Goal: Task Accomplishment & Management: Use online tool/utility

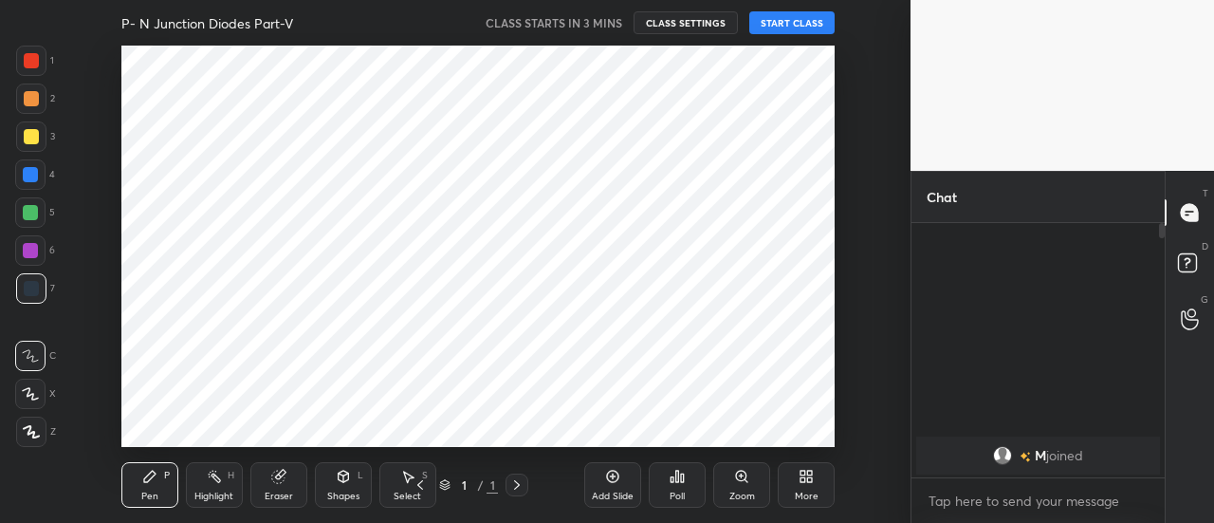
scroll to position [94447, 94014]
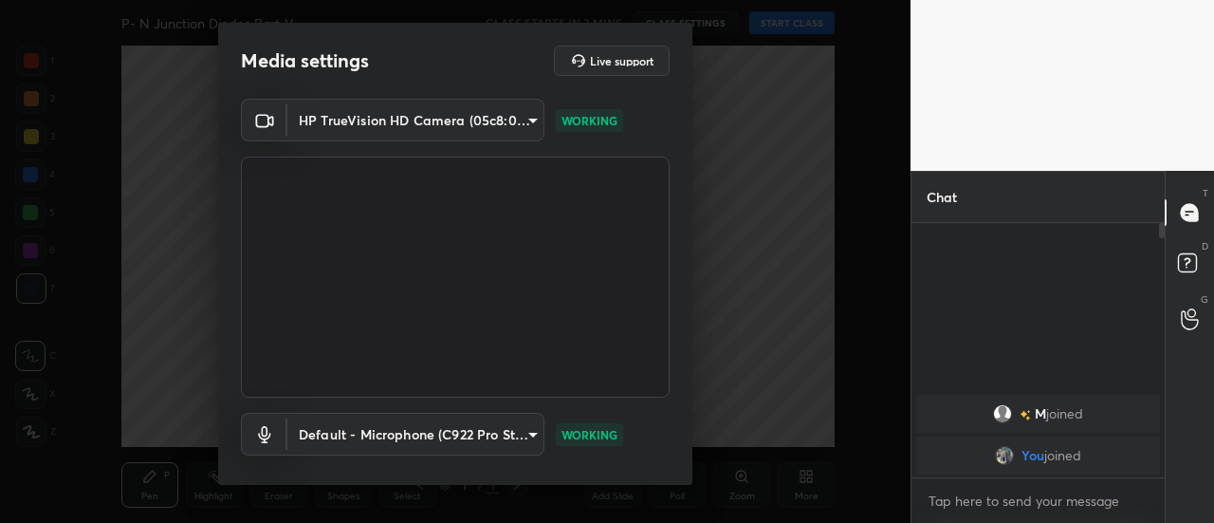
click at [685, 449] on div "HP TrueVision HD Camera (05c8:03d2) 35c4a768e563fe6e1c903404e246e02083655b096a1…" at bounding box center [455, 311] width 474 height 425
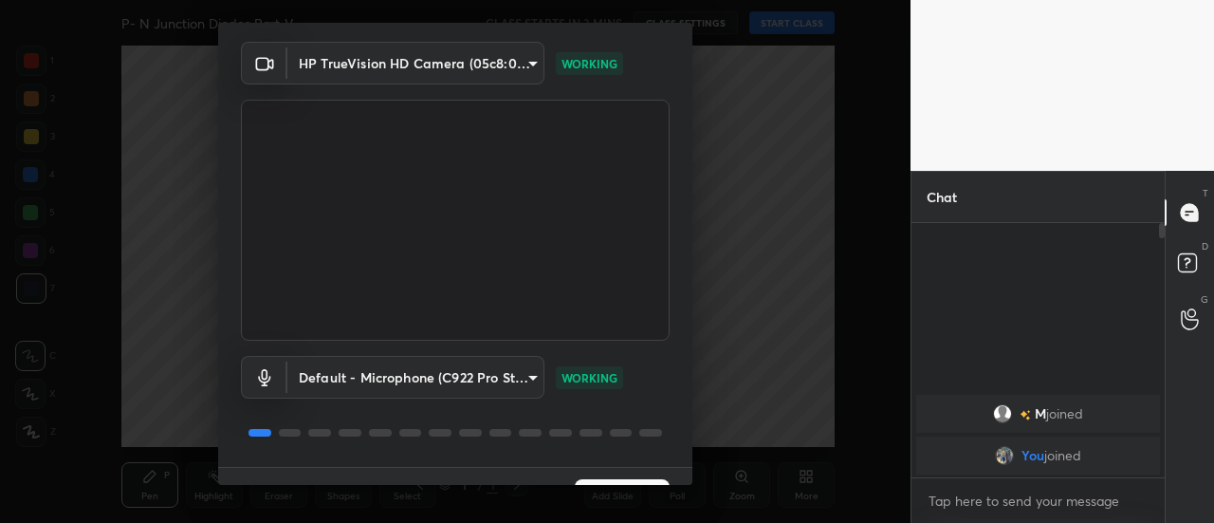
scroll to position [99, 0]
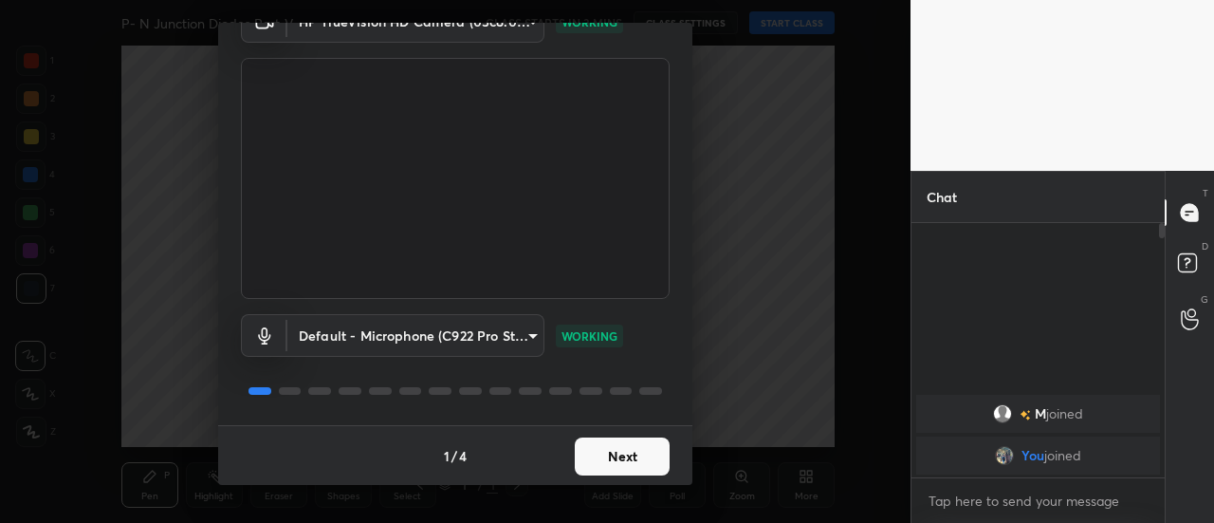
click at [633, 457] on button "Next" at bounding box center [622, 456] width 95 height 38
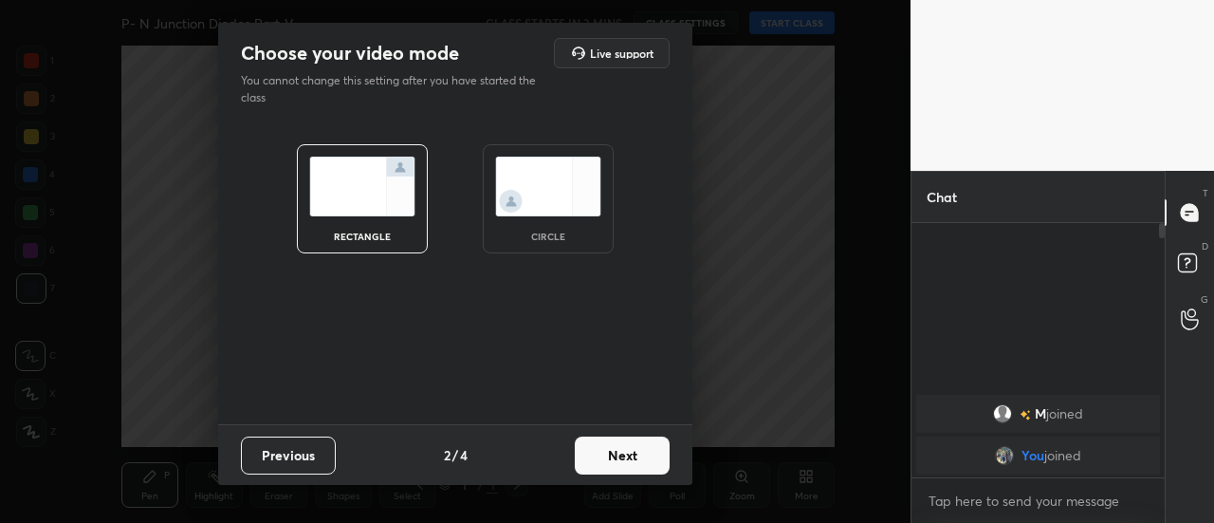
scroll to position [0, 0]
click at [640, 458] on button "Next" at bounding box center [622, 455] width 95 height 38
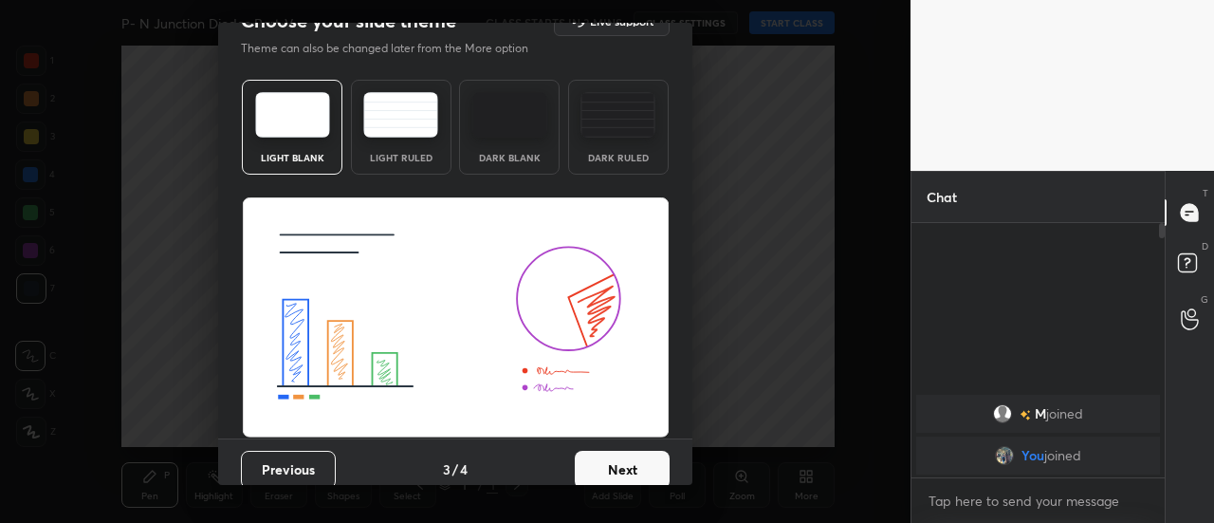
scroll to position [46, 0]
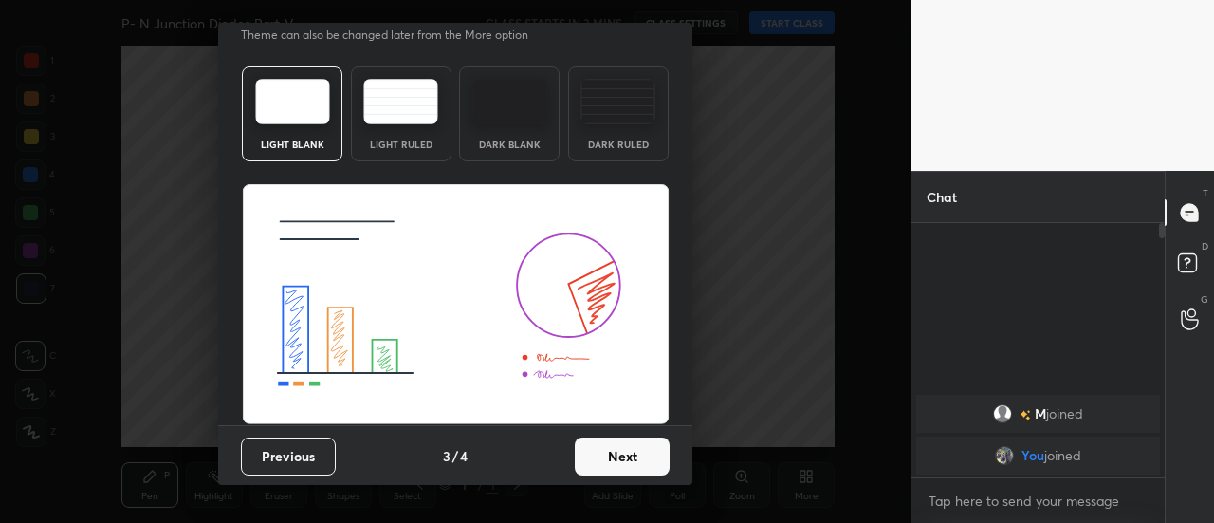
click at [637, 462] on button "Next" at bounding box center [622, 456] width 95 height 38
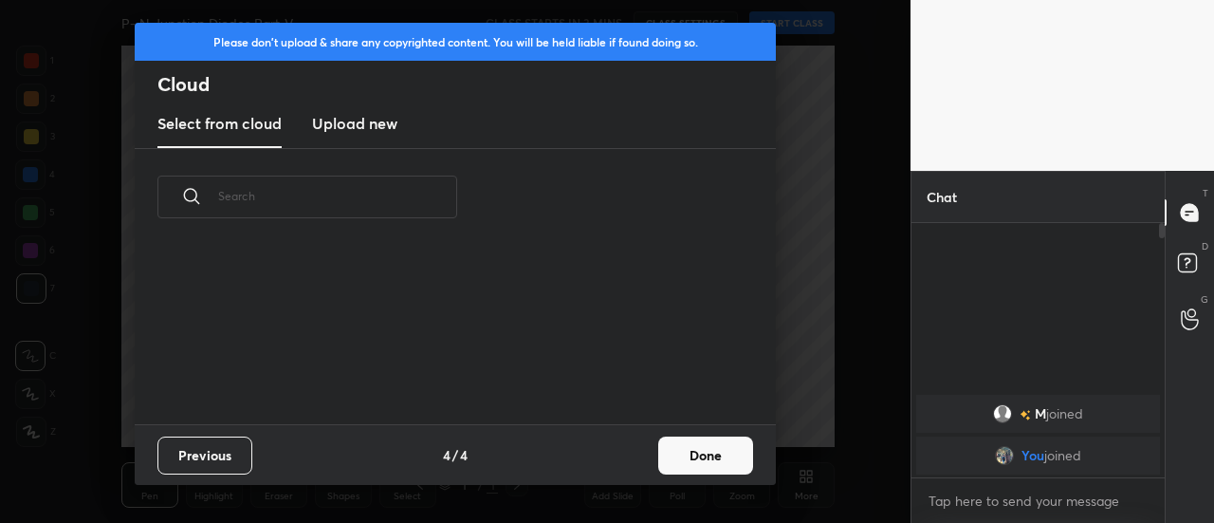
scroll to position [0, 0]
click at [686, 459] on button "Done" at bounding box center [705, 455] width 95 height 38
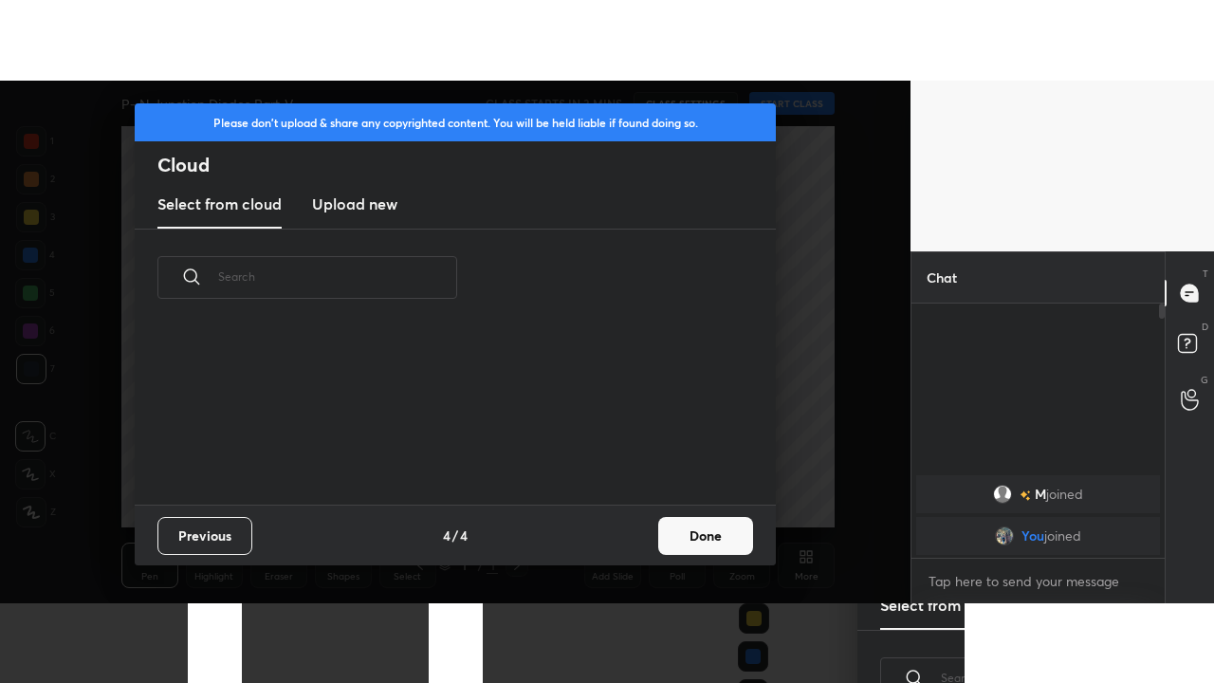
scroll to position [178, 609]
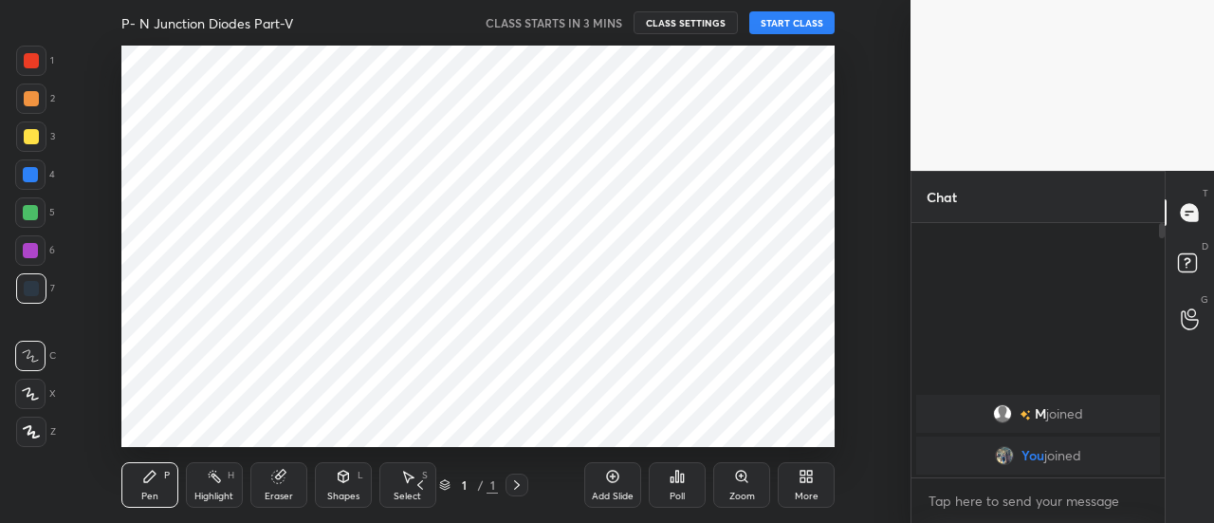
click at [804, 479] on icon at bounding box center [803, 479] width 5 height 5
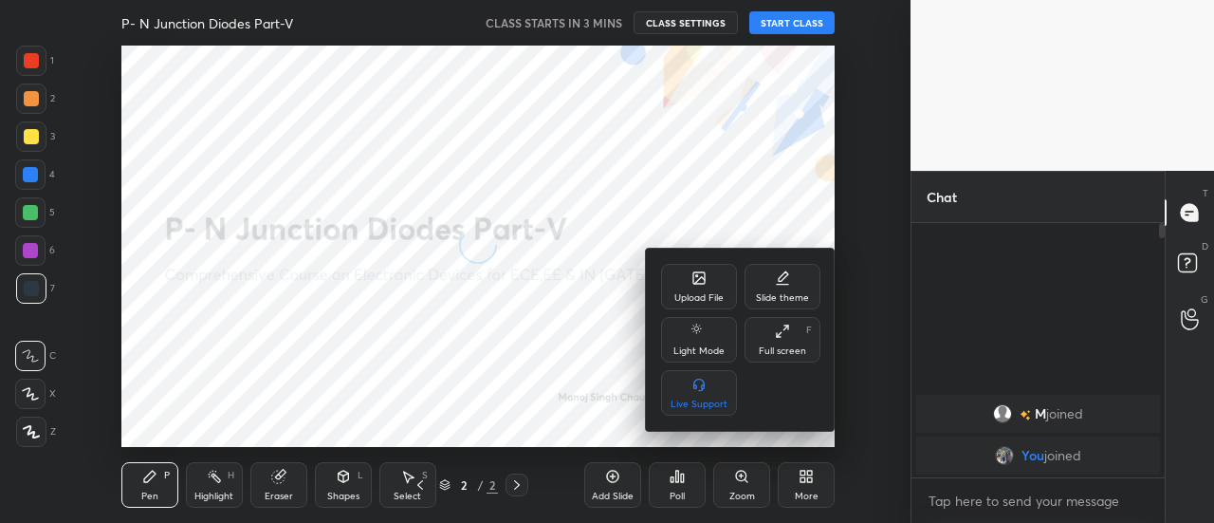
click at [779, 341] on div "Full screen F" at bounding box center [783, 340] width 76 height 46
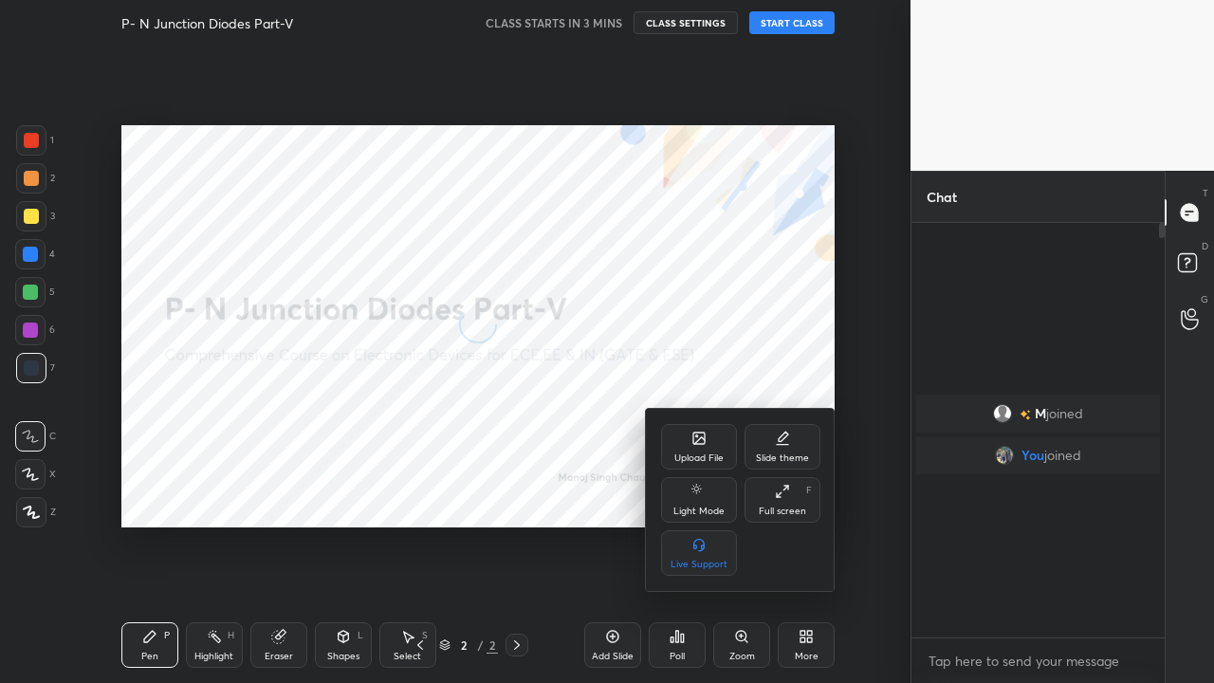
scroll to position [250, 248]
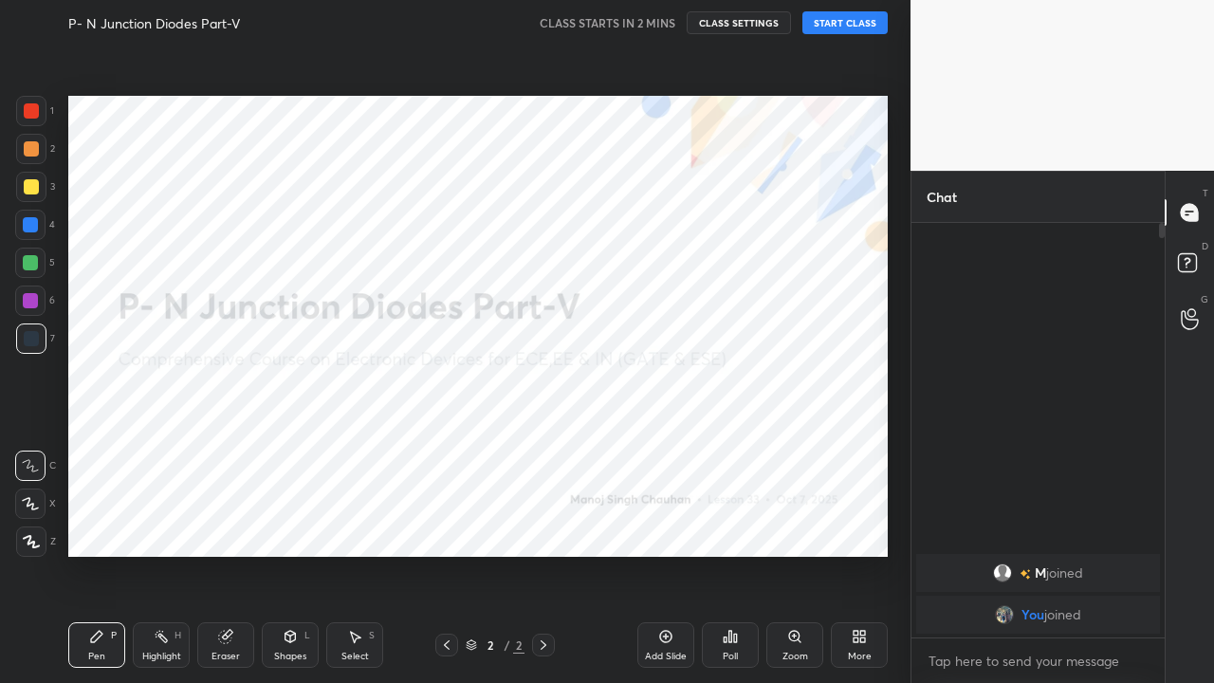
click at [844, 27] on button "START CLASS" at bounding box center [844, 22] width 85 height 23
click at [28, 108] on div at bounding box center [31, 110] width 15 height 15
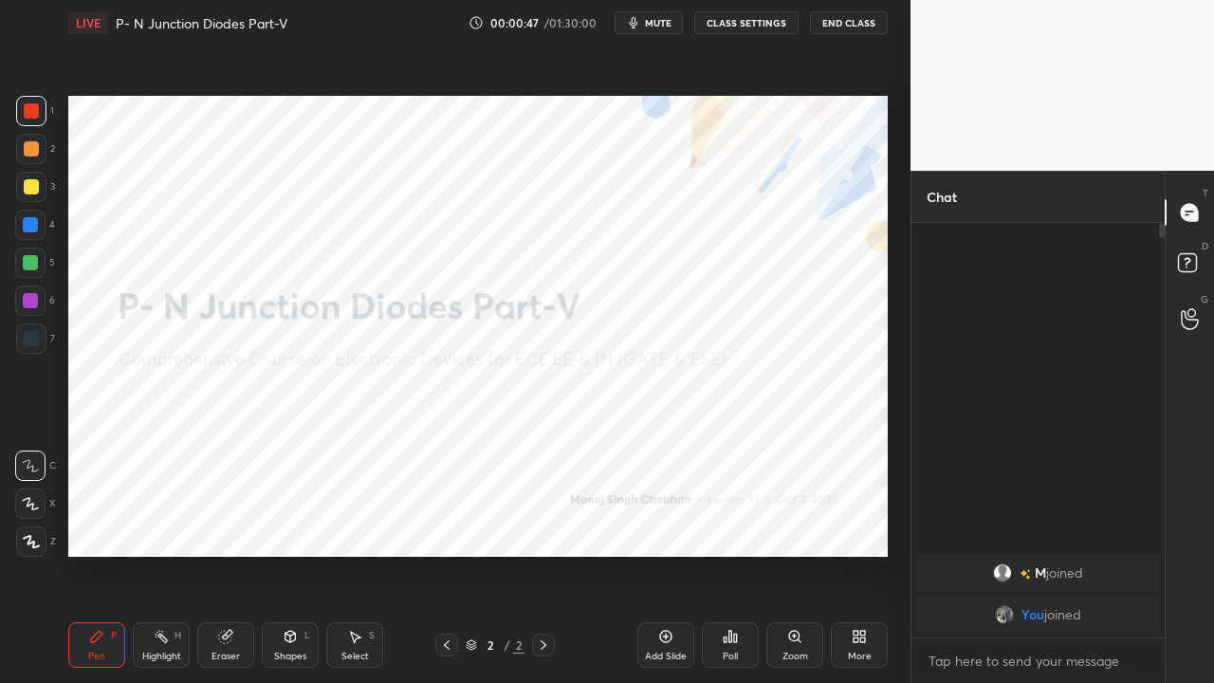
click at [39, 522] on icon at bounding box center [31, 541] width 17 height 13
click at [224, 522] on div "Eraser" at bounding box center [225, 645] width 57 height 46
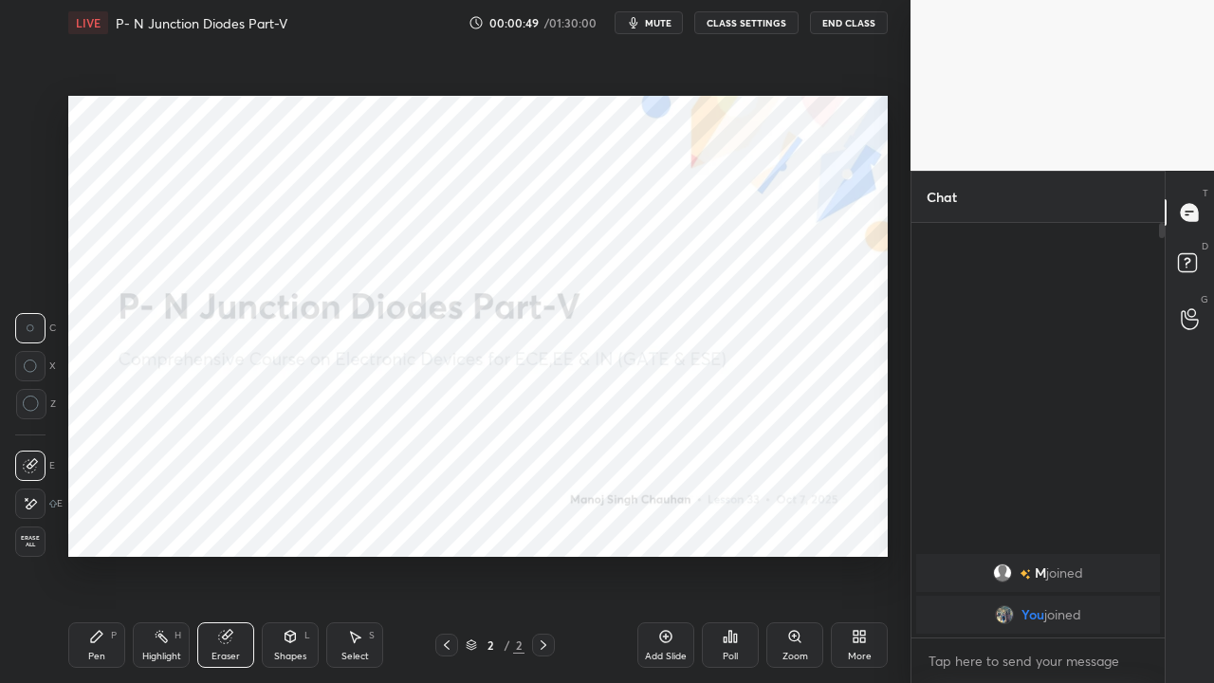
click at [28, 502] on icon at bounding box center [30, 504] width 15 height 16
click at [99, 522] on icon at bounding box center [96, 636] width 15 height 15
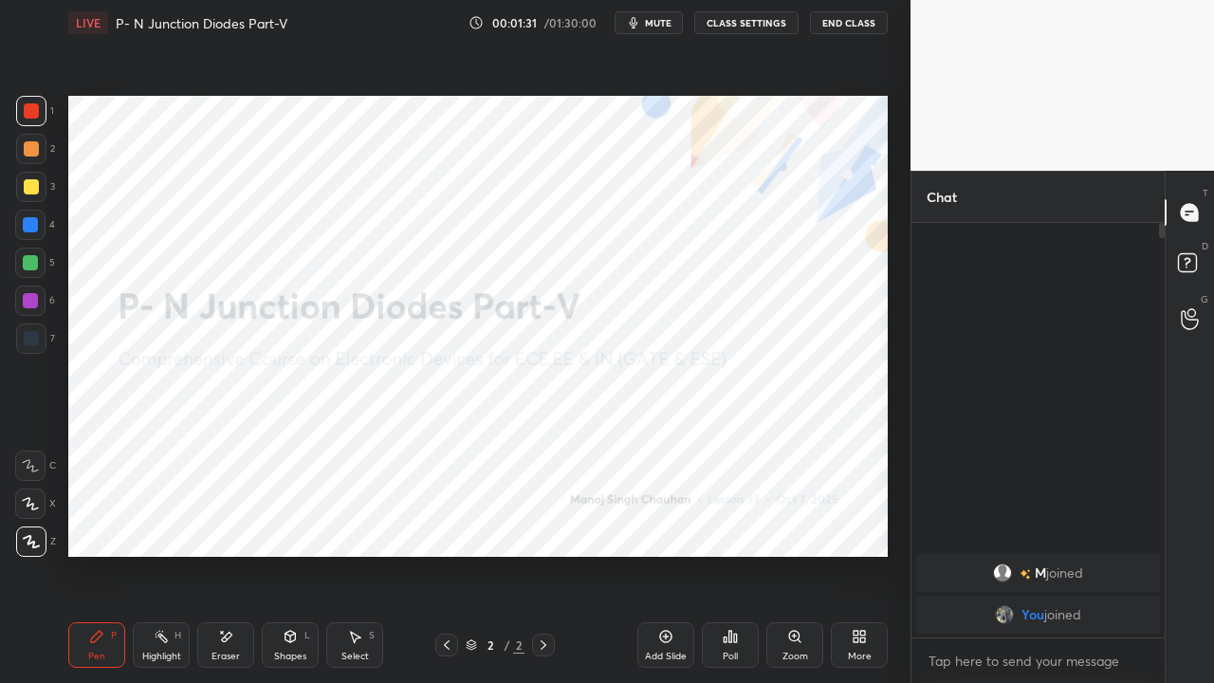
click at [541, 522] on icon at bounding box center [543, 644] width 15 height 15
click at [663, 522] on icon at bounding box center [666, 637] width 12 height 12
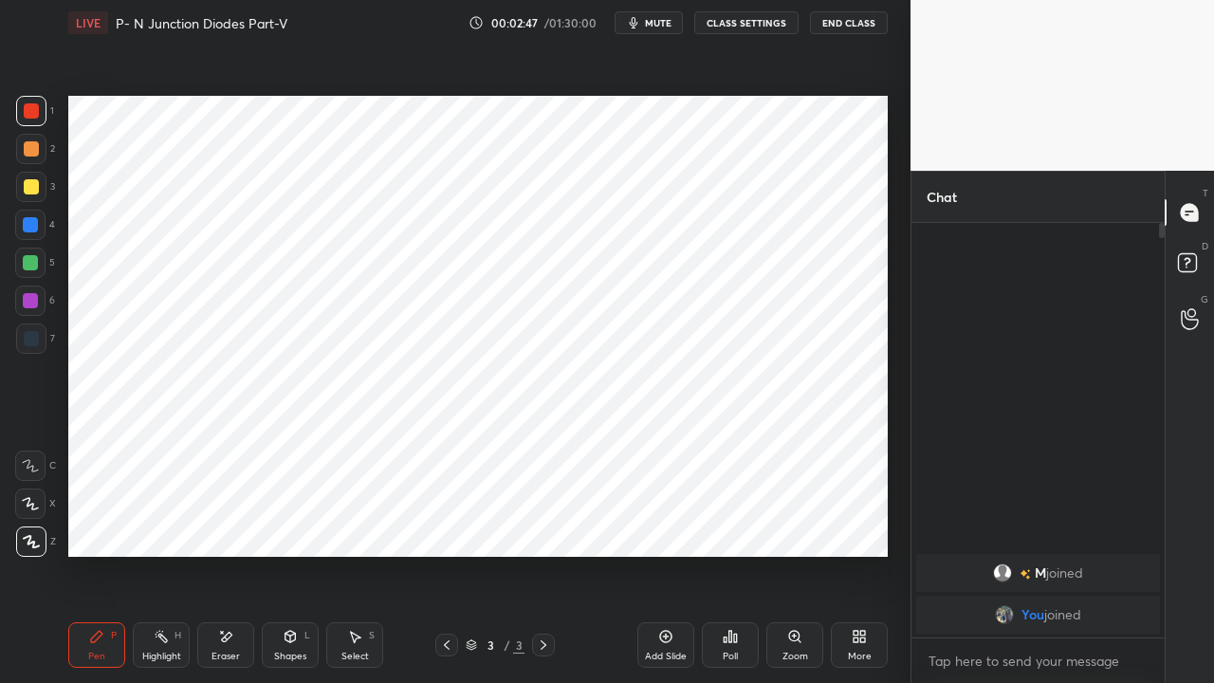
click at [28, 230] on div at bounding box center [30, 224] width 15 height 15
click at [32, 267] on div at bounding box center [30, 262] width 15 height 15
click at [30, 299] on div at bounding box center [30, 300] width 15 height 15
click at [35, 229] on div at bounding box center [30, 224] width 15 height 15
click at [30, 260] on div at bounding box center [30, 262] width 15 height 15
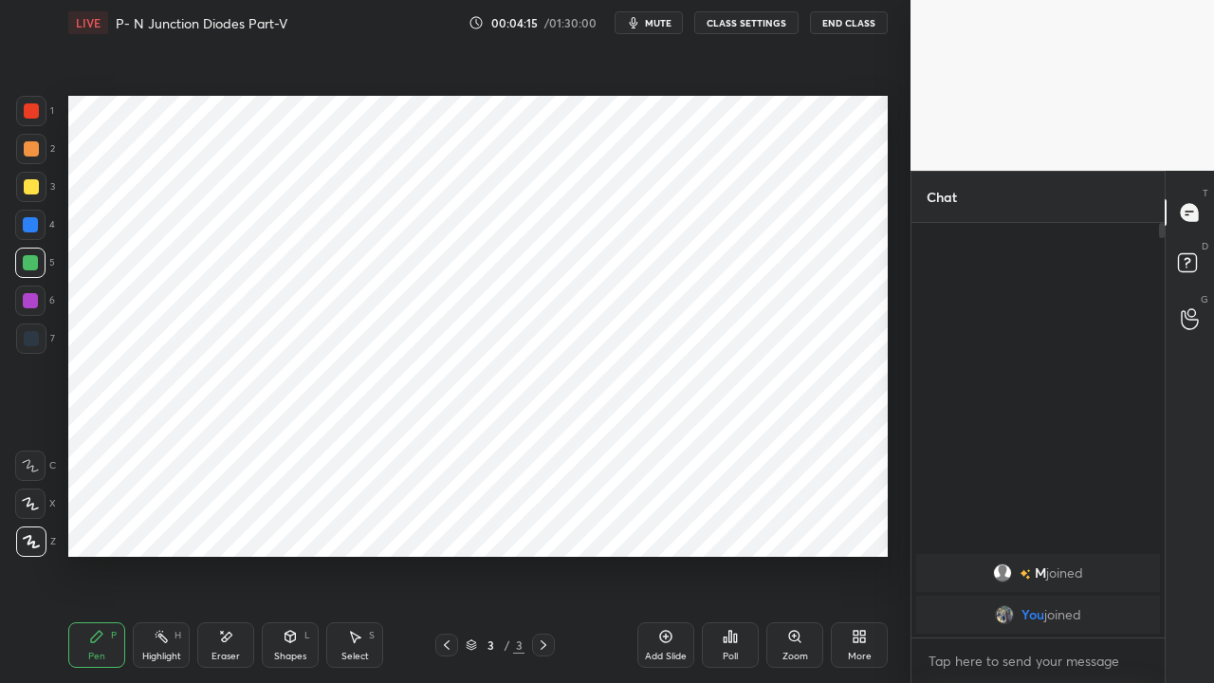
click at [27, 304] on div at bounding box center [30, 300] width 15 height 15
click at [36, 231] on div at bounding box center [30, 224] width 15 height 15
click at [664, 24] on span "mute" at bounding box center [658, 22] width 27 height 13
click at [733, 522] on div "Poll" at bounding box center [730, 656] width 15 height 9
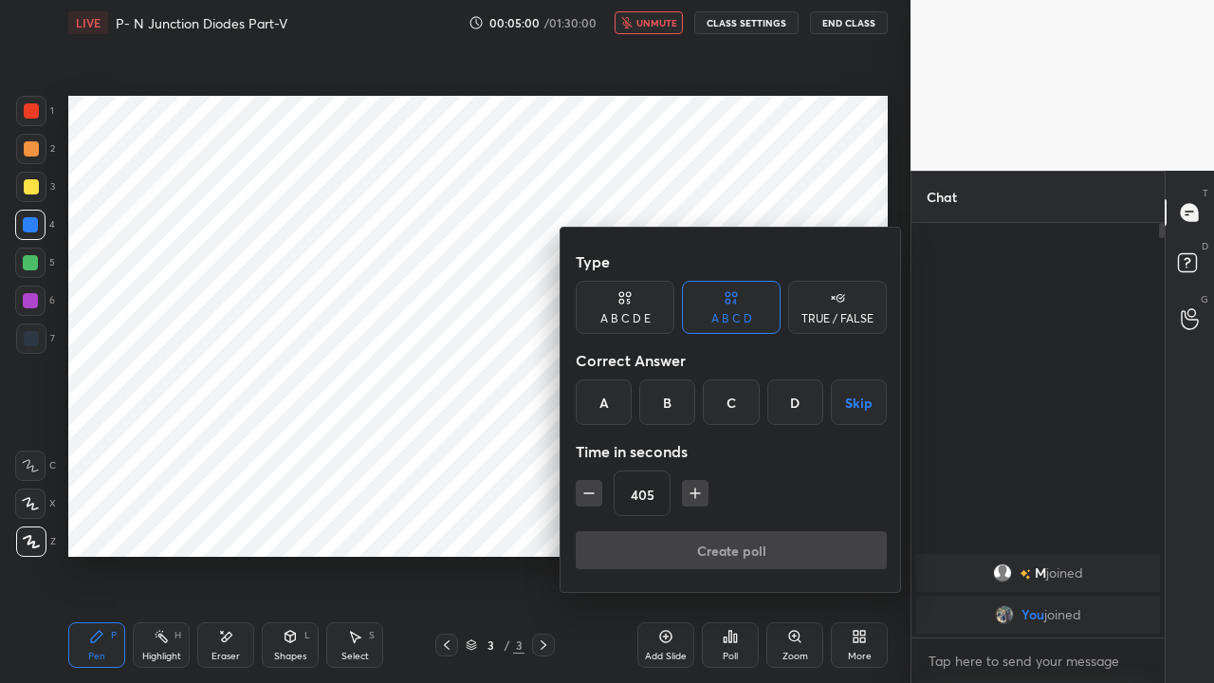
click at [848, 405] on button "Skip" at bounding box center [859, 402] width 56 height 46
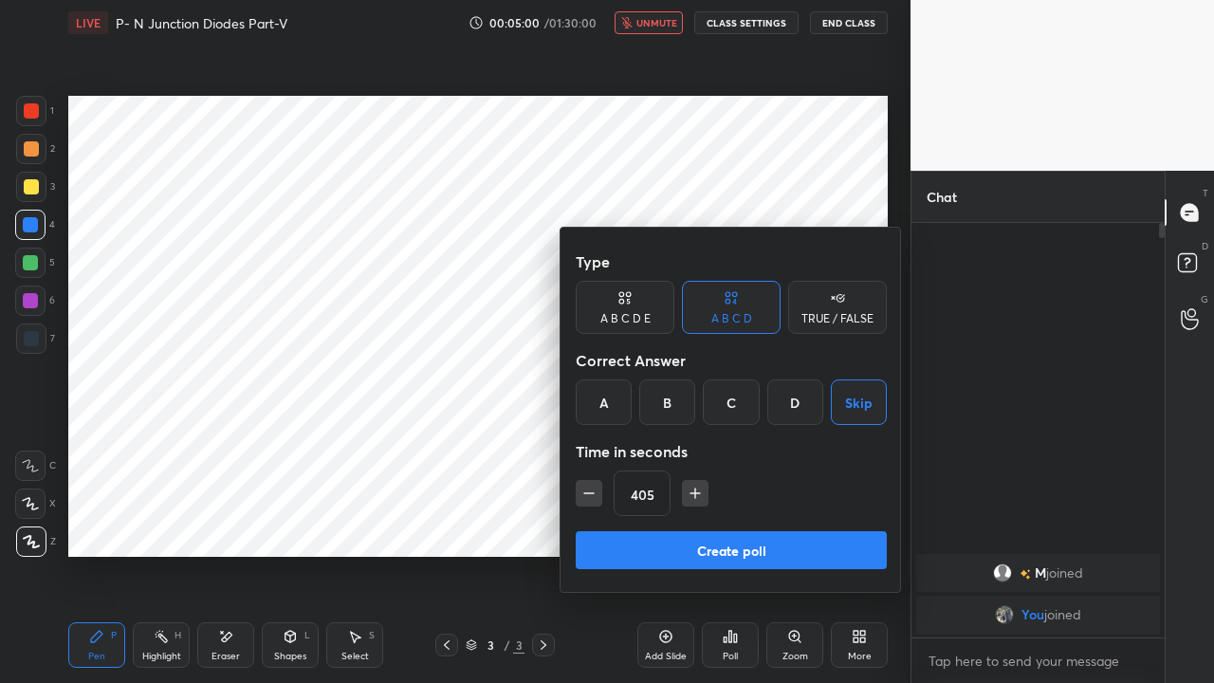
click at [790, 522] on button "Create poll" at bounding box center [731, 550] width 311 height 38
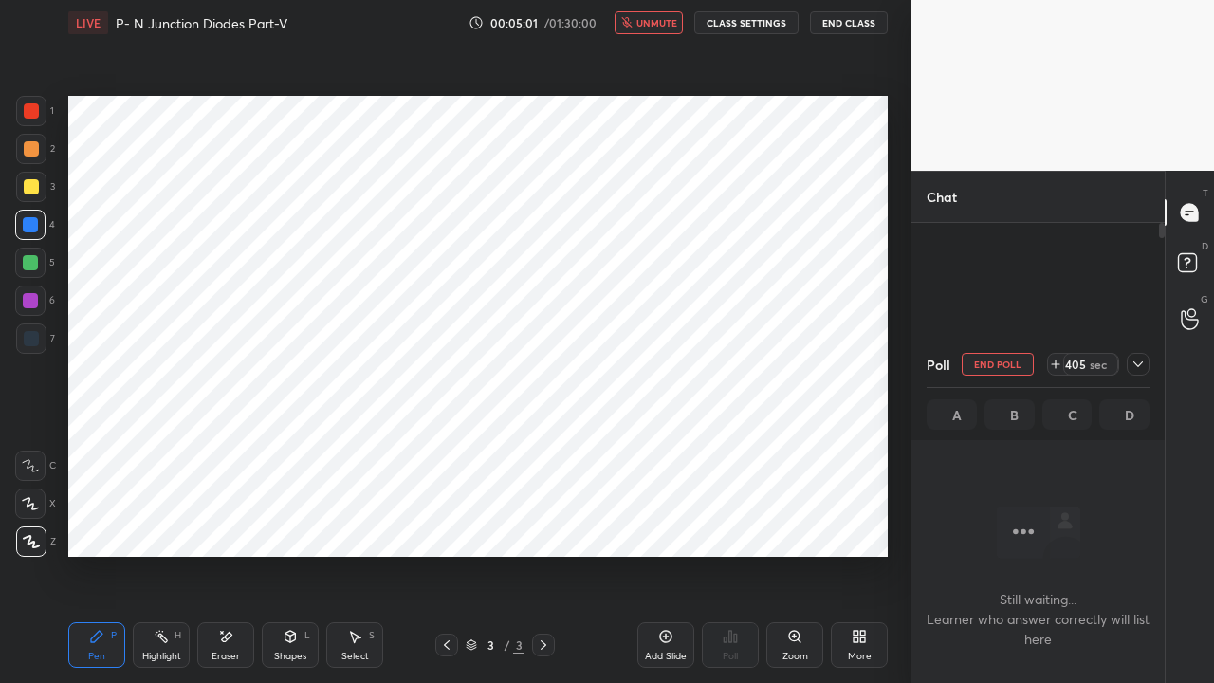
scroll to position [6, 6]
click at [1139, 373] on div at bounding box center [1138, 364] width 23 height 23
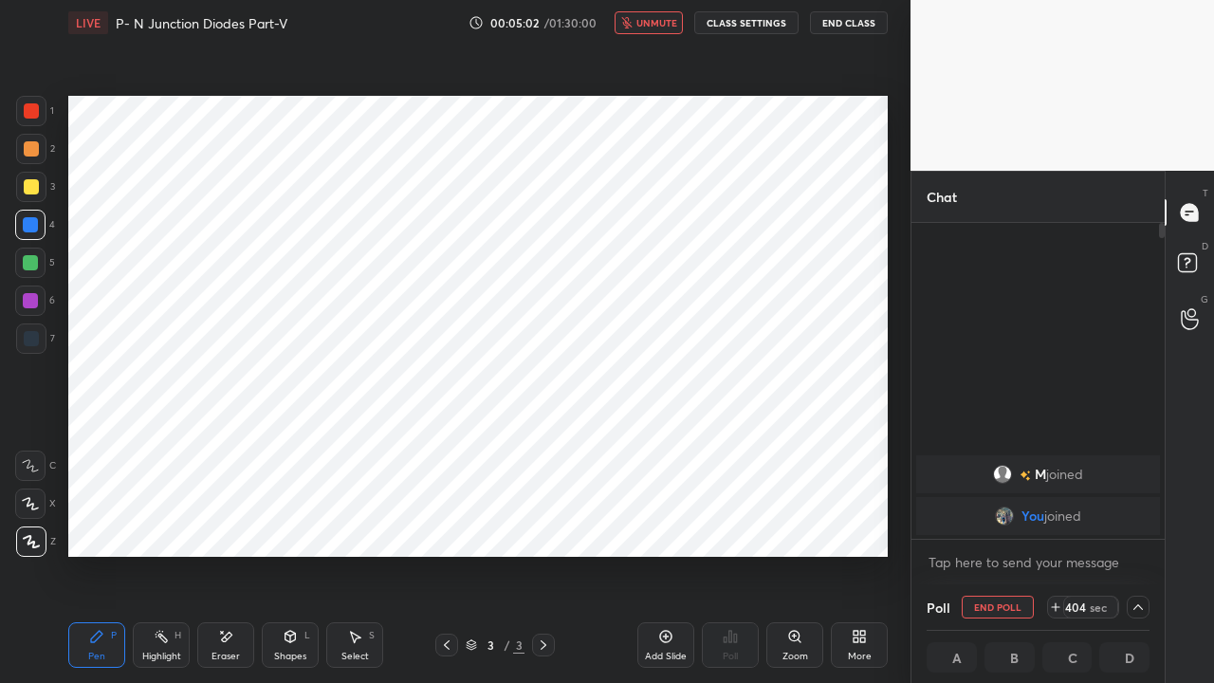
click at [637, 18] on button "unmute" at bounding box center [649, 22] width 68 height 23
click at [656, 24] on span "mute" at bounding box center [658, 22] width 27 height 13
click at [839, 22] on button "End Class" at bounding box center [849, 22] width 78 height 23
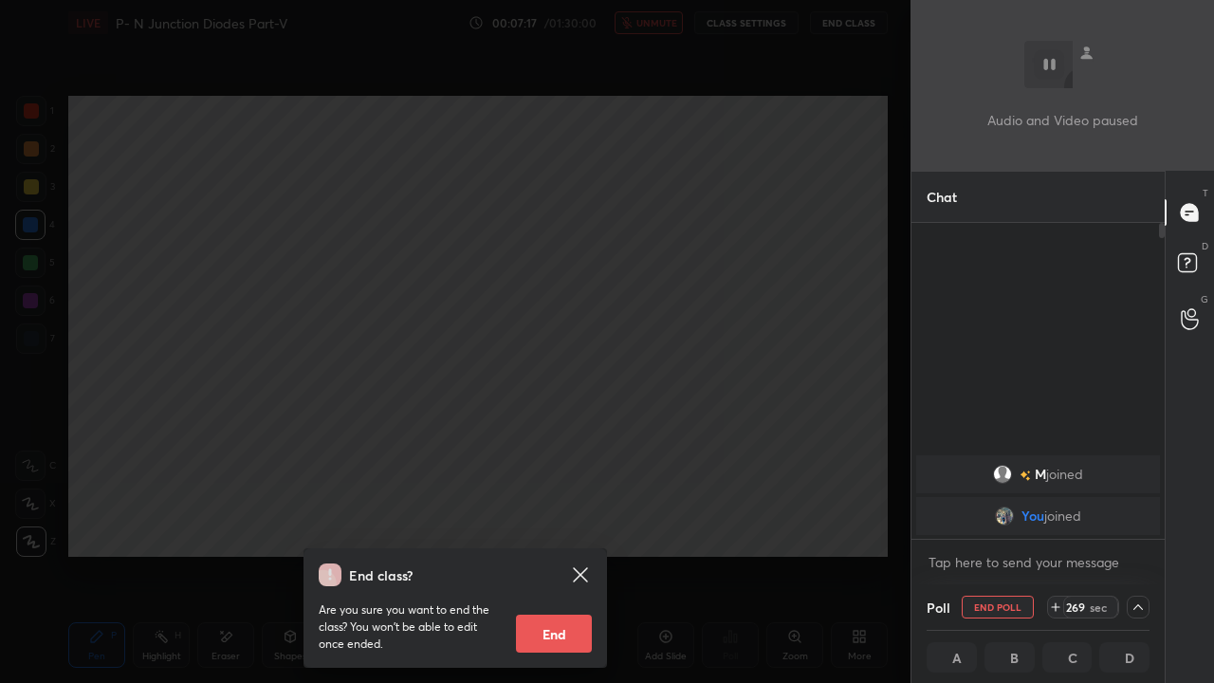
click at [242, 480] on div "End class? Are you sure you want to end the class? You won’t be able to edit on…" at bounding box center [455, 341] width 911 height 683
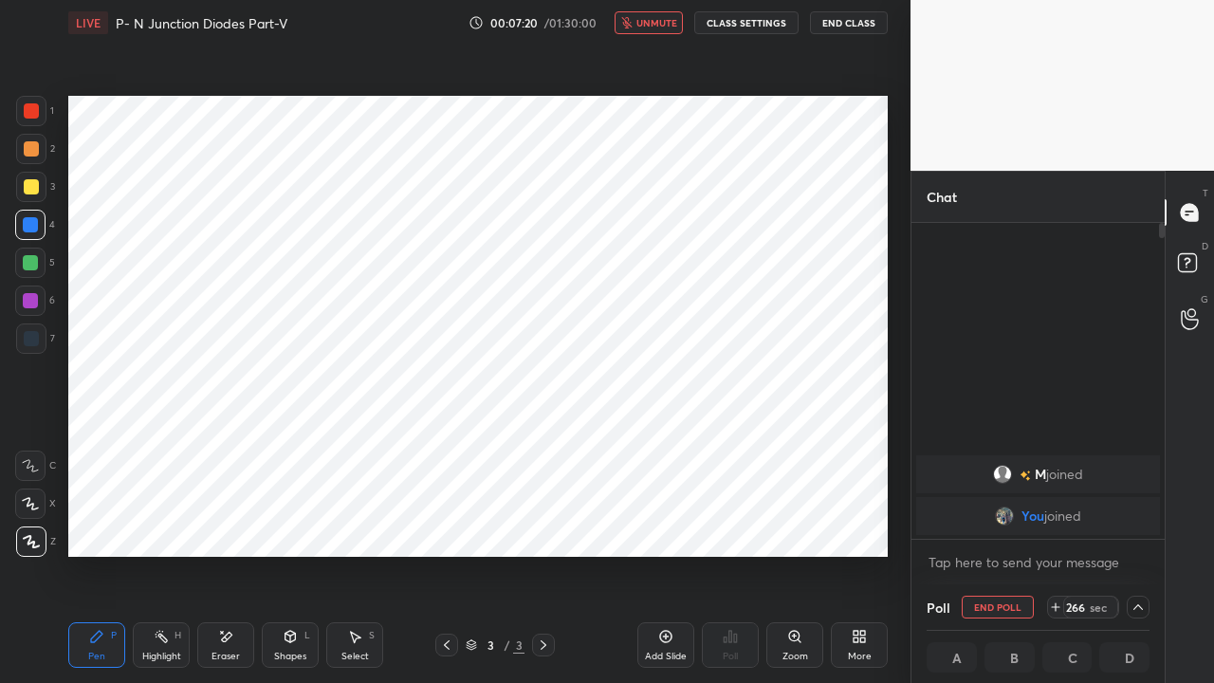
click at [651, 26] on span "unmute" at bounding box center [656, 22] width 41 height 13
click at [1002, 522] on button "End Poll" at bounding box center [998, 607] width 72 height 23
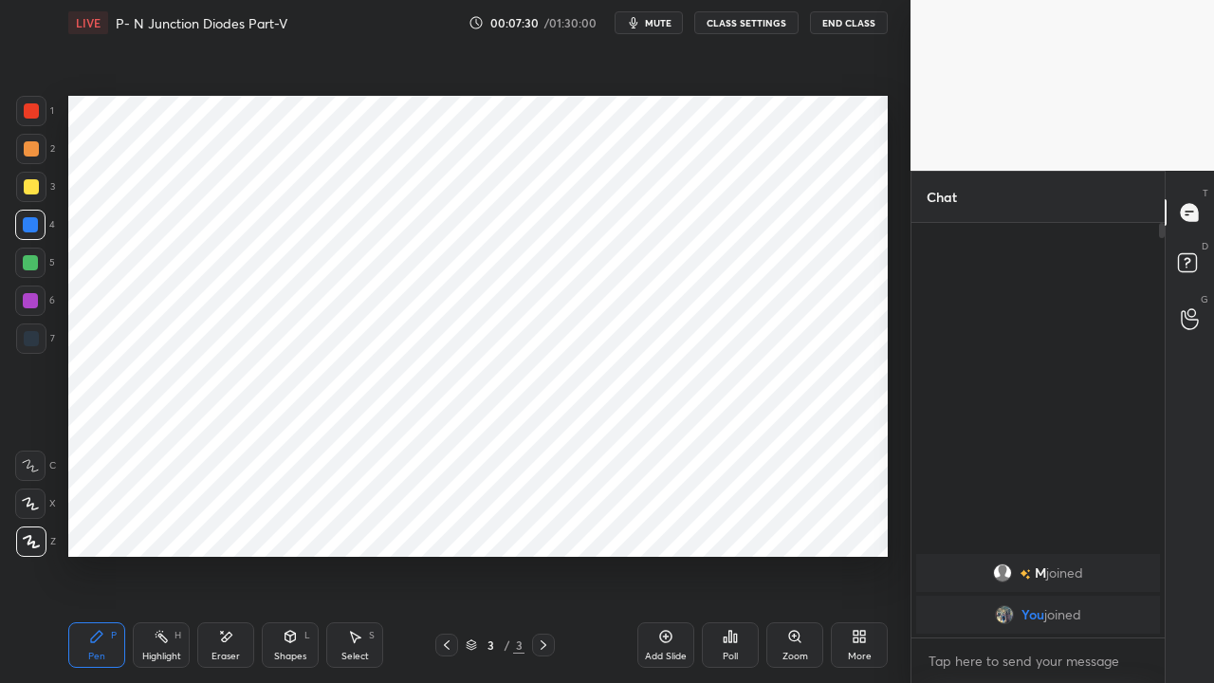
click at [543, 522] on icon at bounding box center [544, 644] width 6 height 9
click at [664, 522] on icon at bounding box center [665, 636] width 15 height 15
click at [32, 109] on div at bounding box center [31, 110] width 15 height 15
click at [285, 522] on div "Shapes L" at bounding box center [290, 645] width 57 height 46
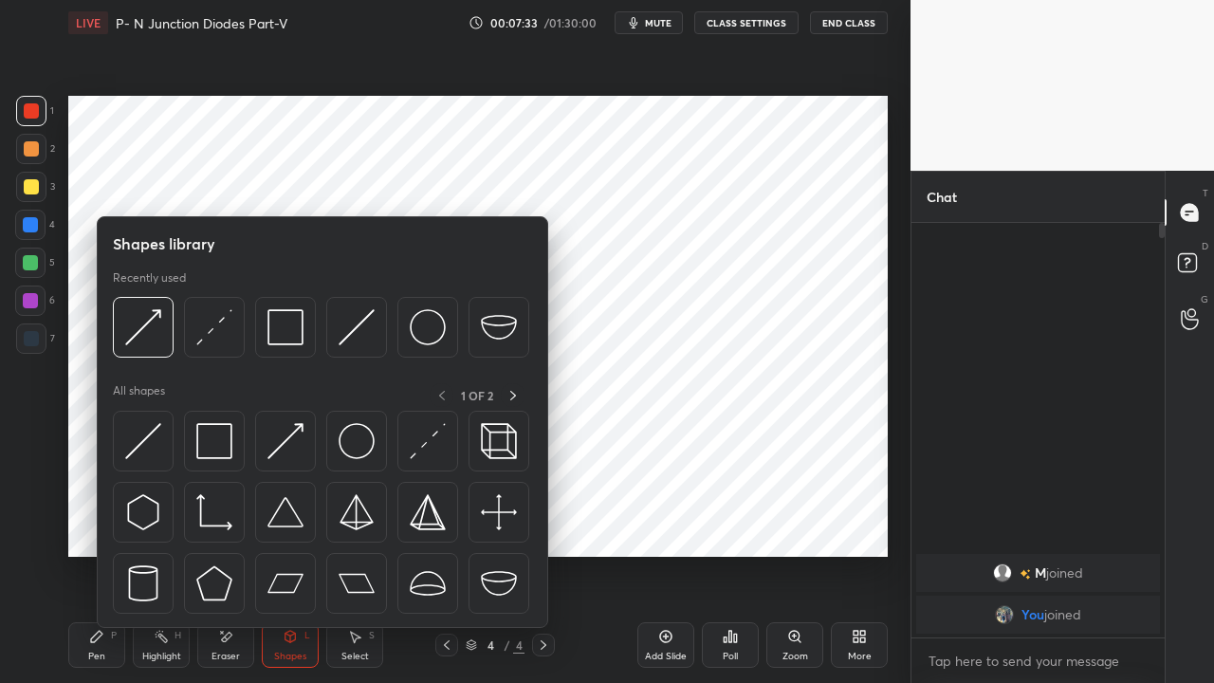
click at [211, 456] on img at bounding box center [214, 441] width 36 height 36
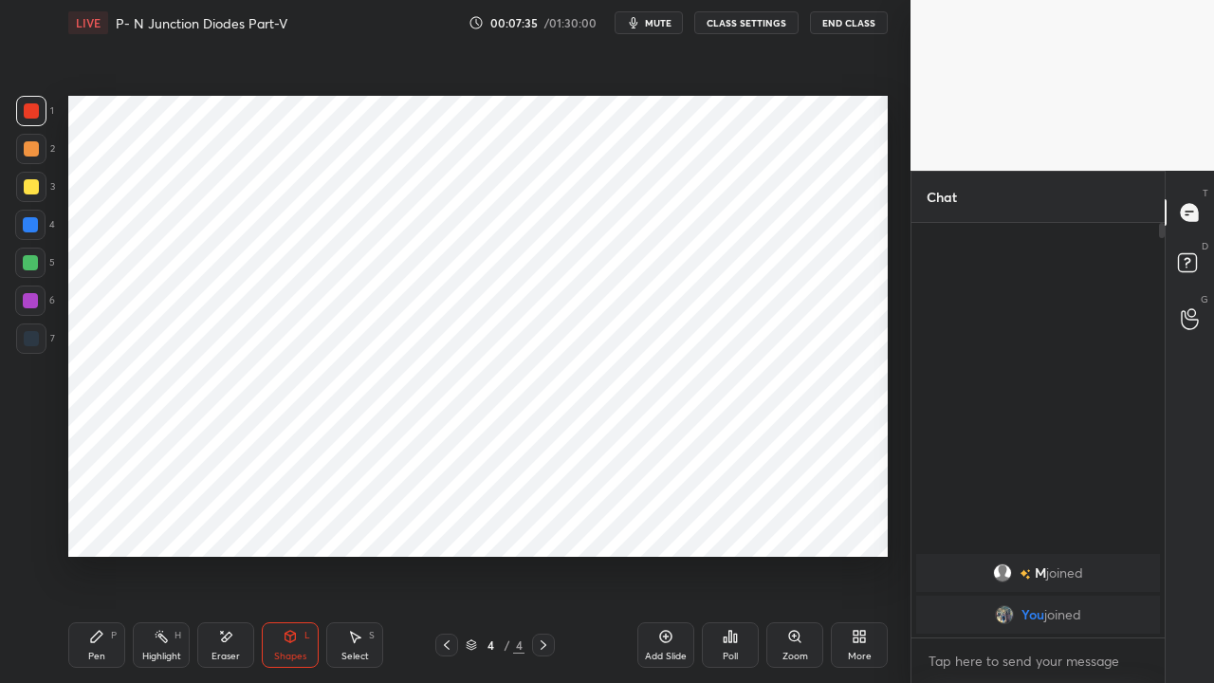
click at [29, 227] on div at bounding box center [30, 224] width 15 height 15
click at [300, 522] on div "Shapes" at bounding box center [290, 656] width 32 height 9
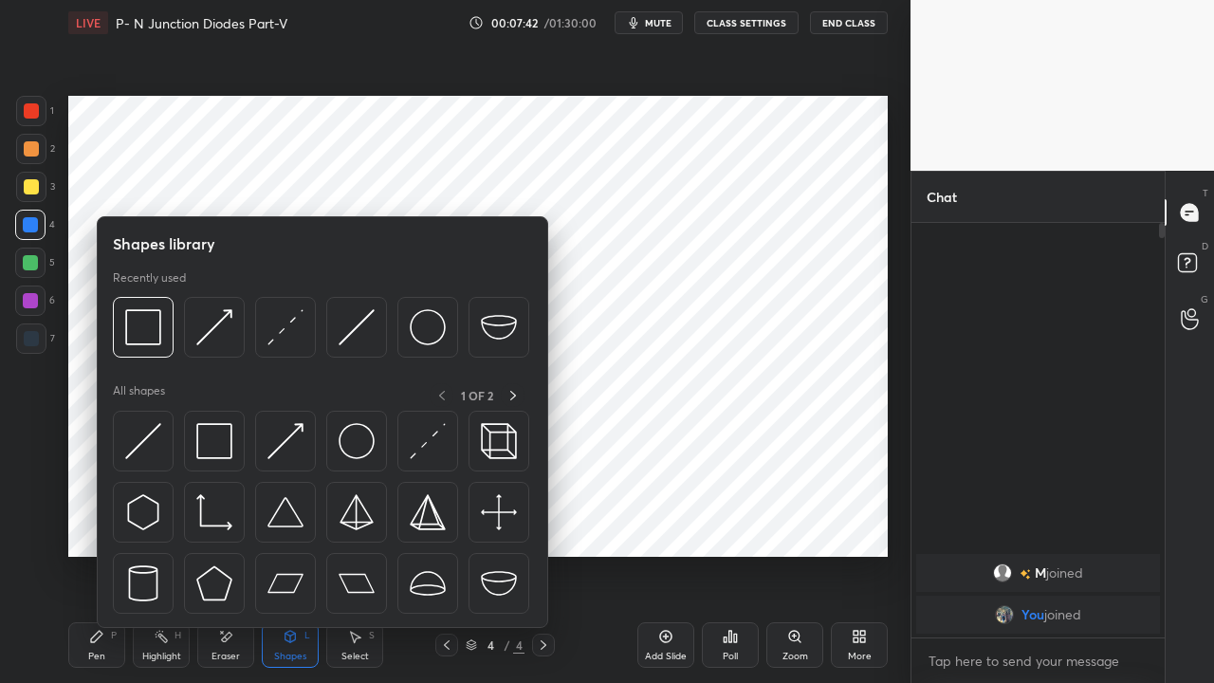
click at [142, 445] on img at bounding box center [143, 441] width 36 height 36
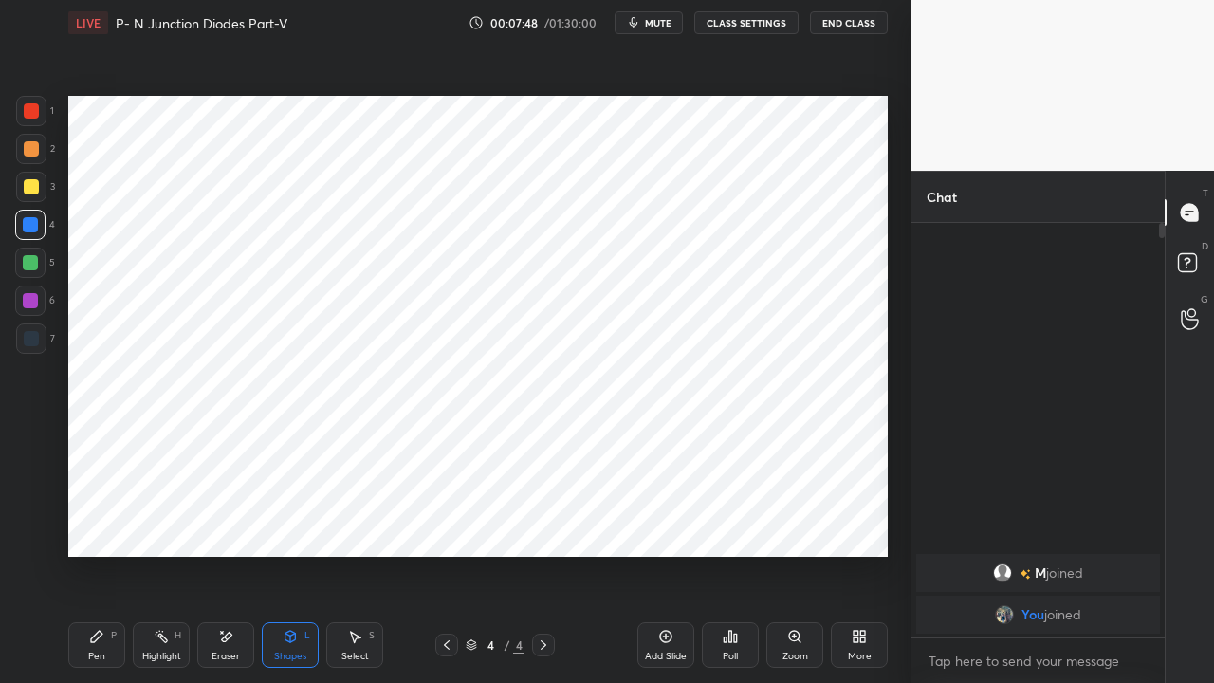
click at [291, 522] on div "Shapes L" at bounding box center [290, 645] width 57 height 46
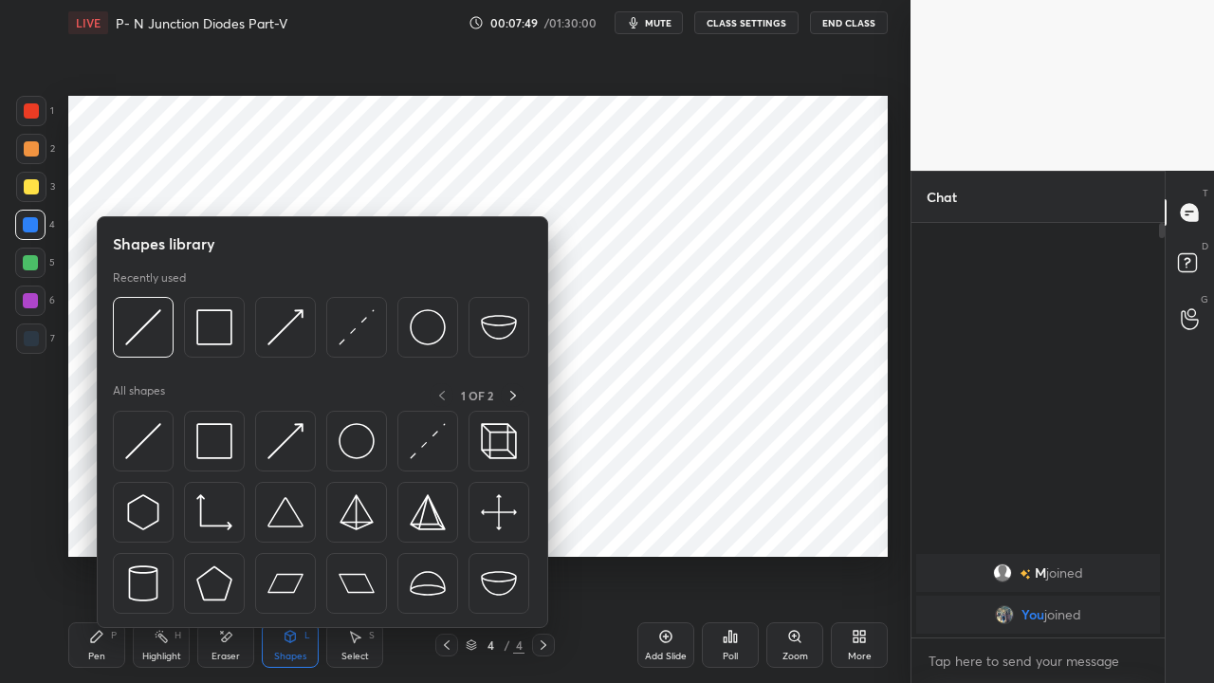
click at [419, 451] on img at bounding box center [428, 441] width 36 height 36
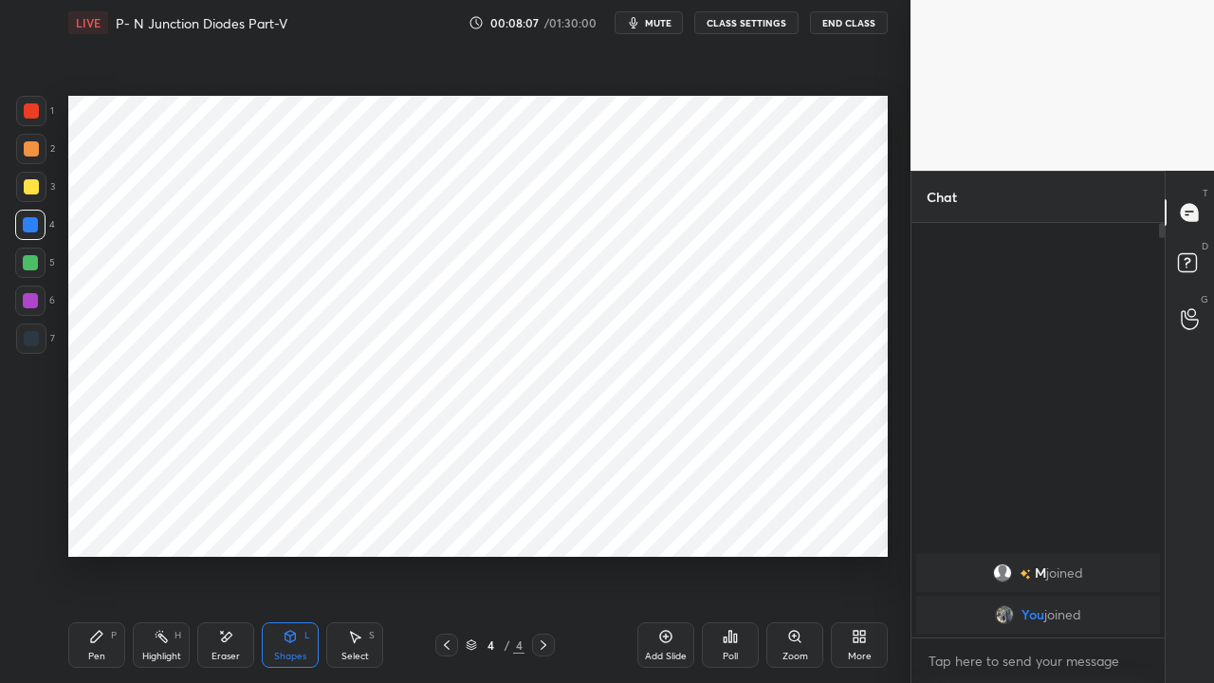
click at [28, 116] on div at bounding box center [31, 110] width 15 height 15
click at [227, 522] on div "Eraser" at bounding box center [226, 656] width 28 height 9
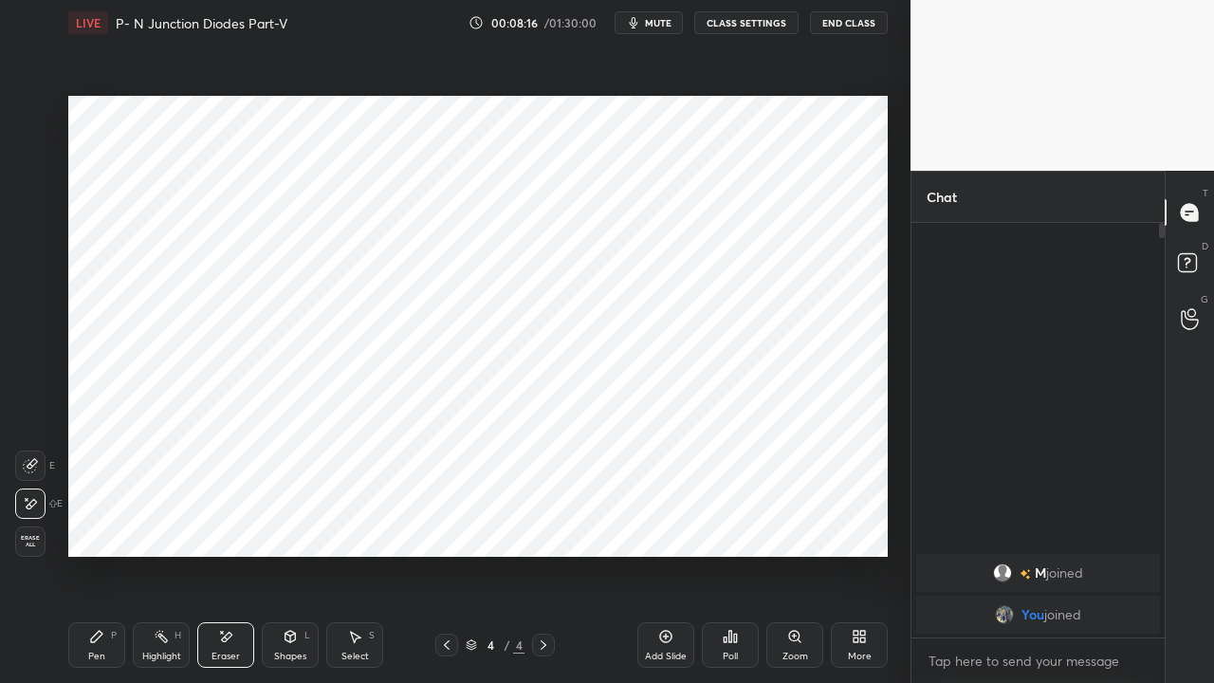
click at [103, 522] on icon at bounding box center [96, 636] width 15 height 15
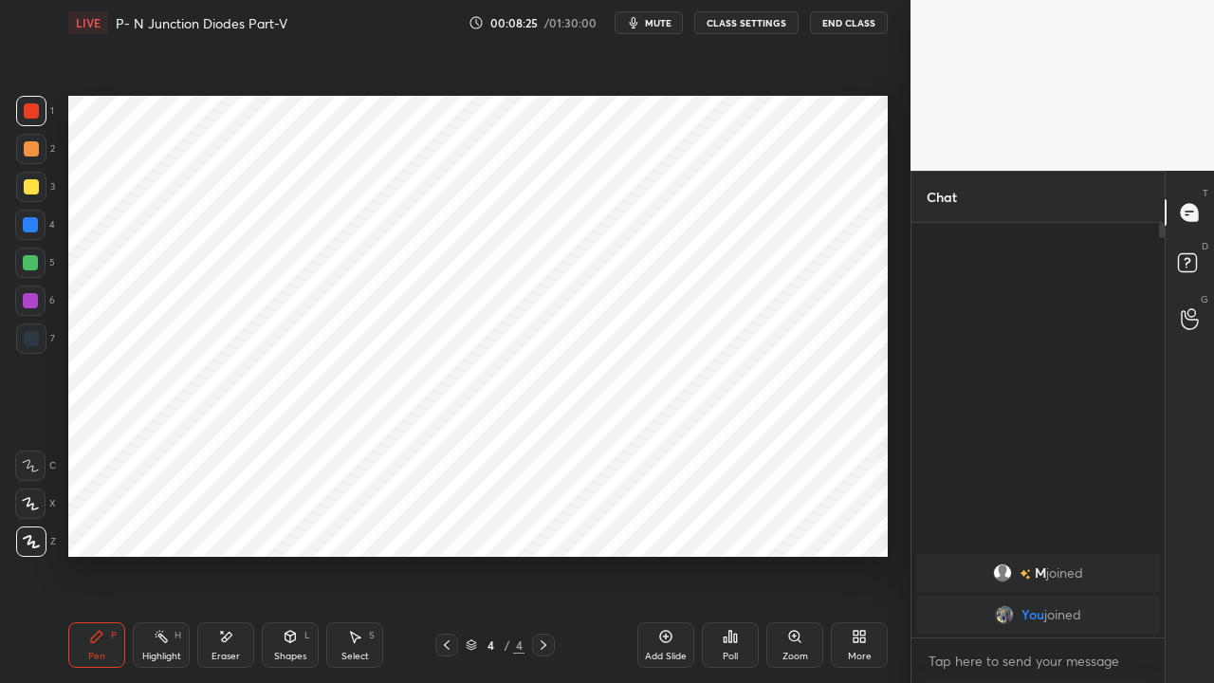
click at [300, 522] on div "Shapes L" at bounding box center [290, 645] width 57 height 46
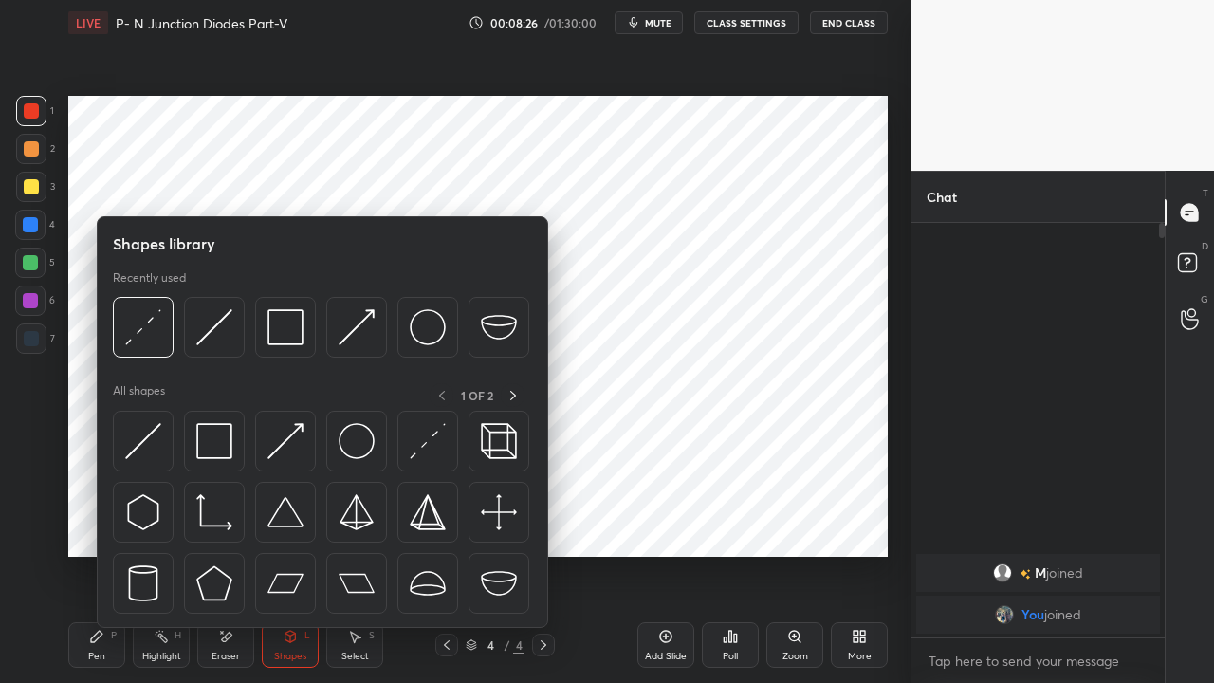
click at [415, 448] on img at bounding box center [428, 441] width 36 height 36
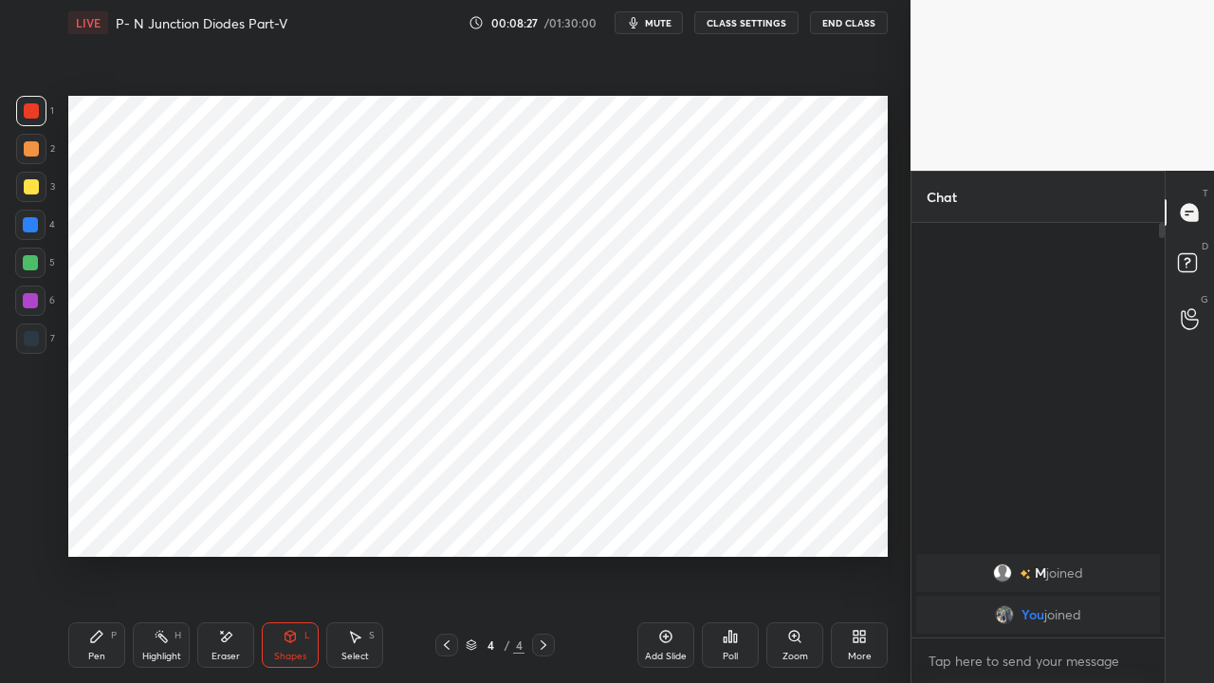
click at [30, 304] on div at bounding box center [30, 300] width 15 height 15
click at [102, 522] on div "Pen P" at bounding box center [96, 645] width 57 height 46
click at [286, 522] on div "Shapes" at bounding box center [290, 656] width 32 height 9
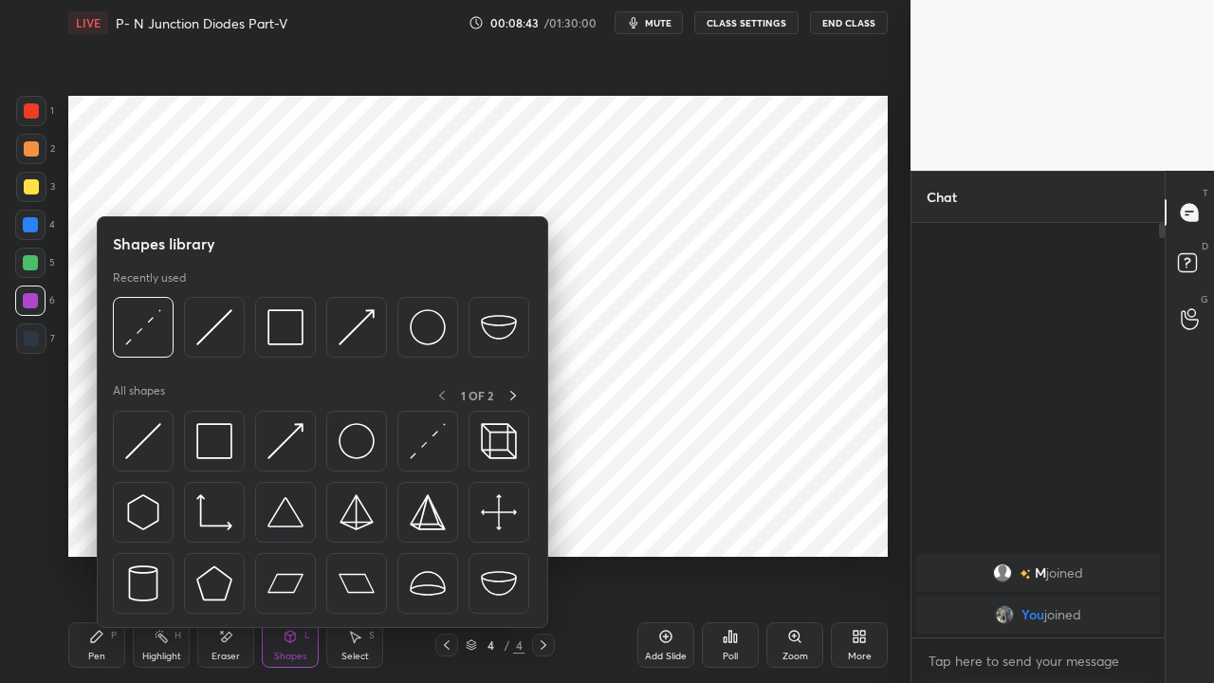
click at [94, 522] on div "Pen P" at bounding box center [96, 645] width 57 height 46
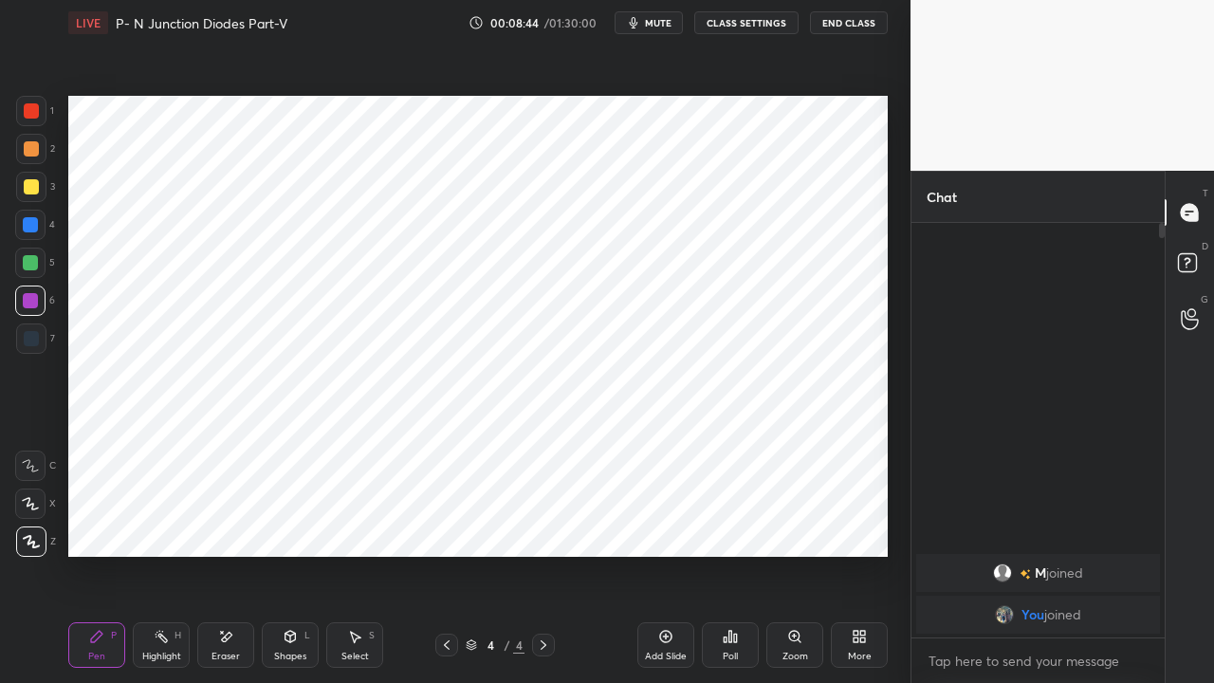
click at [34, 263] on div at bounding box center [30, 262] width 15 height 15
click at [222, 522] on div "Eraser" at bounding box center [226, 656] width 28 height 9
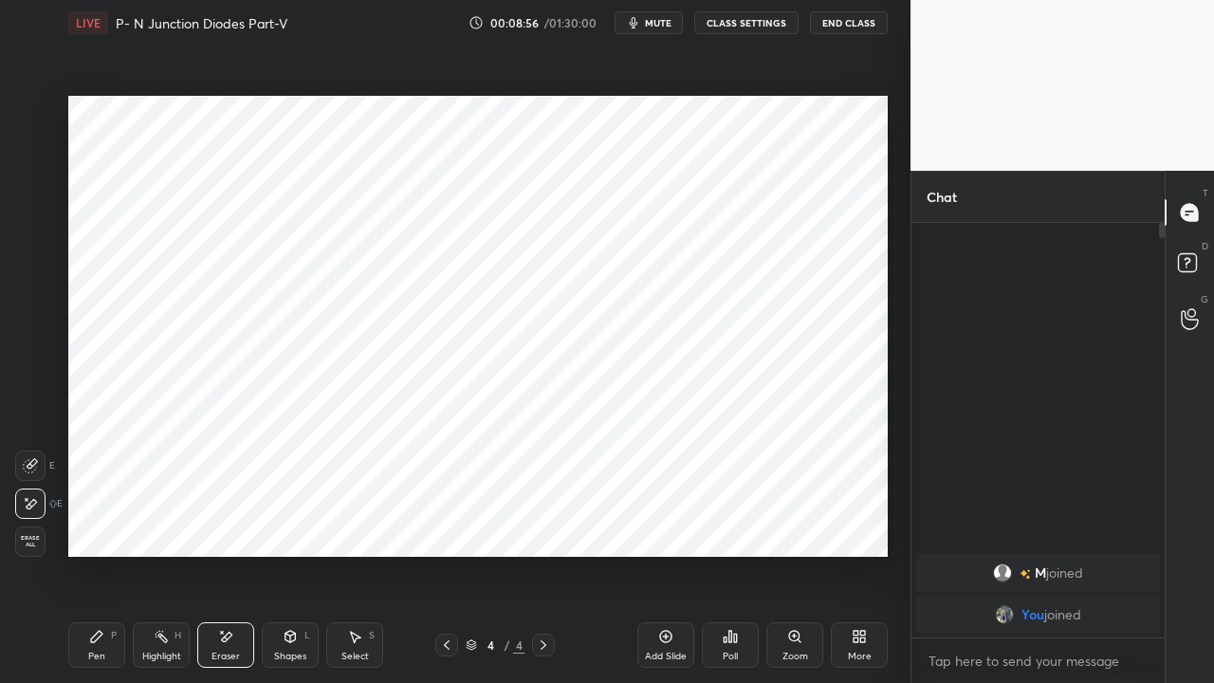
click at [292, 522] on div "Shapes" at bounding box center [290, 656] width 32 height 9
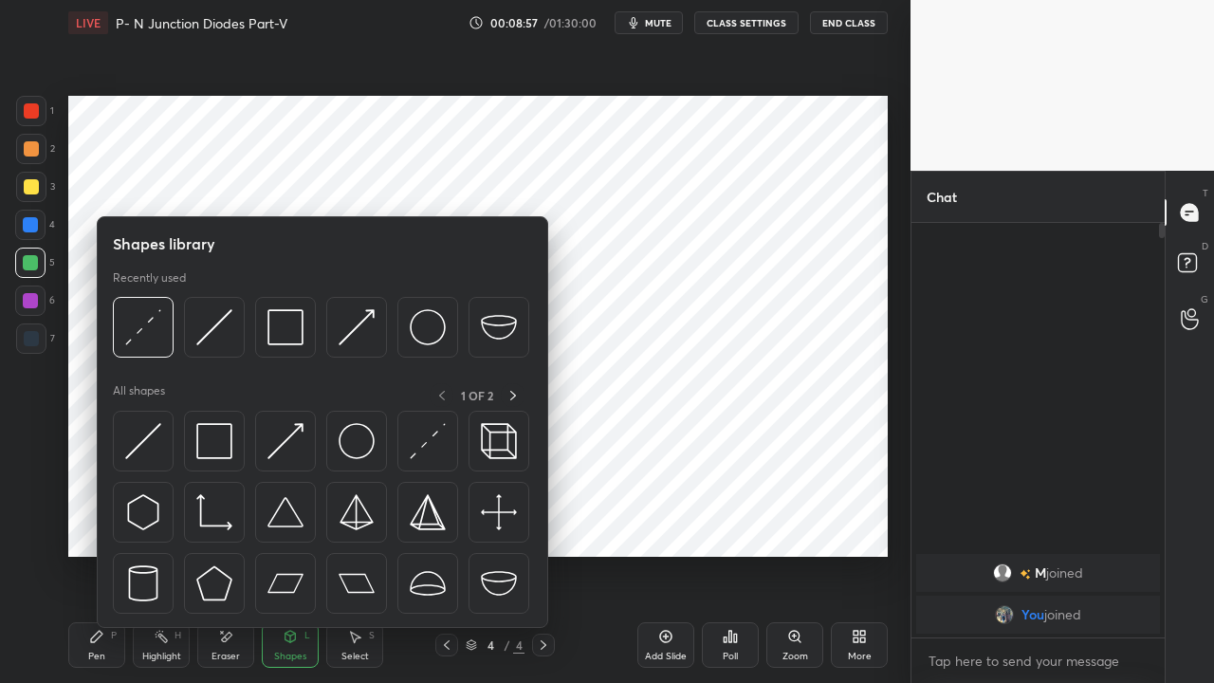
click at [145, 438] on img at bounding box center [143, 441] width 36 height 36
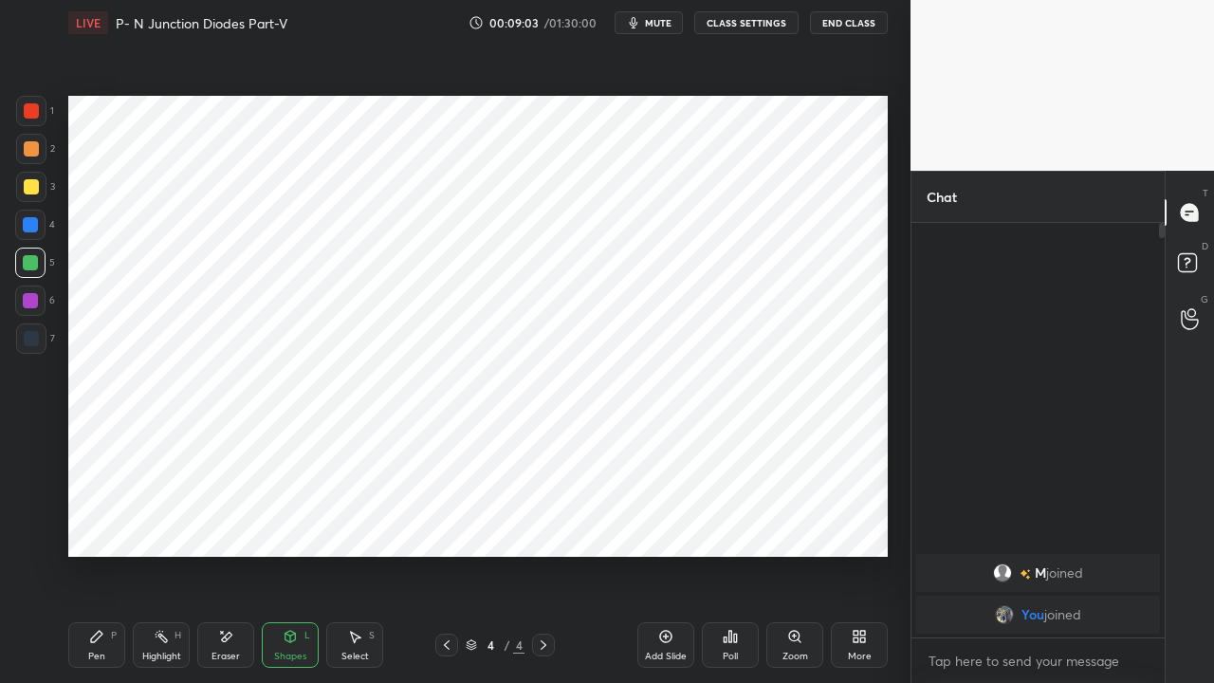
click at [102, 522] on icon at bounding box center [96, 636] width 15 height 15
click at [287, 522] on div "Shapes" at bounding box center [290, 656] width 32 height 9
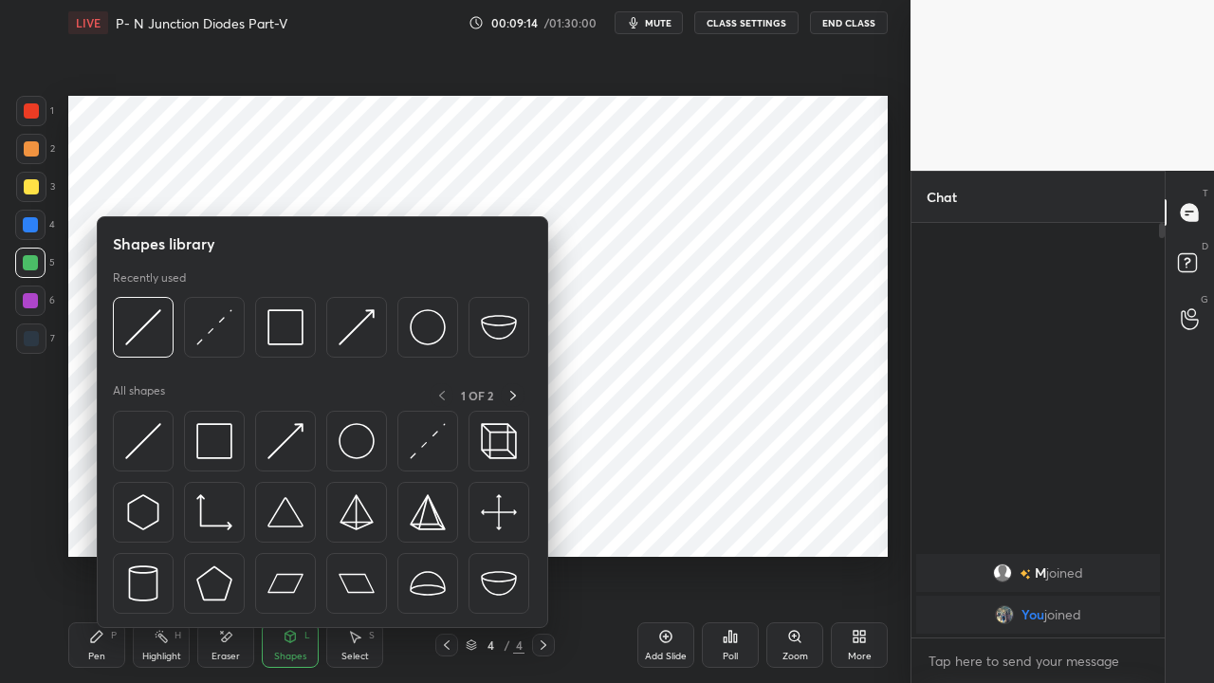
click at [275, 451] on img at bounding box center [285, 441] width 36 height 36
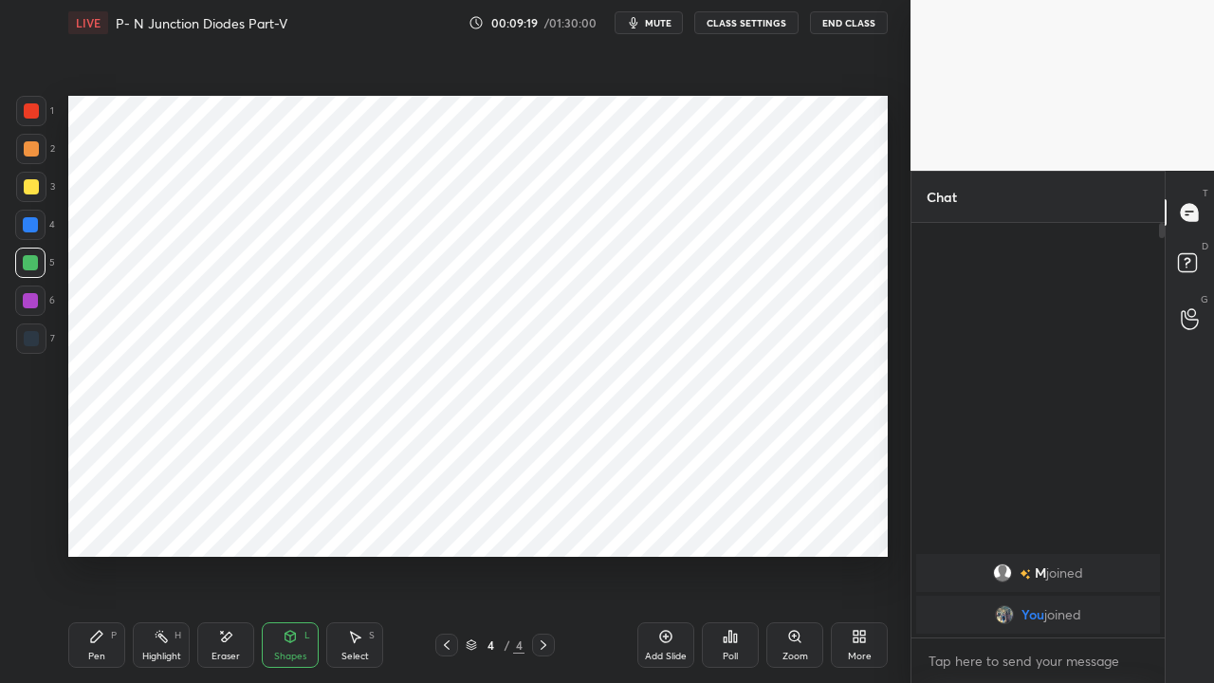
click at [114, 522] on div "Pen P" at bounding box center [96, 645] width 57 height 46
click at [34, 333] on div at bounding box center [31, 338] width 15 height 15
click at [29, 112] on div at bounding box center [31, 110] width 15 height 15
click at [287, 522] on div "Shapes" at bounding box center [290, 656] width 32 height 9
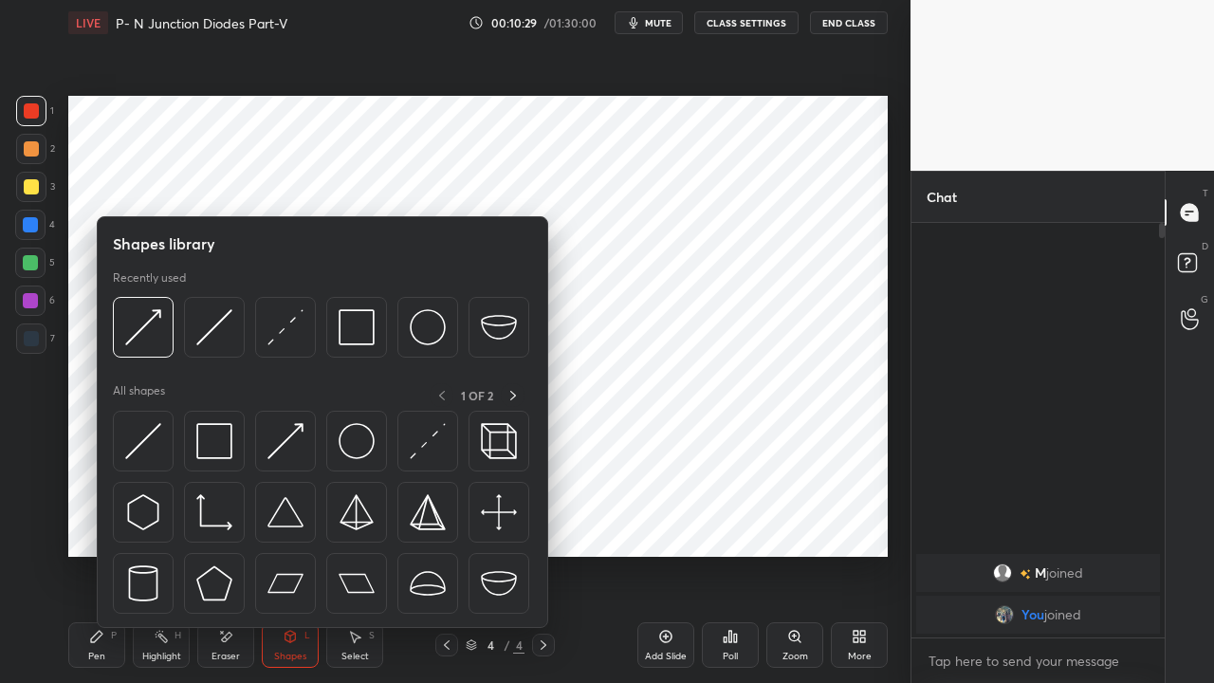
click at [145, 442] on img at bounding box center [143, 441] width 36 height 36
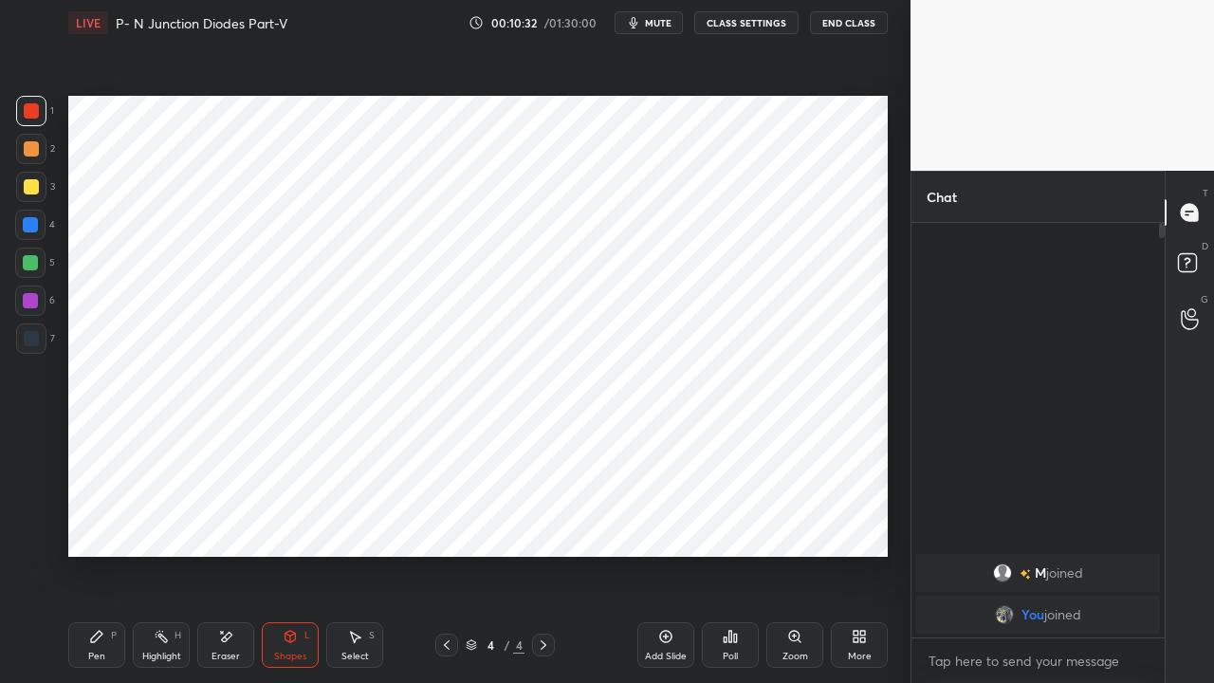
click at [286, 522] on div "Shapes" at bounding box center [290, 656] width 32 height 9
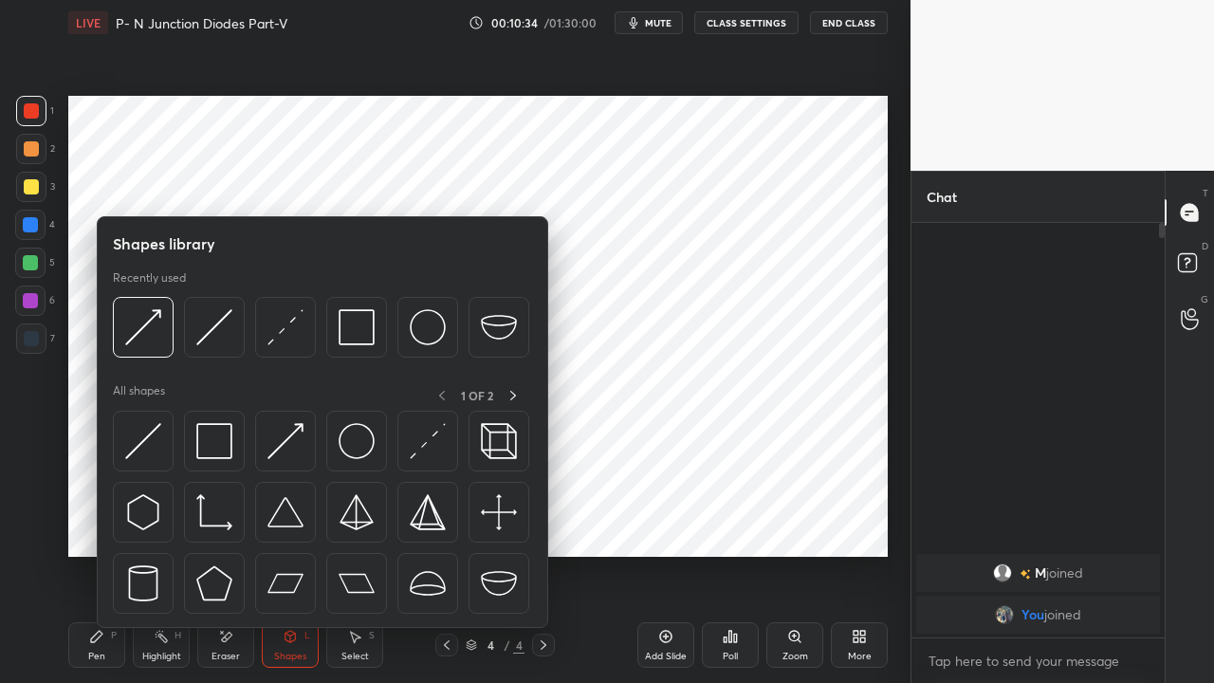
click at [417, 455] on img at bounding box center [428, 441] width 36 height 36
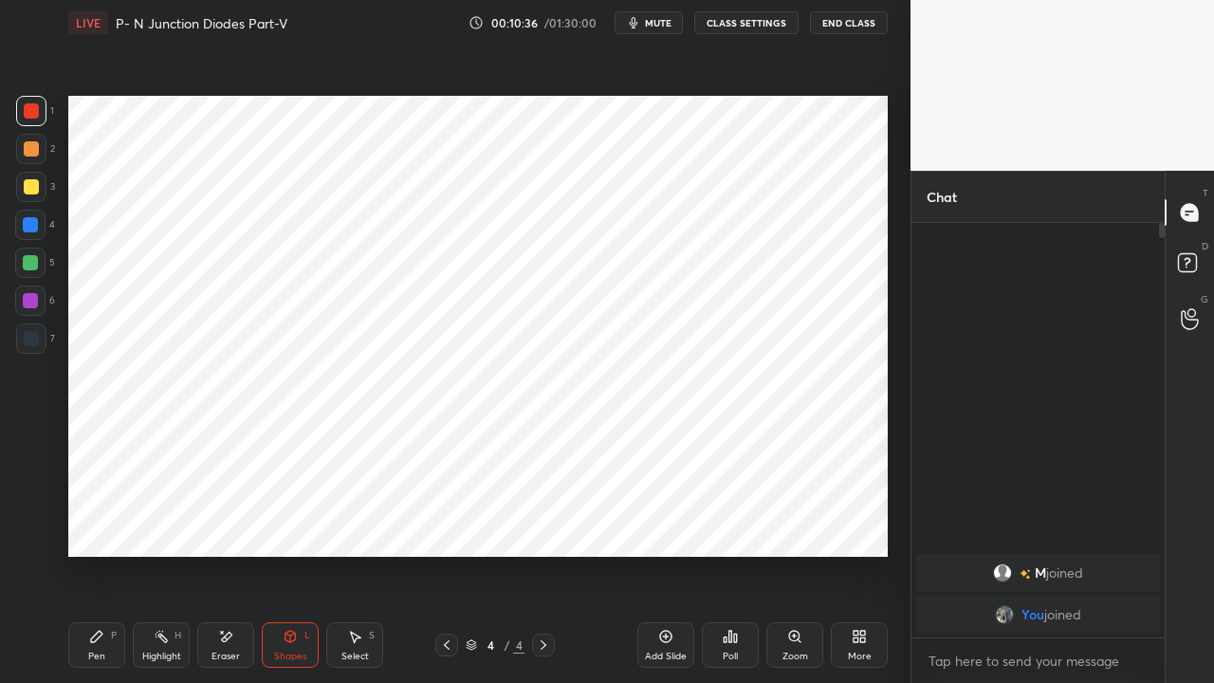
click at [300, 522] on div "Shapes" at bounding box center [290, 656] width 32 height 9
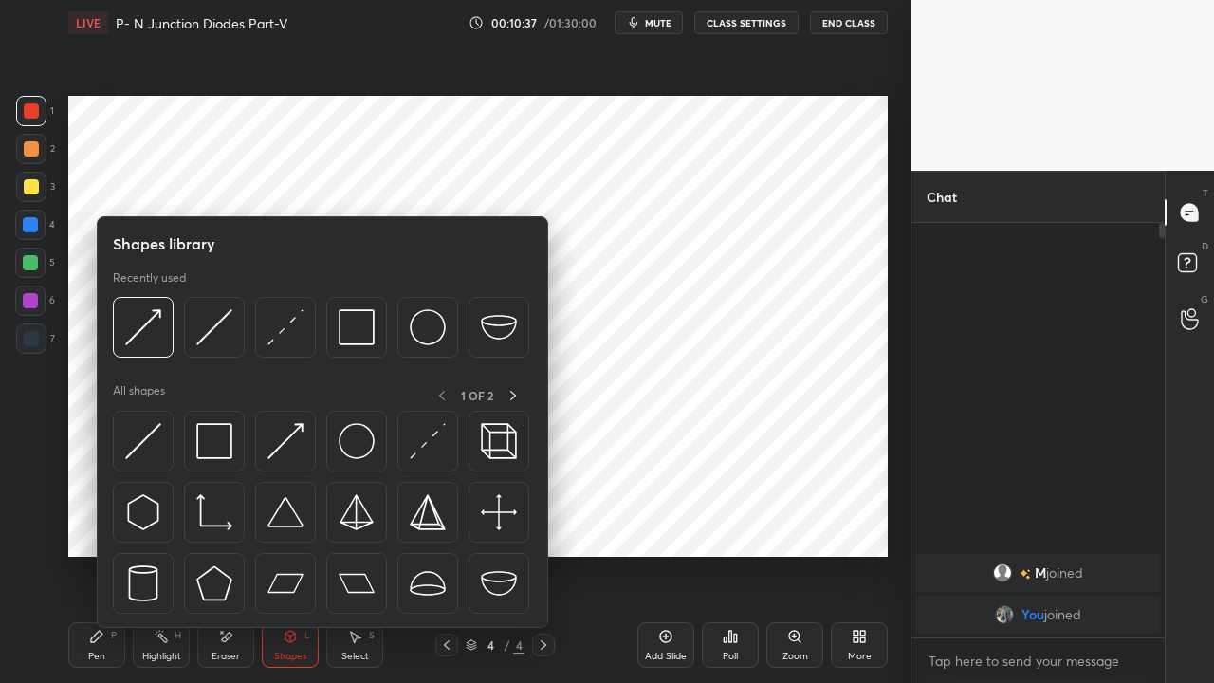
click at [416, 453] on img at bounding box center [428, 441] width 36 height 36
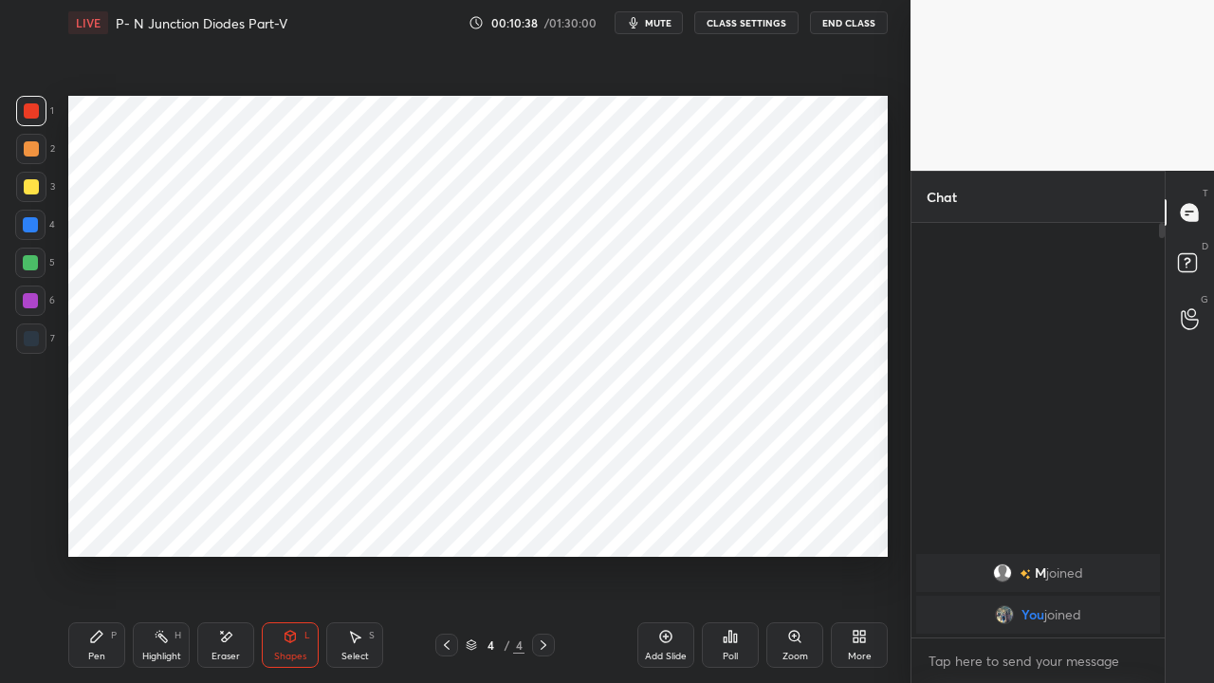
click at [31, 300] on div at bounding box center [30, 300] width 15 height 15
click at [84, 522] on div "Pen P" at bounding box center [96, 645] width 57 height 46
click at [36, 104] on div at bounding box center [31, 110] width 15 height 15
click at [283, 522] on div "Shapes L" at bounding box center [290, 645] width 57 height 46
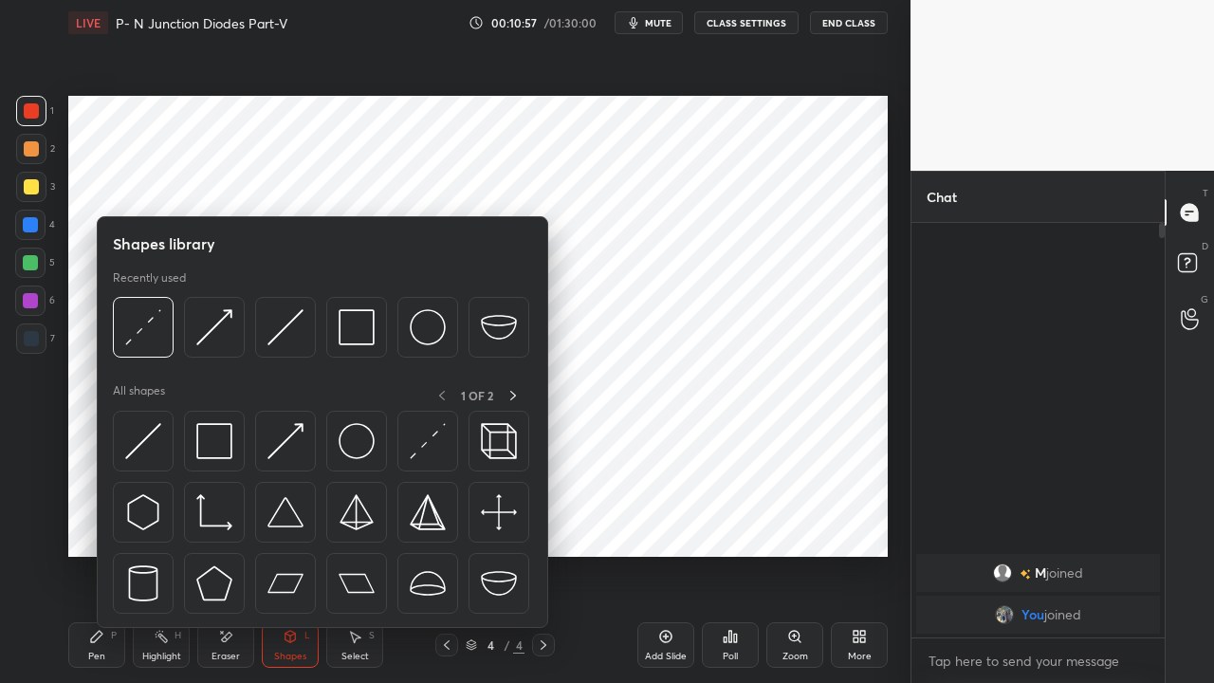
click at [138, 437] on img at bounding box center [143, 441] width 36 height 36
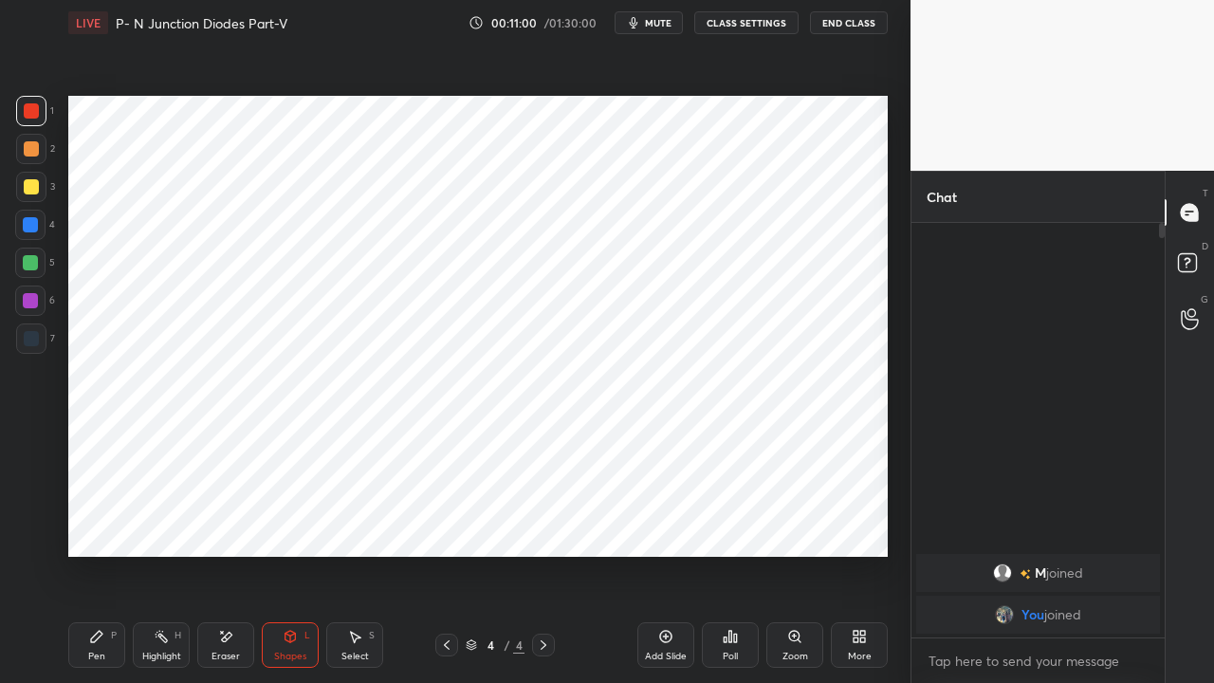
click at [88, 522] on div "Pen P" at bounding box center [96, 645] width 57 height 46
click at [290, 522] on icon at bounding box center [290, 638] width 0 height 7
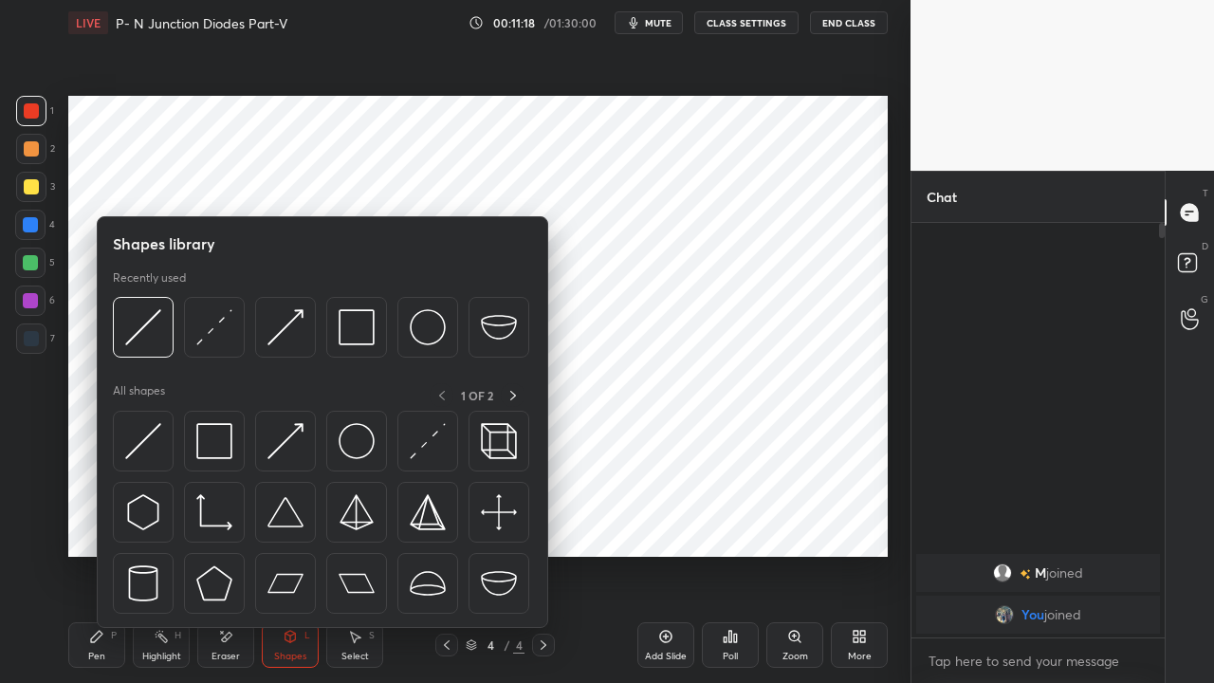
click at [279, 447] on img at bounding box center [285, 441] width 36 height 36
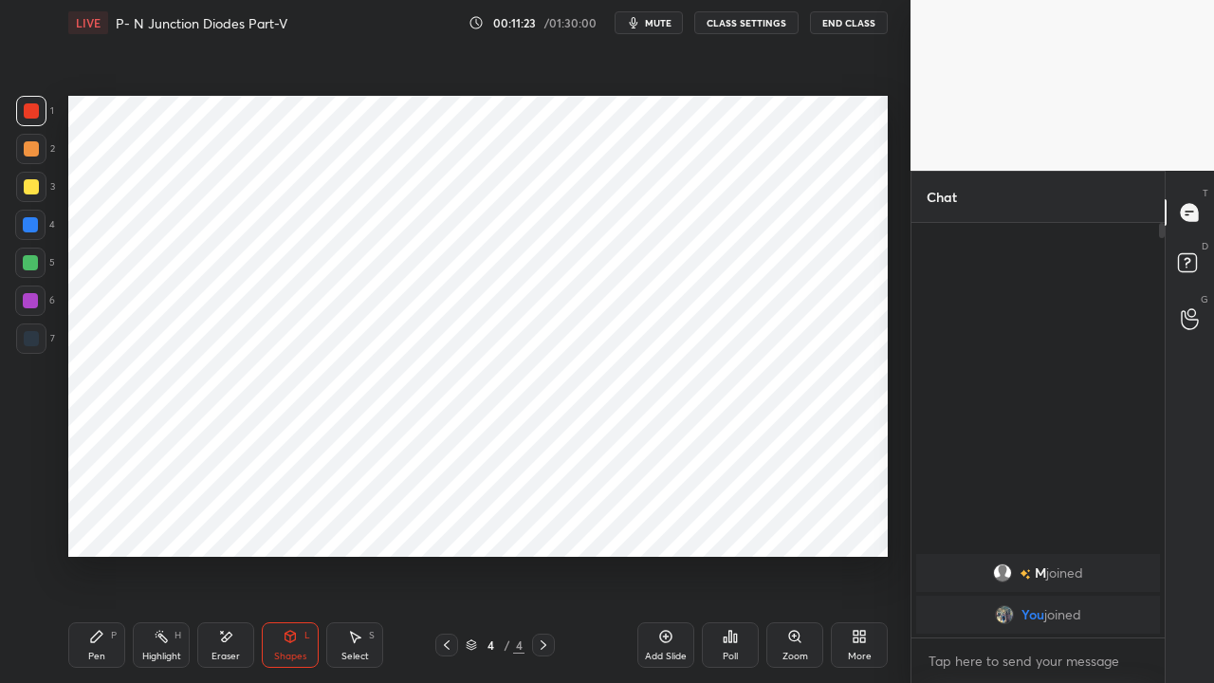
click at [110, 522] on div "Pen P" at bounding box center [96, 645] width 57 height 46
click at [28, 266] on div at bounding box center [30, 262] width 15 height 15
click at [32, 335] on div at bounding box center [31, 338] width 15 height 15
click at [31, 109] on div at bounding box center [31, 110] width 15 height 15
click at [547, 522] on icon at bounding box center [543, 644] width 15 height 15
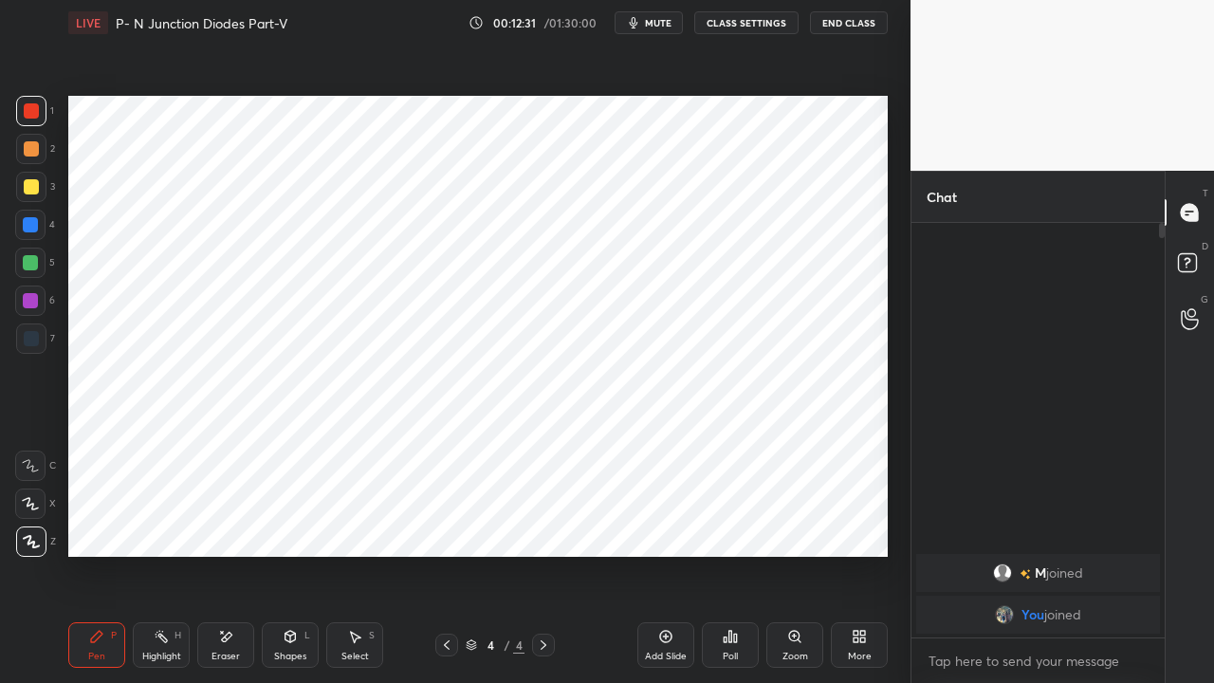
click at [660, 522] on icon at bounding box center [665, 636] width 15 height 15
click at [30, 221] on div at bounding box center [30, 224] width 15 height 15
click at [292, 522] on div "Shapes" at bounding box center [290, 656] width 32 height 9
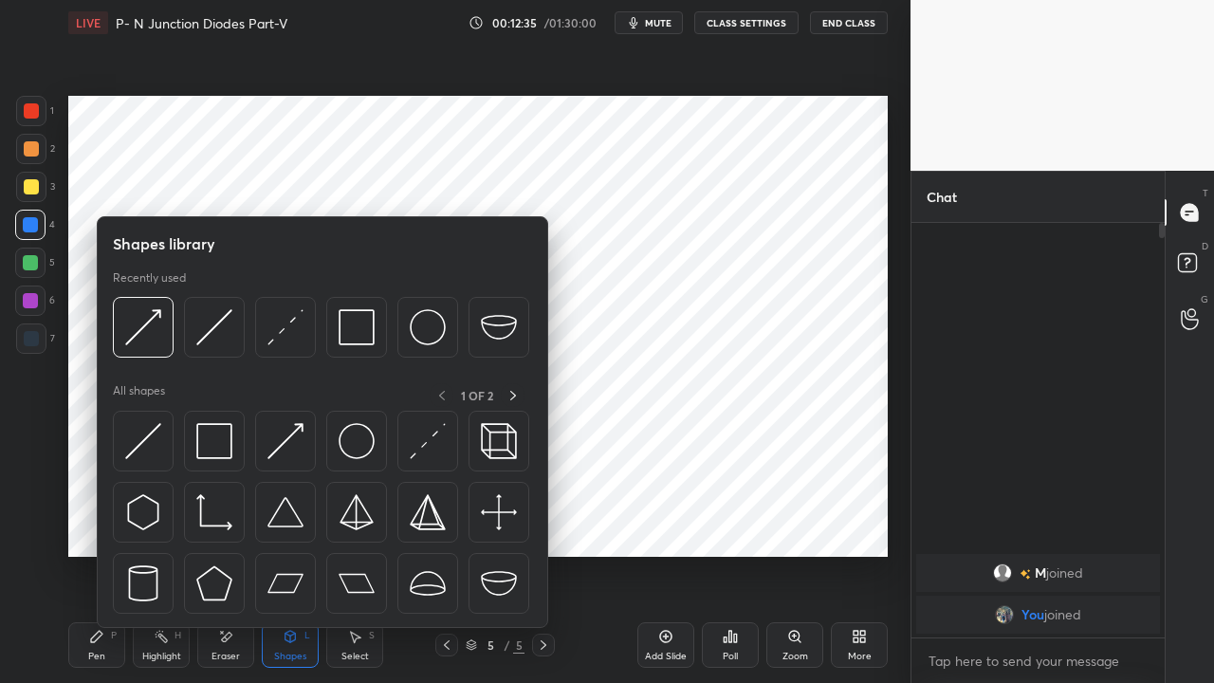
click at [289, 436] on img at bounding box center [285, 441] width 36 height 36
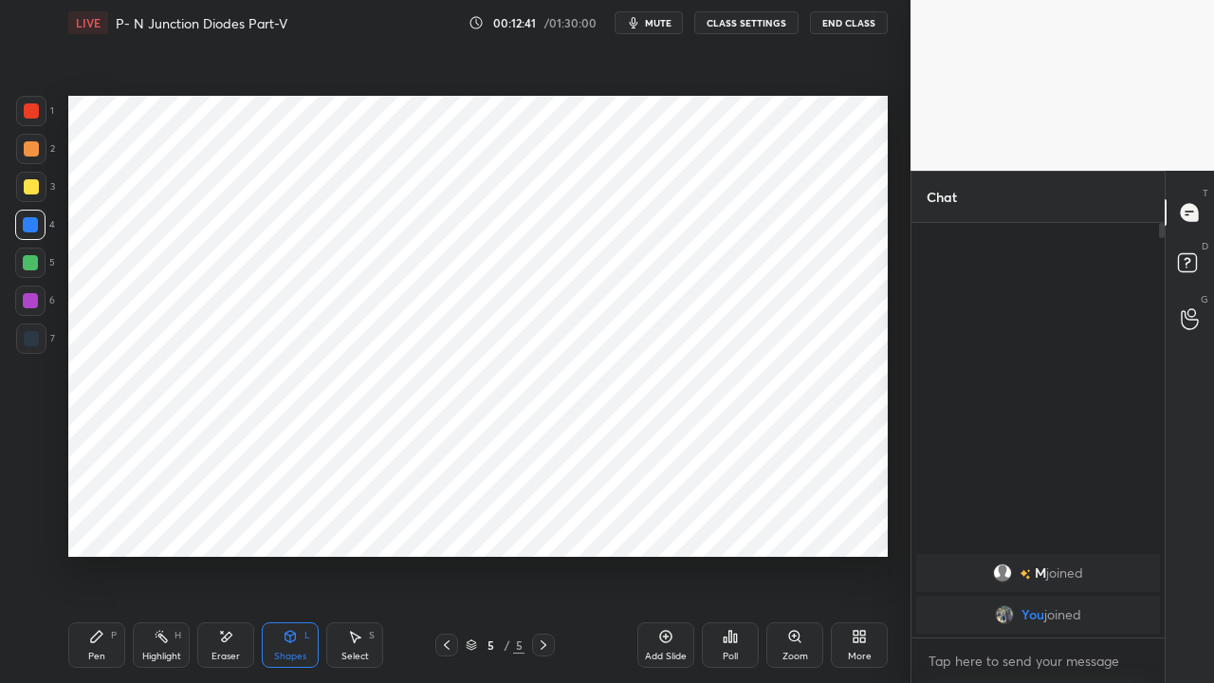
click at [97, 522] on div "Pen P" at bounding box center [96, 645] width 57 height 46
click at [282, 522] on div "Shapes" at bounding box center [290, 656] width 32 height 9
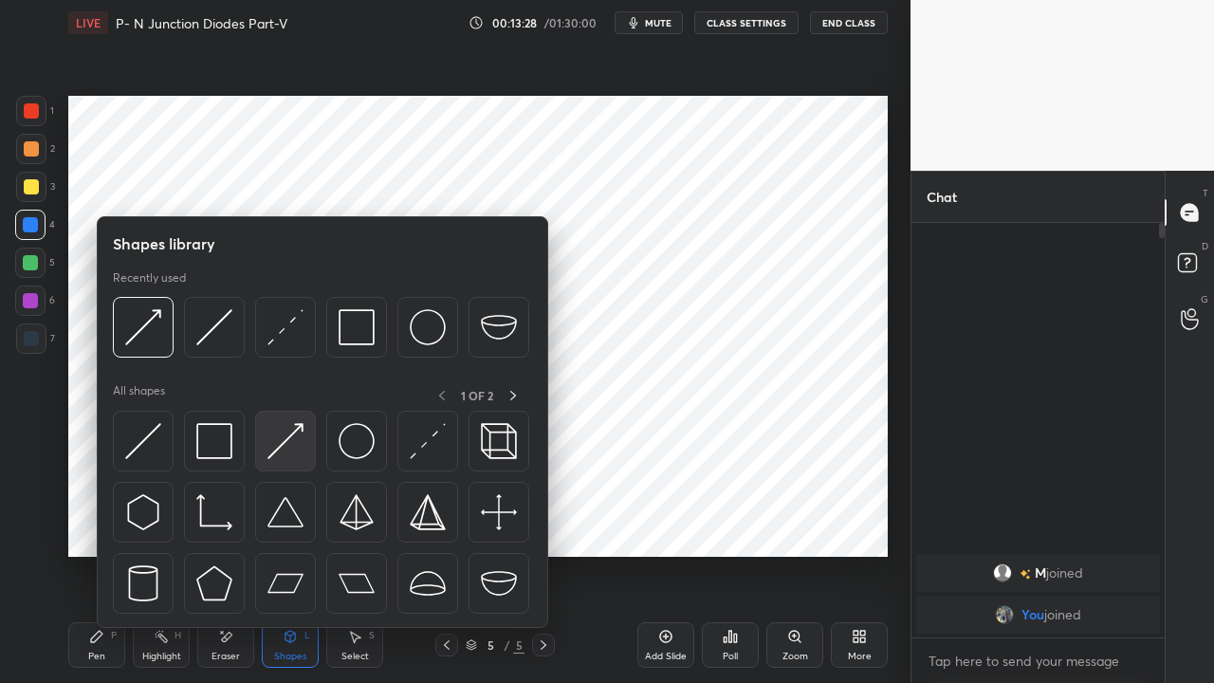
click at [278, 446] on img at bounding box center [285, 441] width 36 height 36
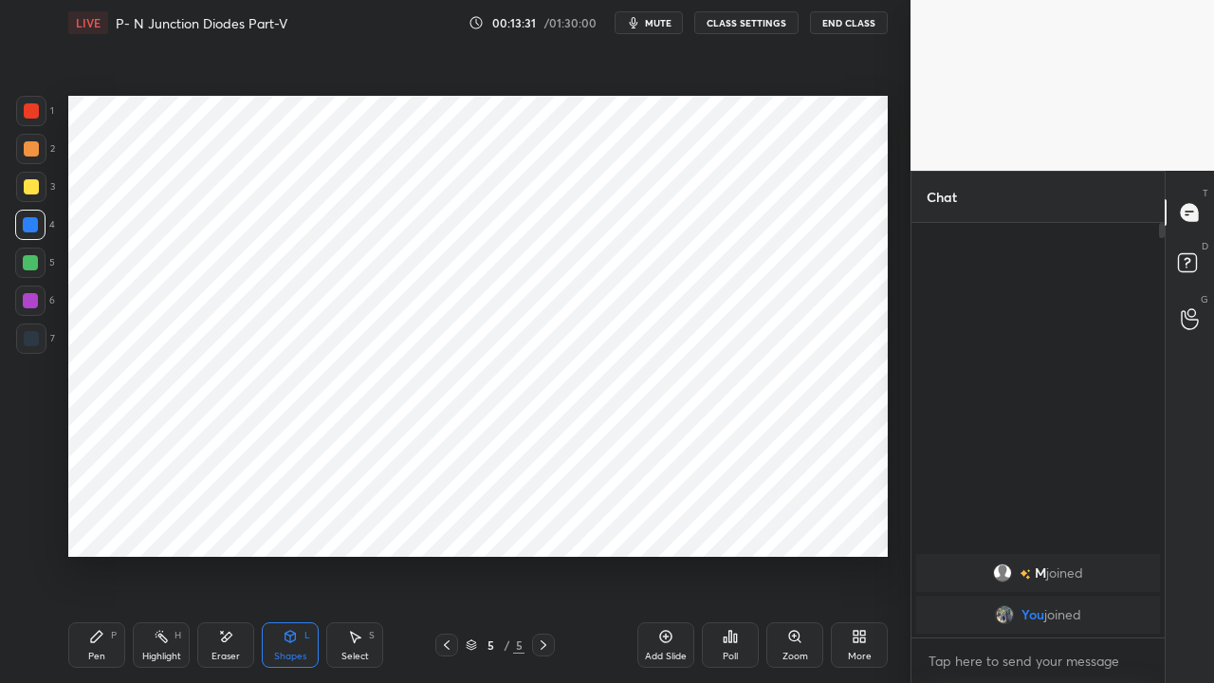
click at [95, 522] on icon at bounding box center [96, 636] width 11 height 11
click at [294, 522] on div "Shapes" at bounding box center [290, 656] width 32 height 9
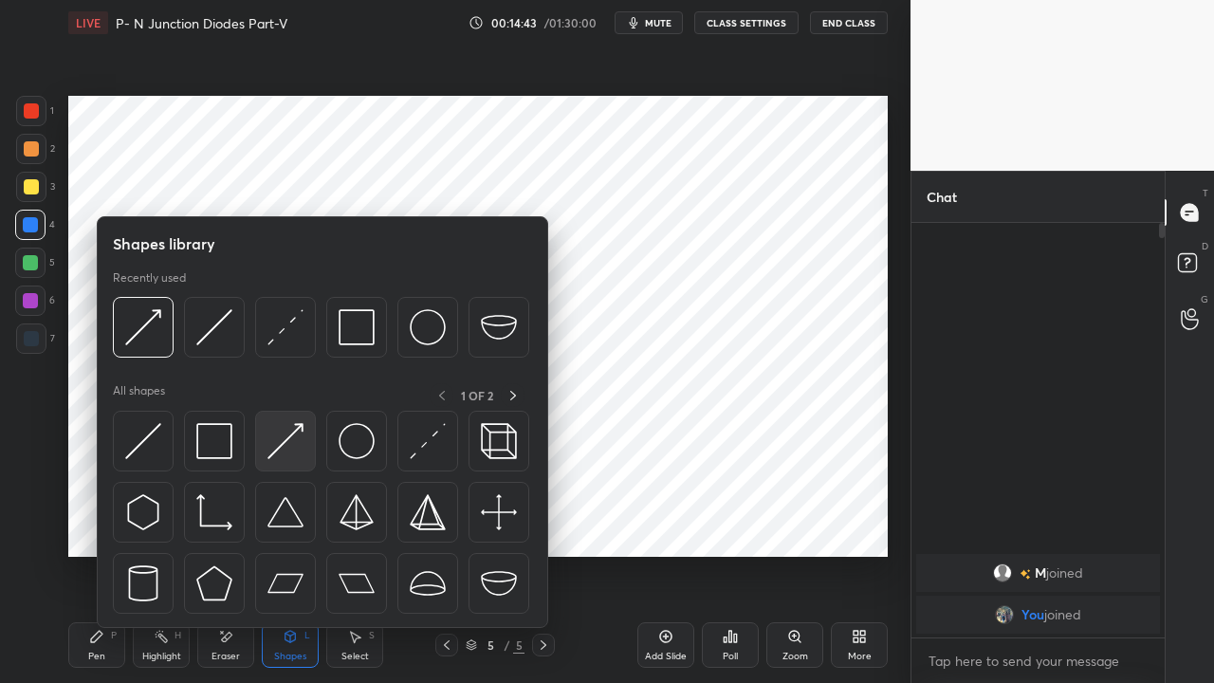
click at [282, 454] on img at bounding box center [285, 441] width 36 height 36
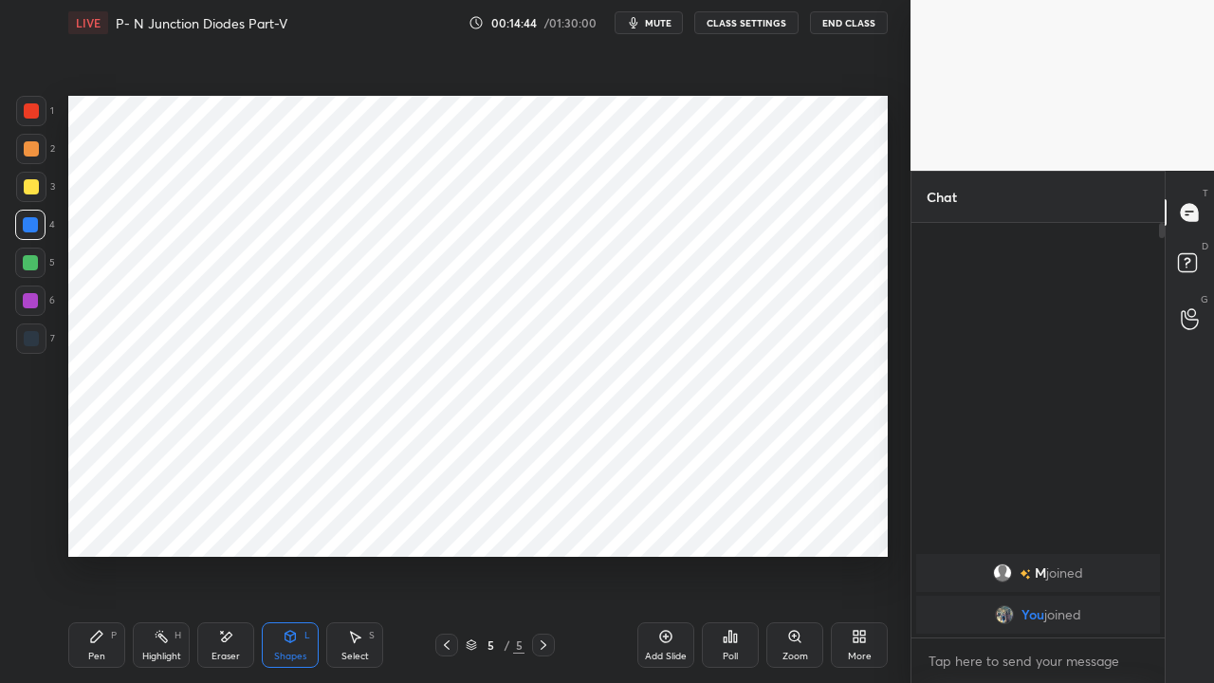
click at [30, 258] on div at bounding box center [30, 262] width 15 height 15
click at [658, 21] on span "mute" at bounding box center [658, 22] width 27 height 13
click at [728, 522] on icon at bounding box center [730, 636] width 15 height 15
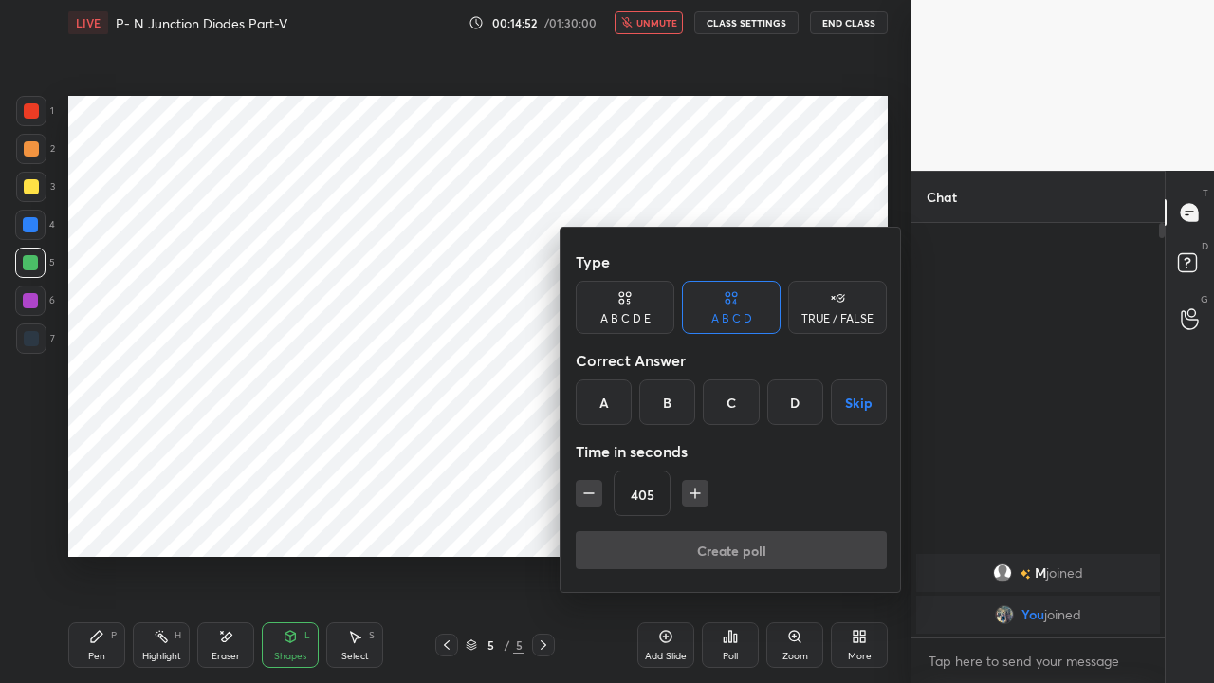
click at [850, 401] on button "Skip" at bounding box center [859, 402] width 56 height 46
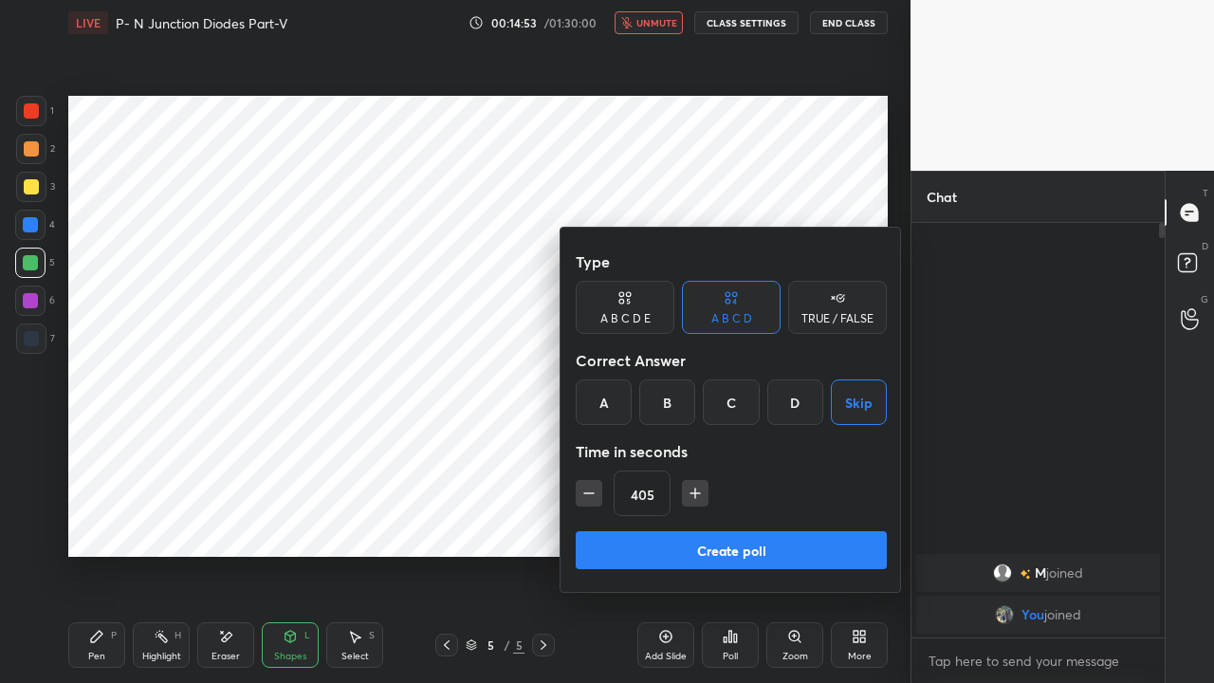
click at [799, 522] on button "Create poll" at bounding box center [731, 550] width 311 height 38
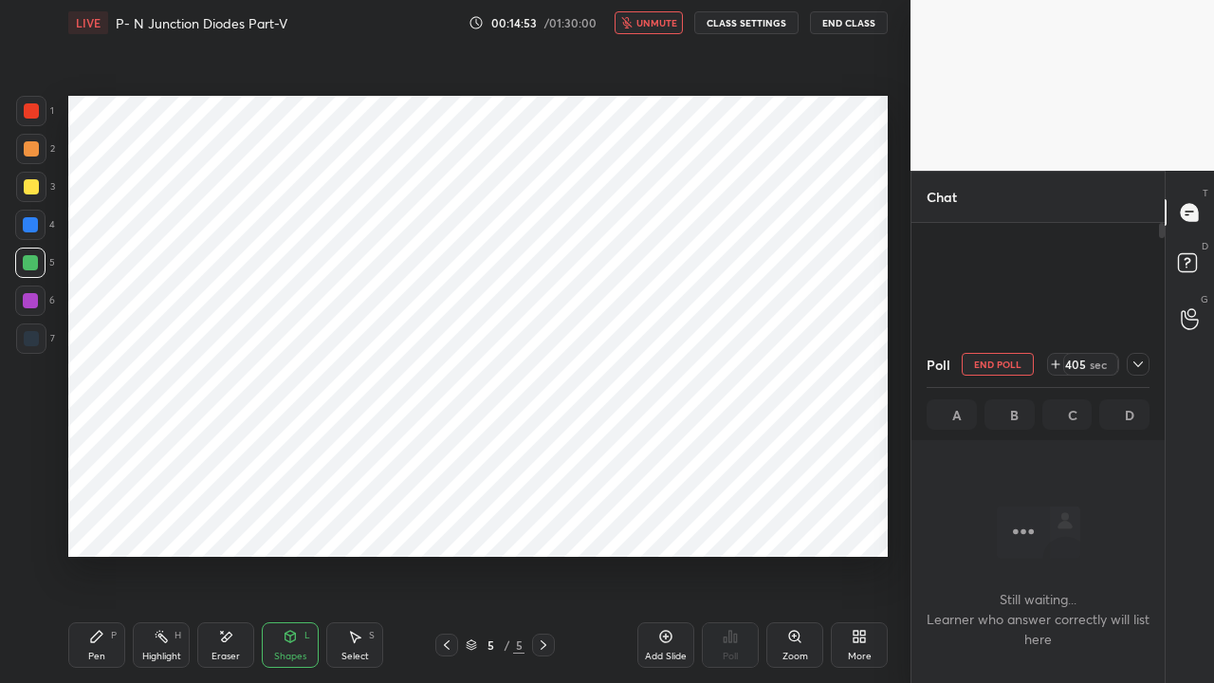
scroll to position [152, 248]
click at [846, 23] on button "End Class" at bounding box center [849, 22] width 78 height 23
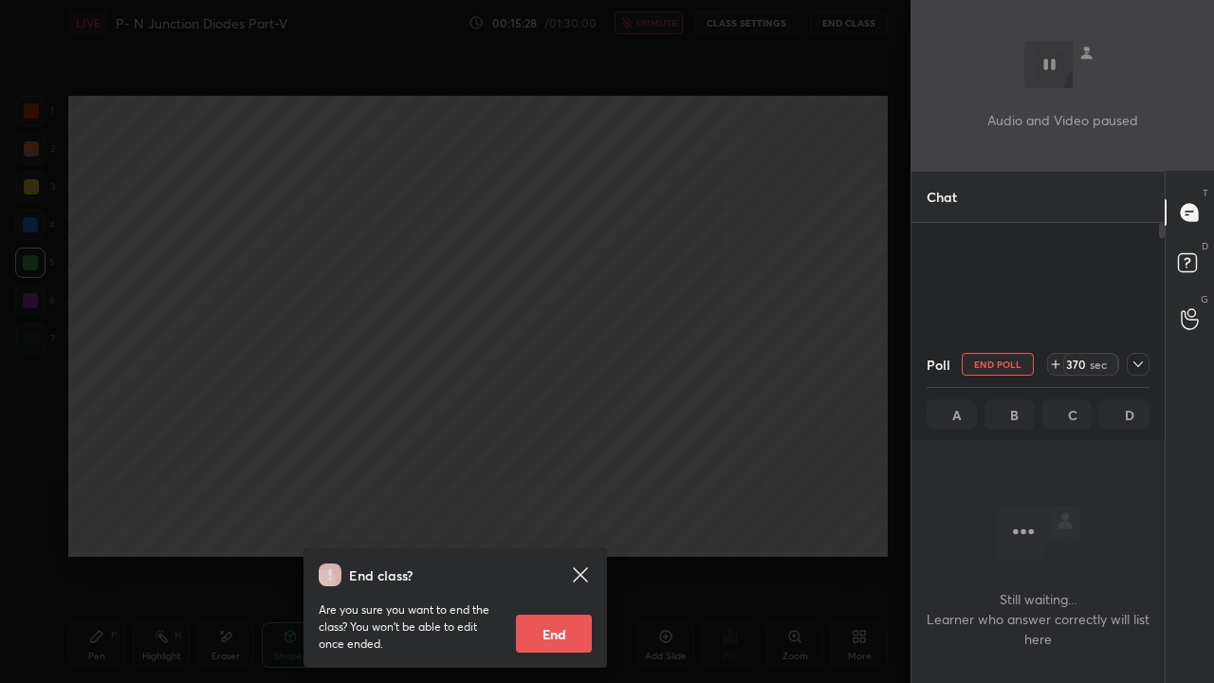
click at [473, 455] on div "End class? Are you sure you want to end the class? You won’t be able to edit on…" at bounding box center [455, 341] width 911 height 683
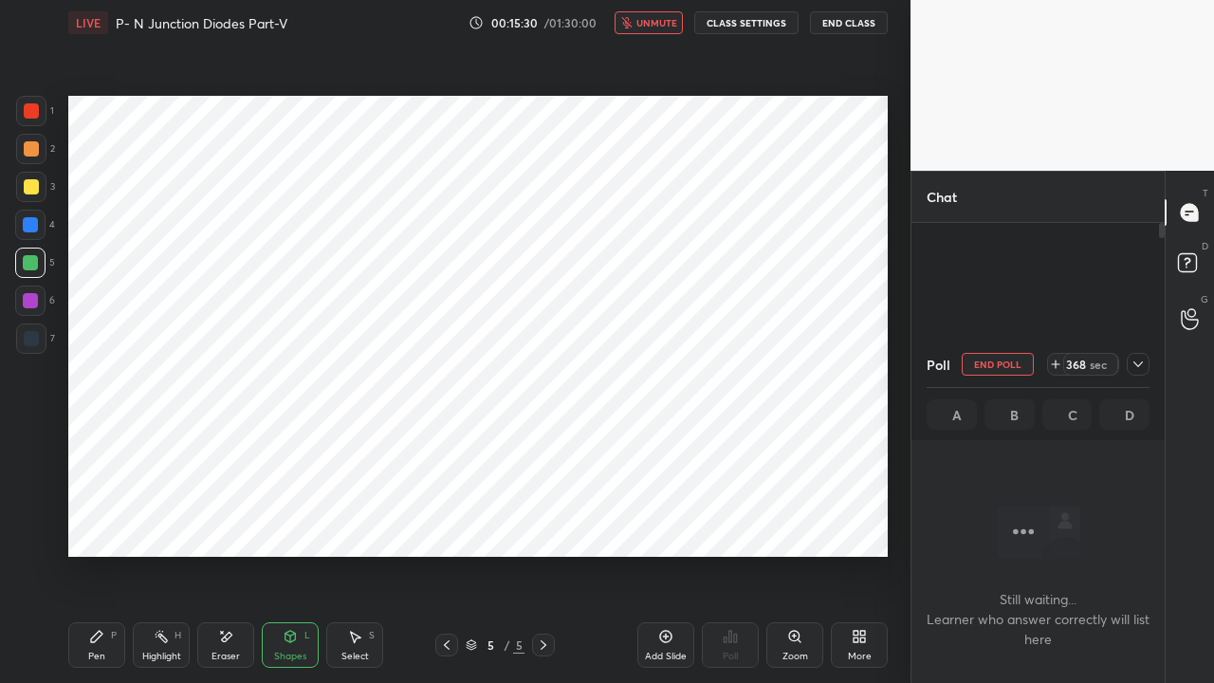
click at [651, 28] on button "unmute" at bounding box center [649, 22] width 68 height 23
click at [990, 363] on button "End Poll" at bounding box center [998, 364] width 72 height 23
type textarea "x"
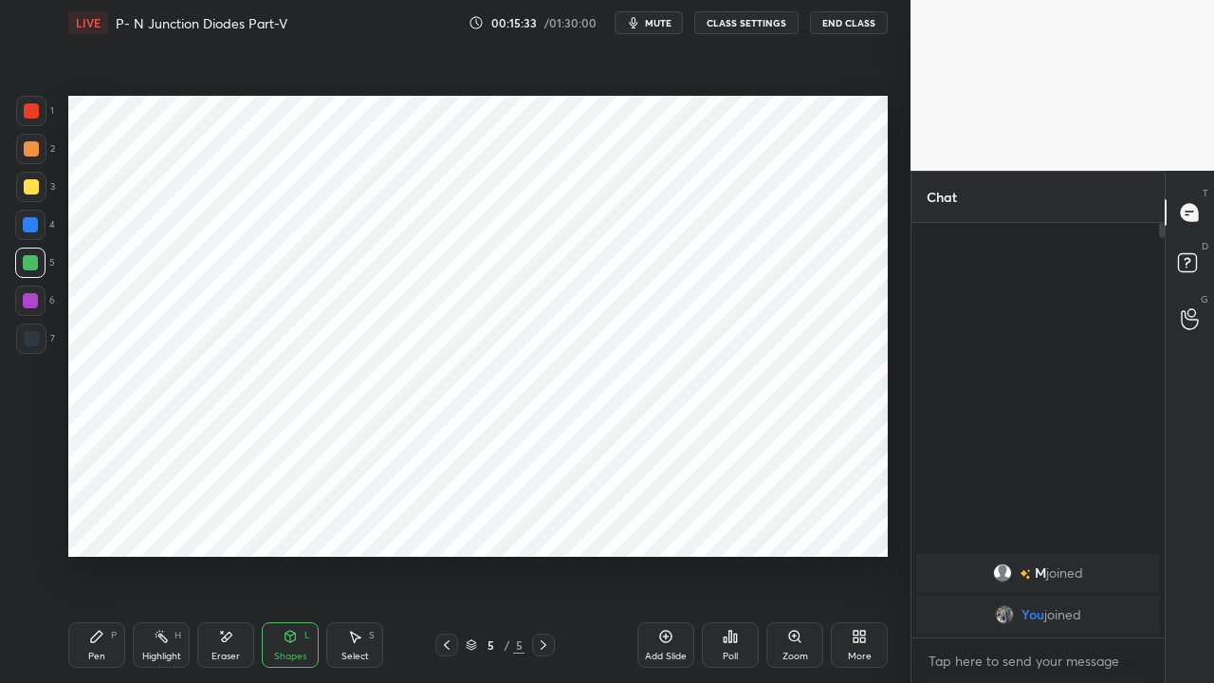
scroll to position [250, 248]
click at [103, 522] on div "Pen P" at bounding box center [96, 645] width 57 height 46
click at [30, 230] on div at bounding box center [30, 224] width 15 height 15
click at [537, 522] on icon at bounding box center [543, 644] width 15 height 15
click at [663, 522] on icon at bounding box center [665, 636] width 15 height 15
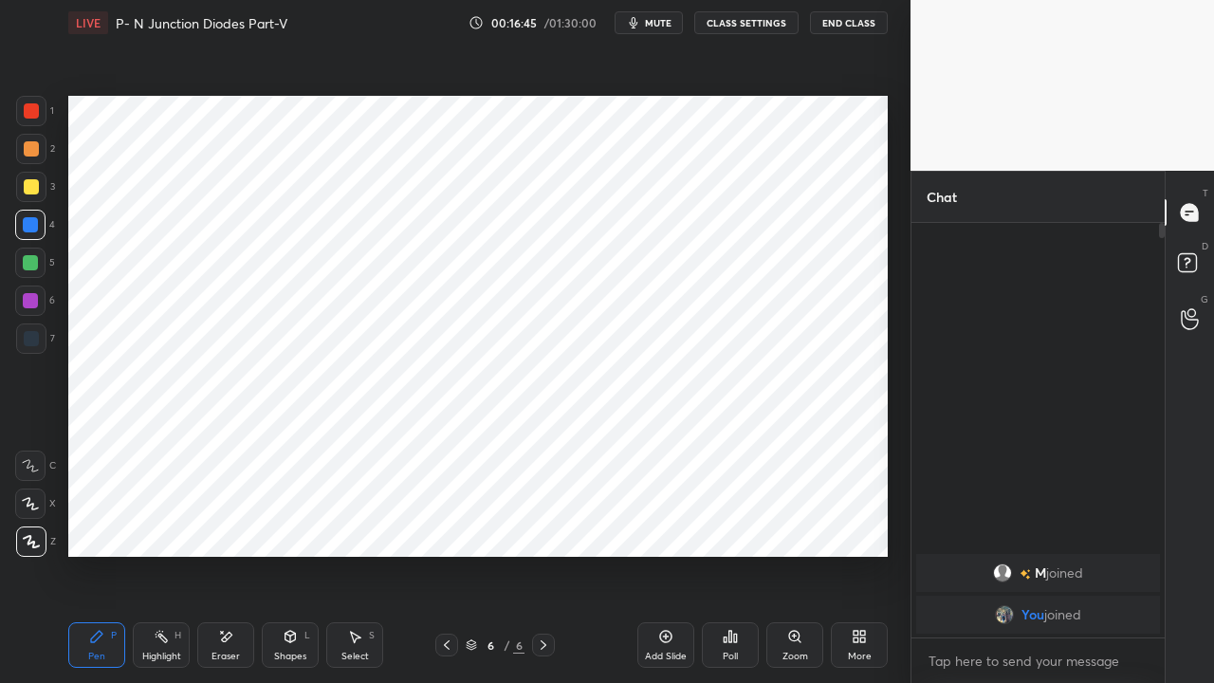
click at [290, 522] on div "Shapes L" at bounding box center [290, 645] width 57 height 46
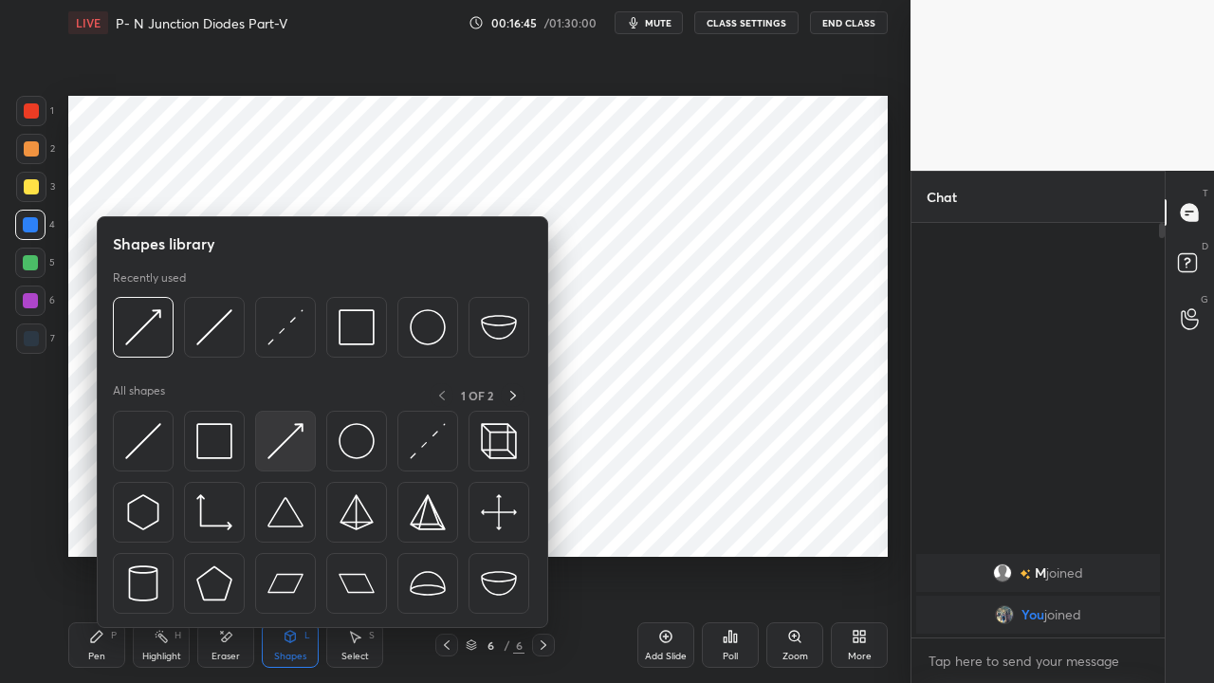
click at [278, 445] on img at bounding box center [285, 441] width 36 height 36
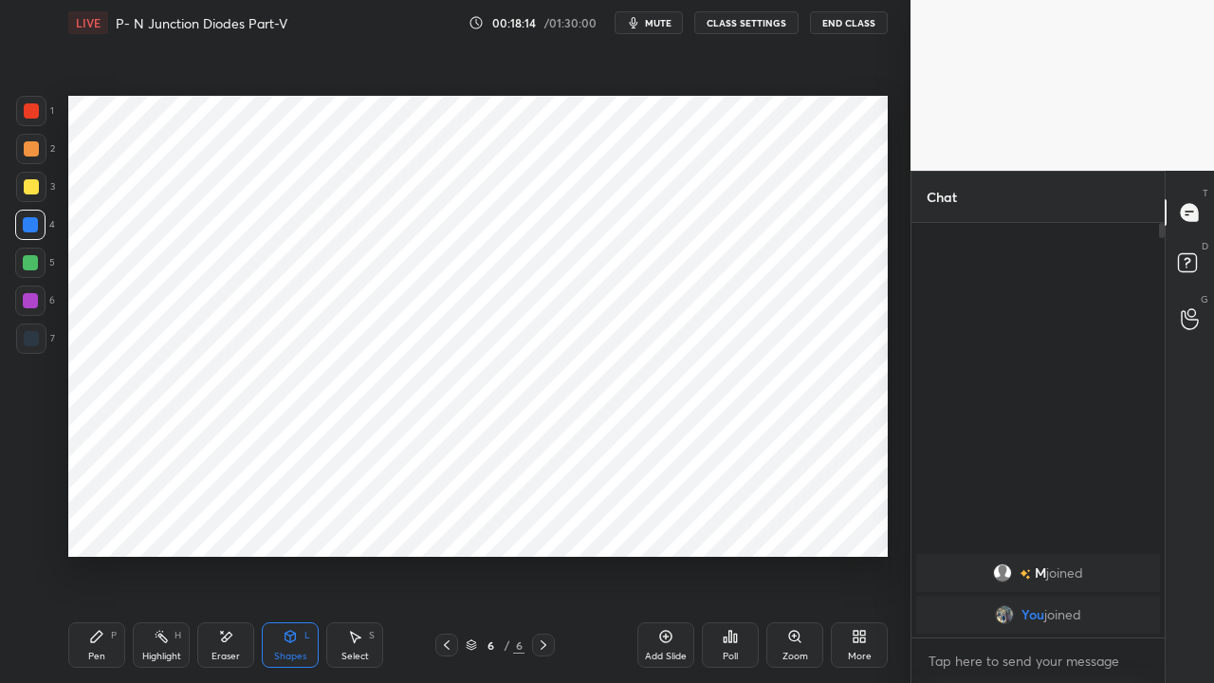
click at [291, 522] on div "Shapes L" at bounding box center [290, 645] width 57 height 46
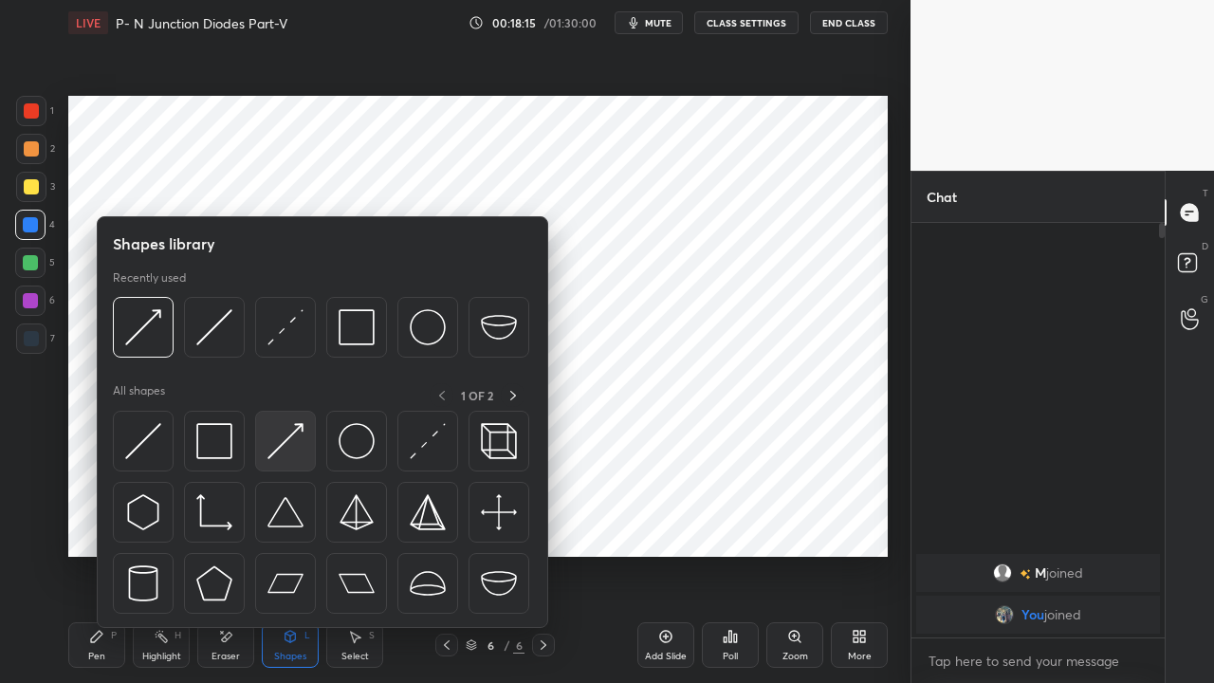
click at [285, 433] on img at bounding box center [285, 441] width 36 height 36
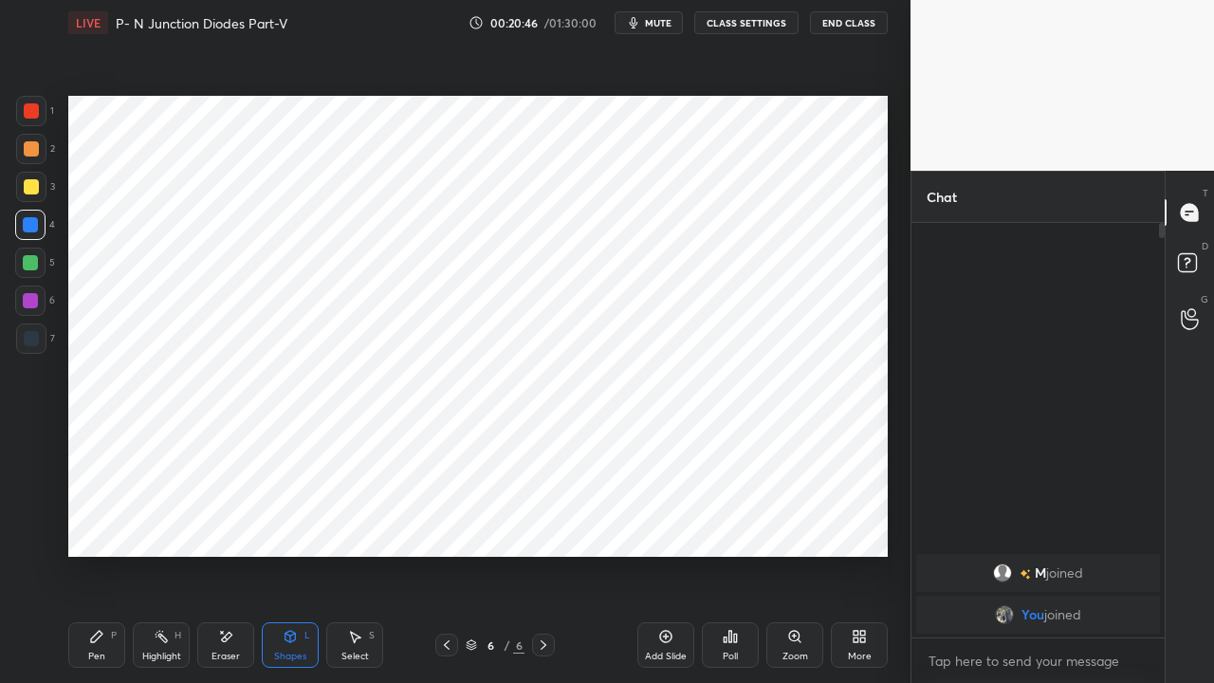
click at [102, 522] on icon at bounding box center [96, 636] width 15 height 15
click at [288, 522] on div "Shapes" at bounding box center [290, 656] width 32 height 9
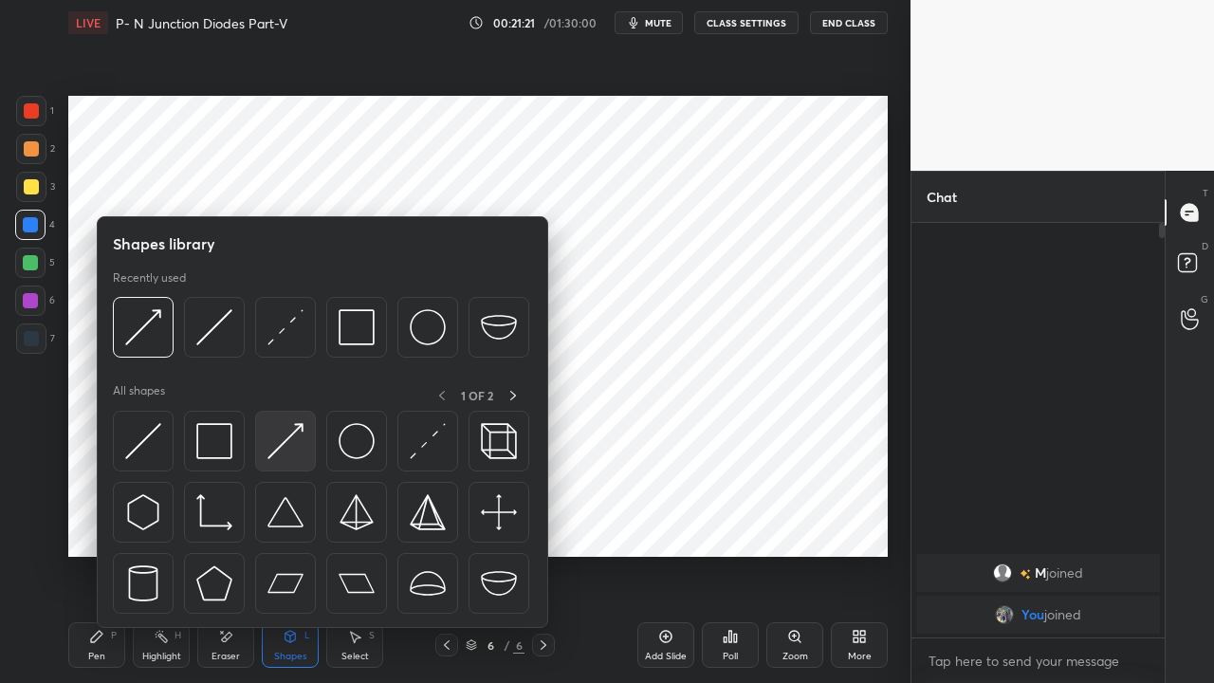
click at [277, 445] on img at bounding box center [285, 441] width 36 height 36
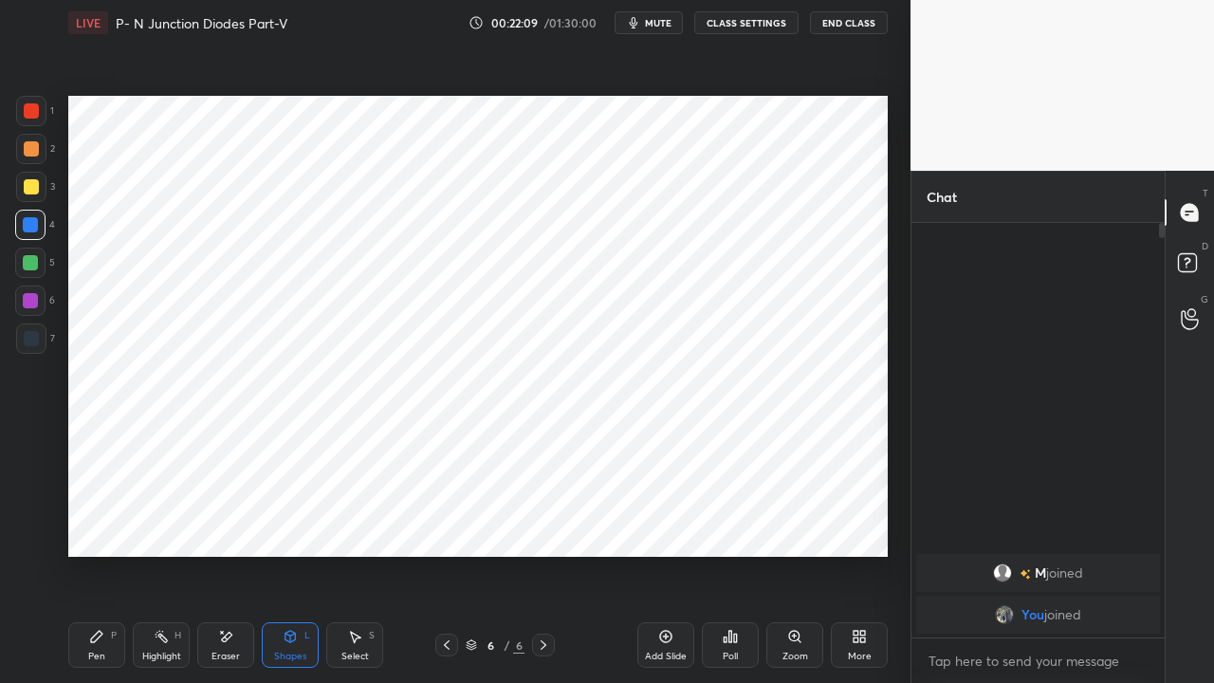
click at [108, 522] on div "Pen P" at bounding box center [96, 645] width 57 height 46
click at [35, 110] on div at bounding box center [31, 110] width 15 height 15
click at [226, 522] on div "Eraser" at bounding box center [225, 645] width 57 height 46
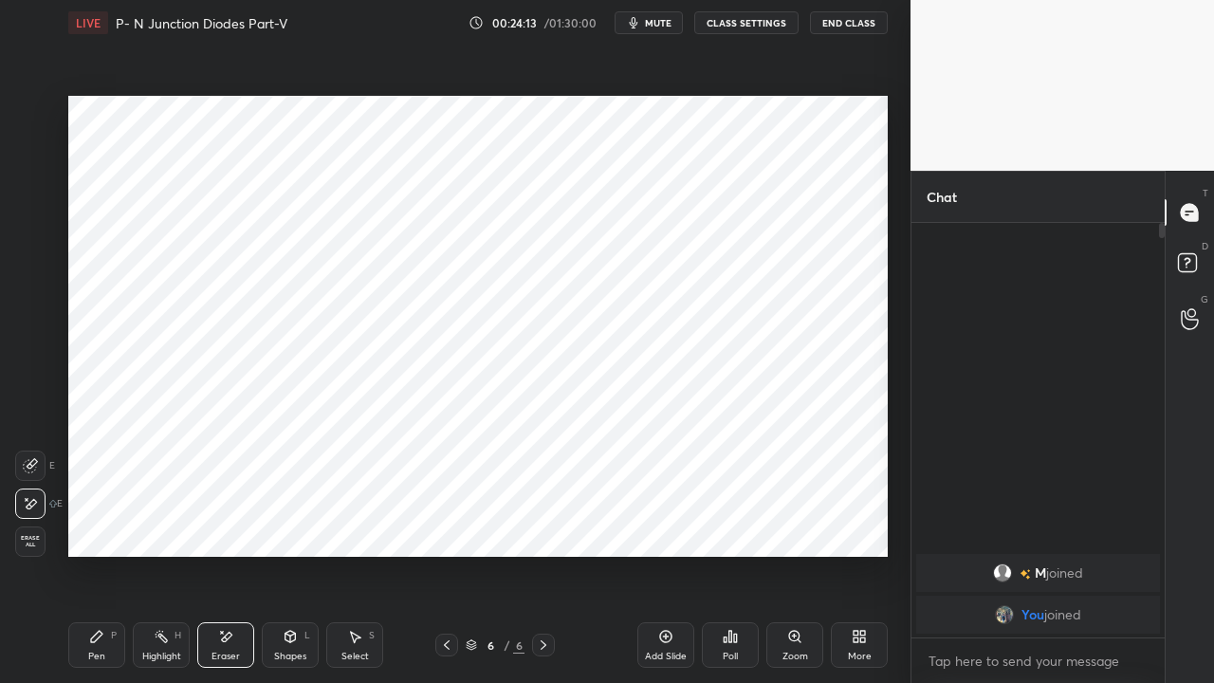
click at [99, 522] on div "Pen P" at bounding box center [96, 645] width 57 height 46
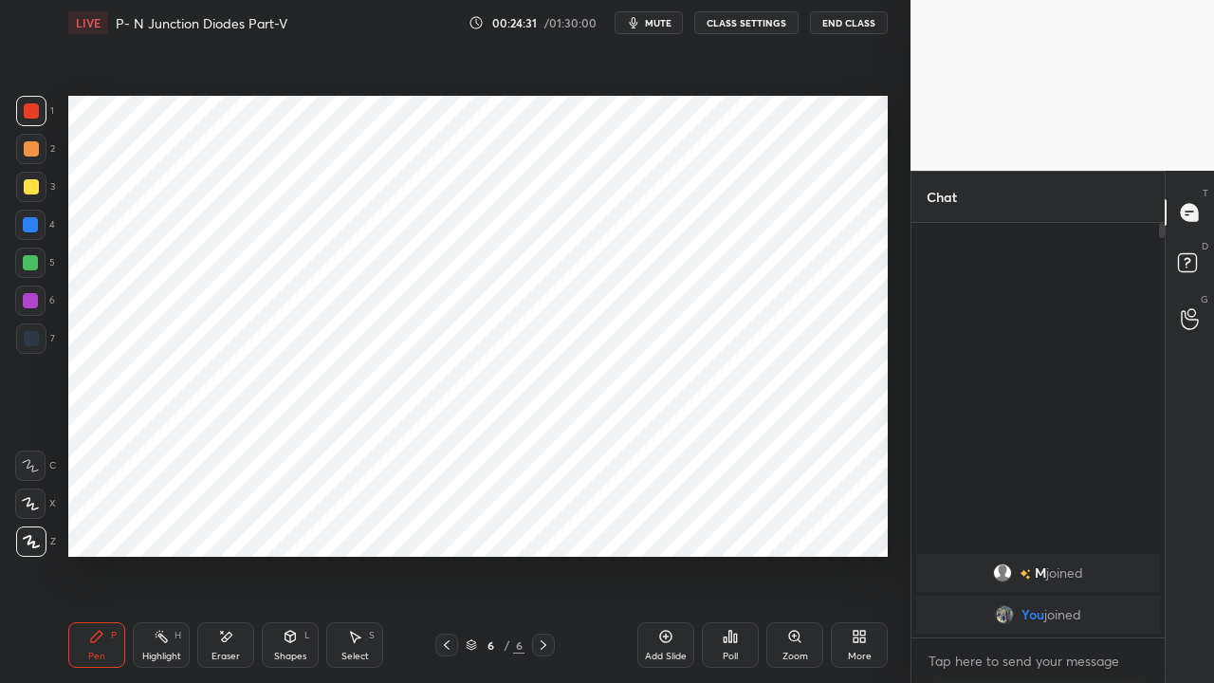
click at [293, 522] on div "Shapes L" at bounding box center [290, 645] width 57 height 46
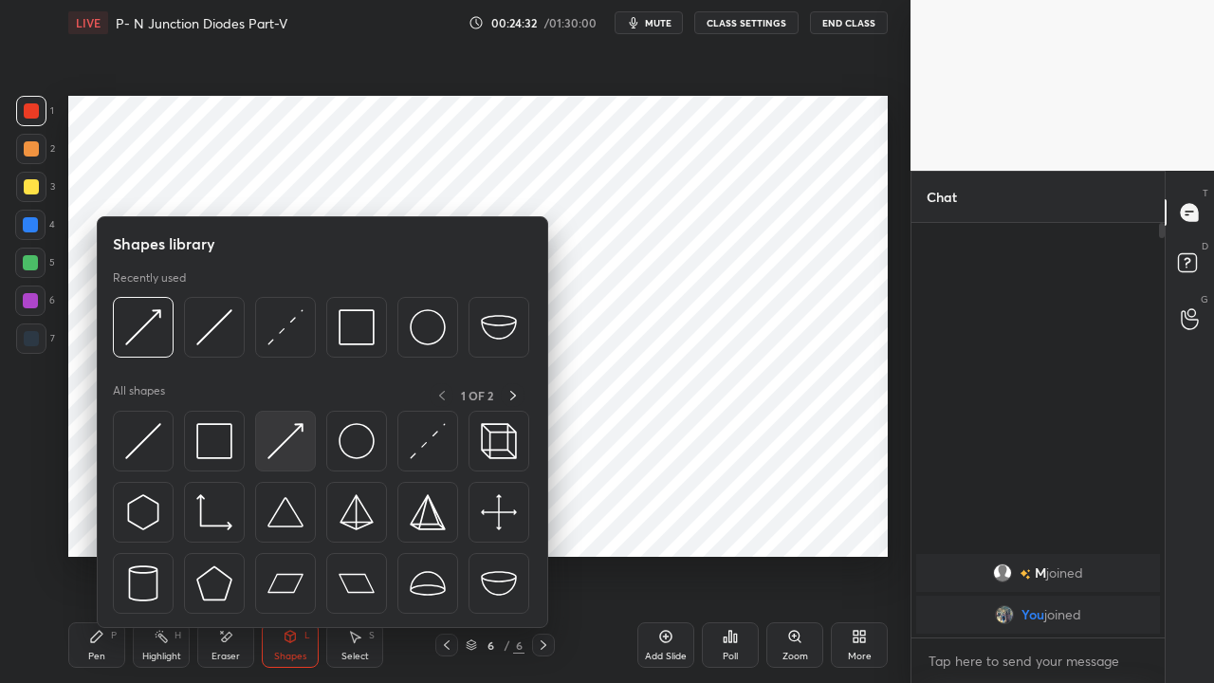
click at [285, 446] on img at bounding box center [285, 441] width 36 height 36
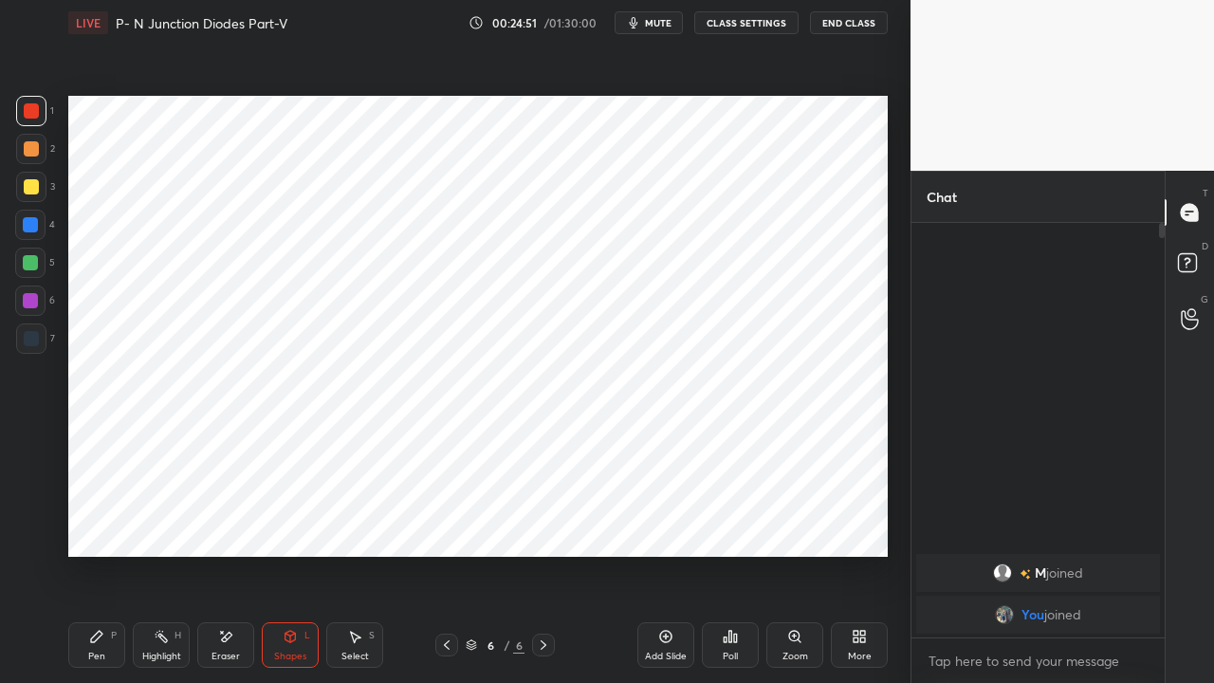
click at [97, 522] on div "Pen P" at bounding box center [96, 645] width 57 height 46
click at [661, 17] on span "mute" at bounding box center [658, 22] width 27 height 13
click at [647, 26] on span "unmute" at bounding box center [656, 22] width 41 height 13
click at [28, 302] on div at bounding box center [30, 300] width 15 height 15
click at [29, 222] on div at bounding box center [30, 224] width 15 height 15
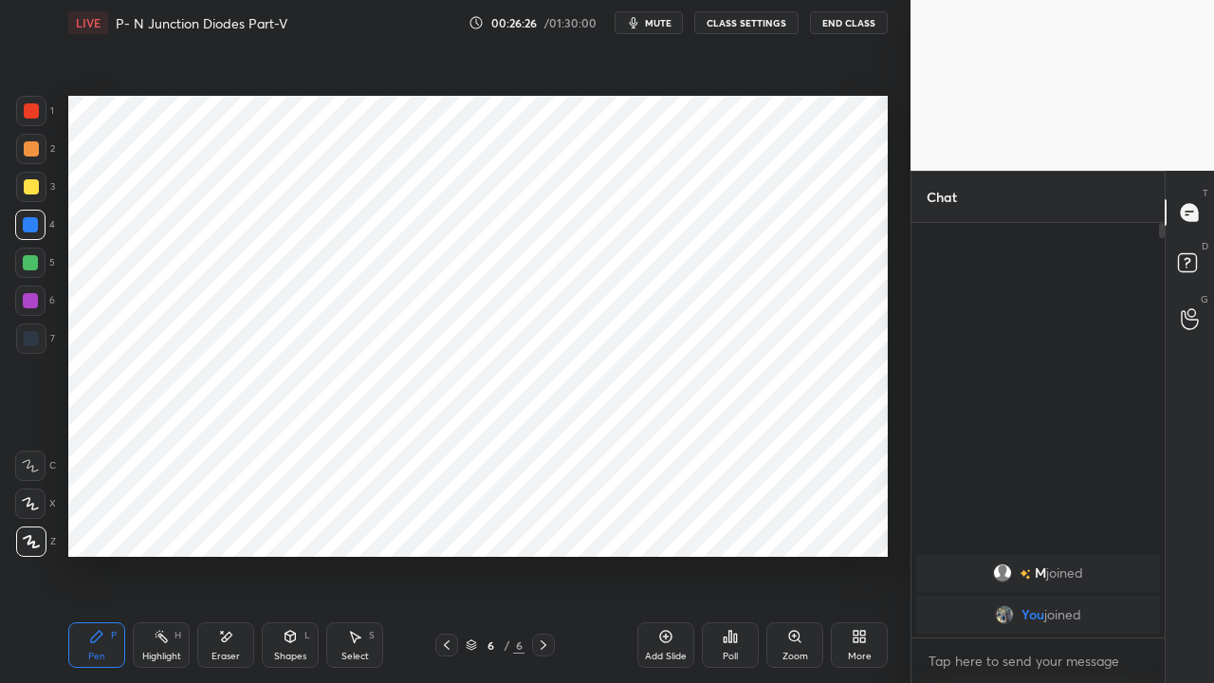
click at [28, 112] on div at bounding box center [31, 110] width 15 height 15
click at [657, 21] on span "mute" at bounding box center [658, 22] width 27 height 13
click at [227, 522] on div "Eraser" at bounding box center [226, 656] width 28 height 9
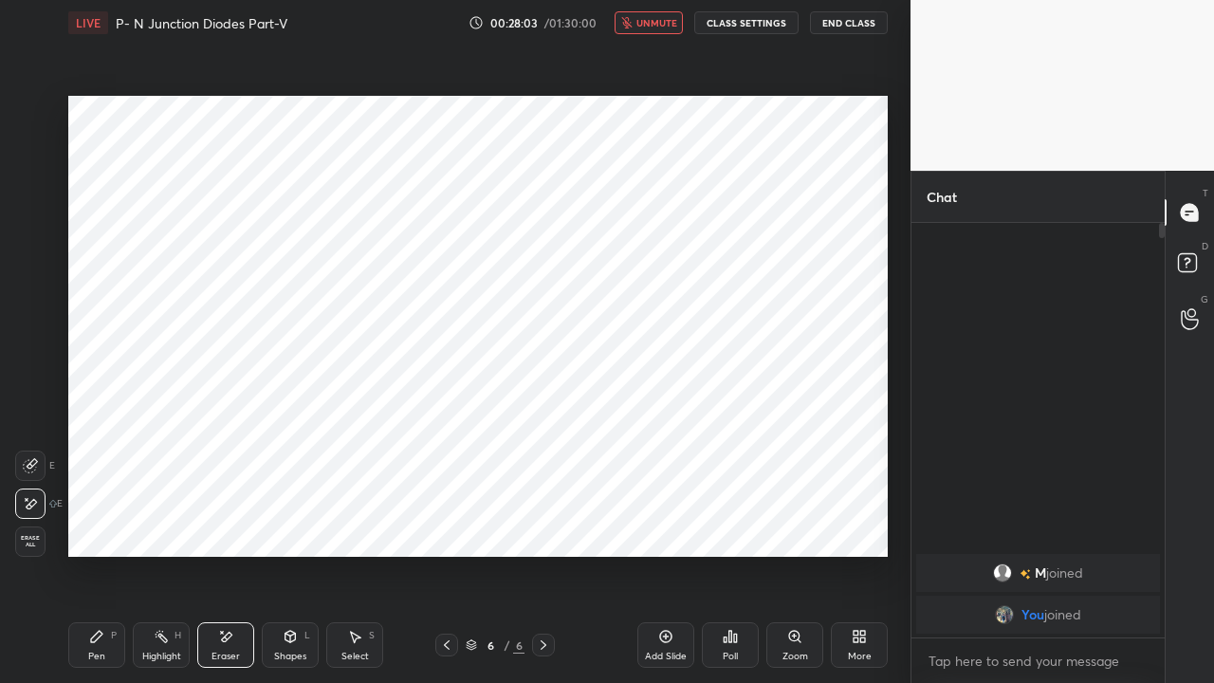
click at [440, 522] on icon at bounding box center [446, 644] width 15 height 15
click at [543, 522] on icon at bounding box center [544, 644] width 6 height 9
click at [98, 522] on icon at bounding box center [96, 636] width 15 height 15
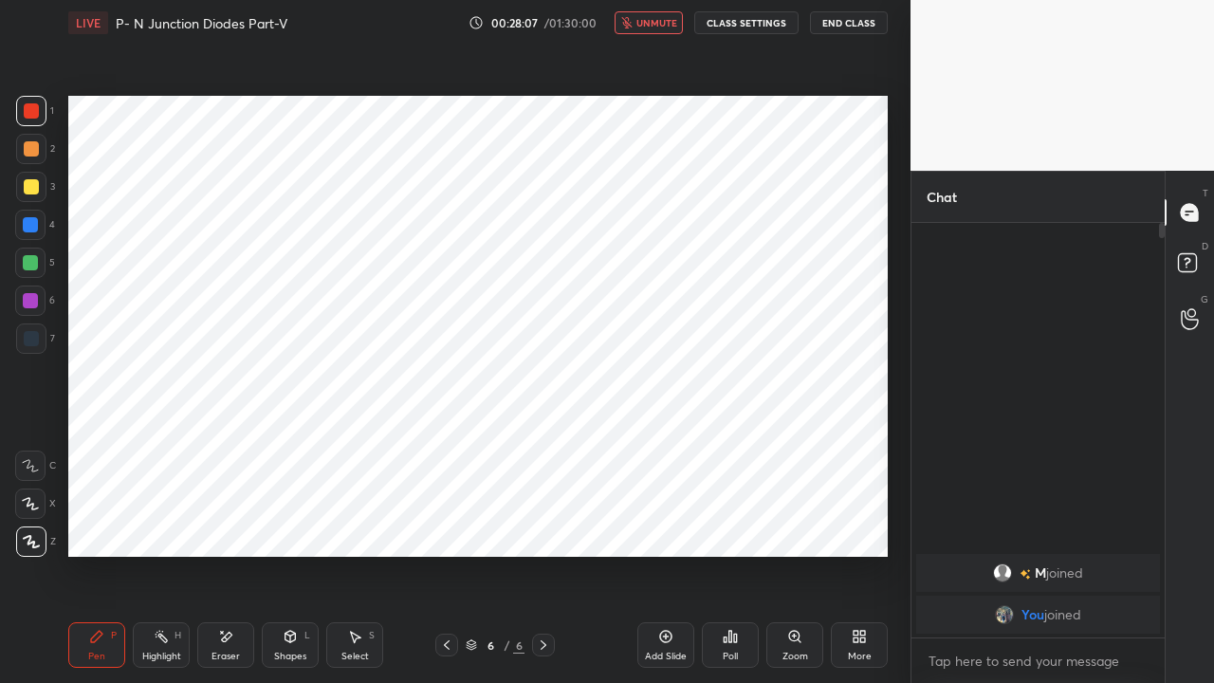
click at [656, 25] on span "unmute" at bounding box center [656, 22] width 41 height 13
click at [302, 522] on div "Shapes L" at bounding box center [290, 645] width 57 height 46
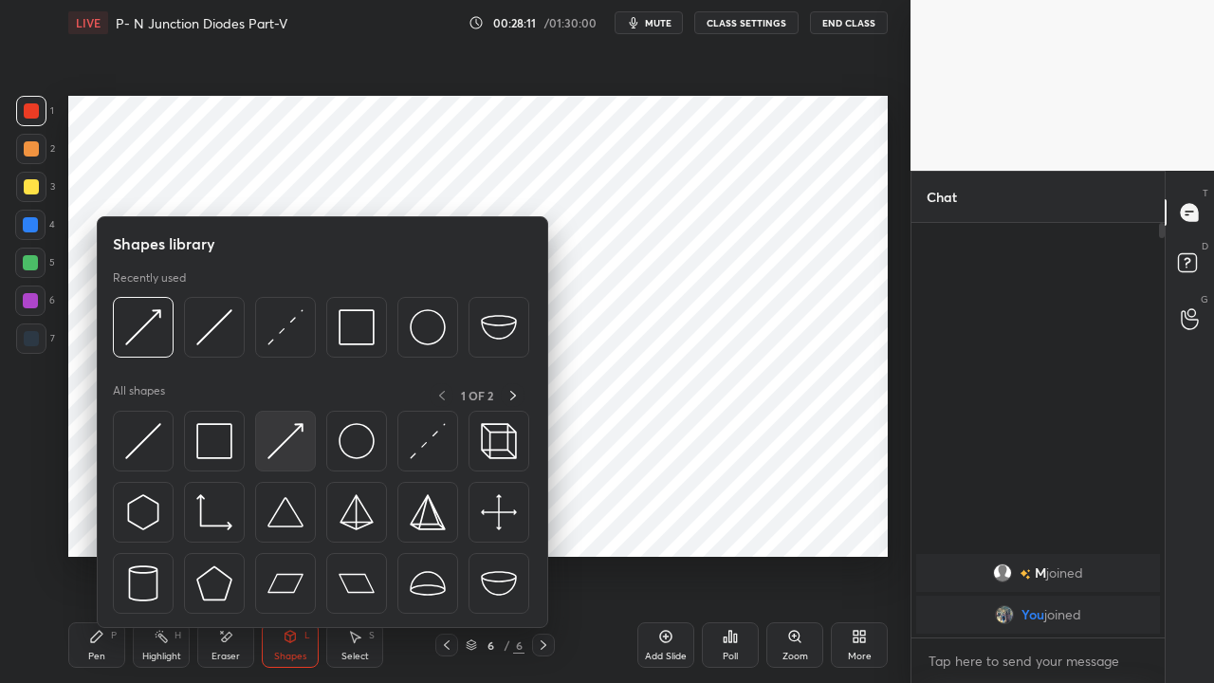
click at [279, 444] on img at bounding box center [285, 441] width 36 height 36
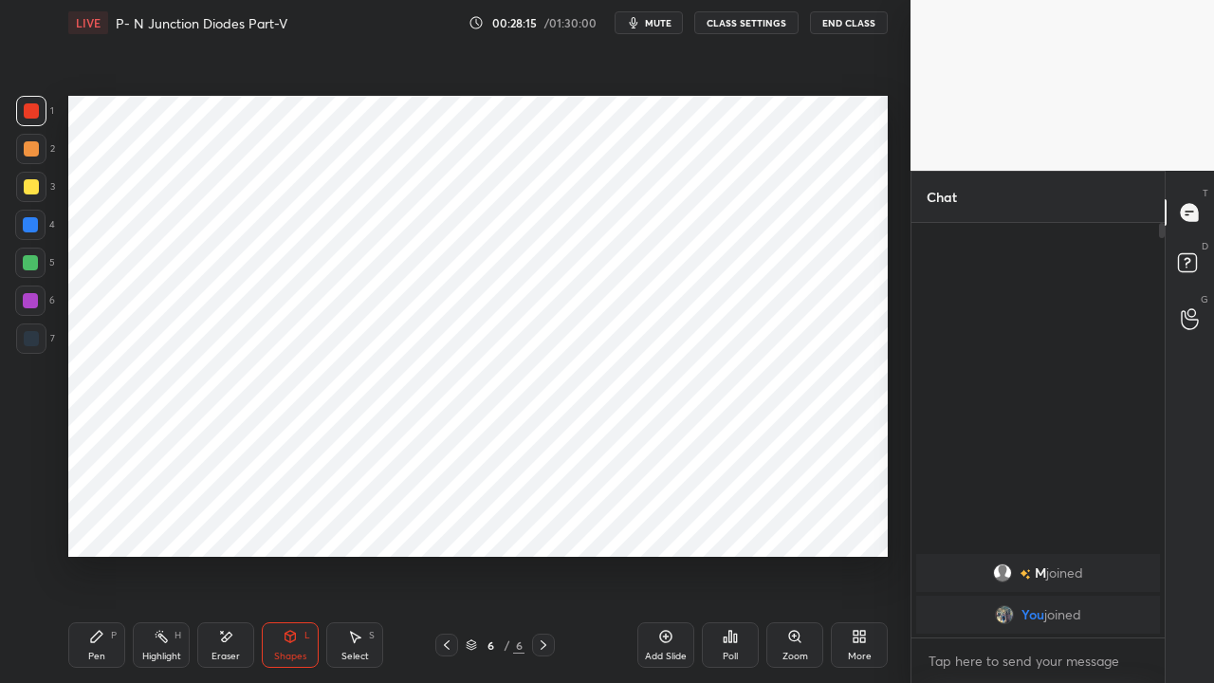
click at [99, 522] on div "Pen P" at bounding box center [96, 645] width 57 height 46
click at [287, 522] on div "Shapes" at bounding box center [290, 656] width 32 height 9
click at [226, 522] on div "Eraser" at bounding box center [225, 645] width 57 height 46
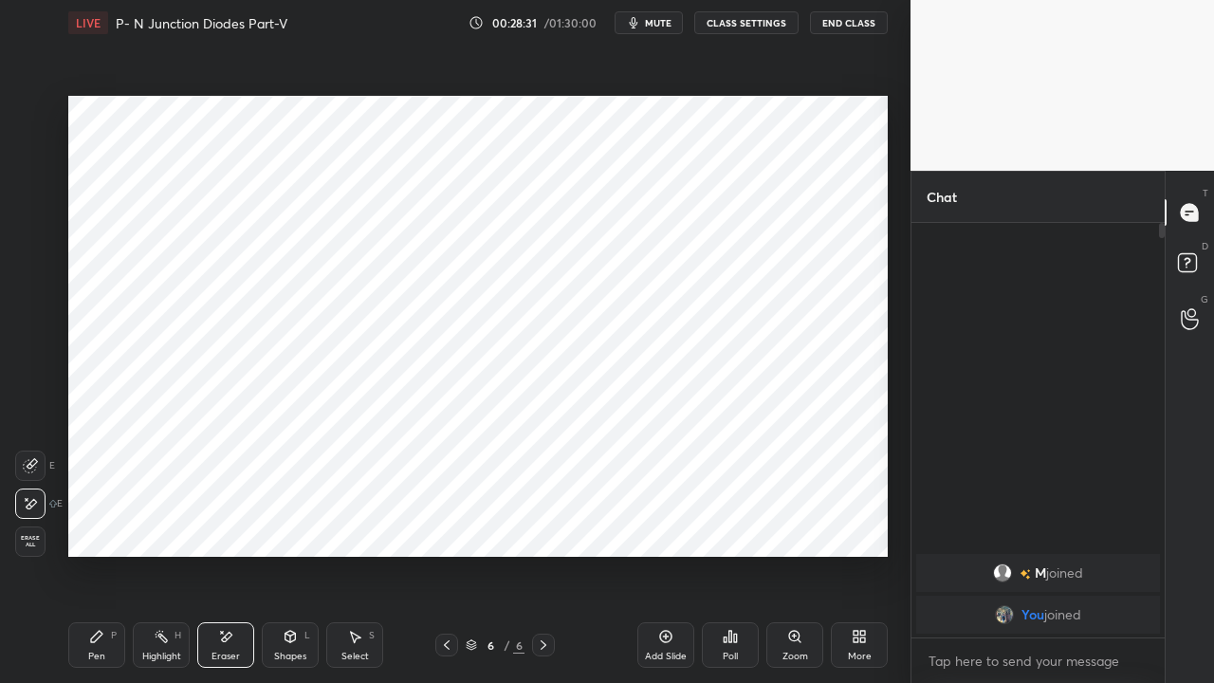
click at [290, 522] on div "Shapes L" at bounding box center [290, 645] width 57 height 46
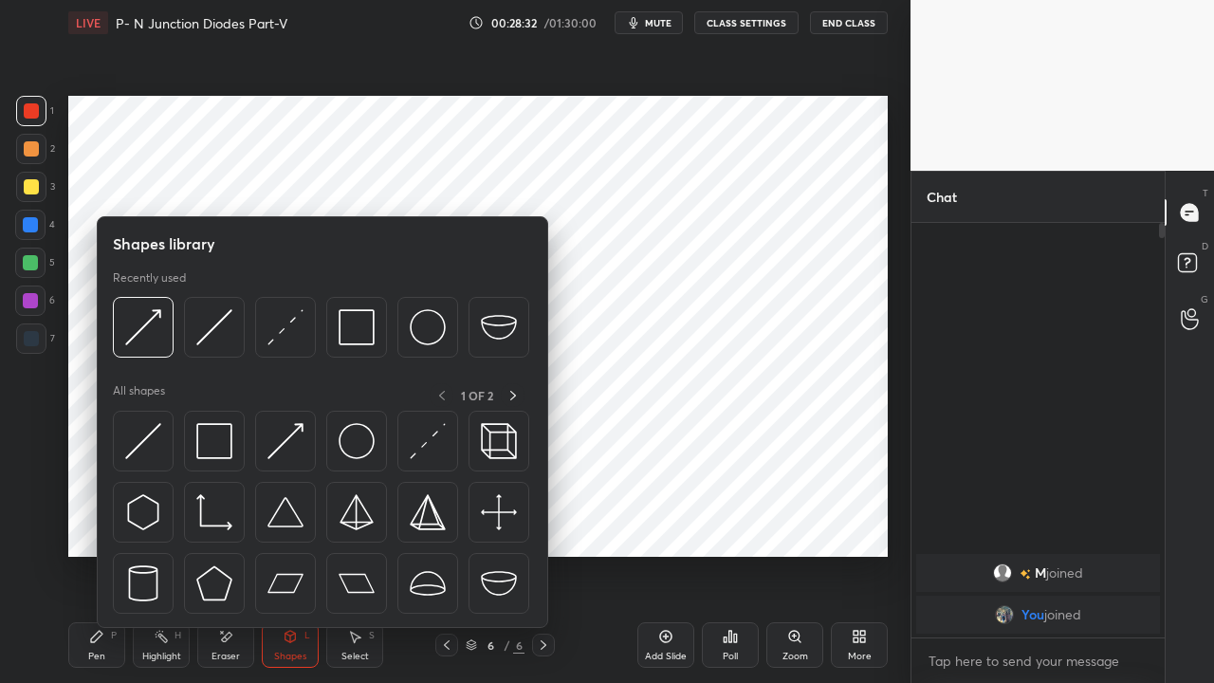
click at [143, 443] on img at bounding box center [143, 441] width 36 height 36
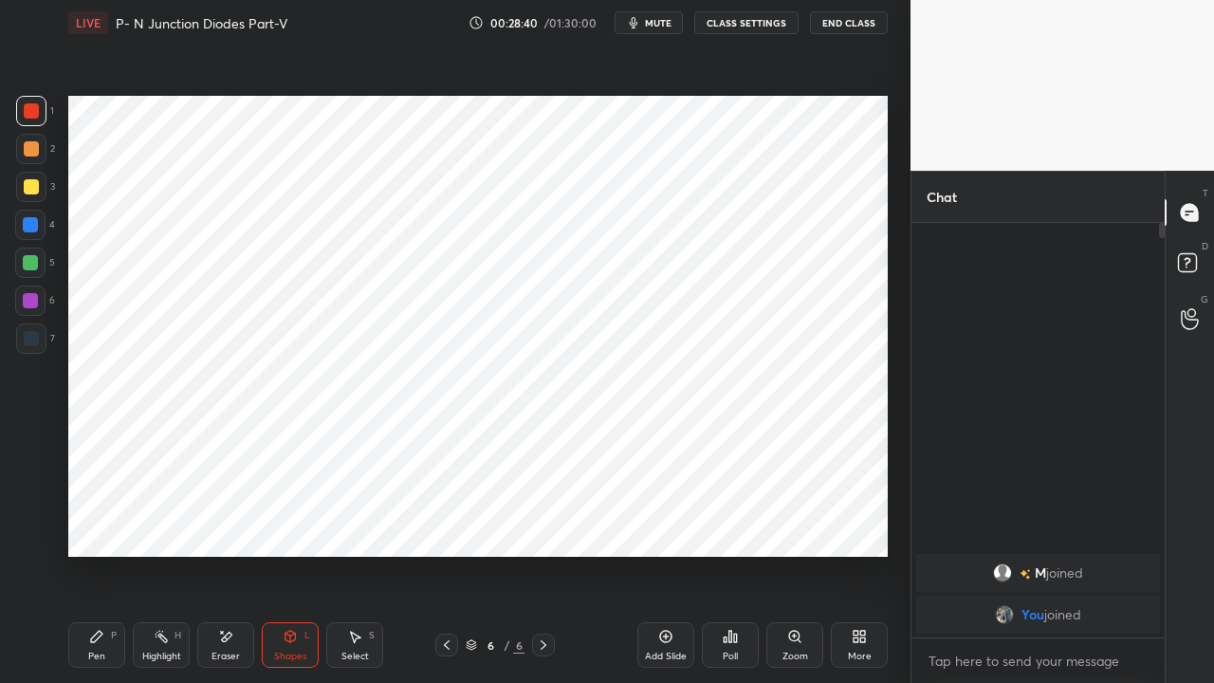
click at [97, 522] on icon at bounding box center [96, 636] width 15 height 15
click at [282, 522] on div "Shapes L" at bounding box center [290, 645] width 57 height 46
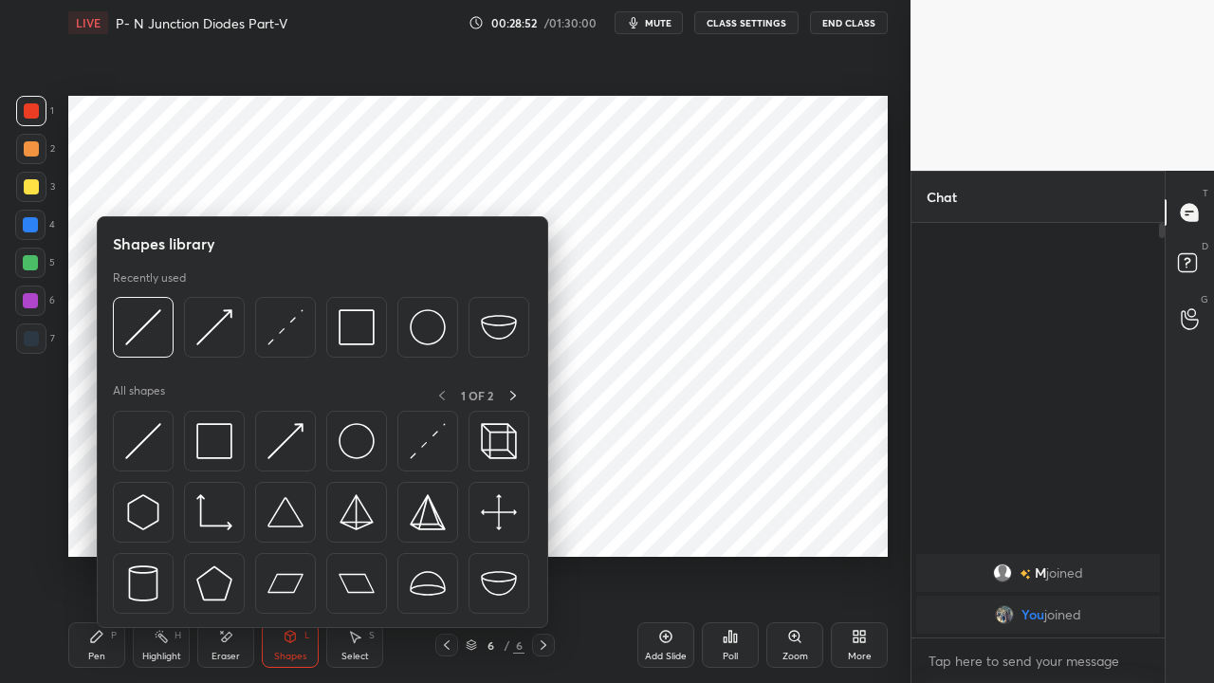
click at [270, 455] on img at bounding box center [285, 441] width 36 height 36
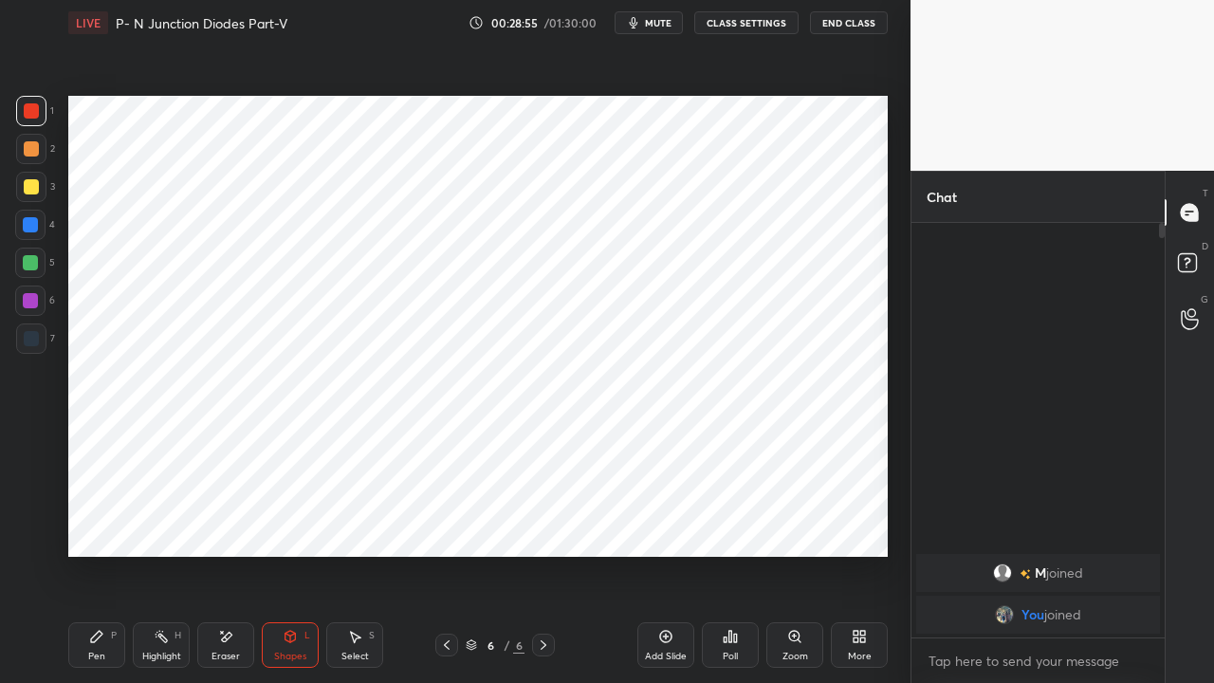
click at [33, 225] on div at bounding box center [30, 224] width 15 height 15
click at [101, 522] on div "Pen P" at bounding box center [96, 645] width 57 height 46
click at [286, 522] on div "Shapes L" at bounding box center [290, 645] width 57 height 46
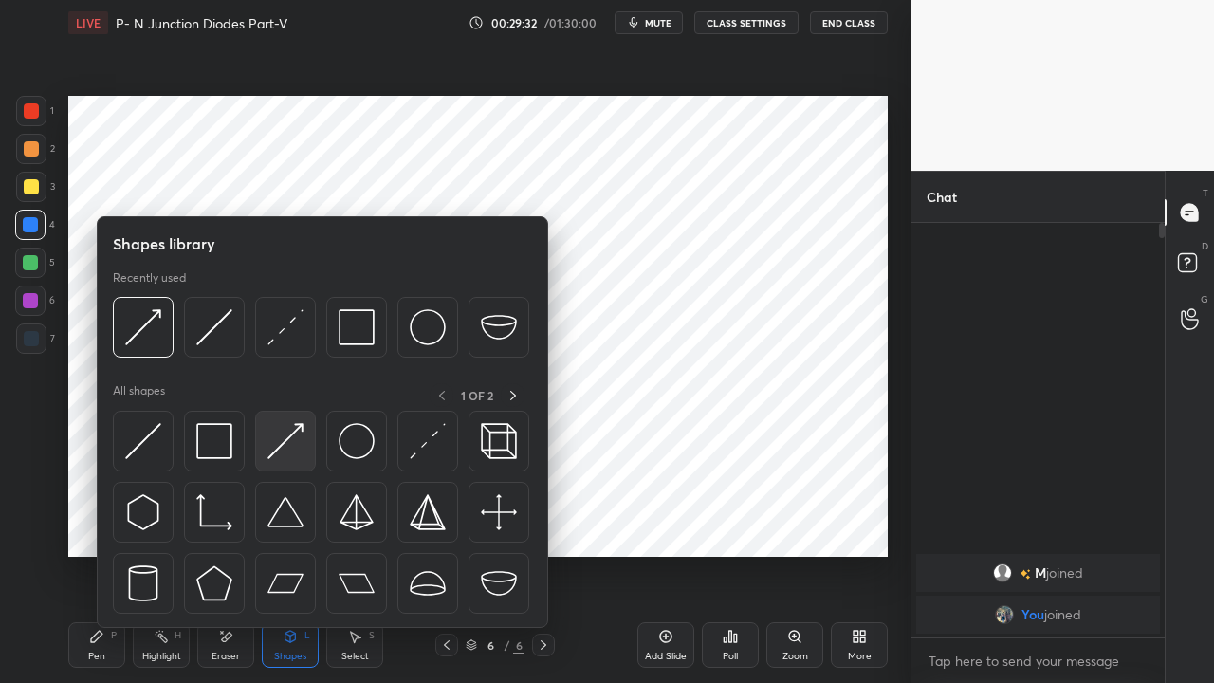
click at [279, 449] on img at bounding box center [285, 441] width 36 height 36
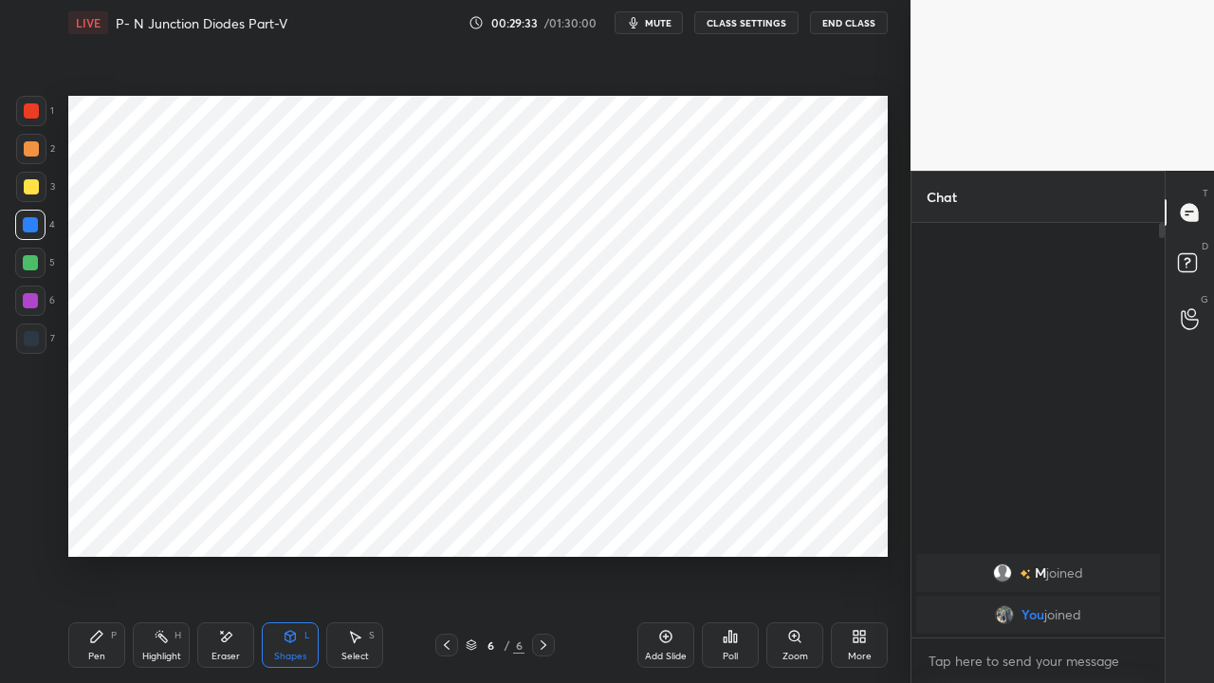
click at [35, 109] on div at bounding box center [31, 110] width 15 height 15
click at [101, 522] on icon at bounding box center [96, 636] width 15 height 15
click at [28, 222] on div at bounding box center [30, 224] width 15 height 15
click at [664, 522] on icon at bounding box center [666, 637] width 12 height 12
click at [451, 522] on icon at bounding box center [446, 644] width 15 height 15
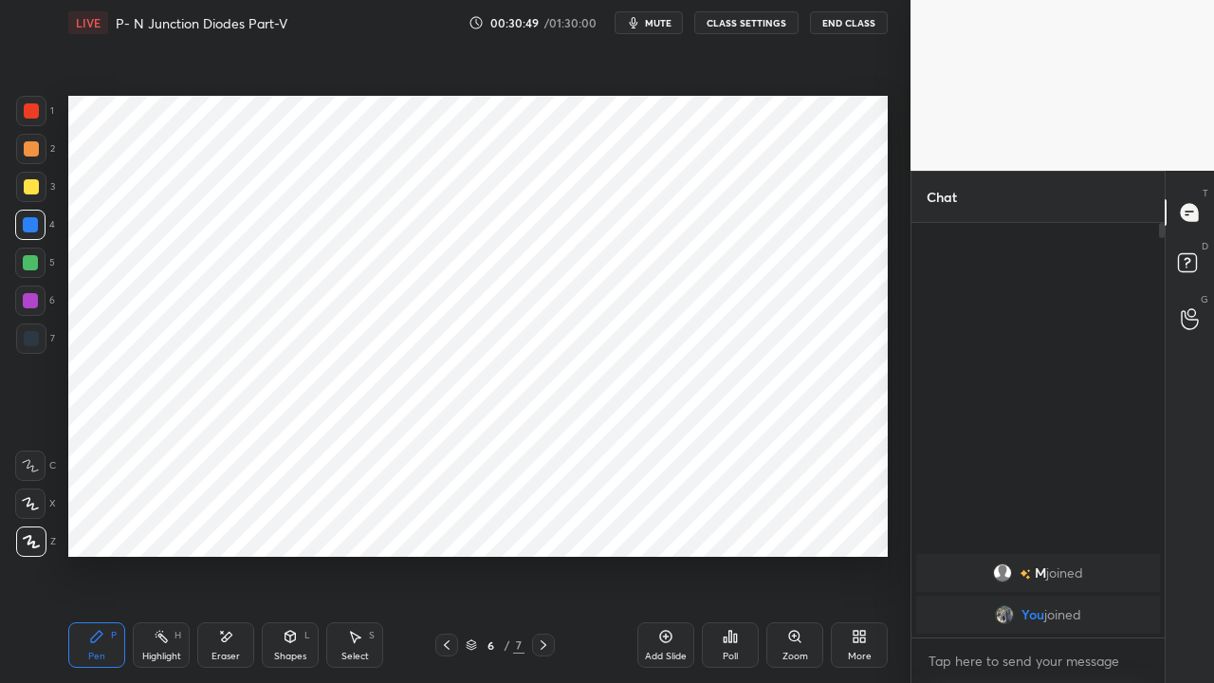
click at [296, 522] on div "Shapes" at bounding box center [290, 656] width 32 height 9
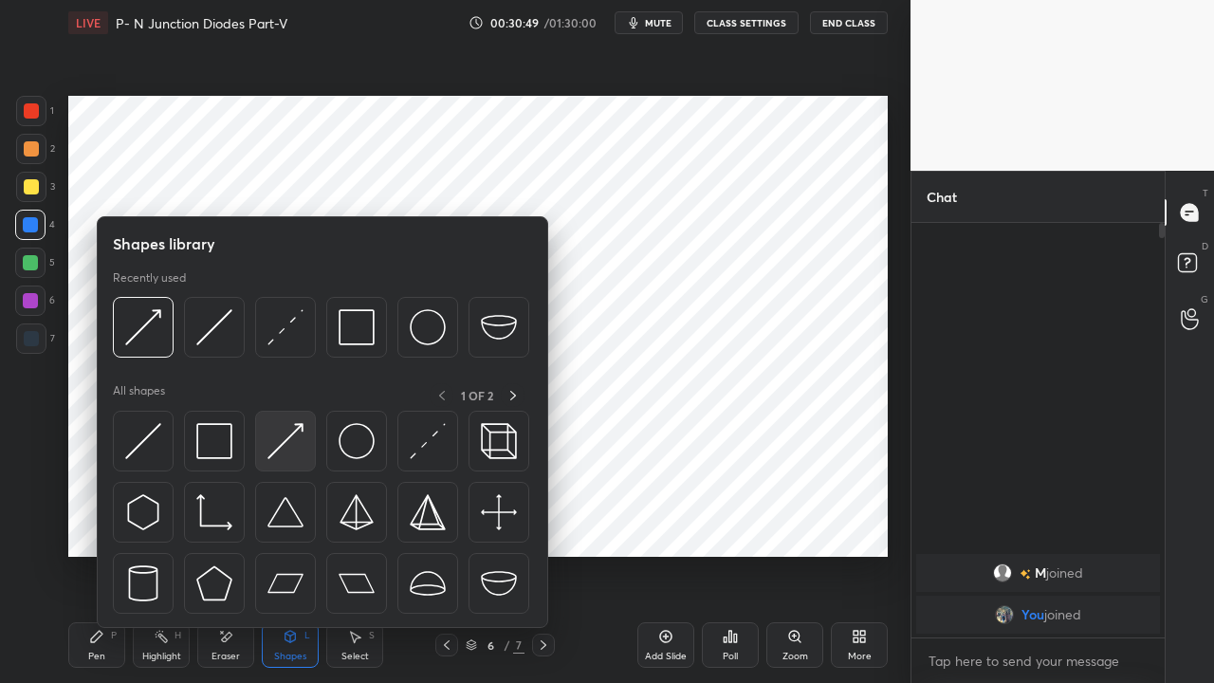
click at [270, 444] on img at bounding box center [285, 441] width 36 height 36
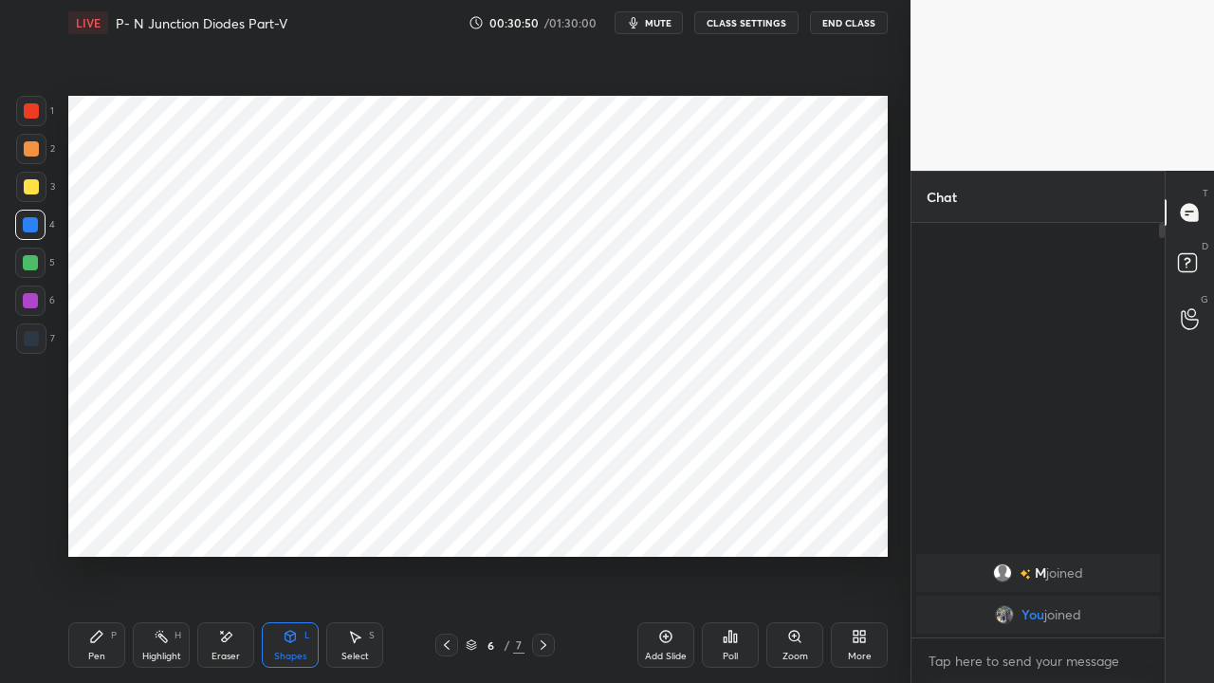
click at [30, 300] on div at bounding box center [30, 300] width 15 height 15
click at [95, 522] on div "Pen P" at bounding box center [96, 645] width 57 height 46
click at [541, 522] on icon at bounding box center [543, 644] width 15 height 15
click at [279, 522] on div "Shapes L" at bounding box center [290, 645] width 57 height 46
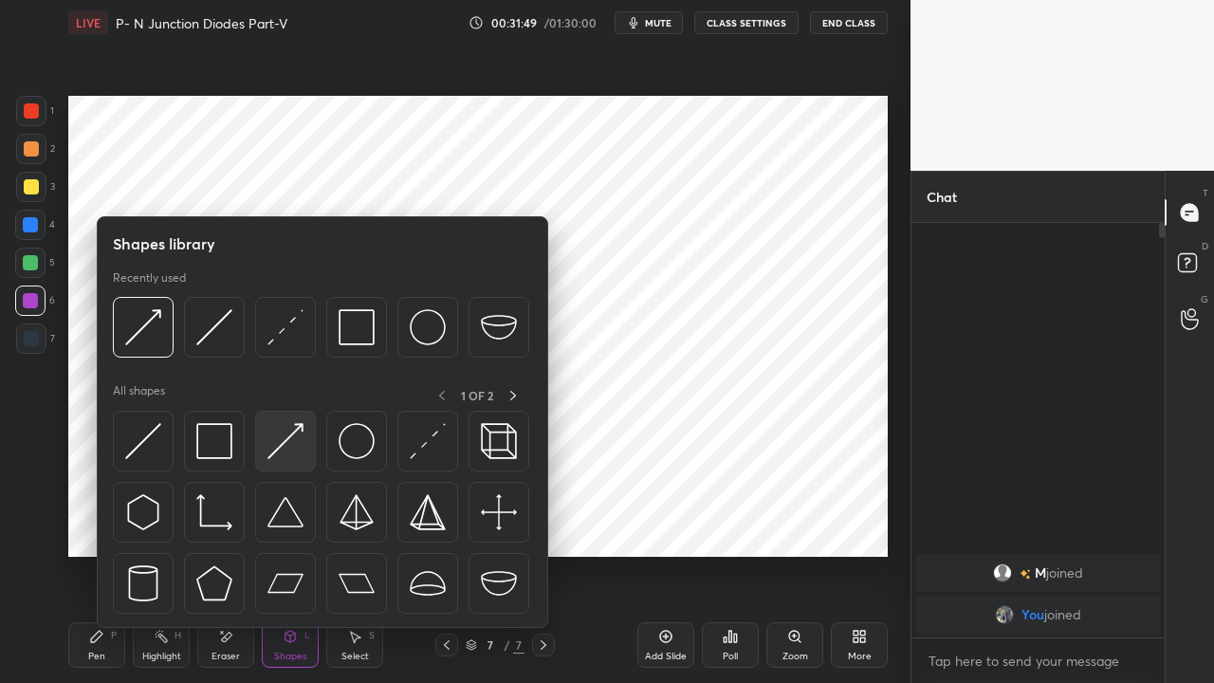
click at [280, 450] on img at bounding box center [285, 441] width 36 height 36
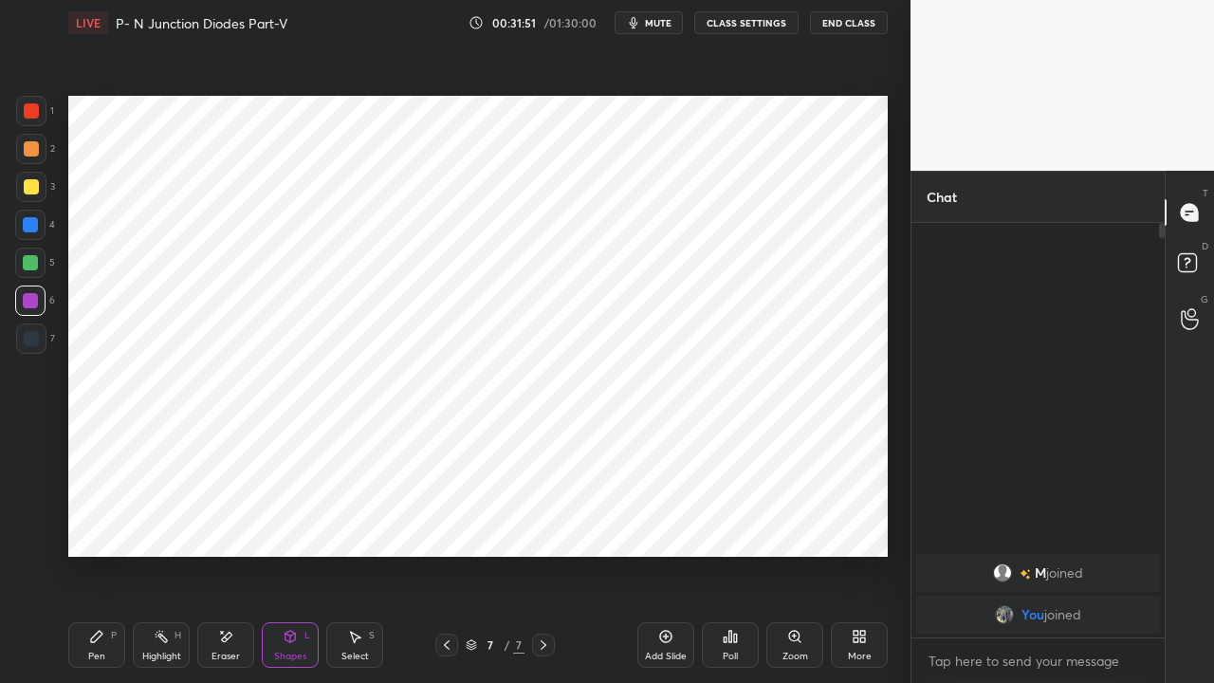
click at [29, 110] on div at bounding box center [31, 110] width 15 height 15
click at [445, 522] on icon at bounding box center [447, 644] width 6 height 9
click at [442, 522] on icon at bounding box center [446, 644] width 15 height 15
click at [445, 522] on icon at bounding box center [447, 644] width 6 height 9
click at [445, 522] on icon at bounding box center [446, 644] width 15 height 15
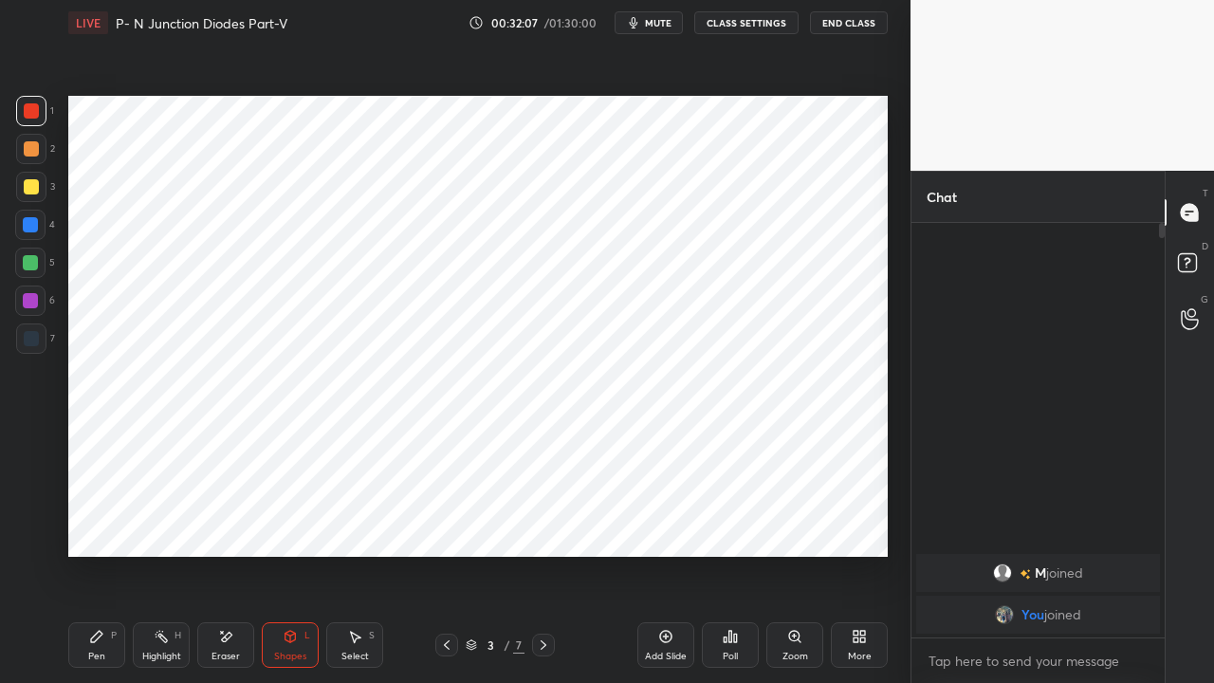
click at [534, 522] on div at bounding box center [543, 645] width 23 height 23
click at [539, 522] on icon at bounding box center [543, 644] width 15 height 15
click at [542, 522] on icon at bounding box center [543, 644] width 15 height 15
click at [543, 522] on icon at bounding box center [543, 644] width 15 height 15
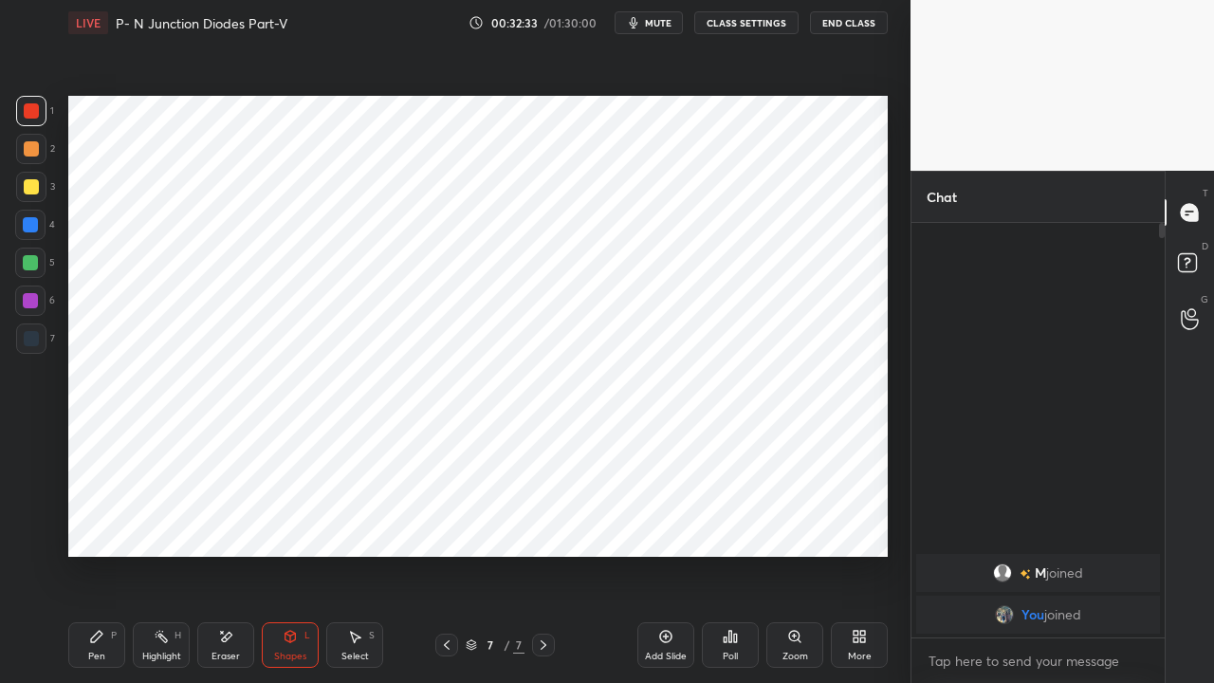
click at [286, 522] on div "Shapes" at bounding box center [290, 656] width 32 height 9
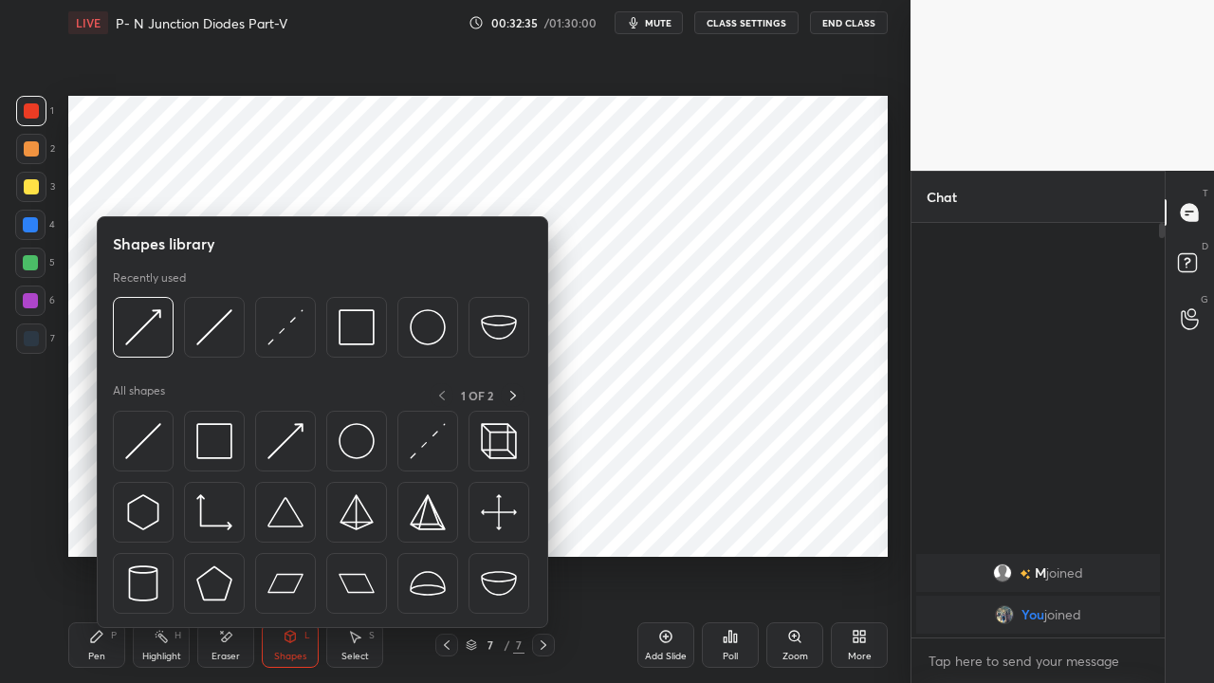
click at [414, 453] on img at bounding box center [428, 441] width 36 height 36
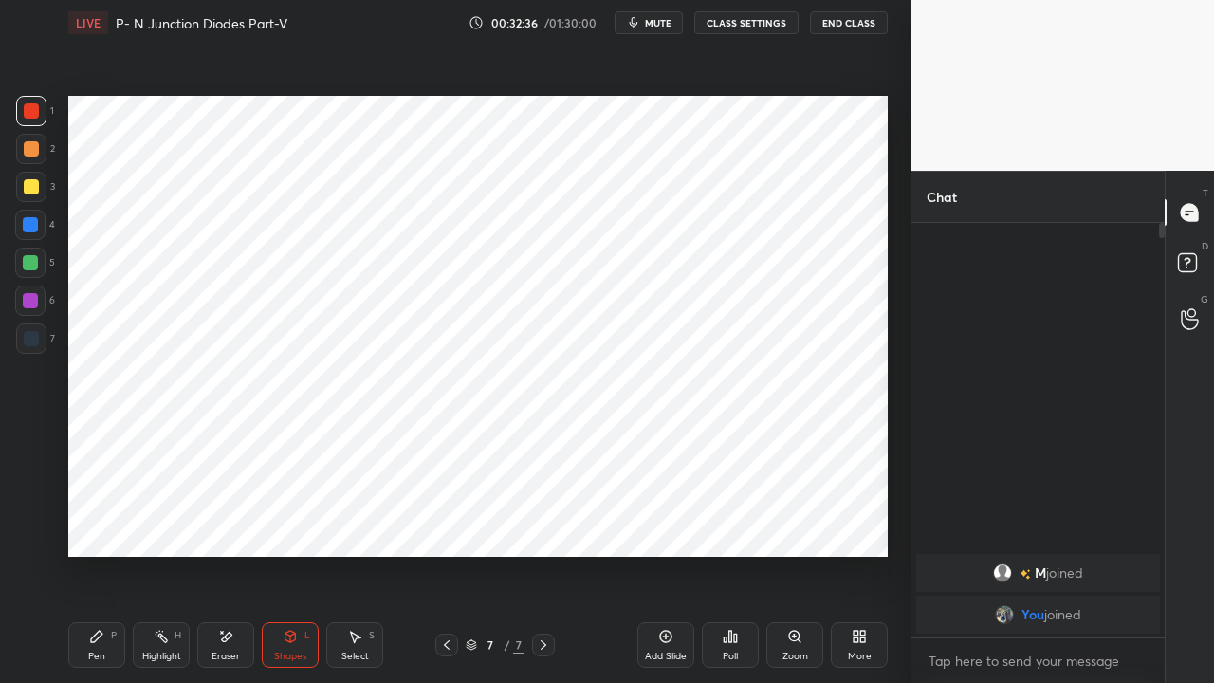
click at [35, 226] on div at bounding box center [30, 224] width 15 height 15
click at [30, 255] on div at bounding box center [30, 262] width 15 height 15
click at [34, 109] on div at bounding box center [31, 110] width 15 height 15
click at [301, 522] on div "Shapes L" at bounding box center [290, 645] width 57 height 46
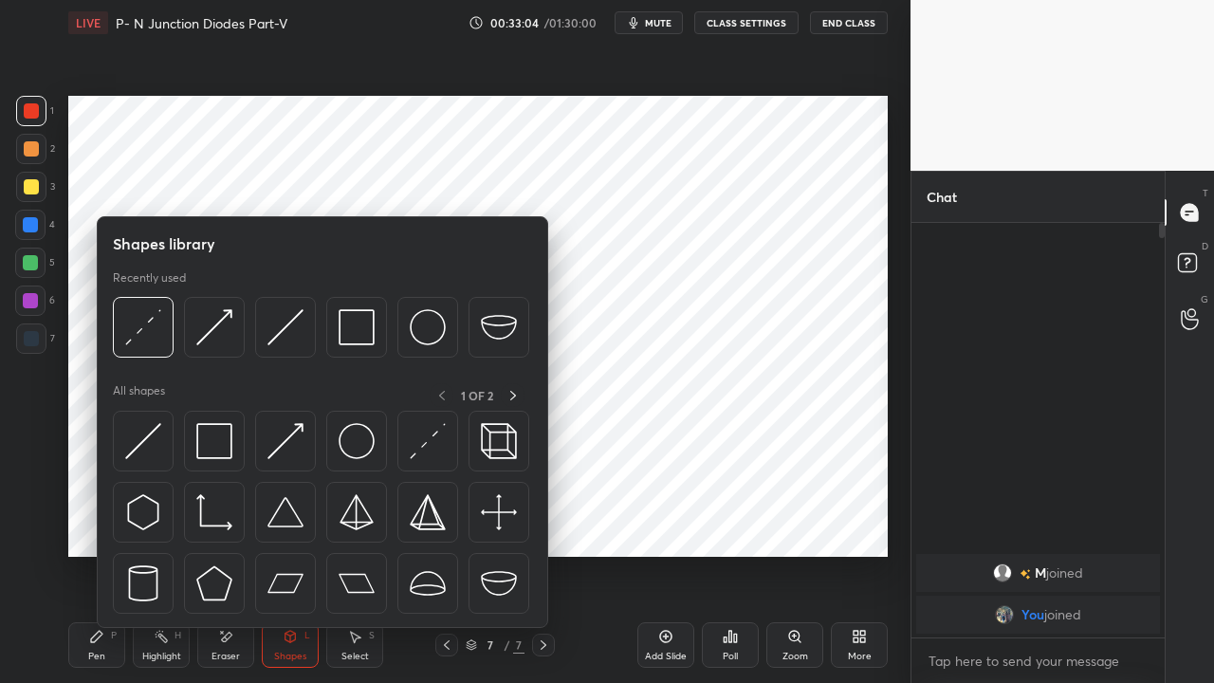
click at [138, 448] on img at bounding box center [143, 441] width 36 height 36
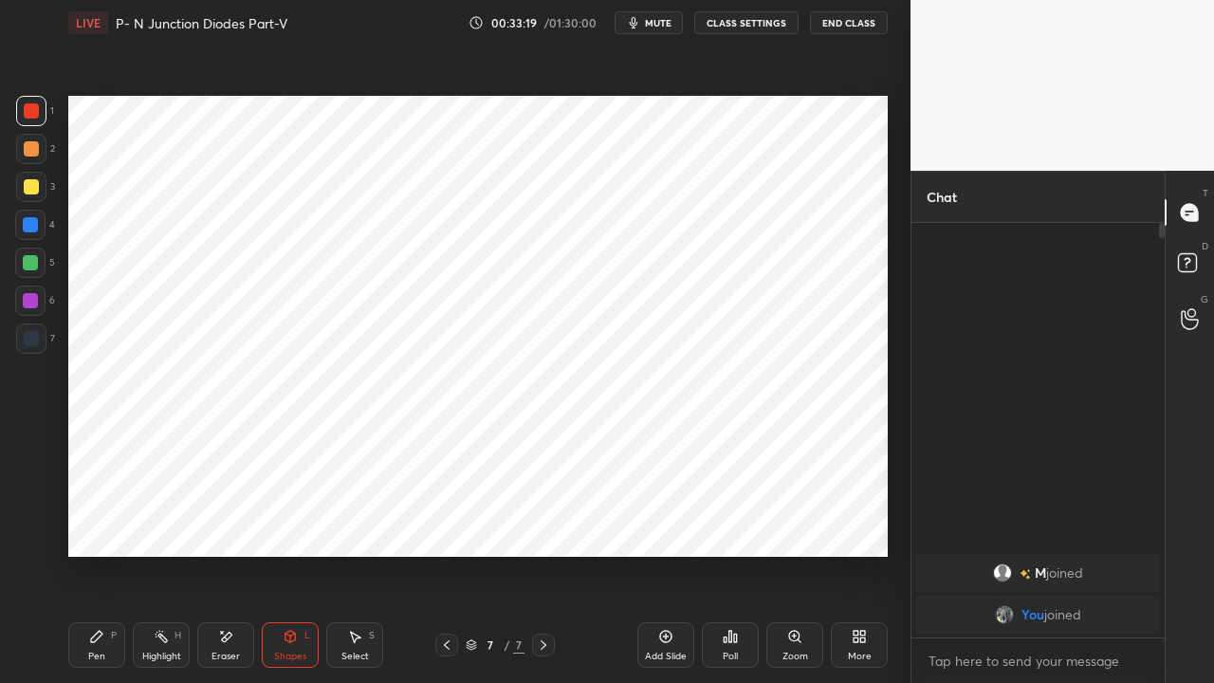
click at [92, 522] on icon at bounding box center [96, 636] width 11 height 11
click at [284, 522] on div "Shapes L" at bounding box center [290, 645] width 57 height 46
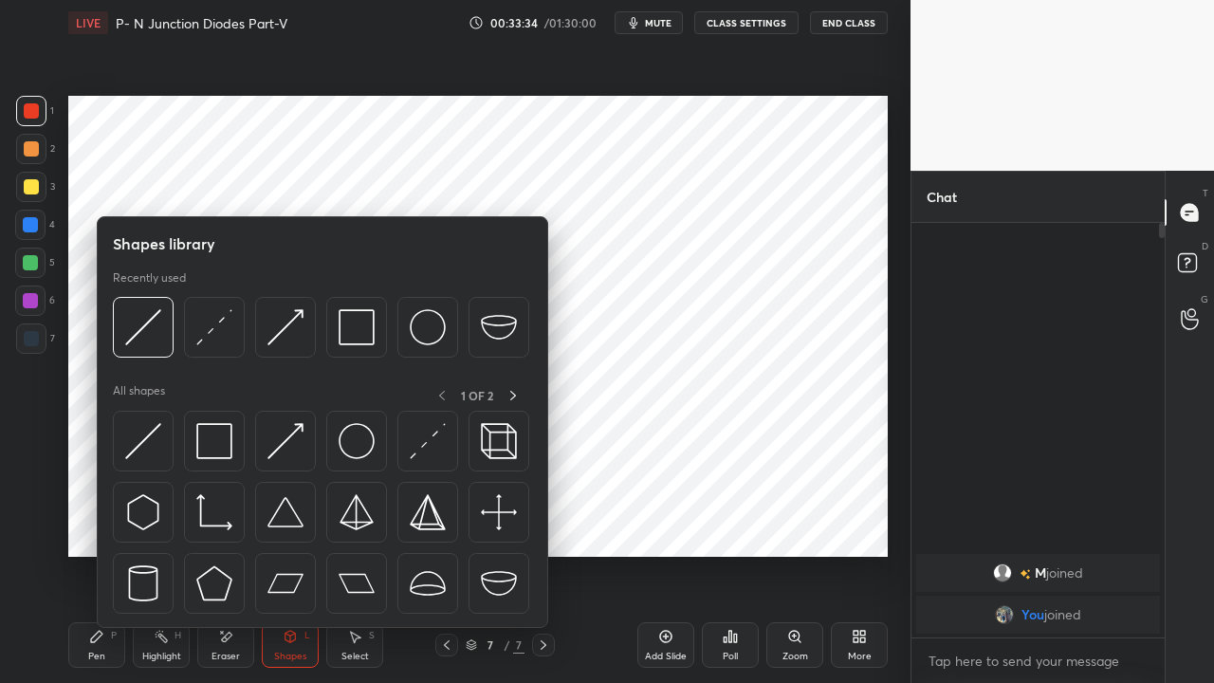
click at [31, 296] on div at bounding box center [30, 300] width 15 height 15
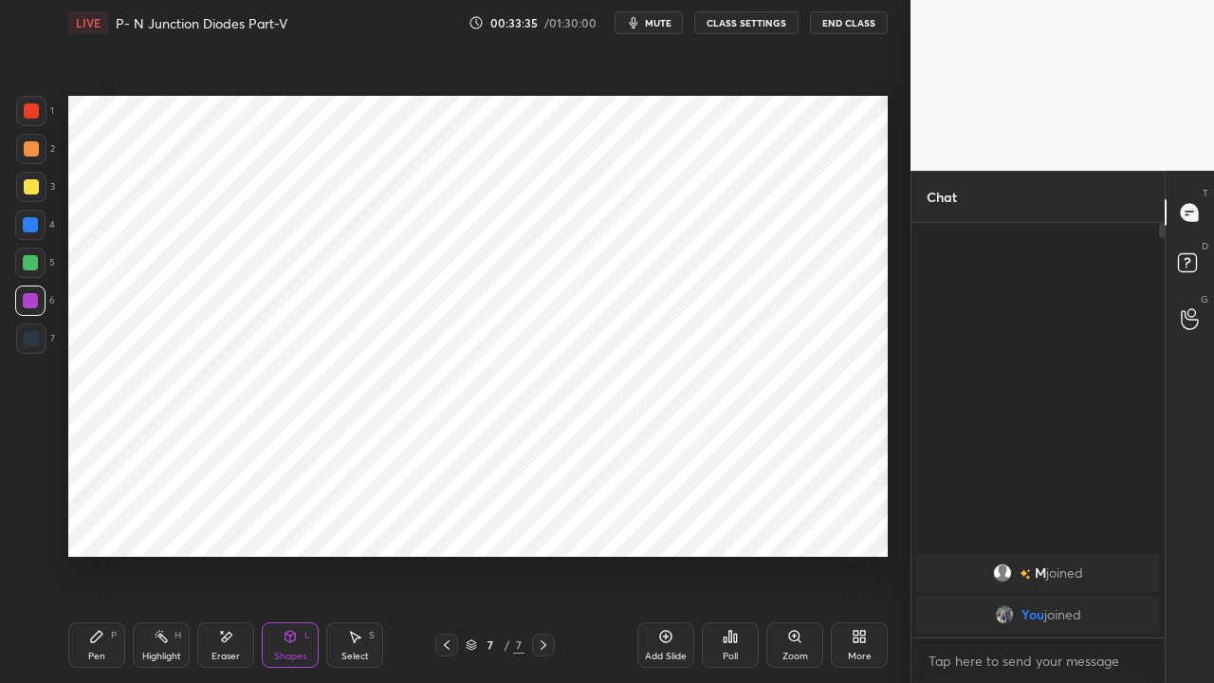
click at [283, 522] on icon at bounding box center [290, 636] width 15 height 15
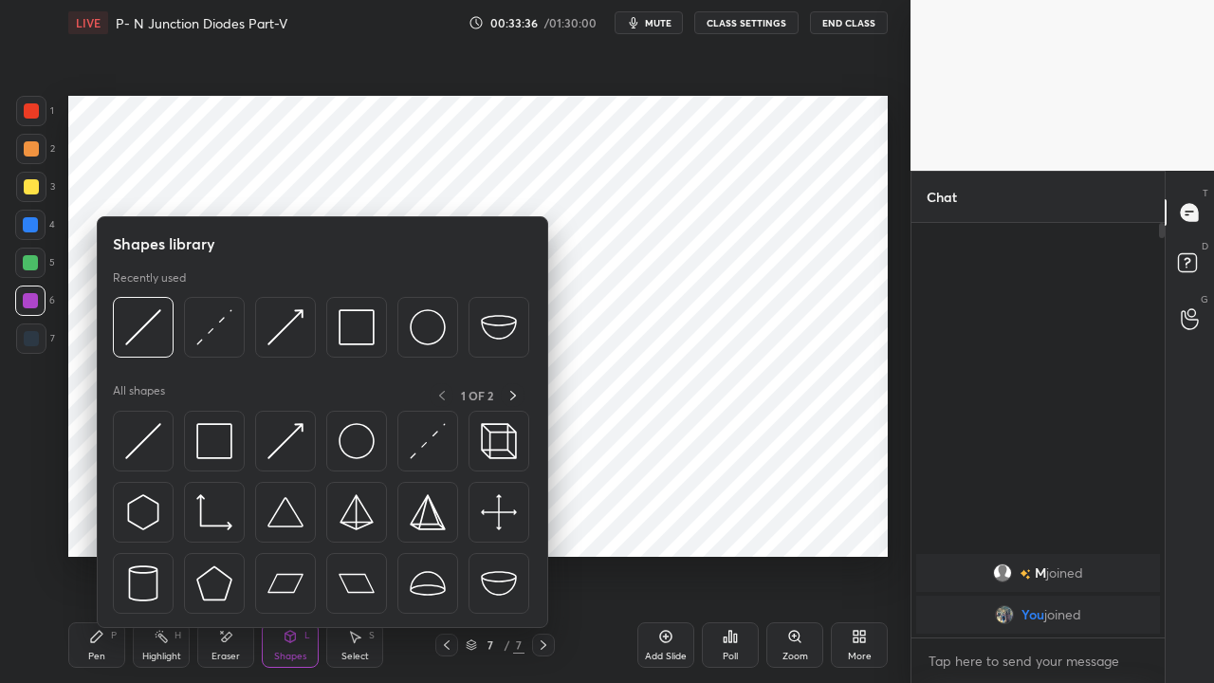
click at [213, 328] on img at bounding box center [214, 327] width 36 height 36
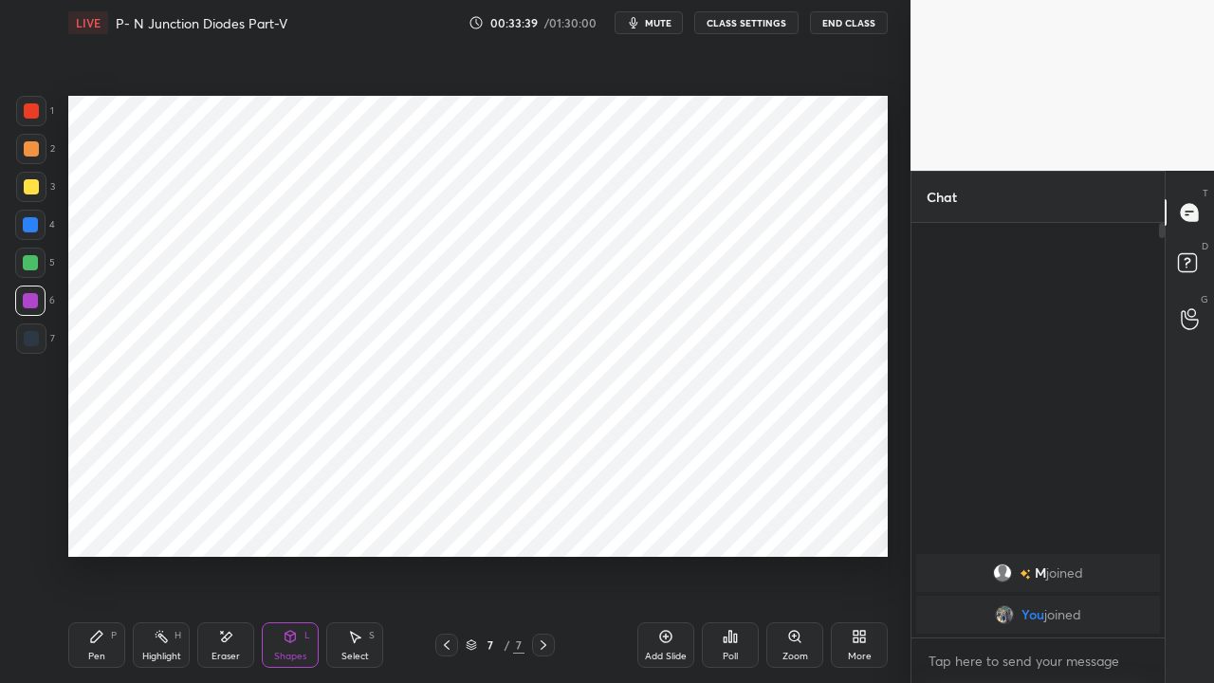
click at [105, 522] on div "Pen P" at bounding box center [96, 645] width 57 height 46
click at [32, 108] on div at bounding box center [31, 110] width 15 height 15
click at [33, 223] on div at bounding box center [30, 224] width 15 height 15
click at [28, 268] on div at bounding box center [30, 262] width 15 height 15
click at [284, 522] on icon at bounding box center [290, 636] width 15 height 15
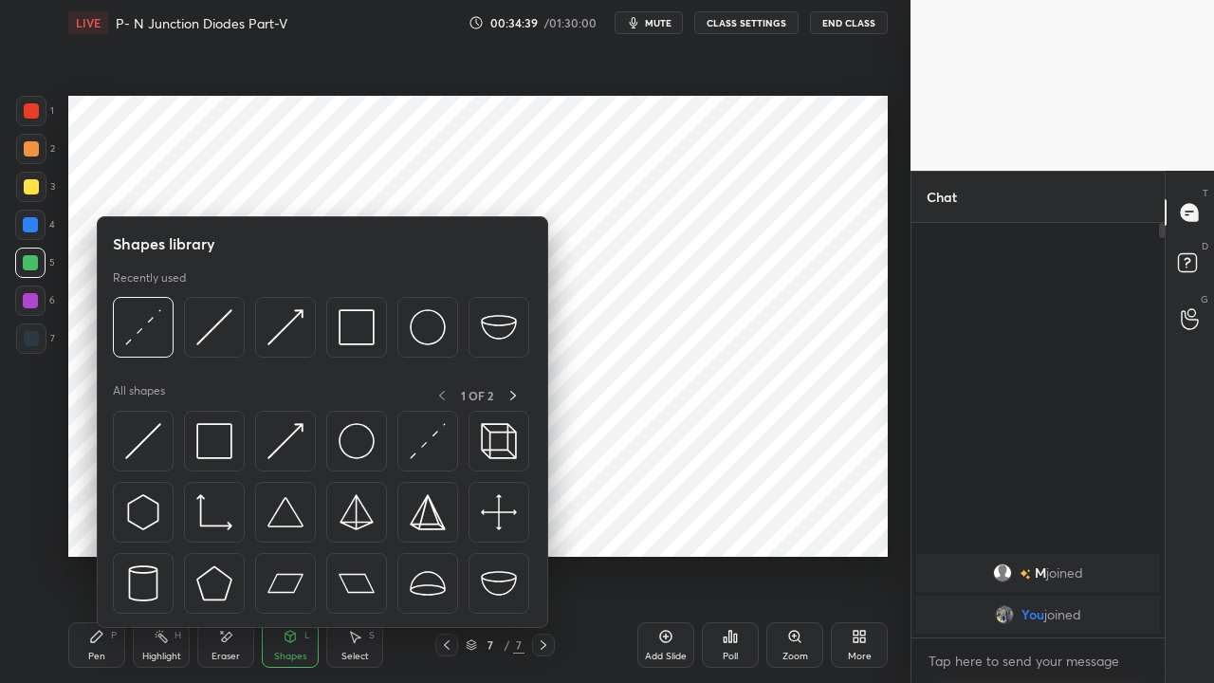
click at [271, 441] on img at bounding box center [285, 441] width 36 height 36
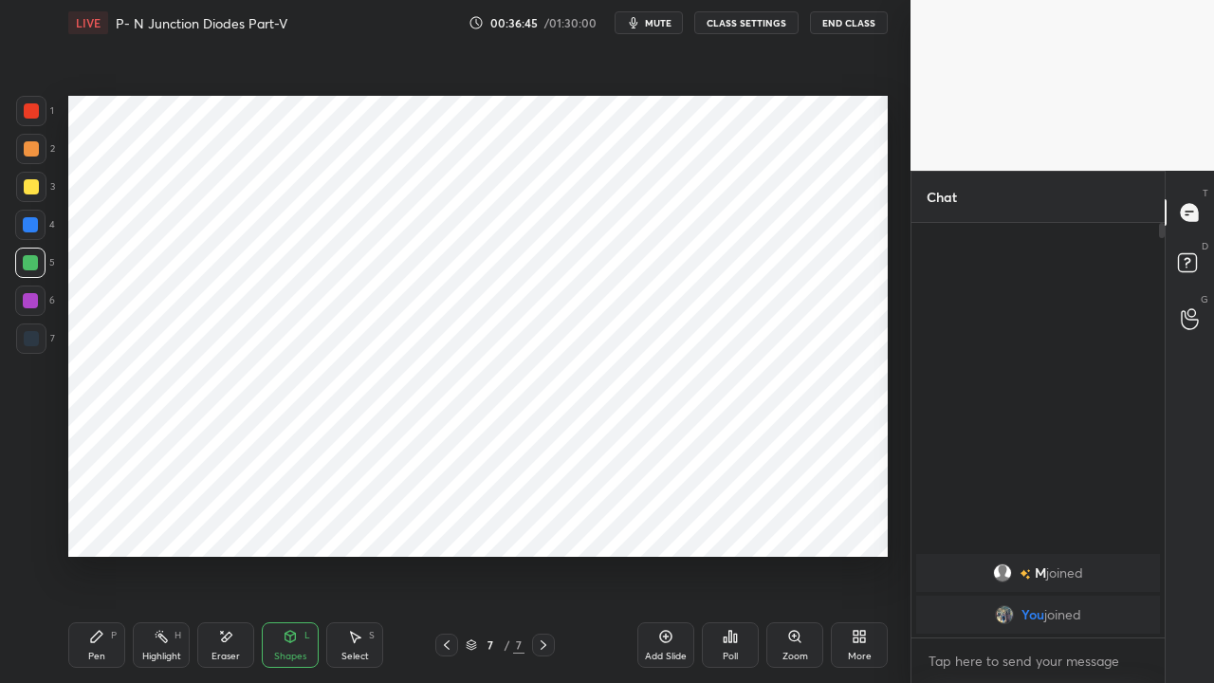
click at [216, 522] on div "Eraser" at bounding box center [225, 645] width 57 height 46
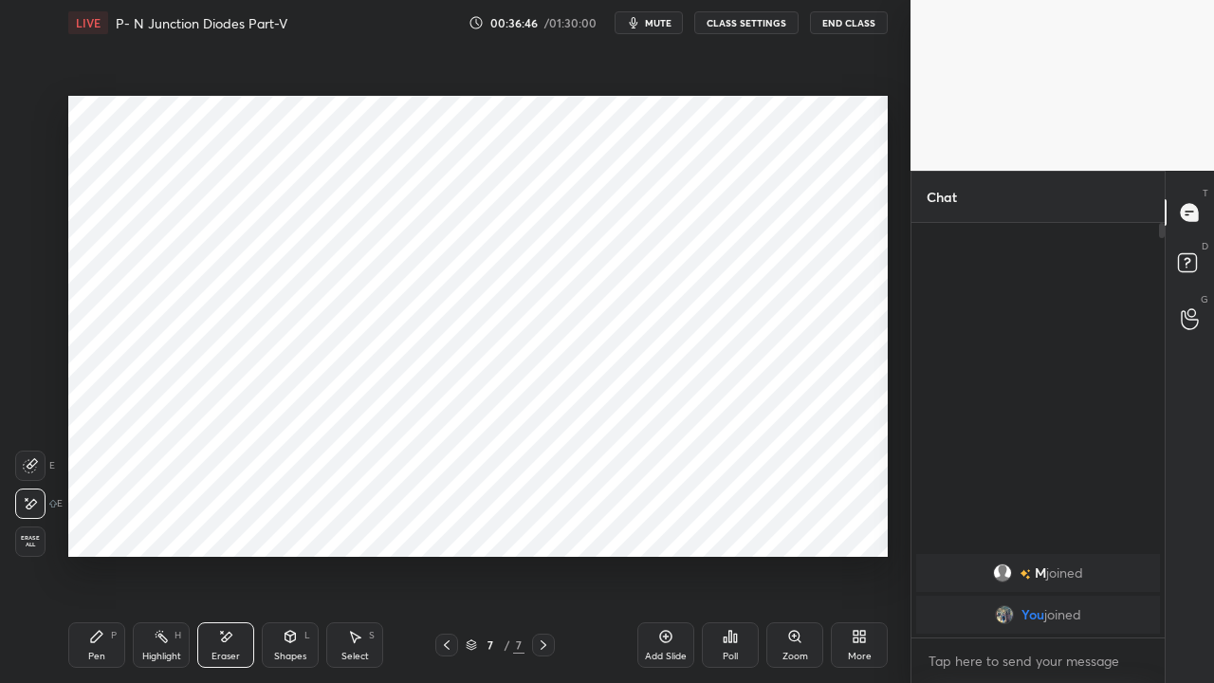
click at [110, 522] on div "Pen P" at bounding box center [96, 645] width 57 height 46
click at [304, 522] on div "Shapes L" at bounding box center [290, 645] width 57 height 46
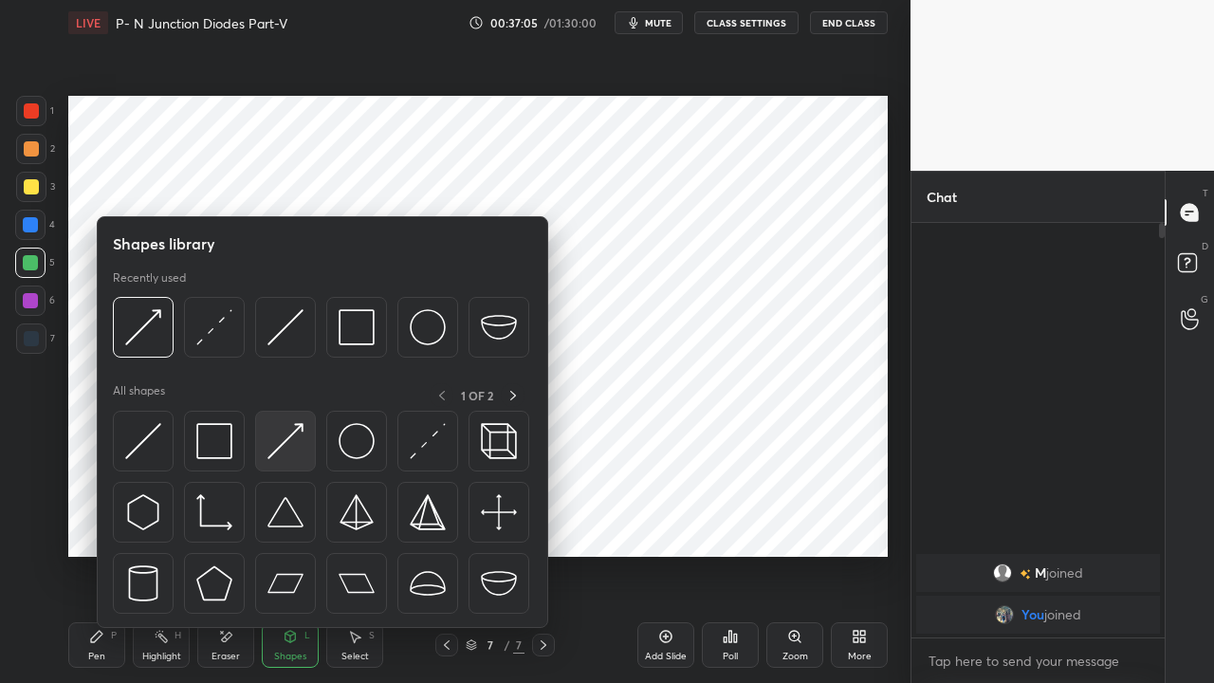
click at [283, 440] on img at bounding box center [285, 441] width 36 height 36
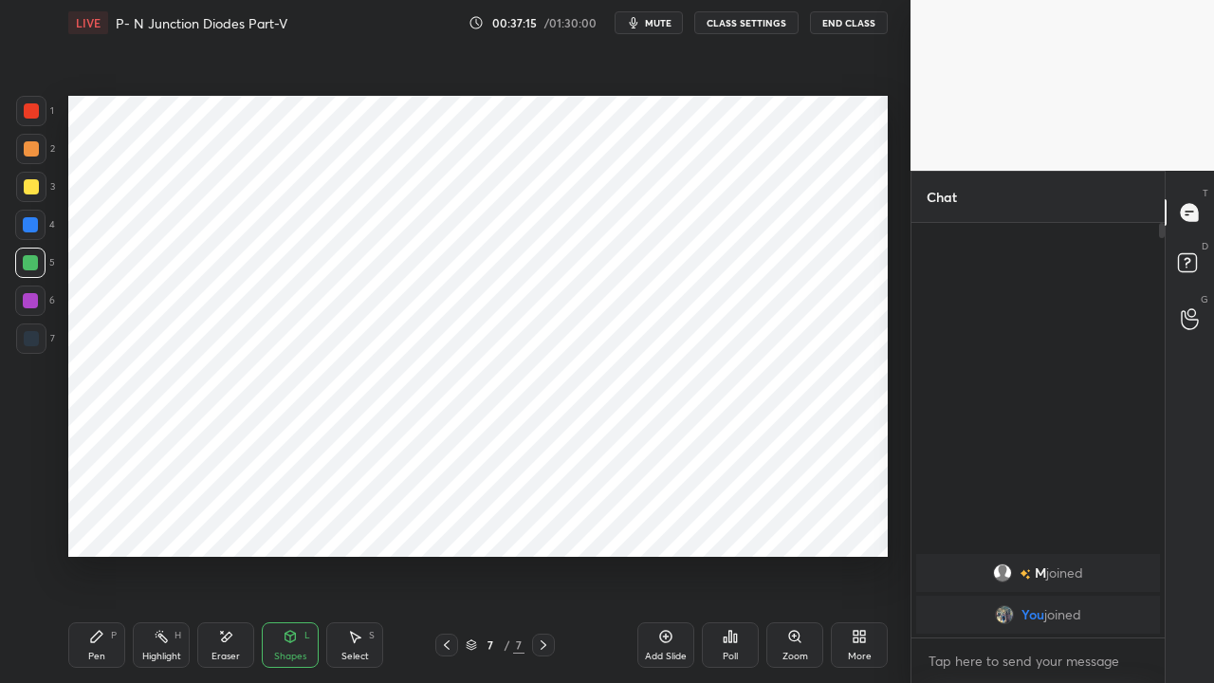
click at [444, 522] on icon at bounding box center [446, 644] width 15 height 15
click at [443, 522] on icon at bounding box center [446, 644] width 15 height 15
click at [441, 522] on icon at bounding box center [446, 644] width 15 height 15
click at [82, 522] on div "Pen P" at bounding box center [96, 645] width 57 height 46
click at [28, 266] on div at bounding box center [30, 262] width 15 height 15
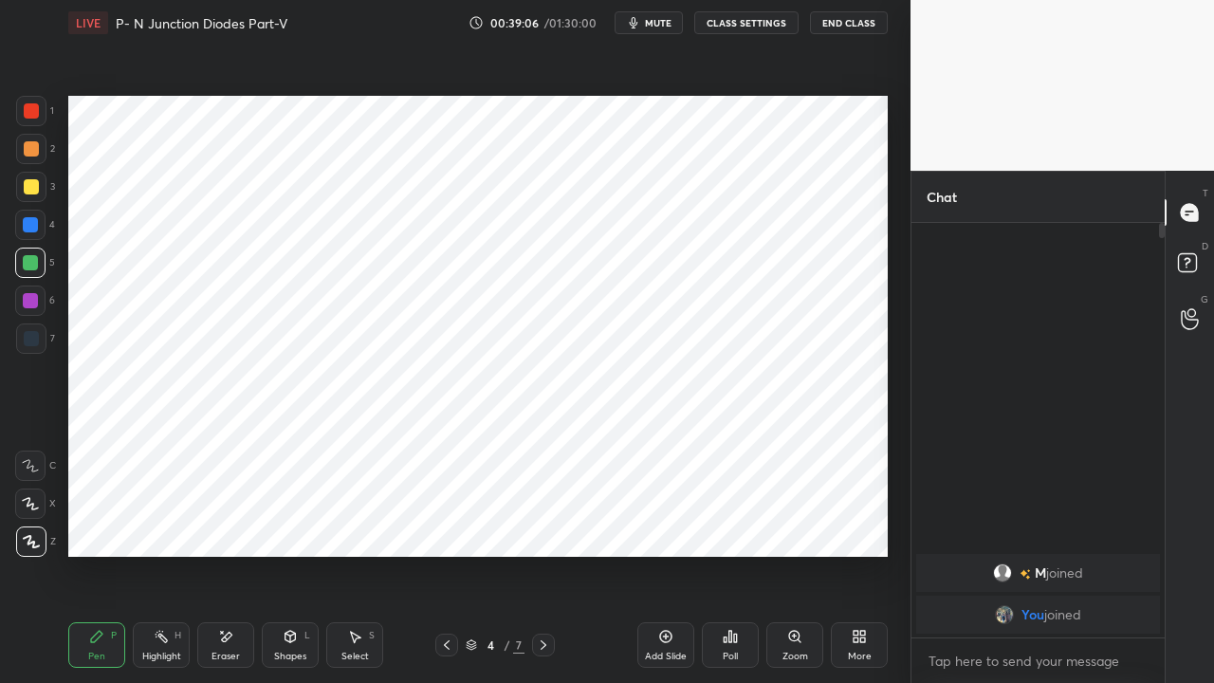
click at [542, 522] on icon at bounding box center [543, 644] width 15 height 15
click at [538, 522] on icon at bounding box center [543, 644] width 15 height 15
click at [535, 522] on div at bounding box center [543, 645] width 23 height 23
click at [656, 522] on div "Add Slide" at bounding box center [665, 645] width 57 height 46
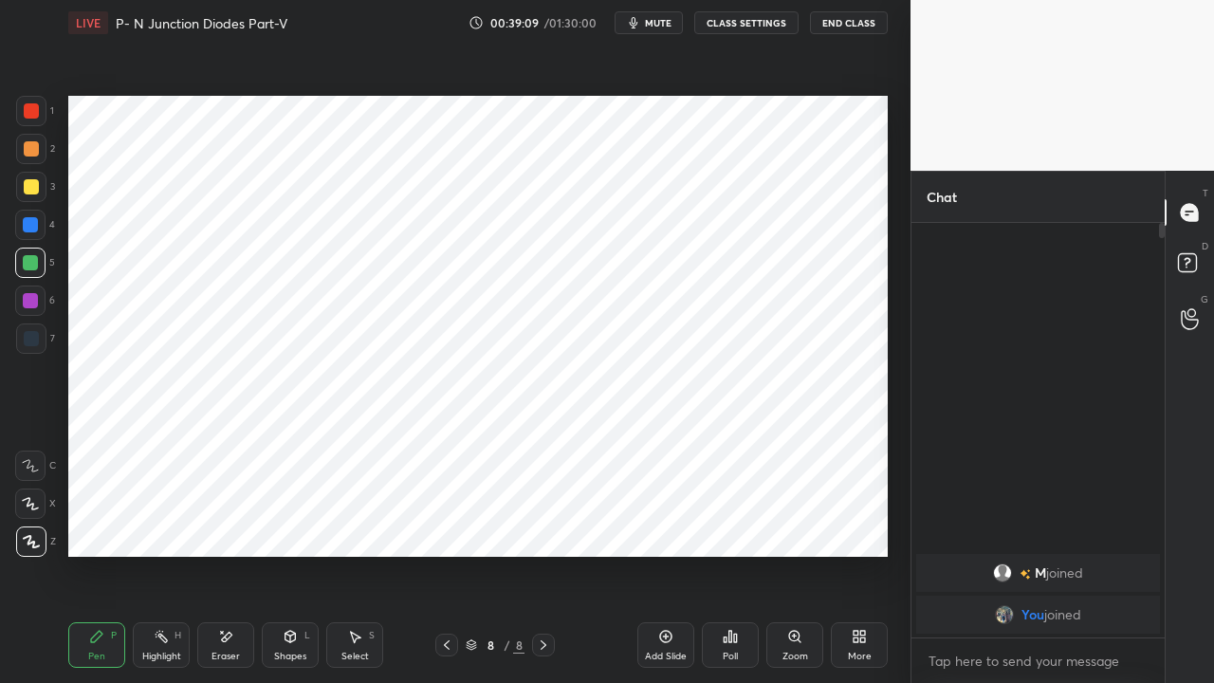
click at [31, 112] on div at bounding box center [31, 110] width 15 height 15
click at [287, 522] on div "Shapes L" at bounding box center [290, 645] width 57 height 46
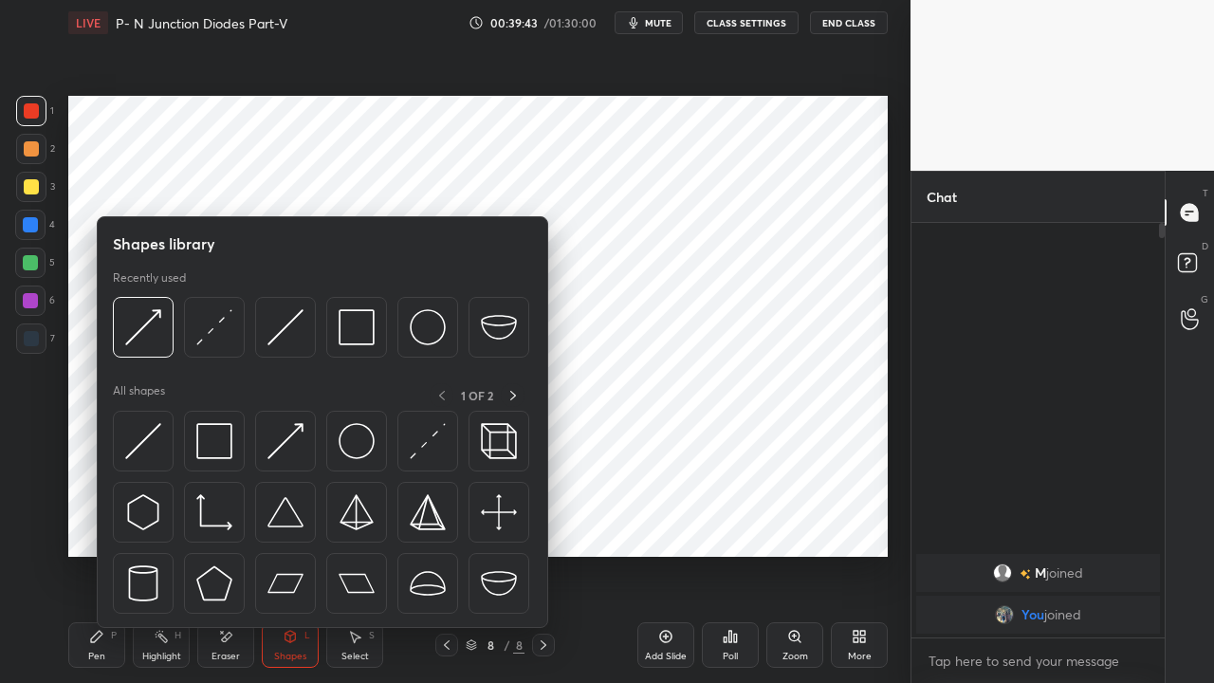
click at [218, 451] on img at bounding box center [214, 441] width 36 height 36
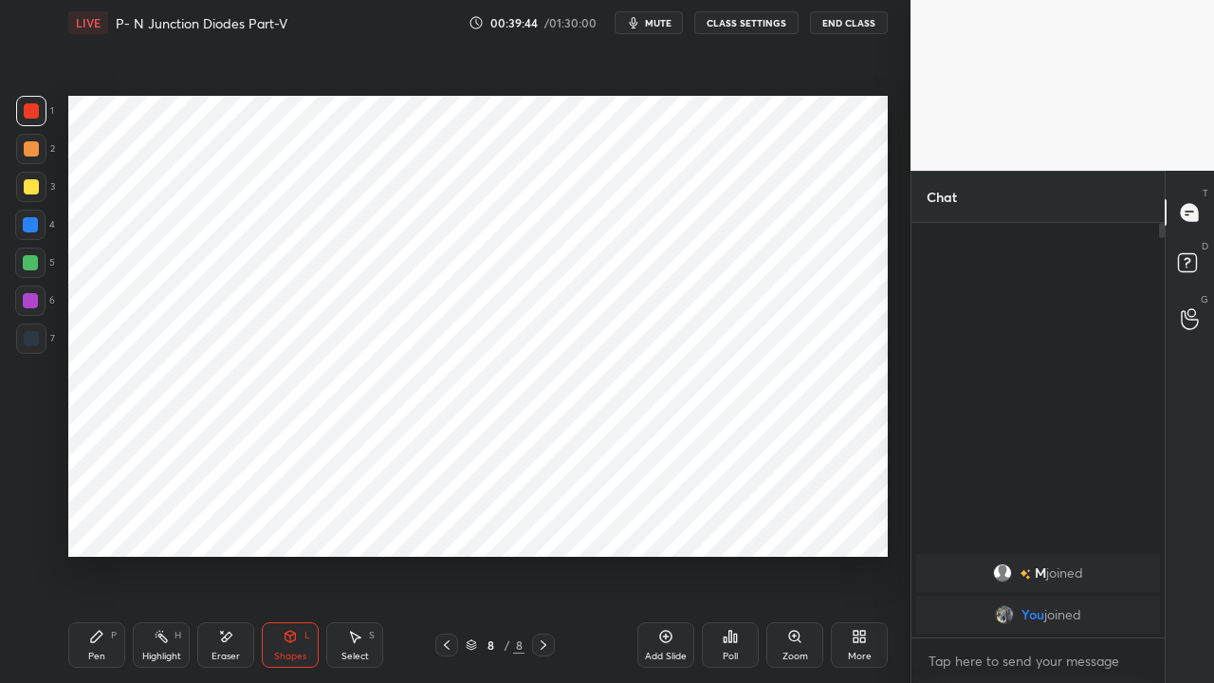
click at [40, 230] on div at bounding box center [30, 225] width 30 height 30
click at [289, 522] on div "Shapes" at bounding box center [290, 656] width 32 height 9
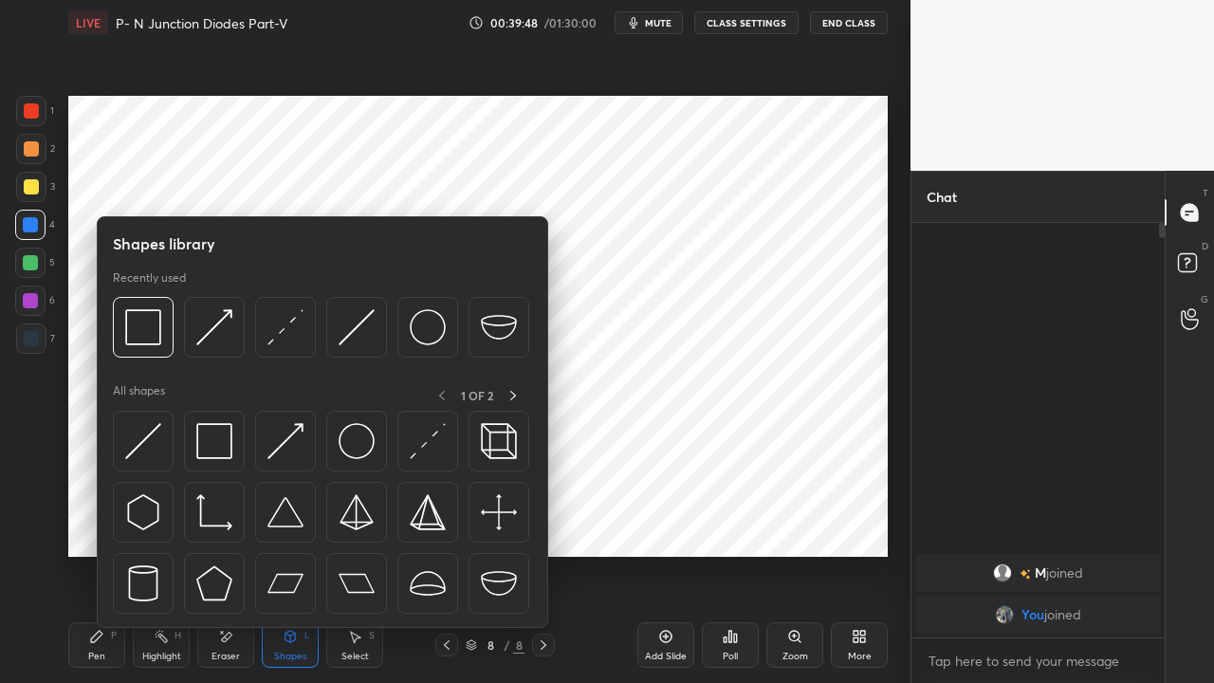
click at [145, 442] on img at bounding box center [143, 441] width 36 height 36
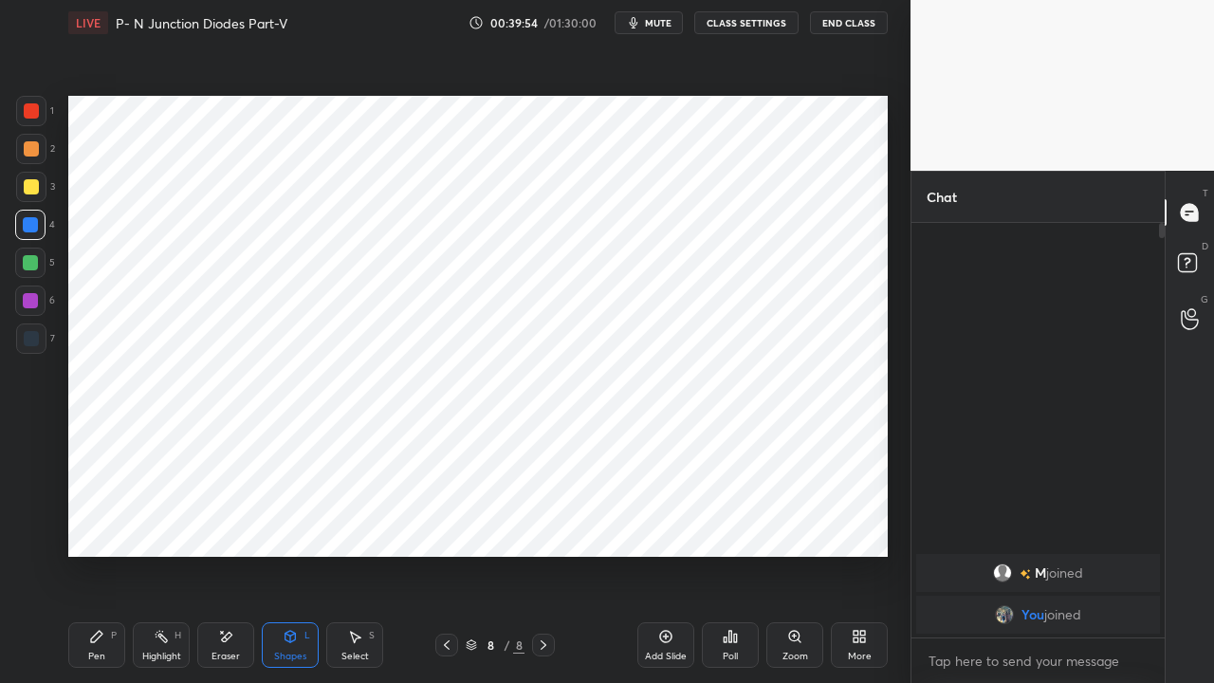
click at [279, 522] on div "Shapes" at bounding box center [290, 656] width 32 height 9
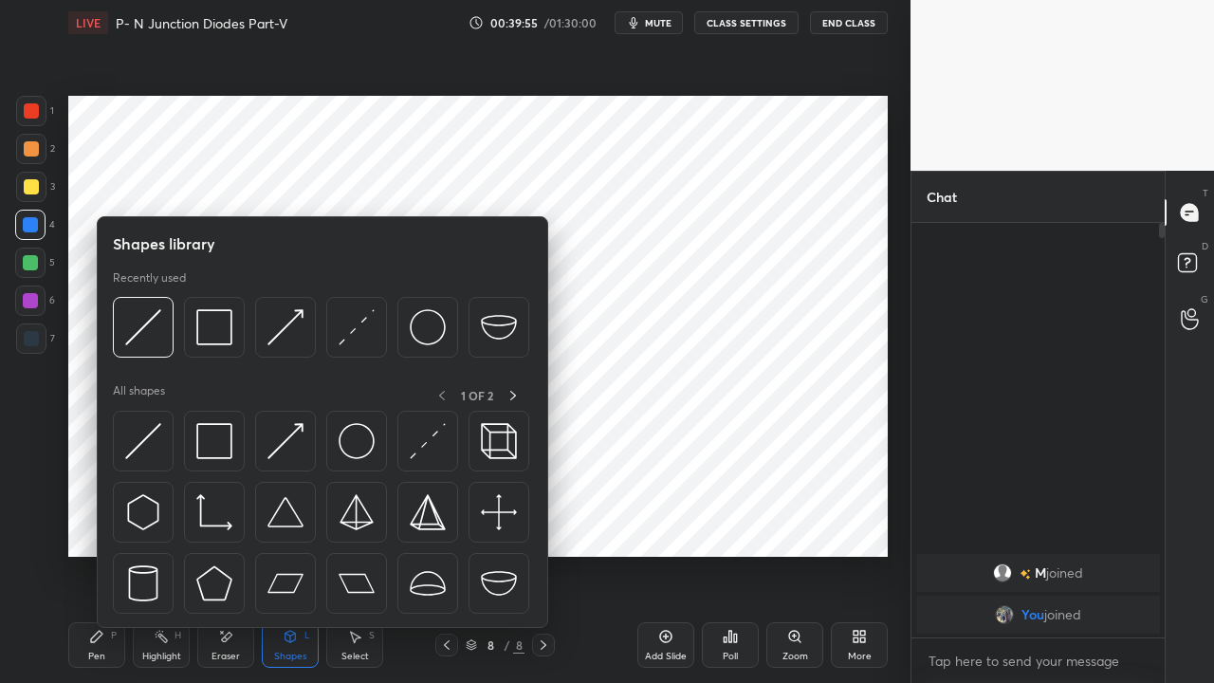
click at [356, 451] on img at bounding box center [357, 441] width 36 height 36
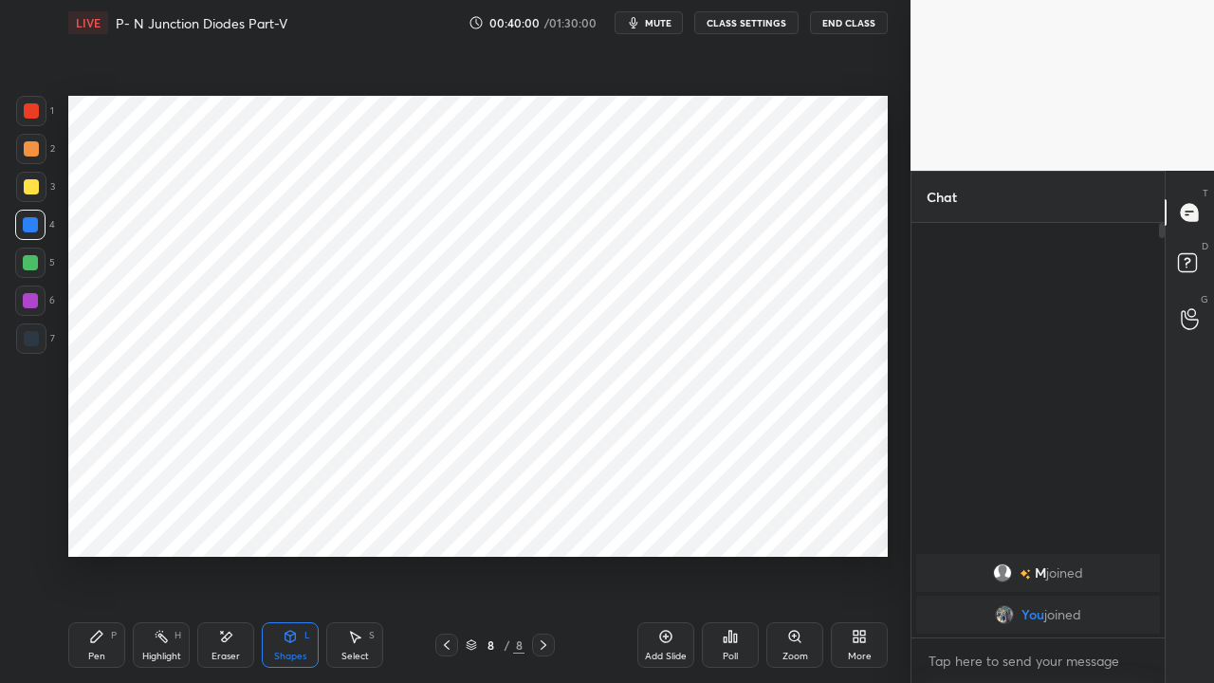
click at [294, 522] on icon at bounding box center [290, 636] width 10 height 11
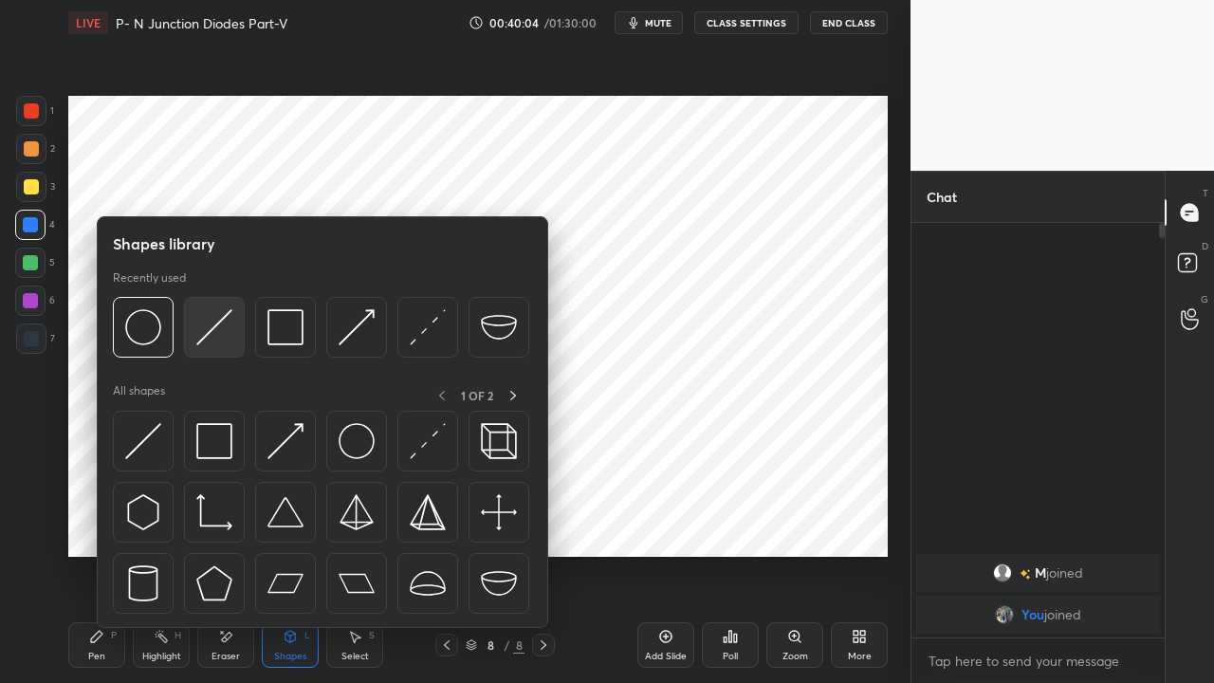
click at [214, 331] on img at bounding box center [214, 327] width 36 height 36
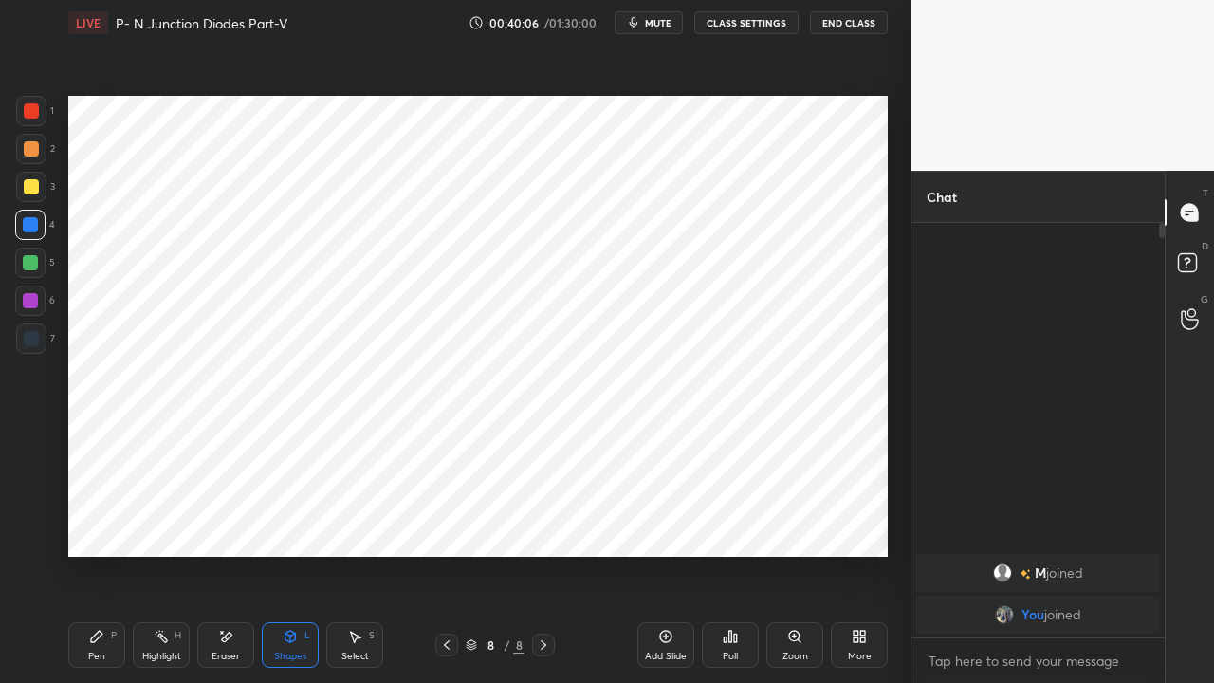
click at [32, 263] on div at bounding box center [30, 262] width 15 height 15
click at [105, 522] on div "Pen P" at bounding box center [96, 645] width 57 height 46
click at [288, 522] on div "Shapes L" at bounding box center [290, 645] width 57 height 46
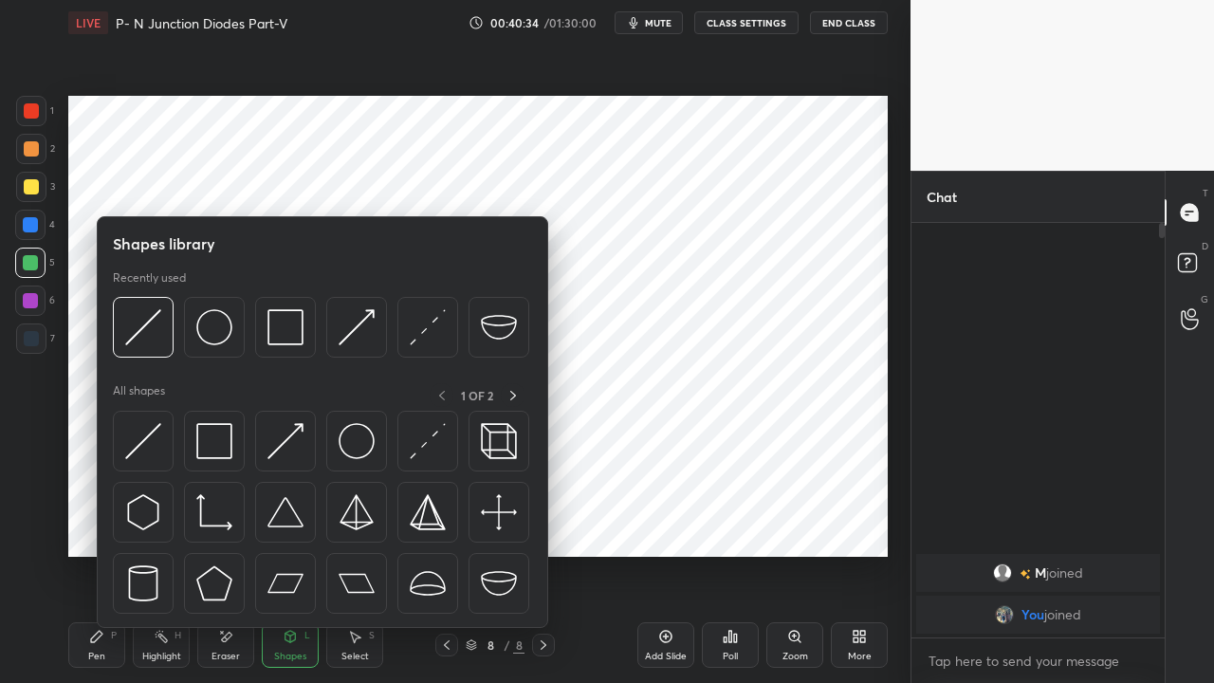
click at [214, 331] on img at bounding box center [214, 327] width 36 height 36
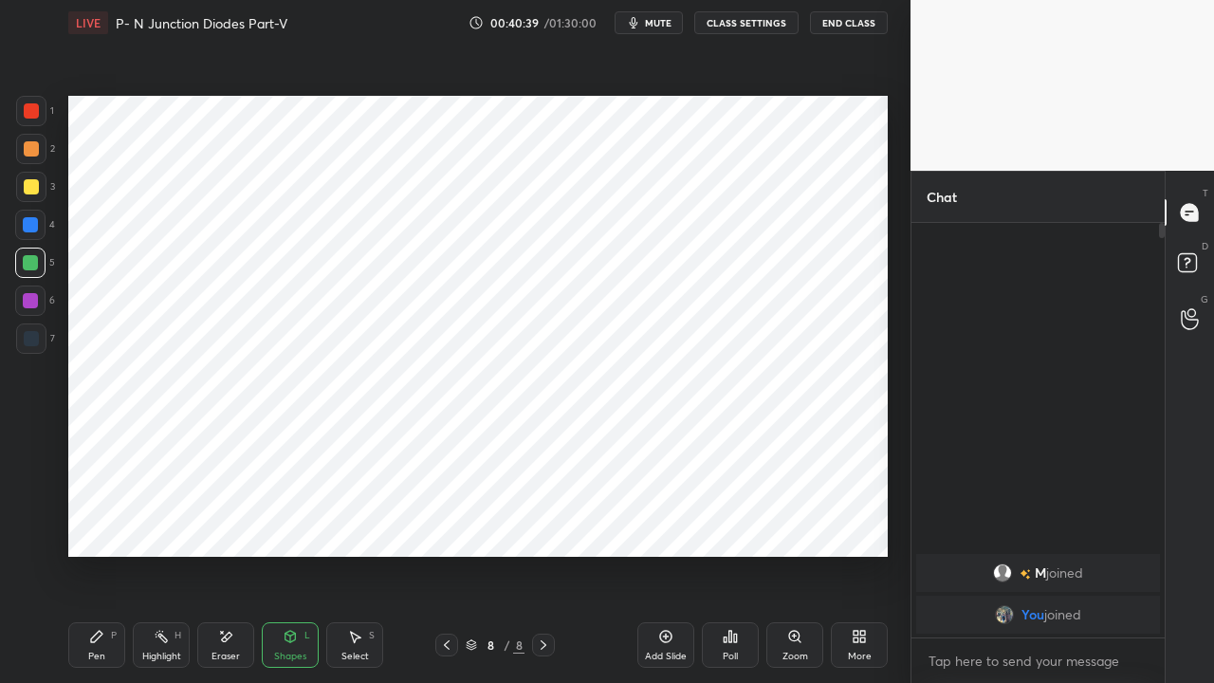
click at [93, 522] on icon at bounding box center [96, 636] width 11 height 11
click at [284, 522] on div "Shapes" at bounding box center [290, 656] width 32 height 9
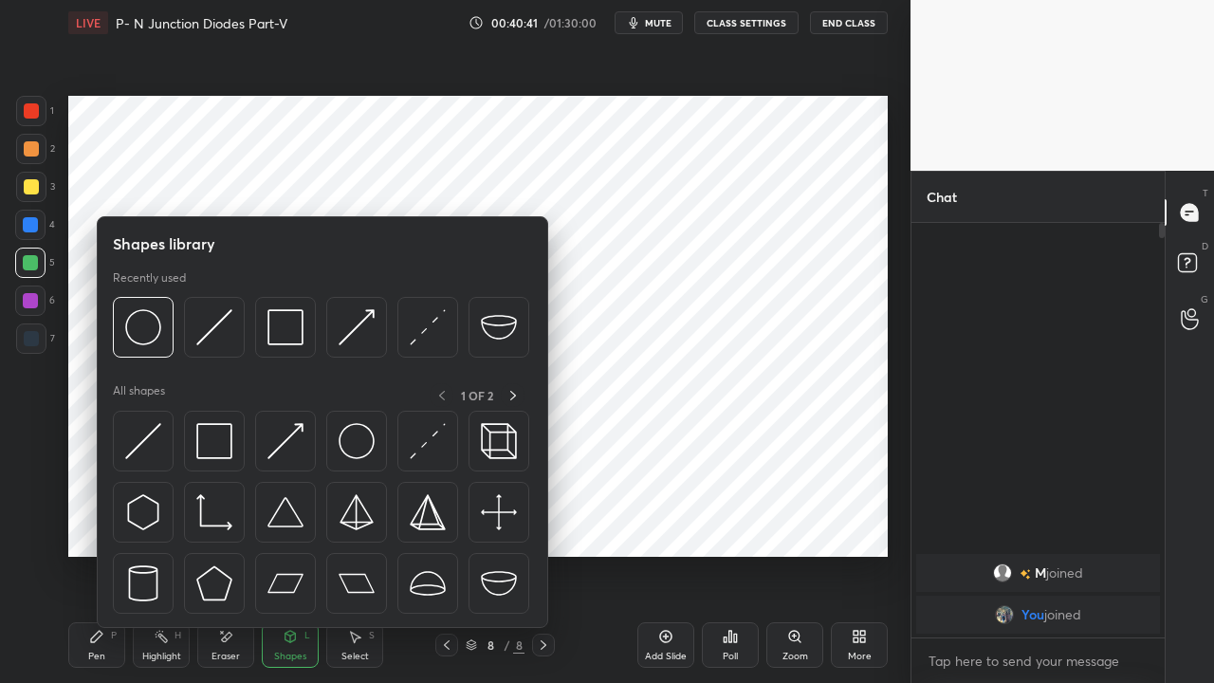
click at [131, 452] on img at bounding box center [143, 441] width 36 height 36
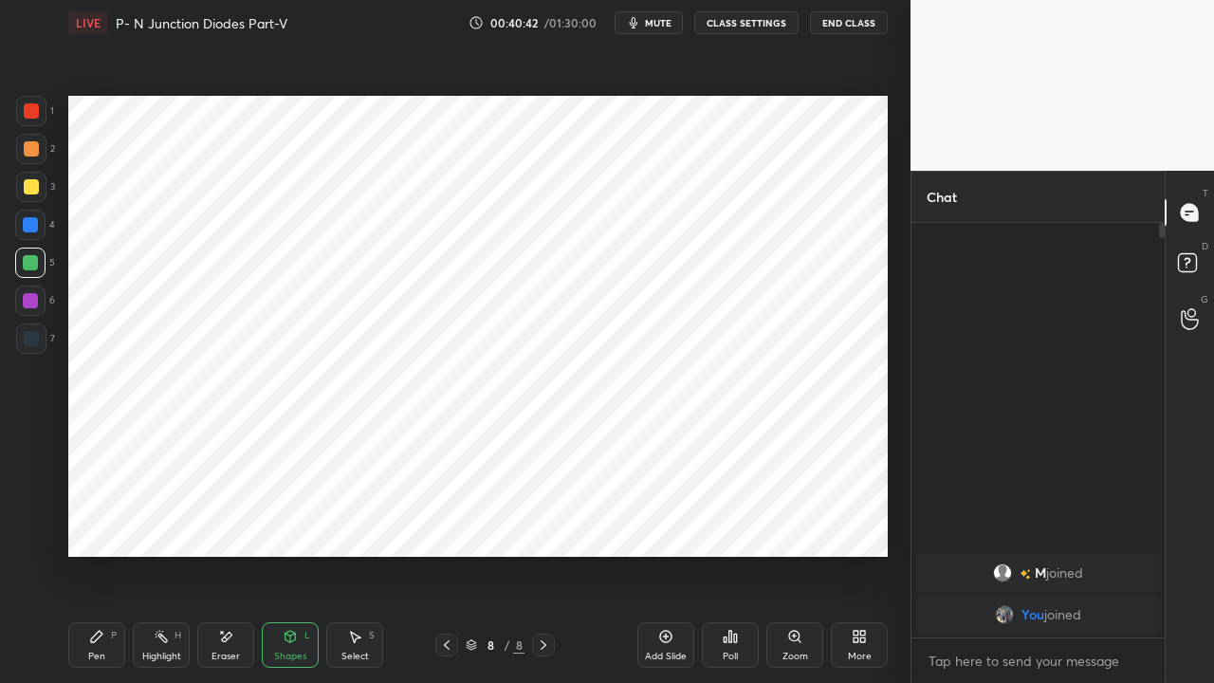
click at [30, 222] on div at bounding box center [30, 224] width 15 height 15
click at [106, 522] on div "Pen P" at bounding box center [96, 645] width 57 height 46
click at [28, 105] on div at bounding box center [31, 110] width 15 height 15
click at [25, 338] on div at bounding box center [31, 338] width 15 height 15
click at [288, 522] on div "Shapes L" at bounding box center [290, 645] width 57 height 46
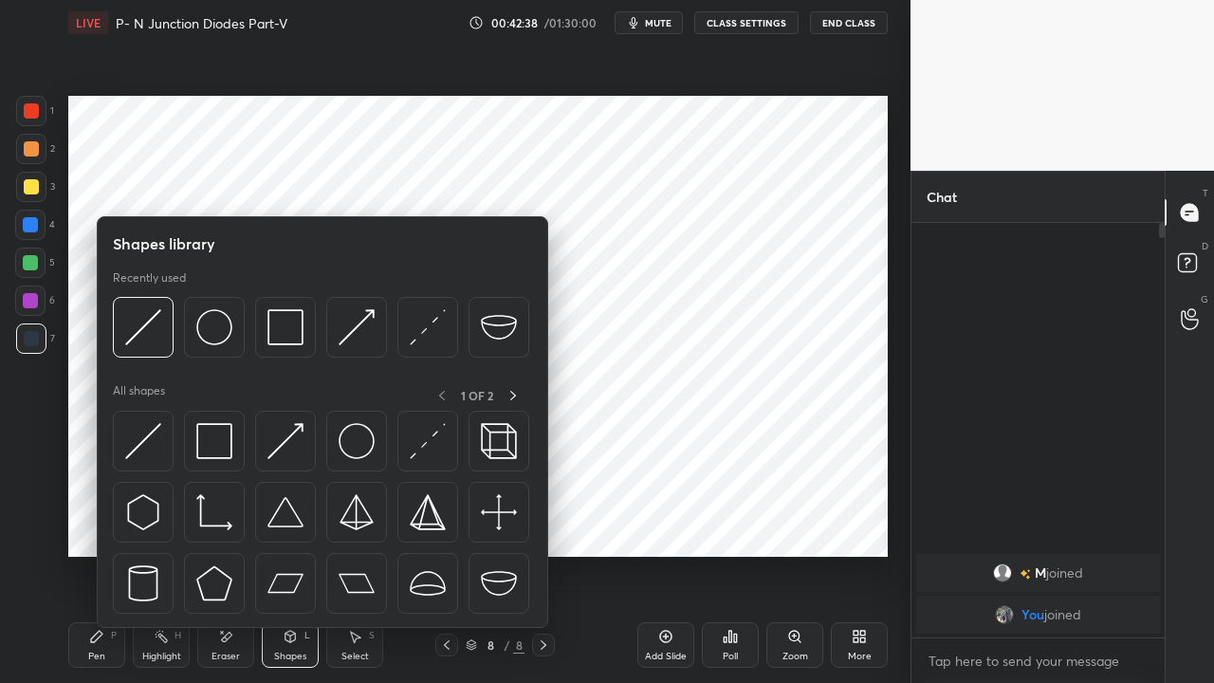
click at [281, 444] on img at bounding box center [285, 441] width 36 height 36
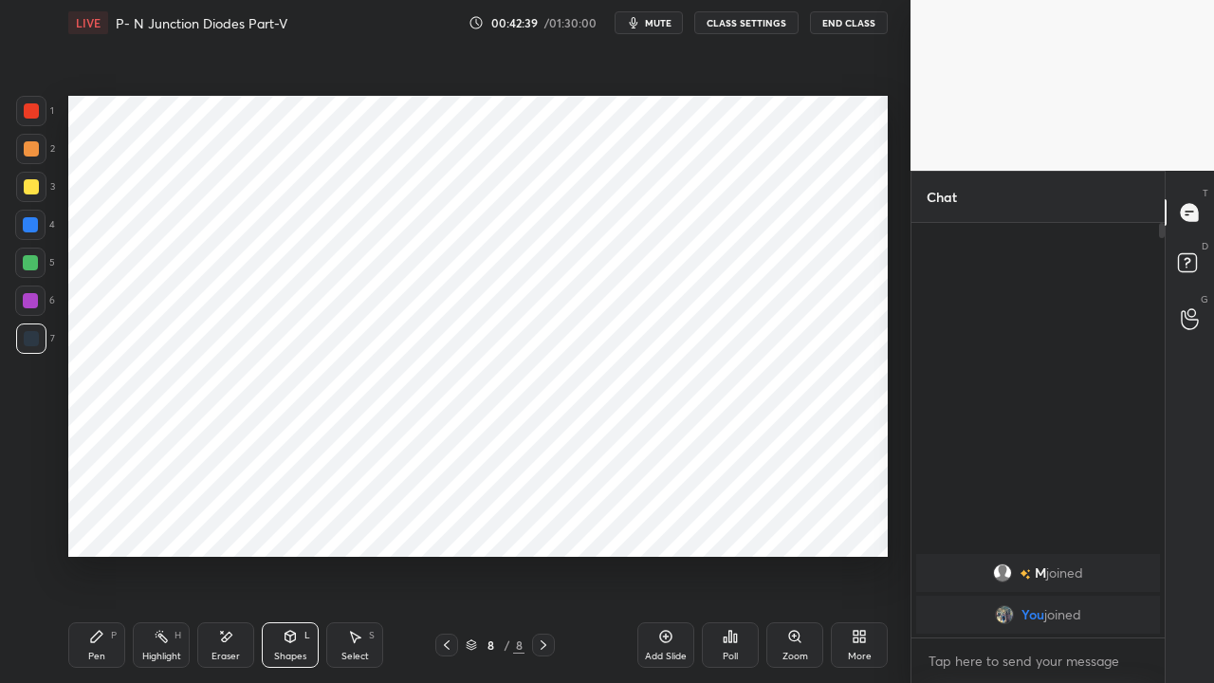
click at [30, 266] on div at bounding box center [30, 262] width 15 height 15
click at [32, 221] on div at bounding box center [30, 224] width 15 height 15
click at [543, 522] on icon at bounding box center [543, 644] width 15 height 15
click at [97, 522] on icon at bounding box center [96, 636] width 15 height 15
click at [230, 522] on icon at bounding box center [225, 637] width 15 height 16
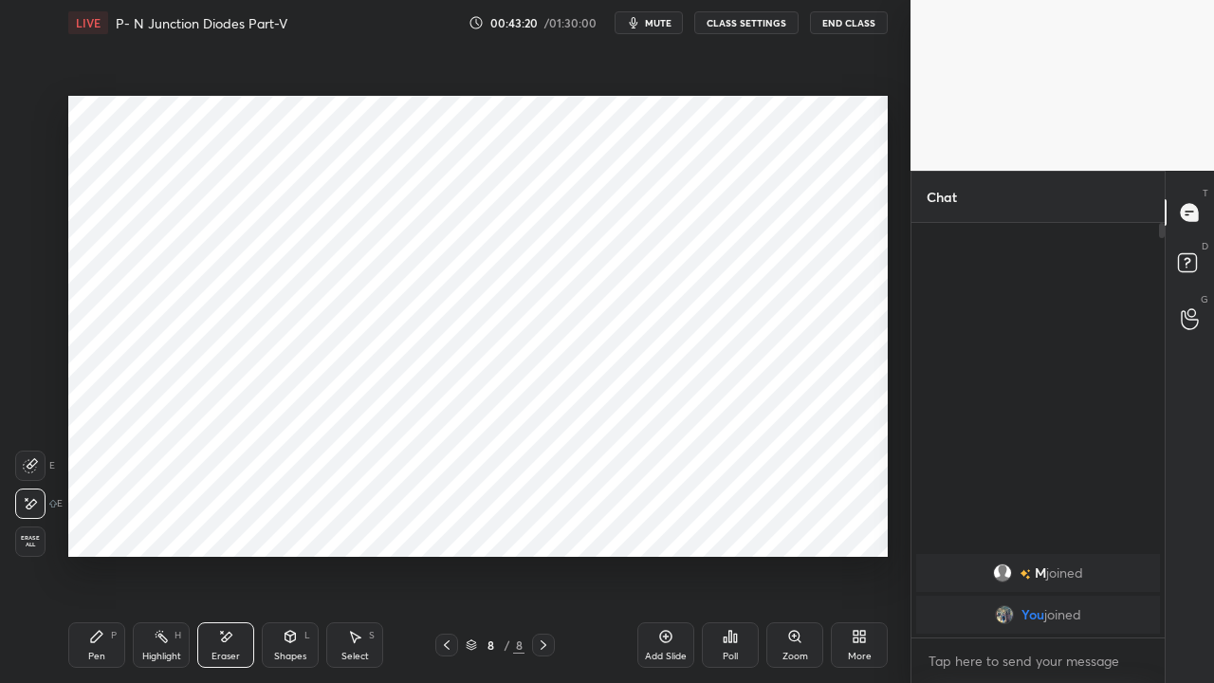
click at [93, 522] on div "Pen P" at bounding box center [96, 645] width 57 height 46
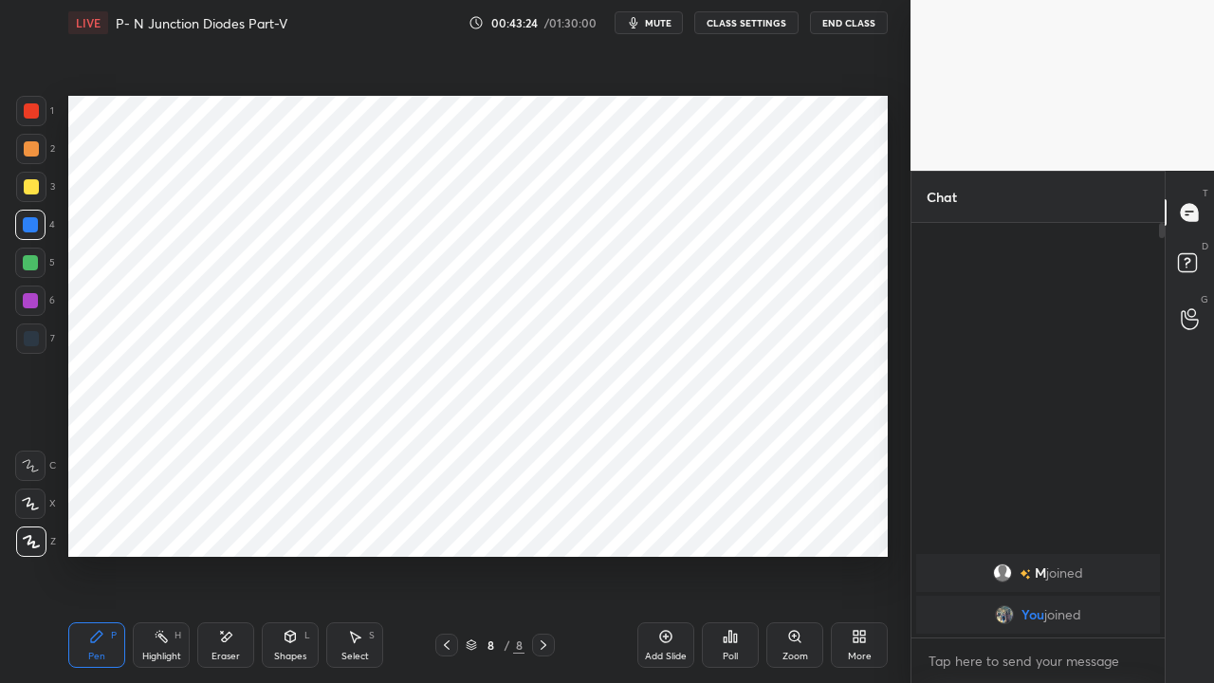
click at [659, 27] on span "mute" at bounding box center [658, 22] width 27 height 13
click at [646, 24] on span "unmute" at bounding box center [656, 22] width 41 height 13
click at [536, 522] on icon at bounding box center [543, 644] width 15 height 15
click at [664, 522] on icon at bounding box center [665, 636] width 15 height 15
click at [30, 102] on div at bounding box center [31, 111] width 30 height 30
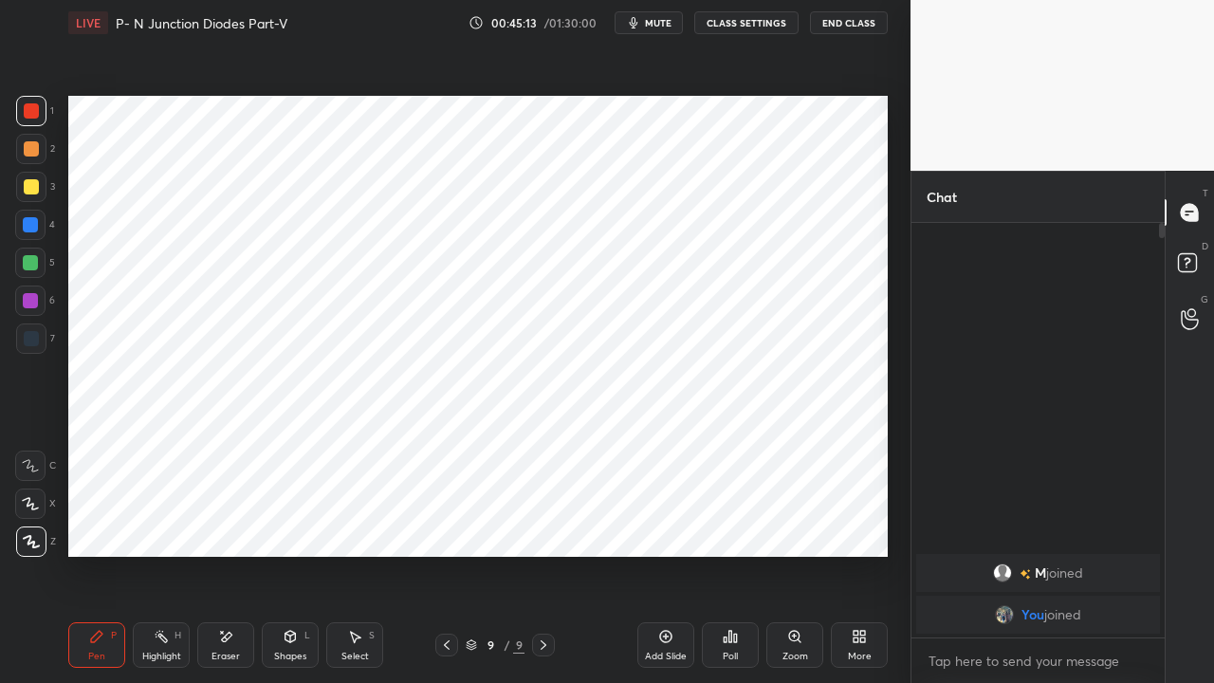
click at [658, 23] on span "mute" at bounding box center [658, 22] width 27 height 13
click at [654, 23] on span "unmute" at bounding box center [656, 22] width 41 height 13
click at [32, 225] on div at bounding box center [30, 224] width 15 height 15
click at [298, 522] on div "Shapes L" at bounding box center [290, 645] width 57 height 46
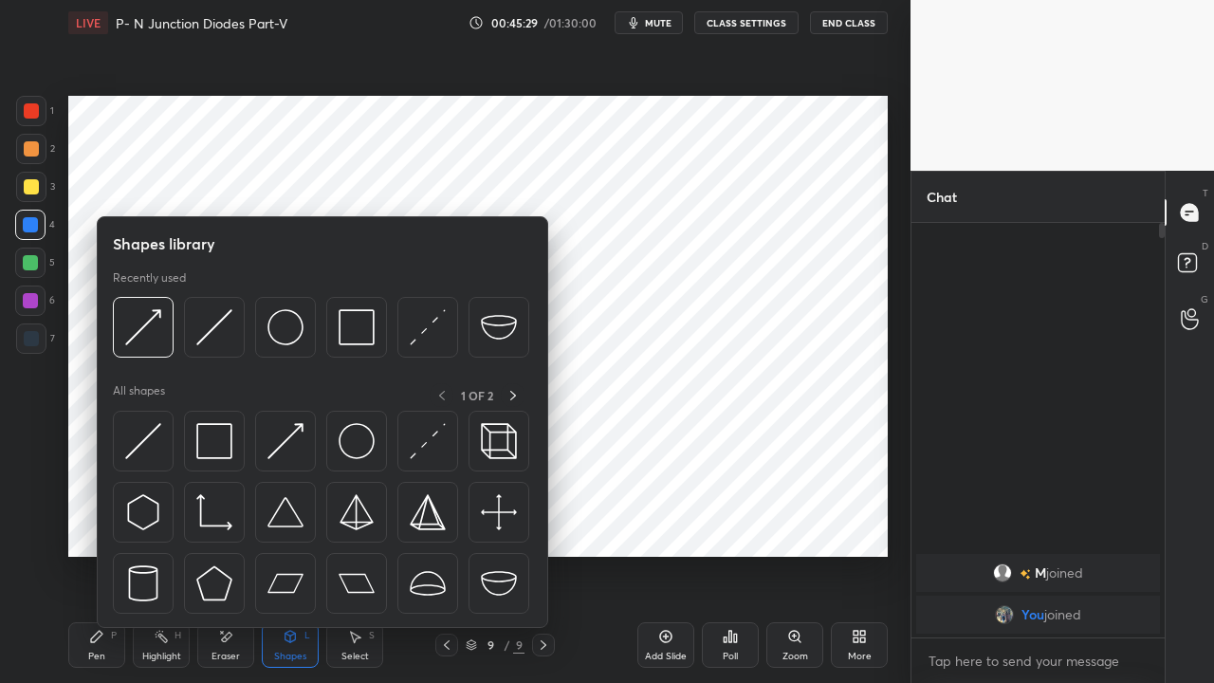
click at [139, 440] on img at bounding box center [143, 441] width 36 height 36
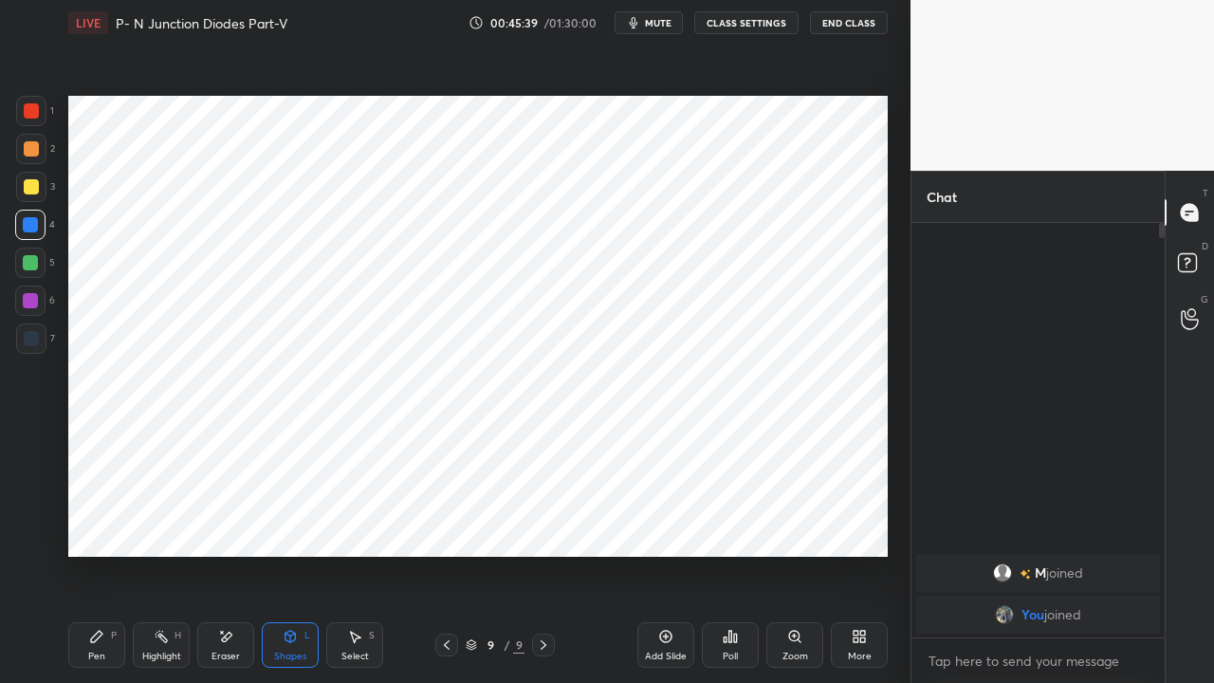
click at [116, 522] on div "P" at bounding box center [114, 635] width 6 height 9
click at [292, 522] on div "Shapes L" at bounding box center [290, 645] width 57 height 46
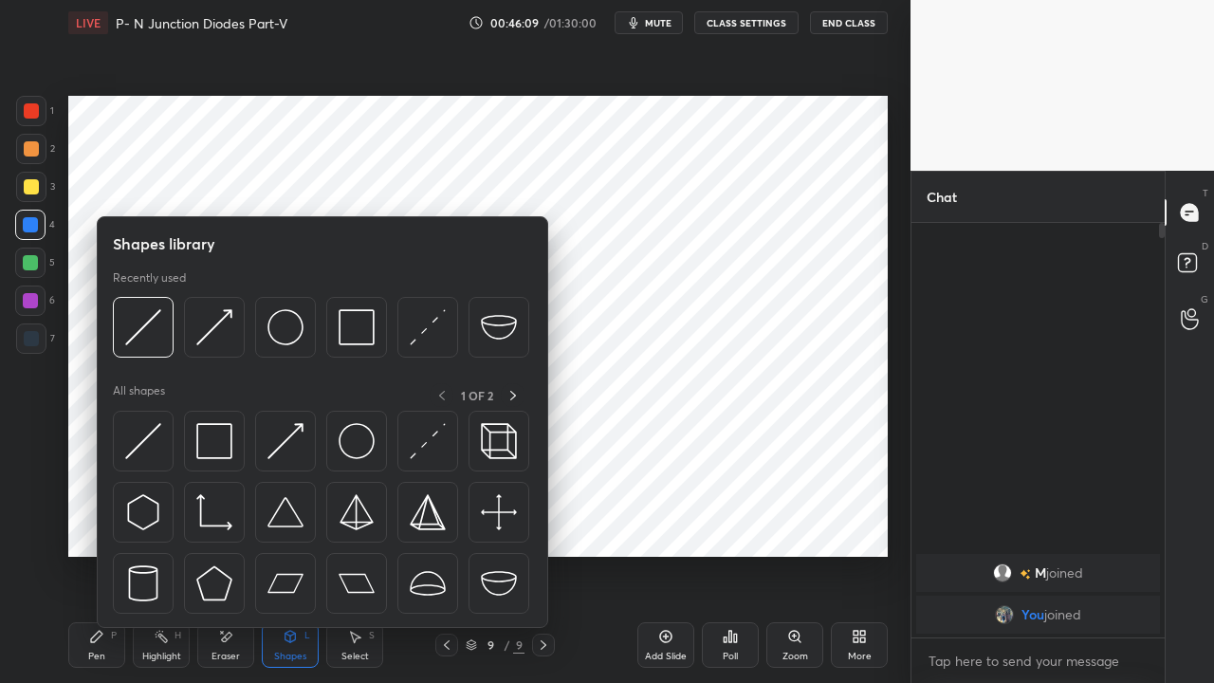
click at [201, 453] on img at bounding box center [214, 441] width 36 height 36
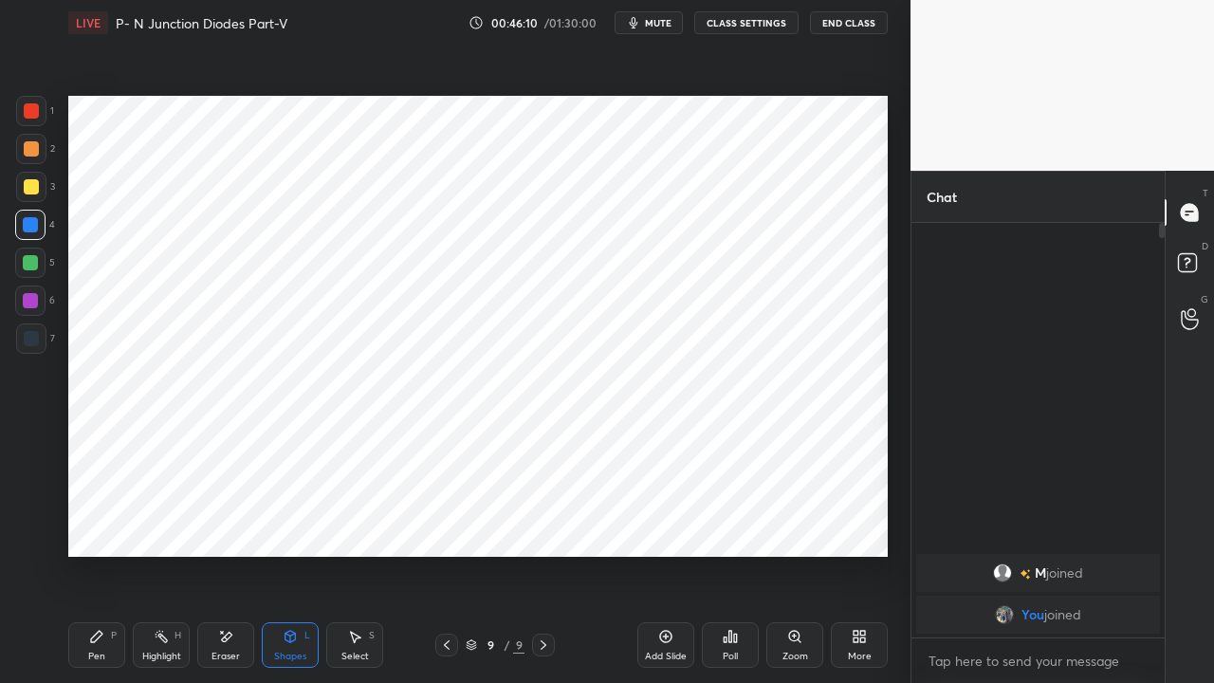
click at [30, 148] on div at bounding box center [31, 148] width 15 height 15
click at [104, 522] on div "Pen P" at bounding box center [96, 645] width 57 height 46
click at [300, 522] on div "Shapes L" at bounding box center [290, 645] width 57 height 46
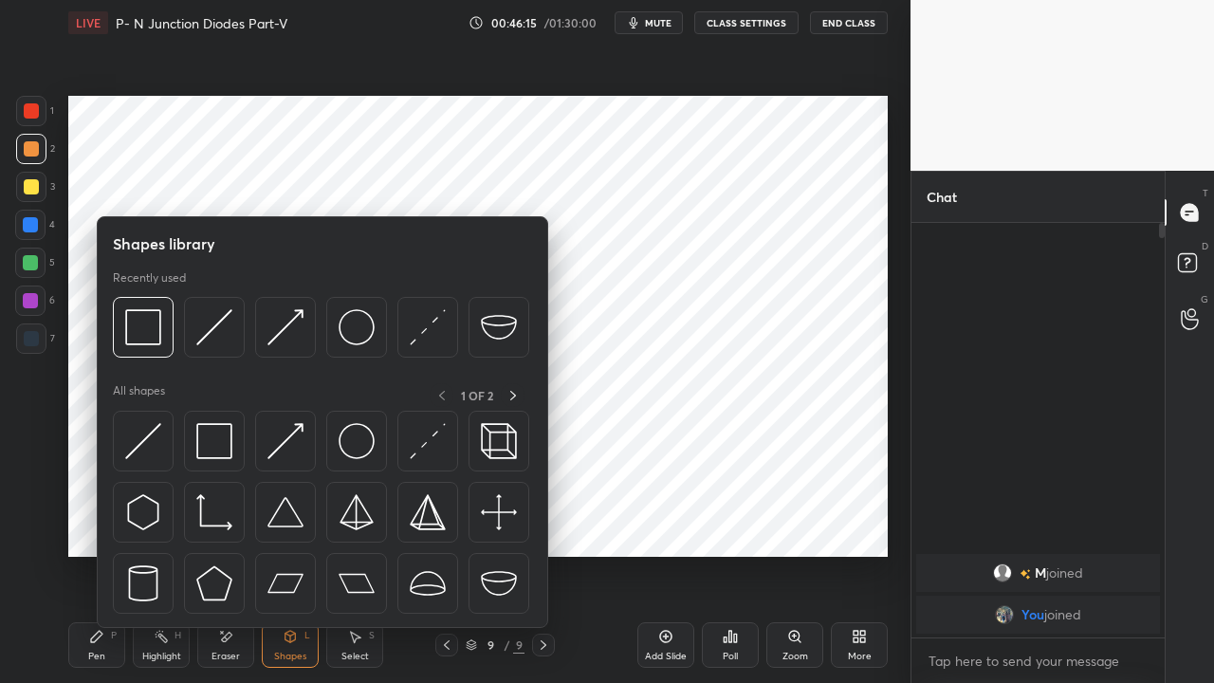
click at [425, 330] on img at bounding box center [428, 327] width 36 height 36
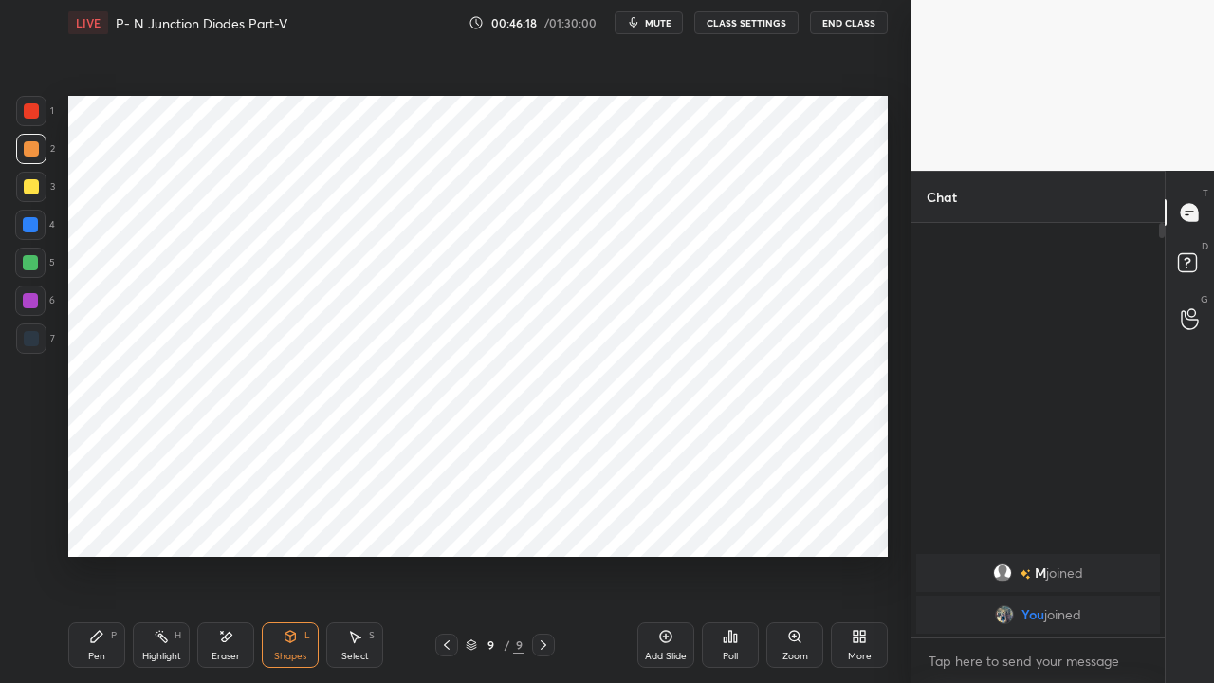
click at [91, 522] on icon at bounding box center [96, 636] width 11 height 11
click at [27, 229] on div at bounding box center [30, 224] width 15 height 15
click at [543, 522] on icon at bounding box center [544, 644] width 6 height 9
click at [662, 522] on icon at bounding box center [666, 637] width 12 height 12
click at [36, 265] on div at bounding box center [30, 262] width 15 height 15
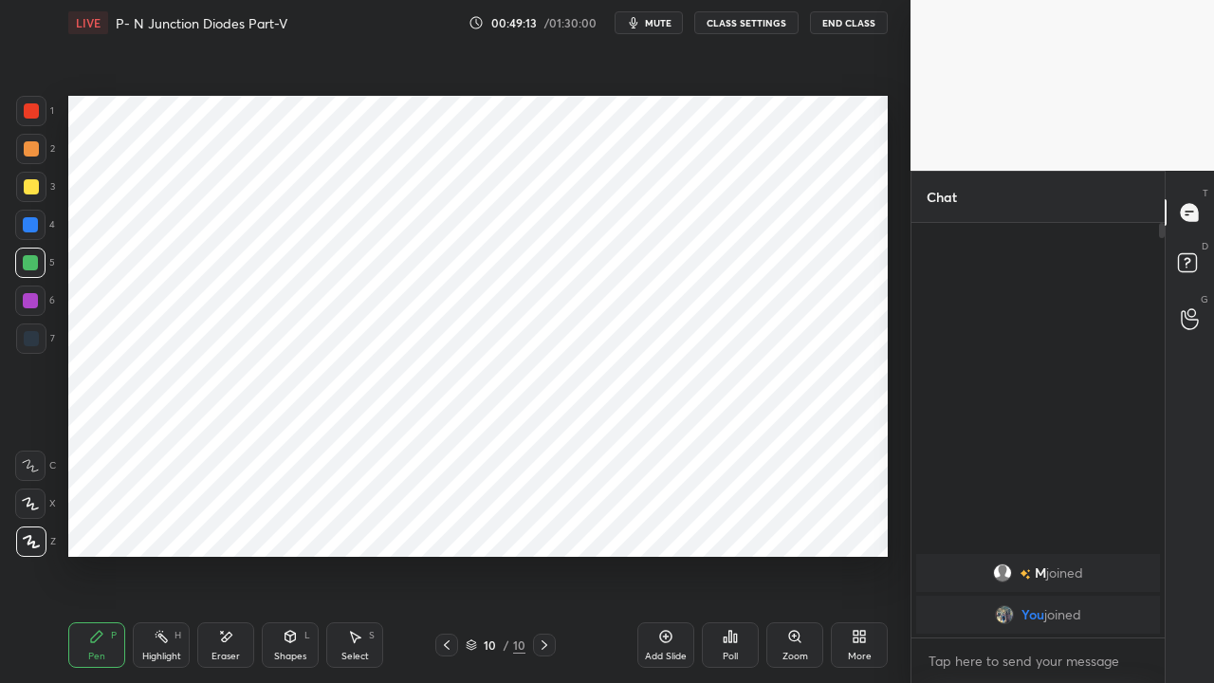
click at [446, 522] on icon at bounding box center [446, 644] width 15 height 15
click at [658, 27] on span "mute" at bounding box center [658, 22] width 27 height 13
click at [652, 26] on span "unmute" at bounding box center [656, 22] width 41 height 13
click at [538, 522] on icon at bounding box center [544, 644] width 15 height 15
click at [226, 522] on icon at bounding box center [225, 637] width 15 height 16
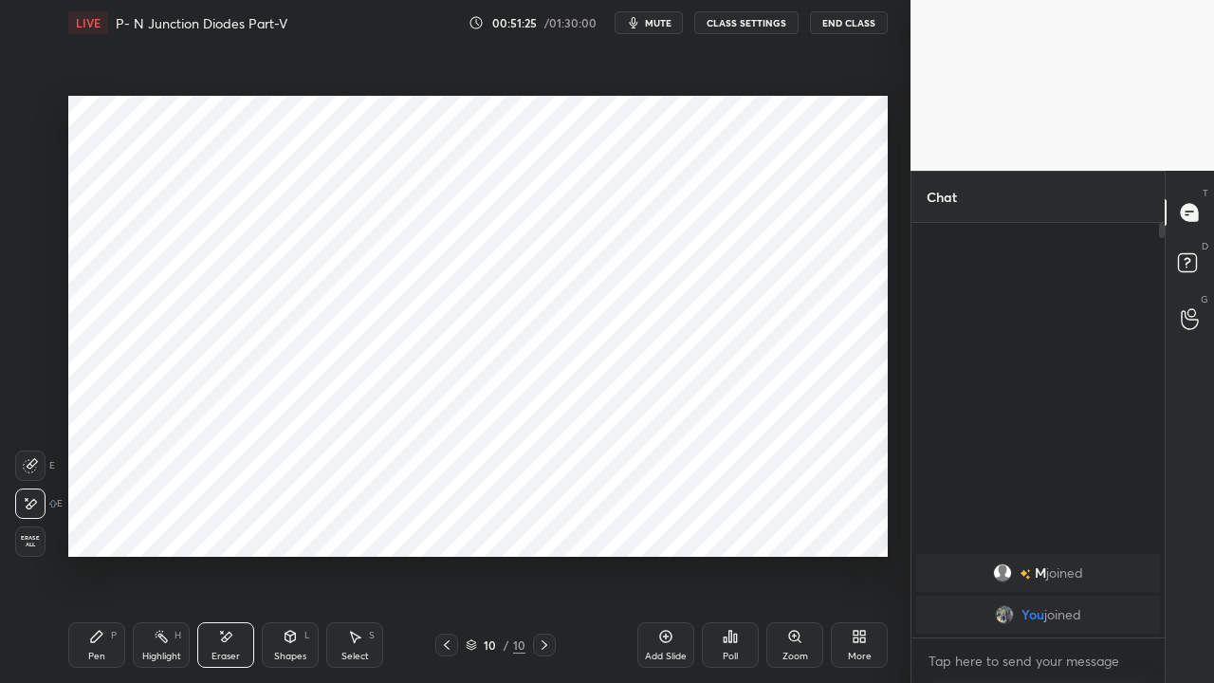
click at [664, 23] on span "mute" at bounding box center [658, 22] width 27 height 13
click at [664, 21] on span "unmute" at bounding box center [656, 22] width 41 height 13
click at [657, 23] on span "mute" at bounding box center [658, 22] width 27 height 13
click at [442, 522] on icon at bounding box center [446, 644] width 15 height 15
click at [727, 522] on div "Poll" at bounding box center [730, 645] width 57 height 46
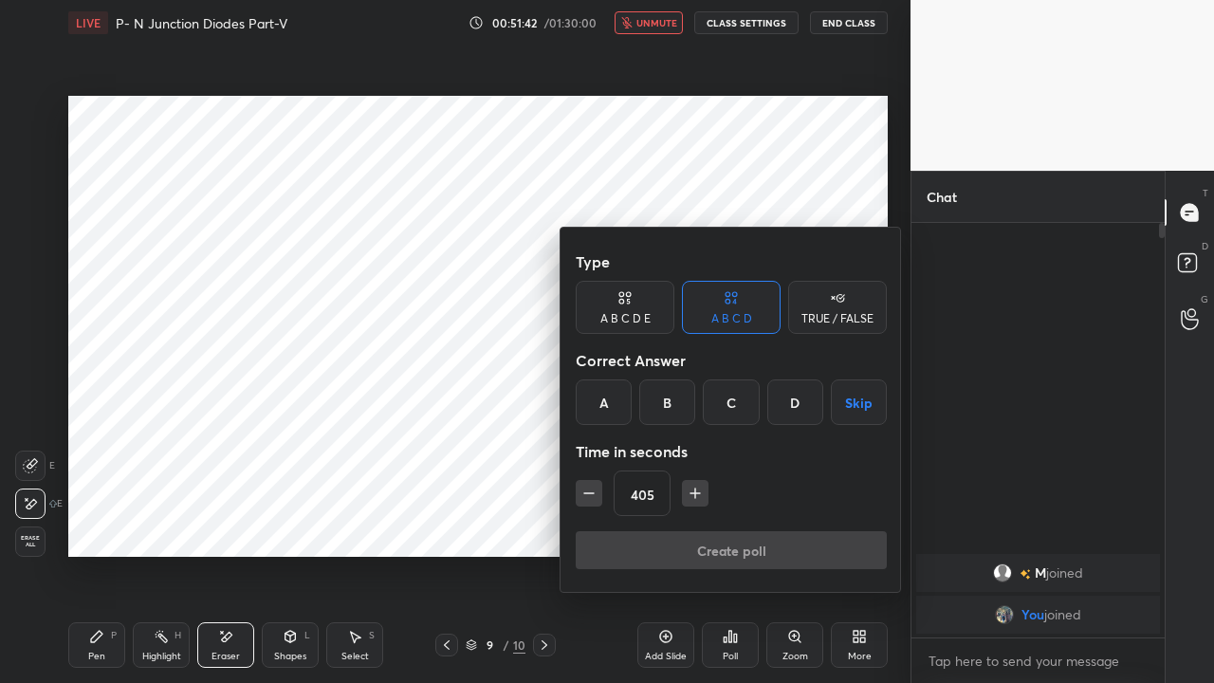
click at [689, 494] on icon "button" at bounding box center [695, 493] width 19 height 19
type input "420"
click at [850, 407] on button "Skip" at bounding box center [859, 402] width 56 height 46
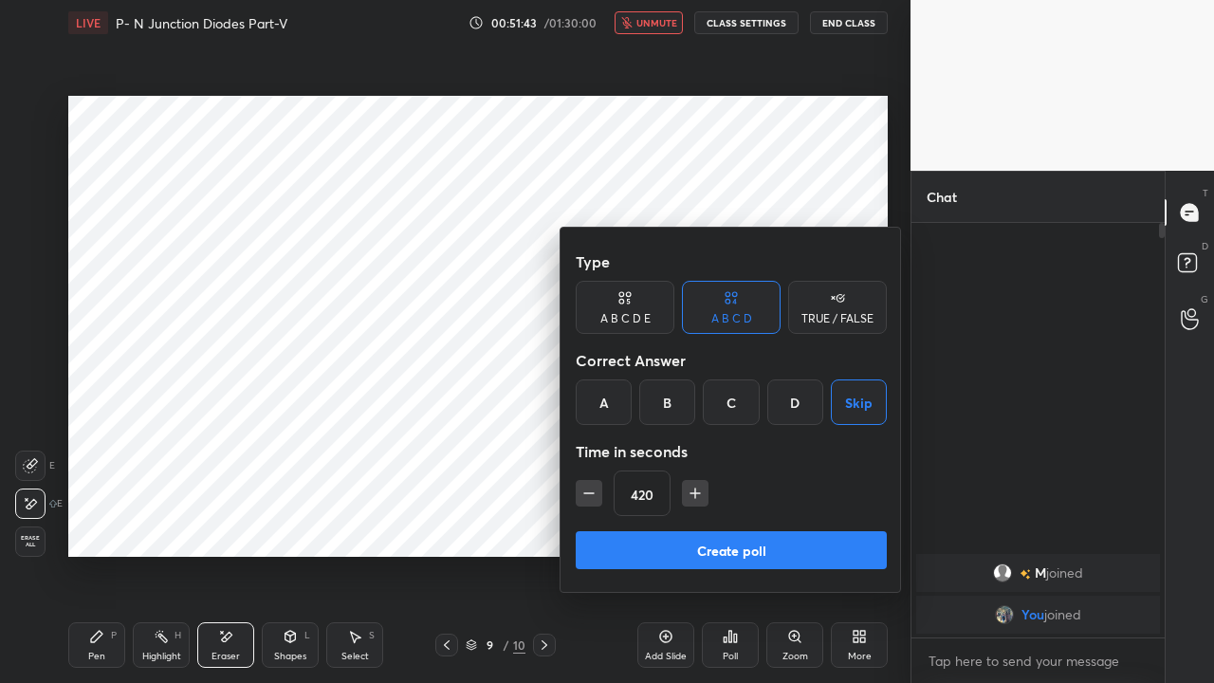
click at [757, 522] on button "Create poll" at bounding box center [731, 550] width 311 height 38
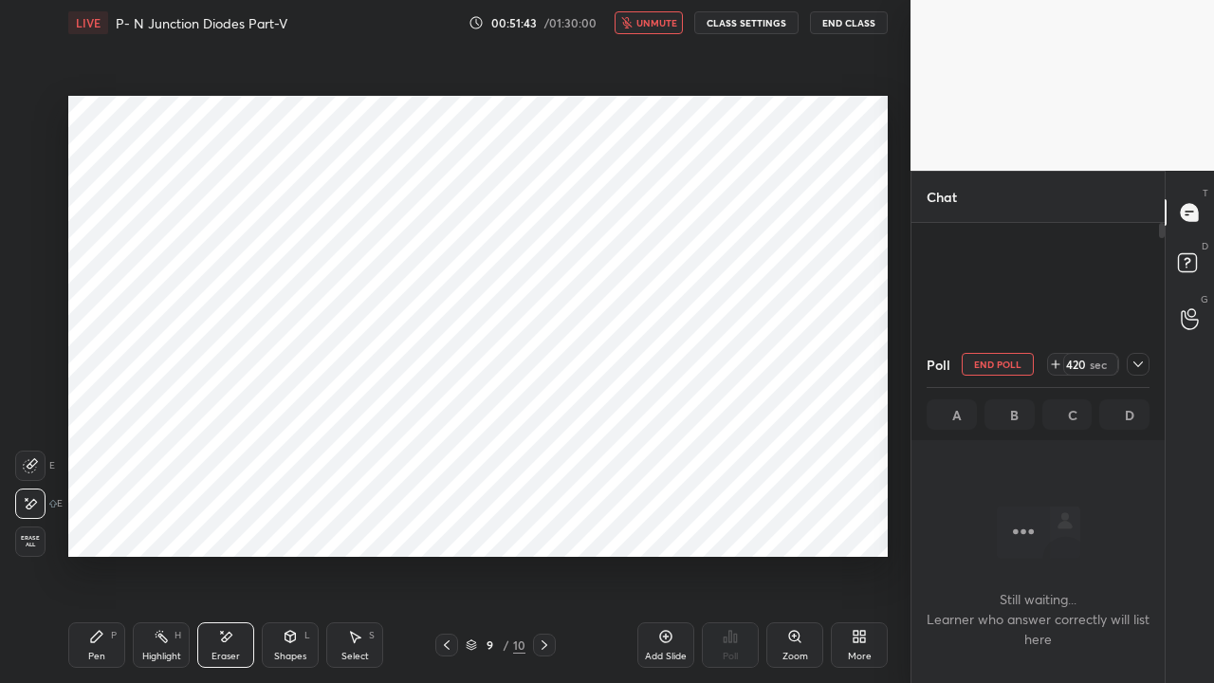
scroll to position [152, 248]
click at [1140, 366] on icon at bounding box center [1138, 364] width 15 height 15
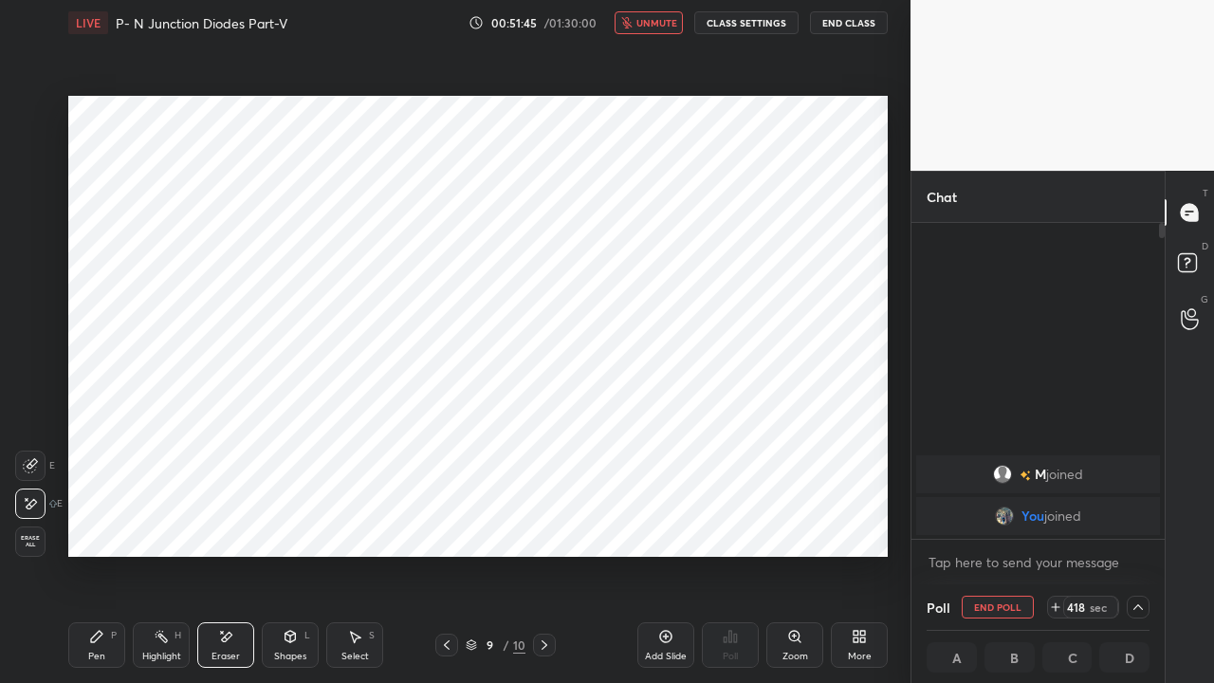
click at [653, 29] on button "unmute" at bounding box center [649, 22] width 68 height 23
click at [656, 24] on span "mute" at bounding box center [658, 22] width 27 height 13
click at [848, 24] on button "End Class" at bounding box center [849, 22] width 78 height 23
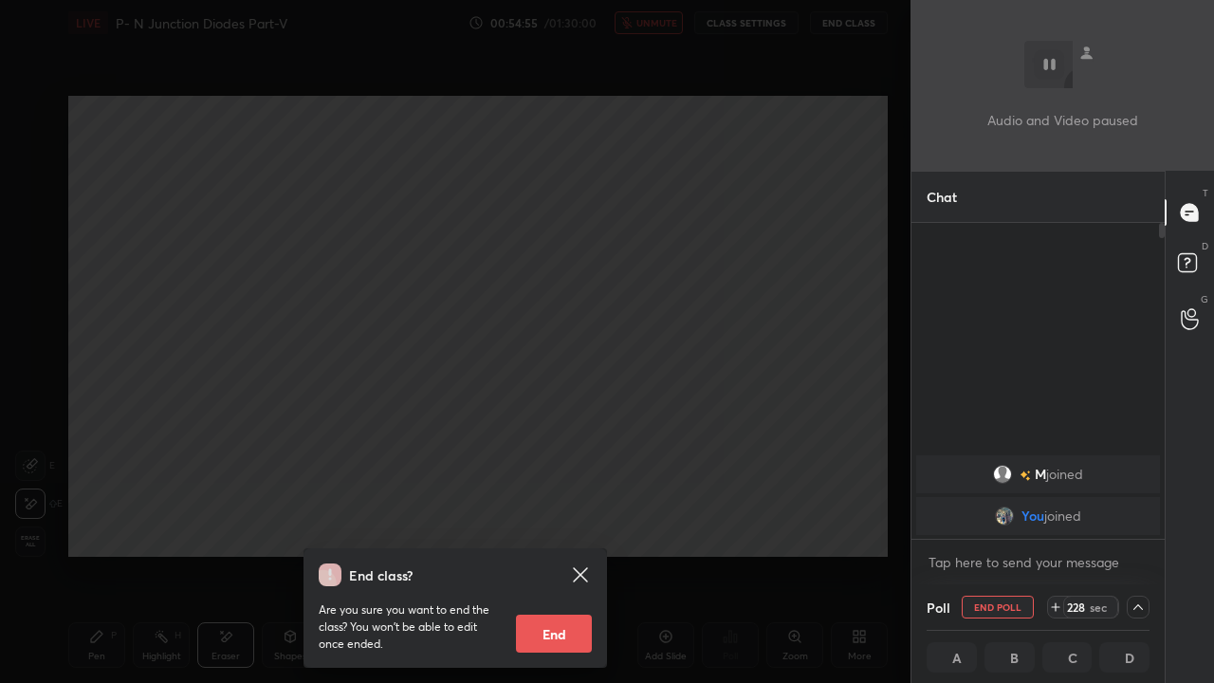
click at [161, 495] on div "End class? Are you sure you want to end the class? You won’t be able to edit on…" at bounding box center [455, 341] width 911 height 683
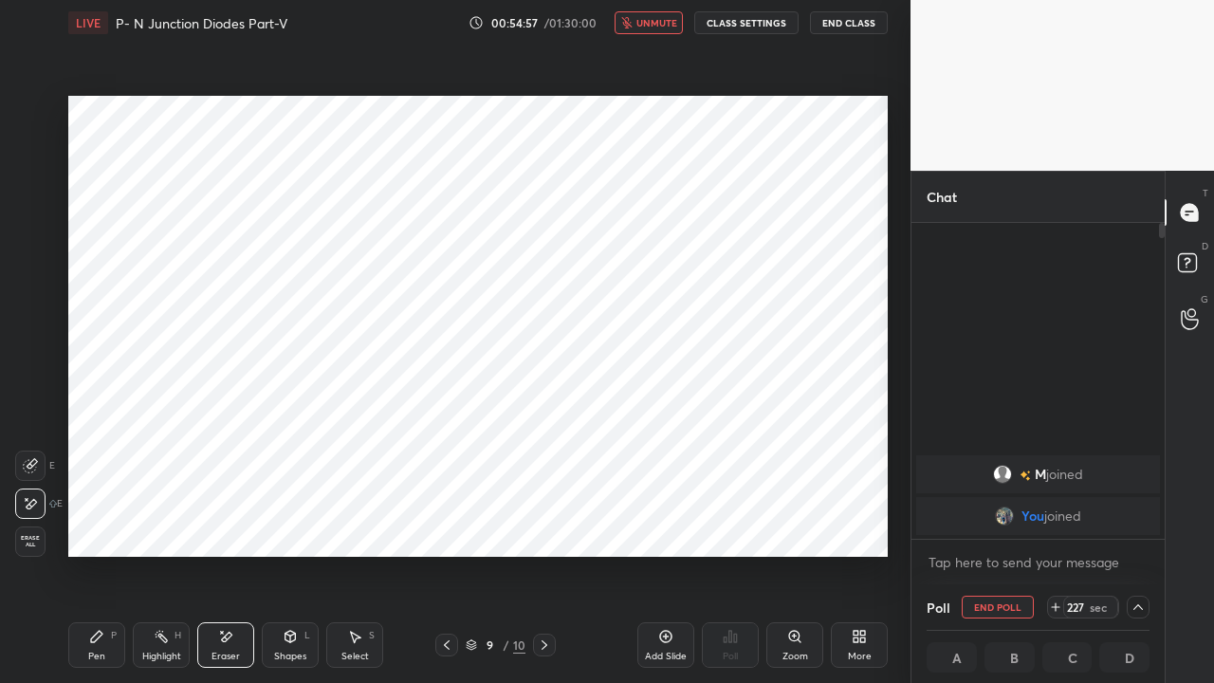
click at [83, 522] on div "Pen P" at bounding box center [96, 645] width 57 height 46
click at [539, 522] on icon at bounding box center [544, 644] width 15 height 15
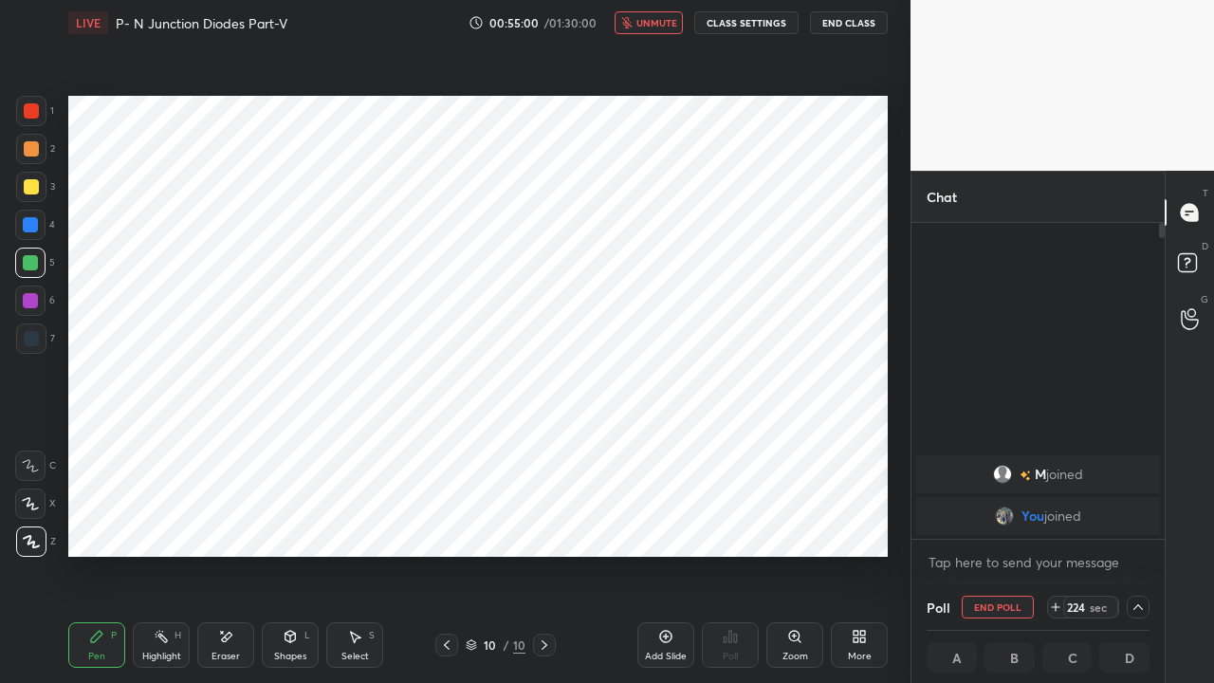
click at [226, 522] on icon at bounding box center [225, 637] width 15 height 16
click at [635, 37] on div "LIVE P- N Junction Diodes Part-V 00:55:38 / 01:30:00 unmute CLASS SETTINGS End …" at bounding box center [477, 23] width 819 height 46
click at [656, 27] on span "unmute" at bounding box center [656, 22] width 41 height 13
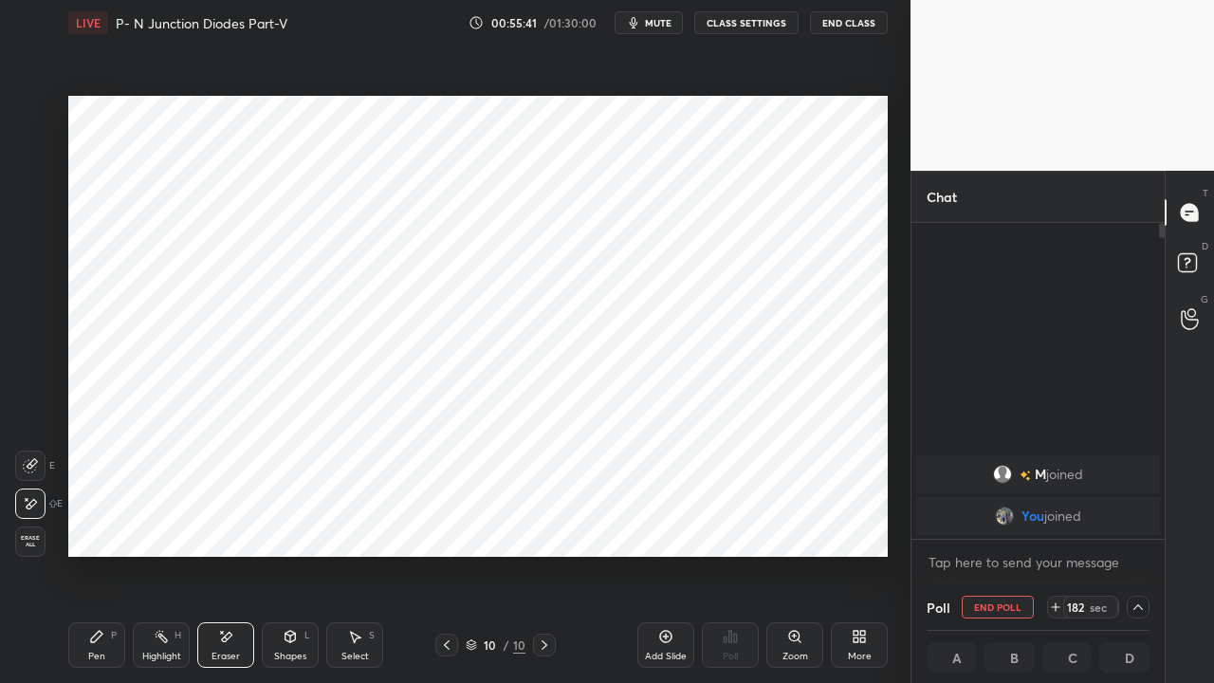
click at [653, 23] on span "mute" at bounding box center [658, 22] width 27 height 13
click at [93, 522] on div "Pen" at bounding box center [96, 656] width 17 height 9
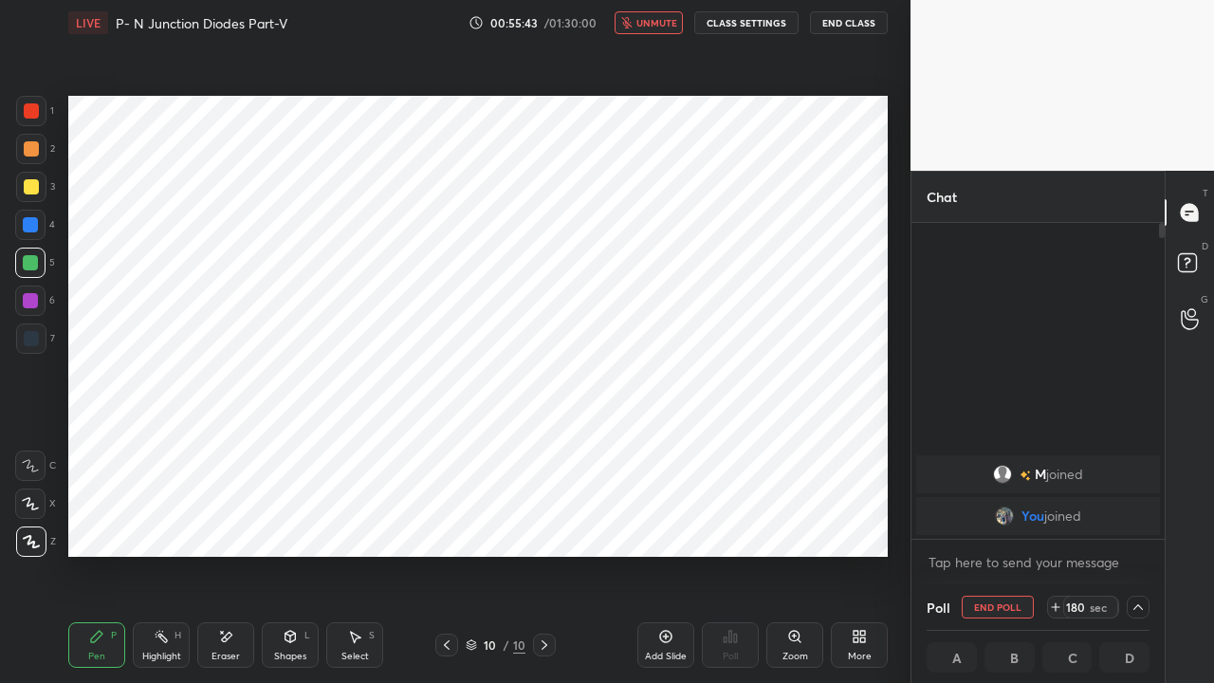
click at [27, 112] on div at bounding box center [31, 110] width 15 height 15
click at [30, 266] on div at bounding box center [30, 262] width 15 height 15
click at [29, 221] on div at bounding box center [30, 224] width 15 height 15
click at [29, 305] on div at bounding box center [30, 300] width 15 height 15
click at [990, 522] on button "End Poll" at bounding box center [998, 607] width 72 height 23
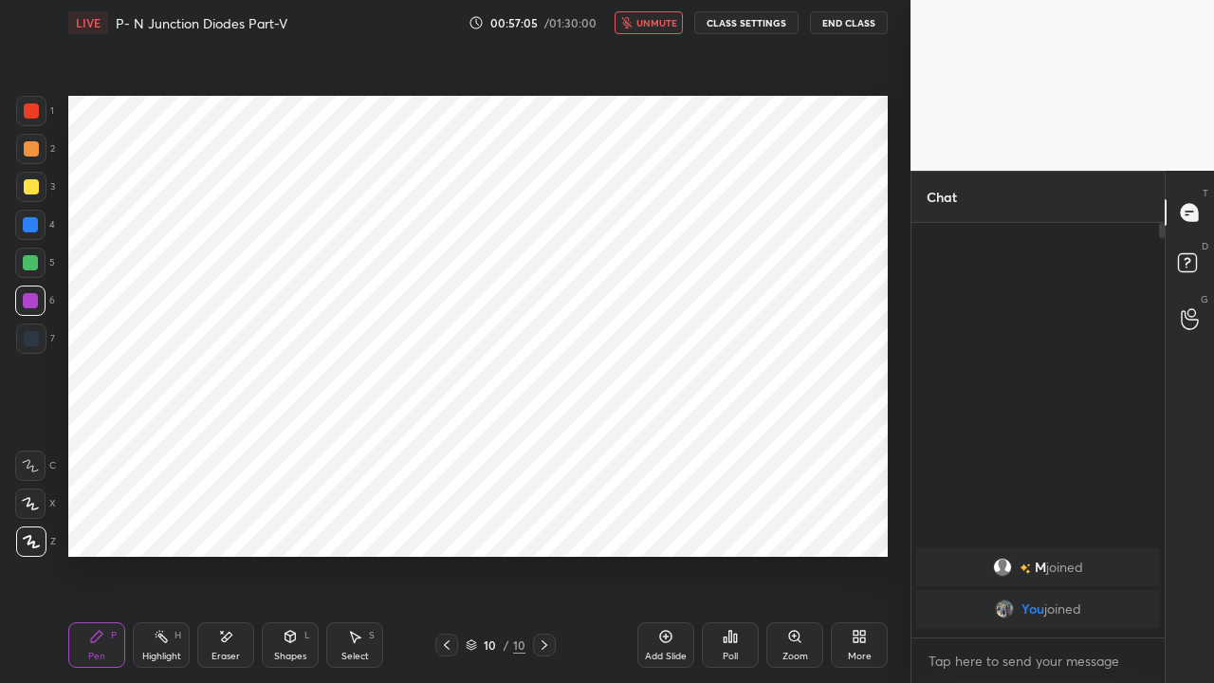
scroll to position [6, 6]
click at [285, 522] on div "Shapes" at bounding box center [290, 656] width 32 height 9
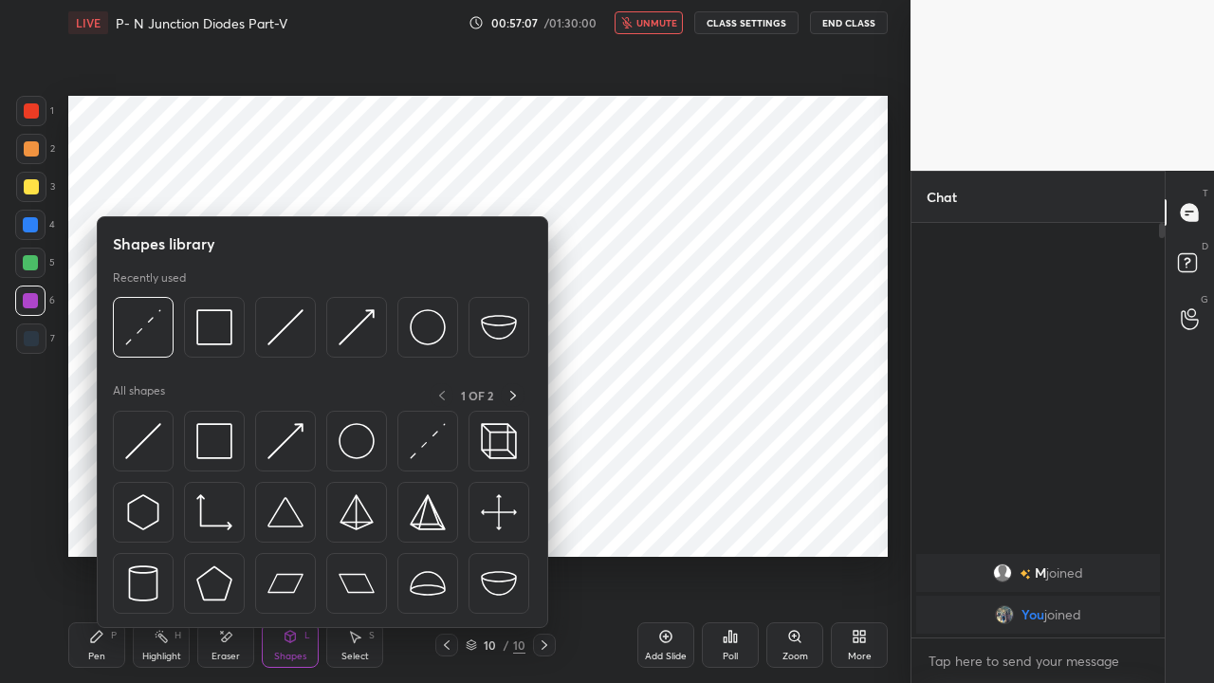
click at [146, 448] on img at bounding box center [143, 441] width 36 height 36
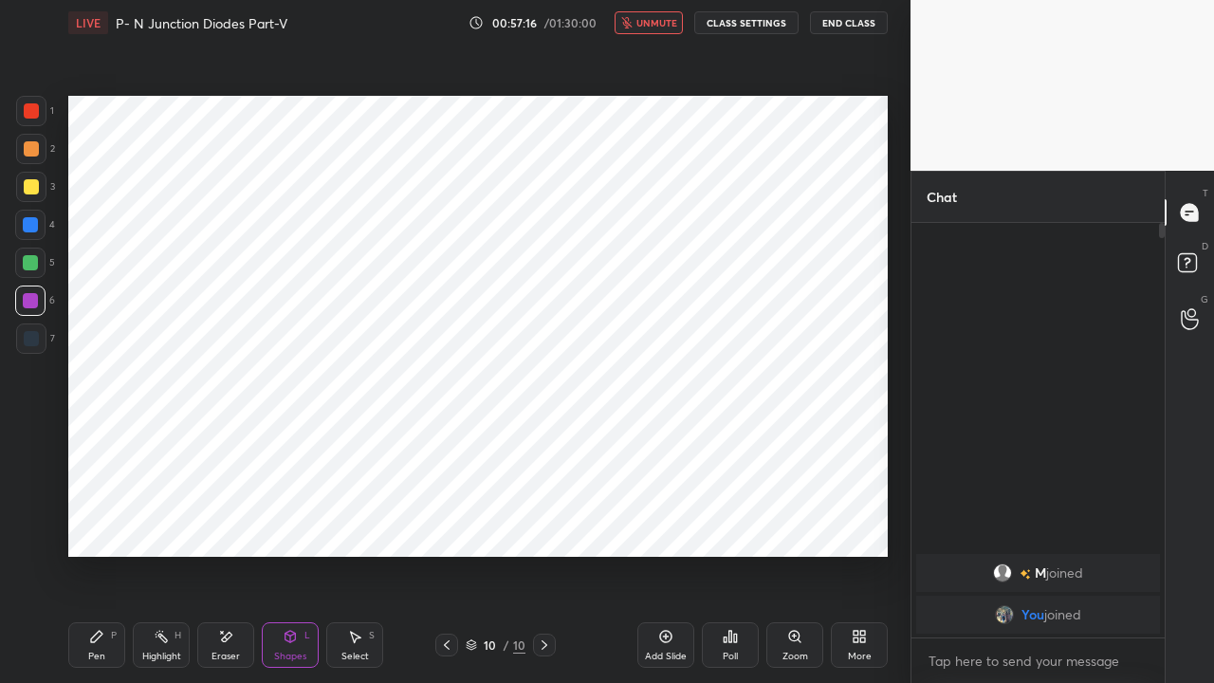
click at [97, 522] on div "Pen P" at bounding box center [96, 645] width 57 height 46
click at [288, 522] on div "Shapes L" at bounding box center [290, 645] width 57 height 46
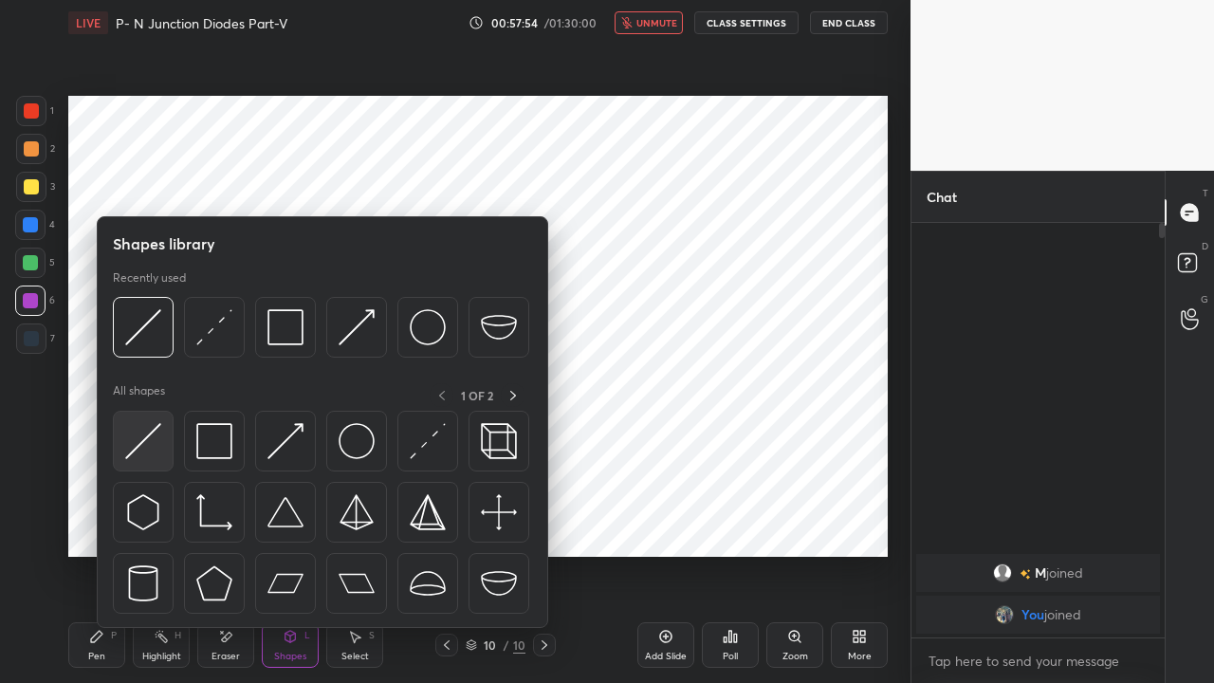
click at [140, 444] on img at bounding box center [143, 441] width 36 height 36
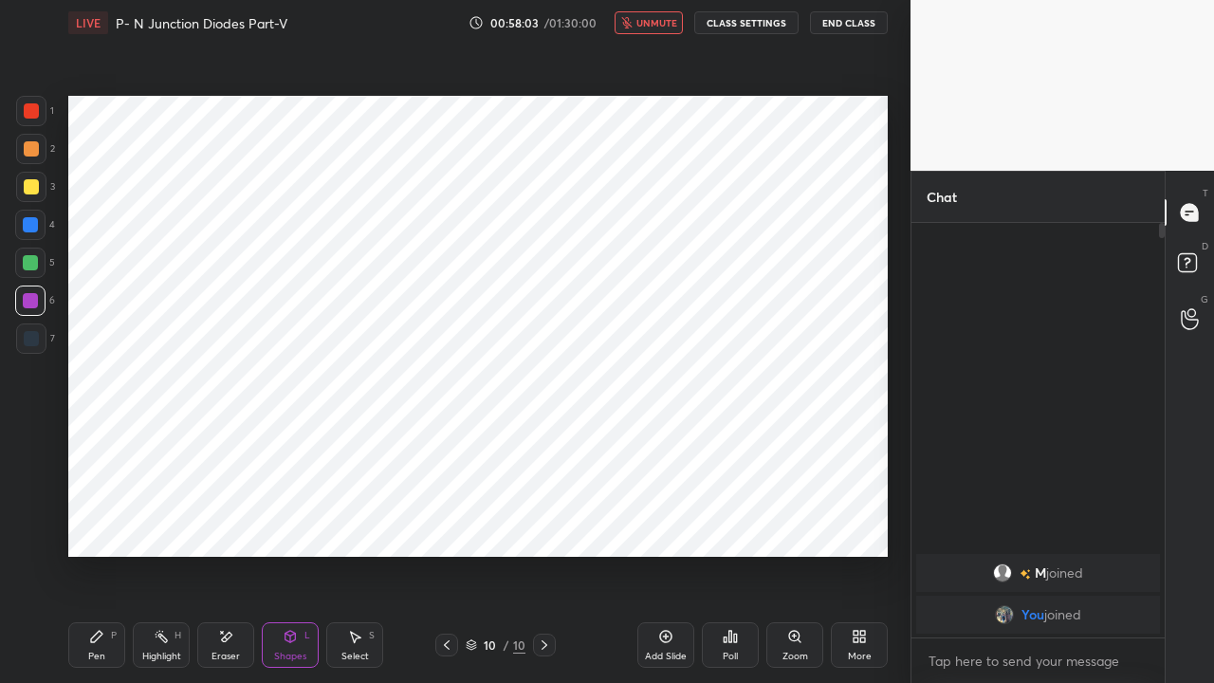
click at [102, 522] on icon at bounding box center [96, 636] width 15 height 15
click at [40, 114] on div at bounding box center [31, 111] width 30 height 30
click at [293, 522] on icon at bounding box center [290, 636] width 10 height 11
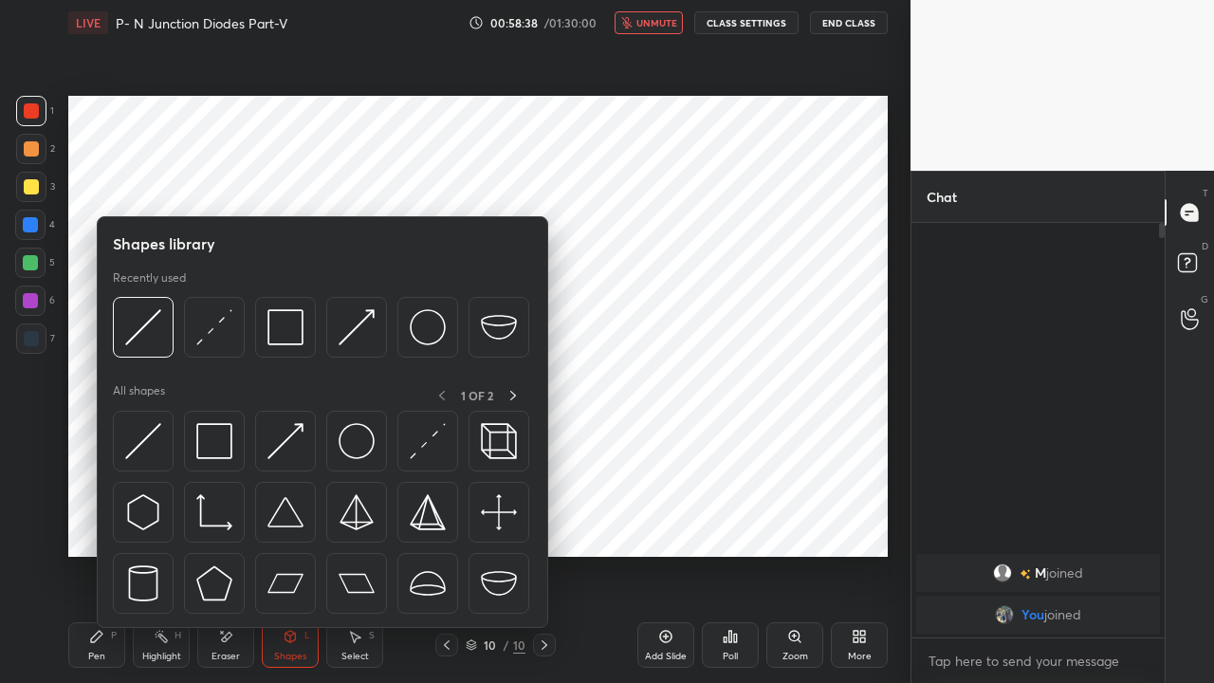
click at [152, 442] on img at bounding box center [143, 441] width 36 height 36
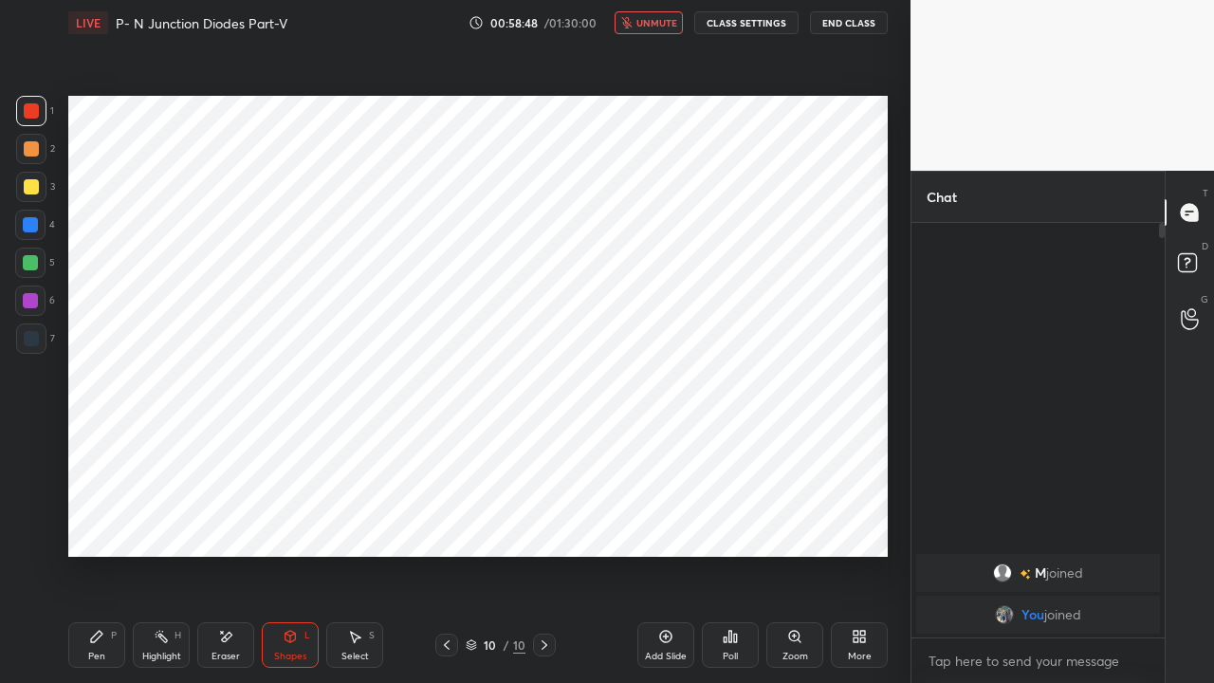
click at [99, 522] on div "Pen P" at bounding box center [96, 645] width 57 height 46
click at [652, 17] on span "unmute" at bounding box center [656, 22] width 41 height 13
click at [444, 522] on icon at bounding box center [447, 644] width 6 height 9
click at [538, 522] on icon at bounding box center [544, 644] width 15 height 15
click at [541, 522] on icon at bounding box center [544, 644] width 15 height 15
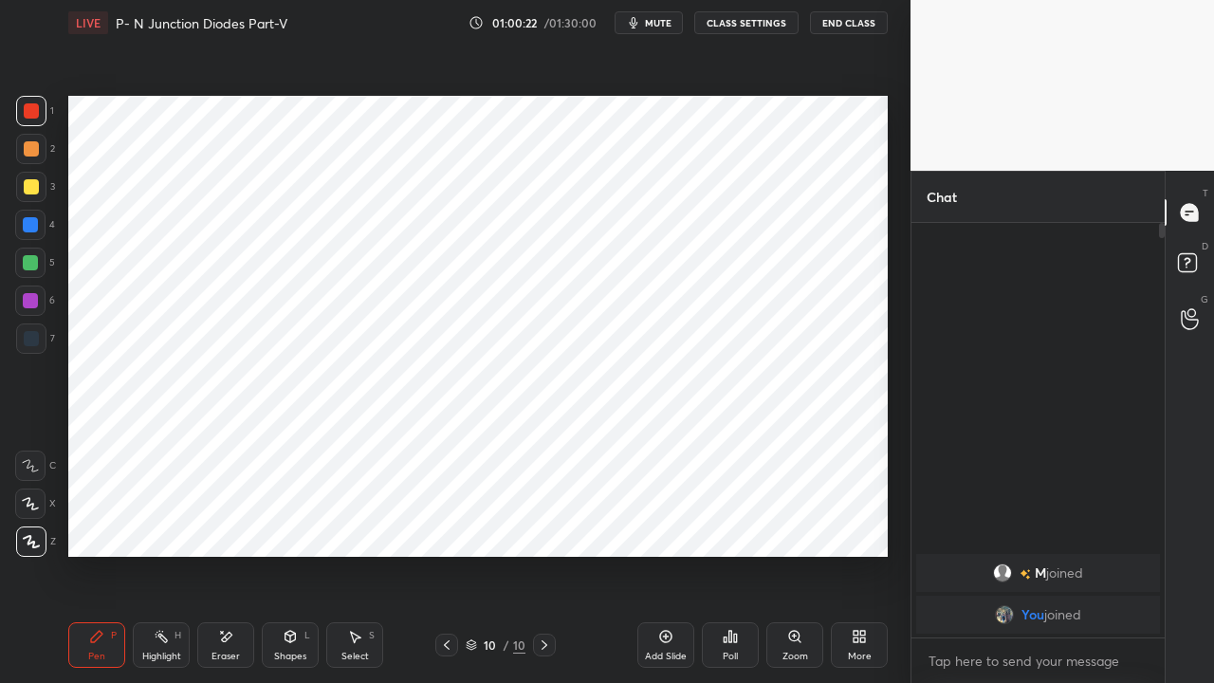
click at [547, 522] on icon at bounding box center [544, 644] width 15 height 15
click at [662, 522] on icon at bounding box center [665, 636] width 15 height 15
click at [36, 226] on div at bounding box center [30, 224] width 15 height 15
click at [289, 522] on div "Shapes L" at bounding box center [290, 645] width 57 height 46
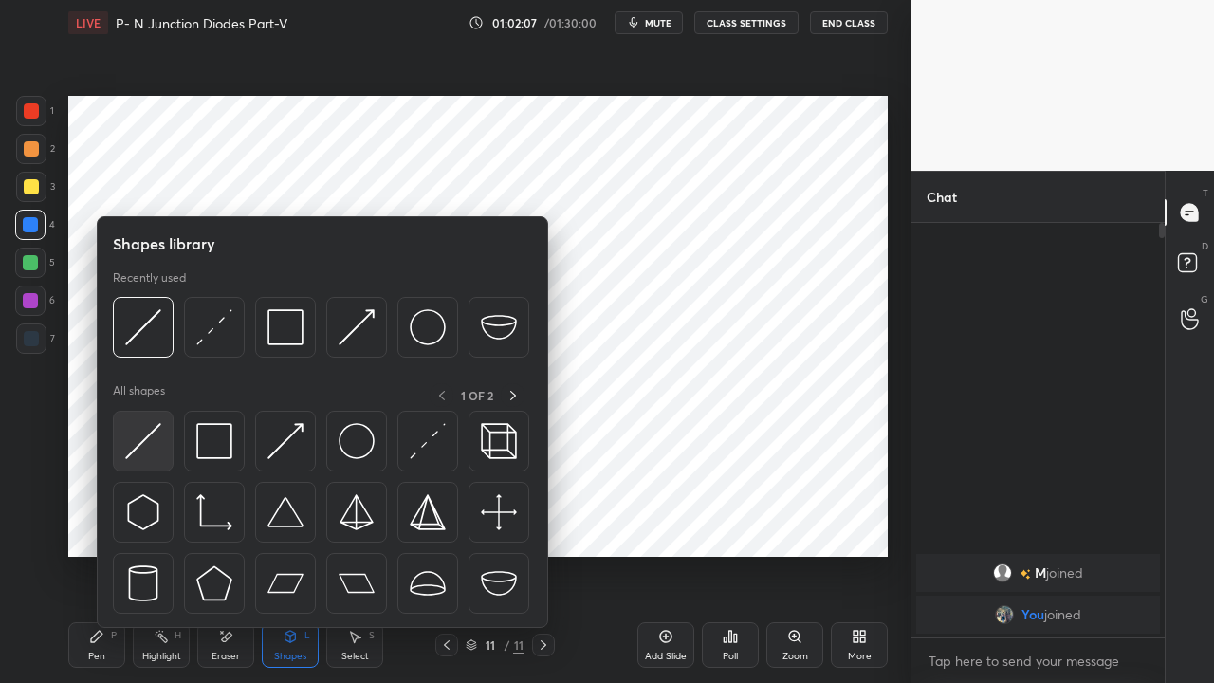
click at [145, 444] on img at bounding box center [143, 441] width 36 height 36
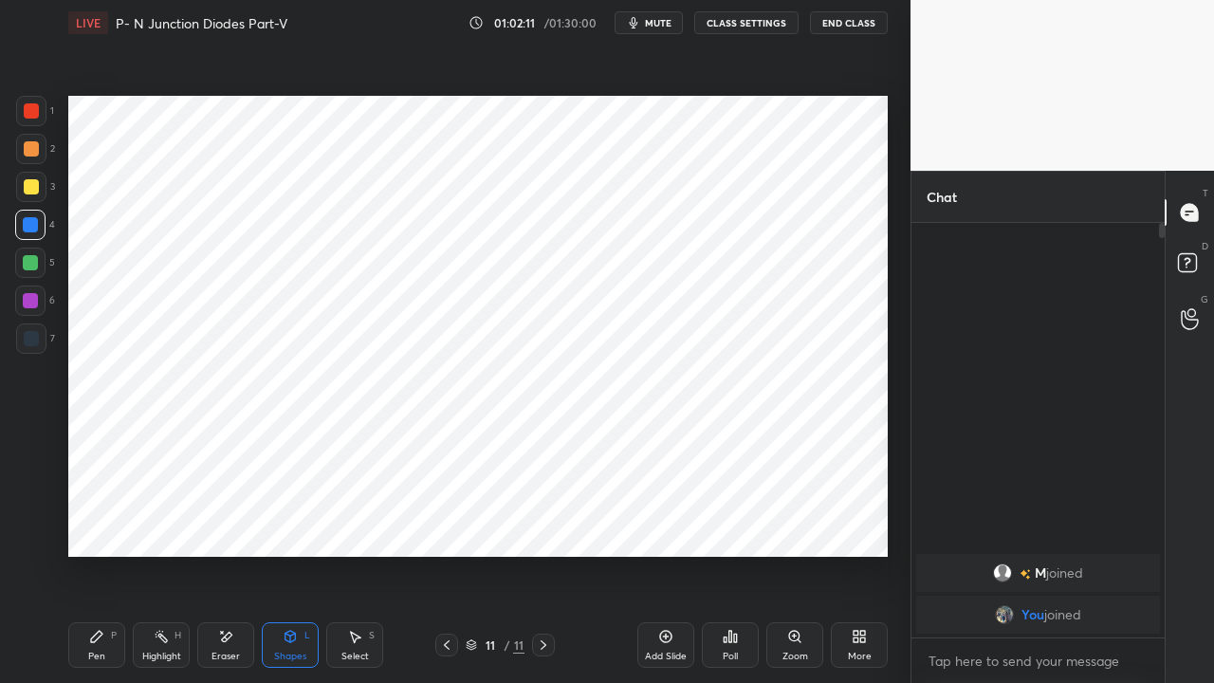
click at [101, 522] on icon at bounding box center [96, 636] width 15 height 15
click at [285, 522] on div "Shapes L" at bounding box center [290, 645] width 57 height 46
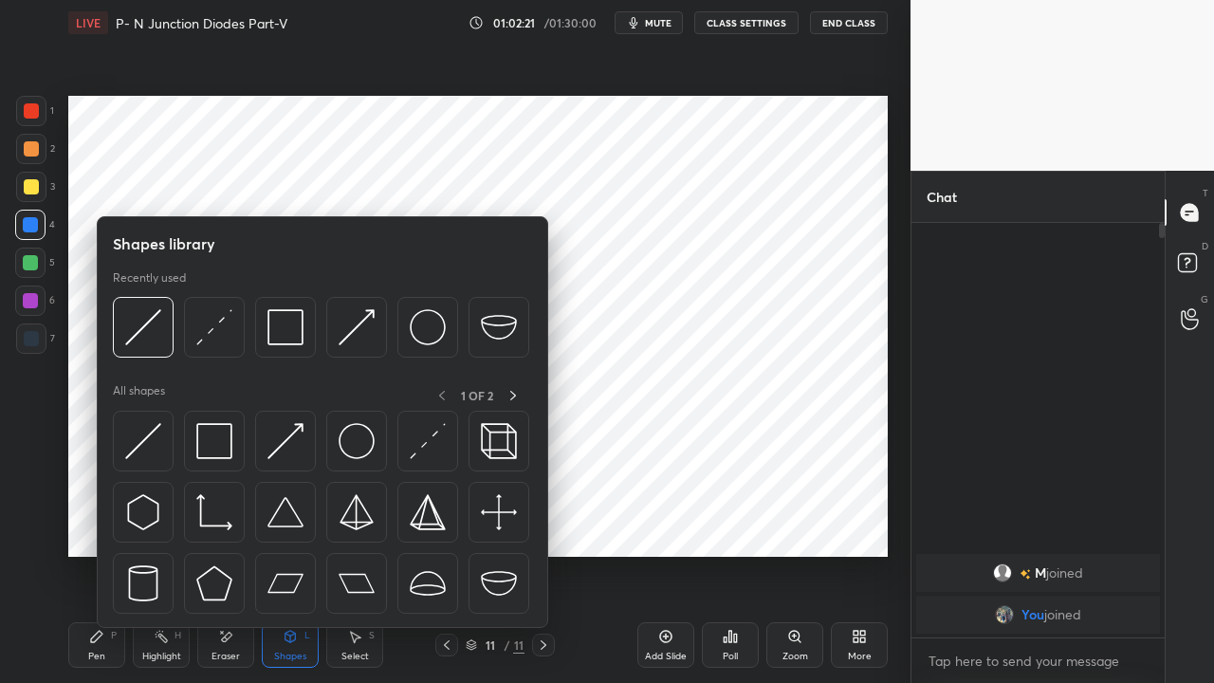
click at [215, 445] on img at bounding box center [214, 441] width 36 height 36
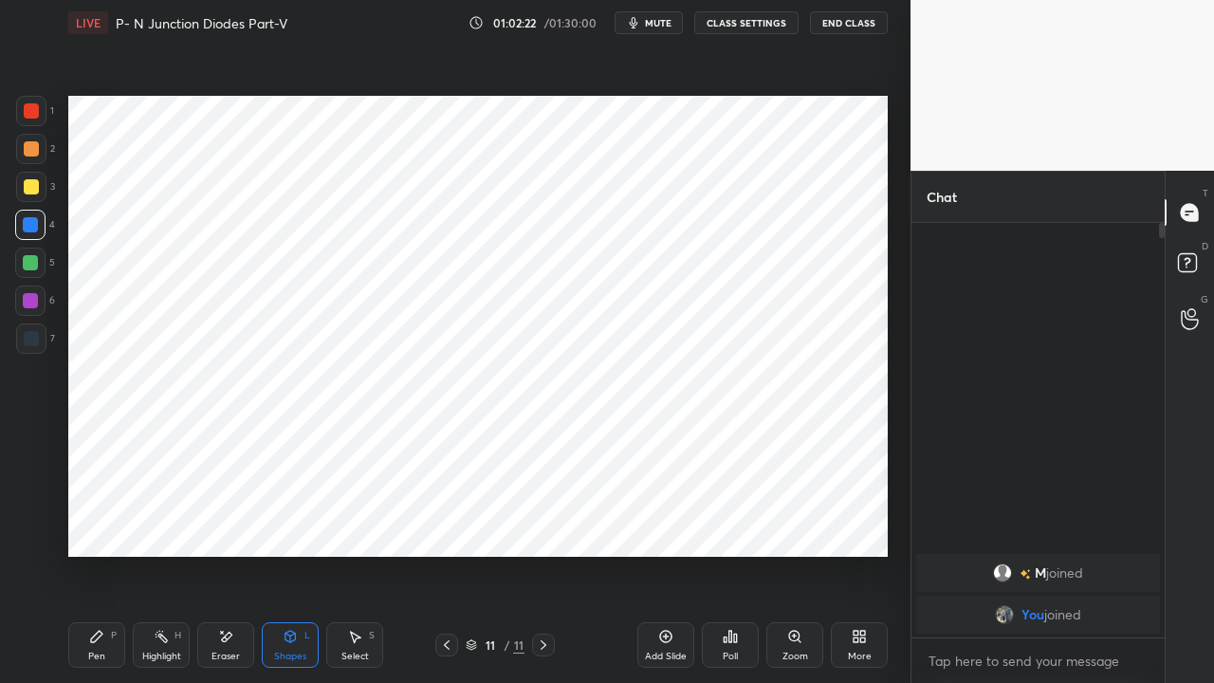
click at [33, 141] on div at bounding box center [31, 148] width 15 height 15
click at [25, 262] on div at bounding box center [30, 262] width 15 height 15
click at [103, 522] on div "Pen P" at bounding box center [96, 645] width 57 height 46
click at [157, 522] on div "Highlight H" at bounding box center [161, 645] width 57 height 46
click at [97, 522] on icon at bounding box center [96, 636] width 15 height 15
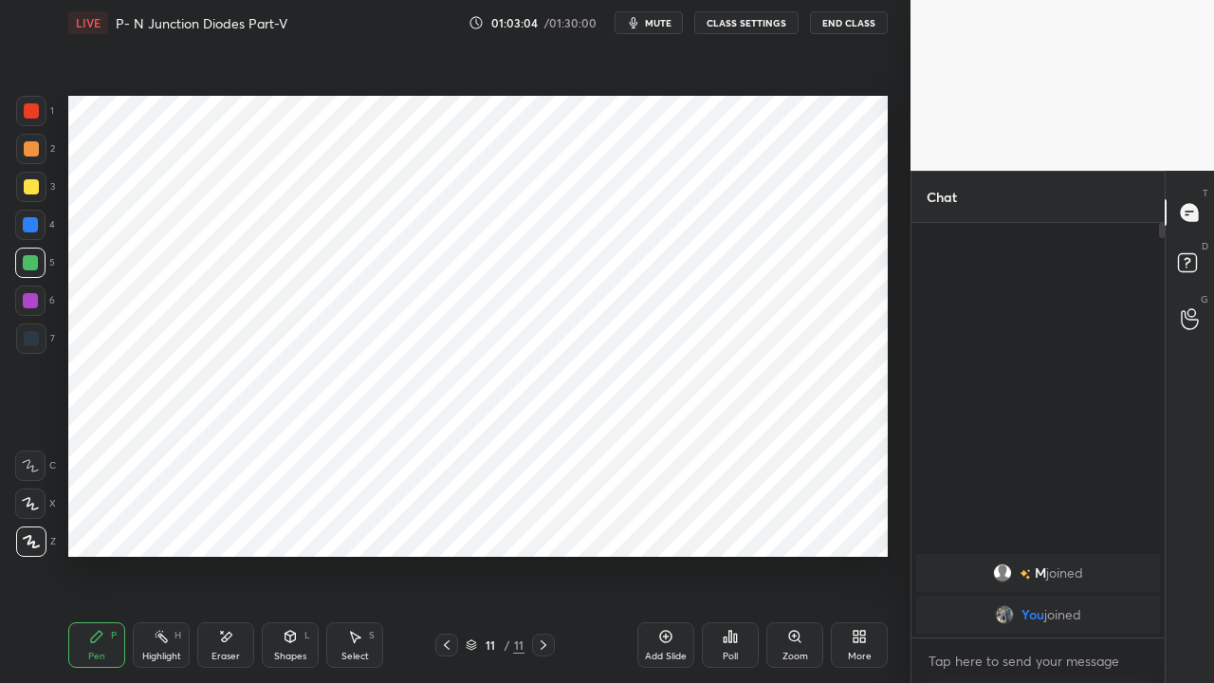
click at [283, 522] on div "Shapes L" at bounding box center [290, 645] width 57 height 46
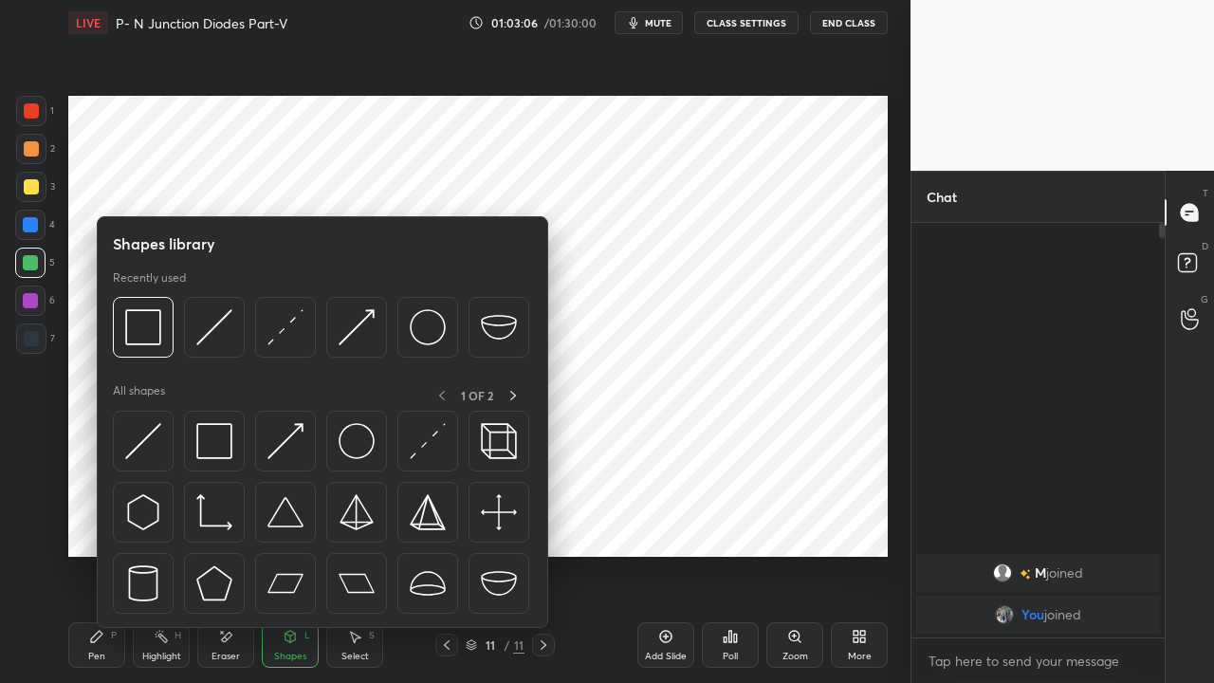
click at [280, 443] on img at bounding box center [285, 441] width 36 height 36
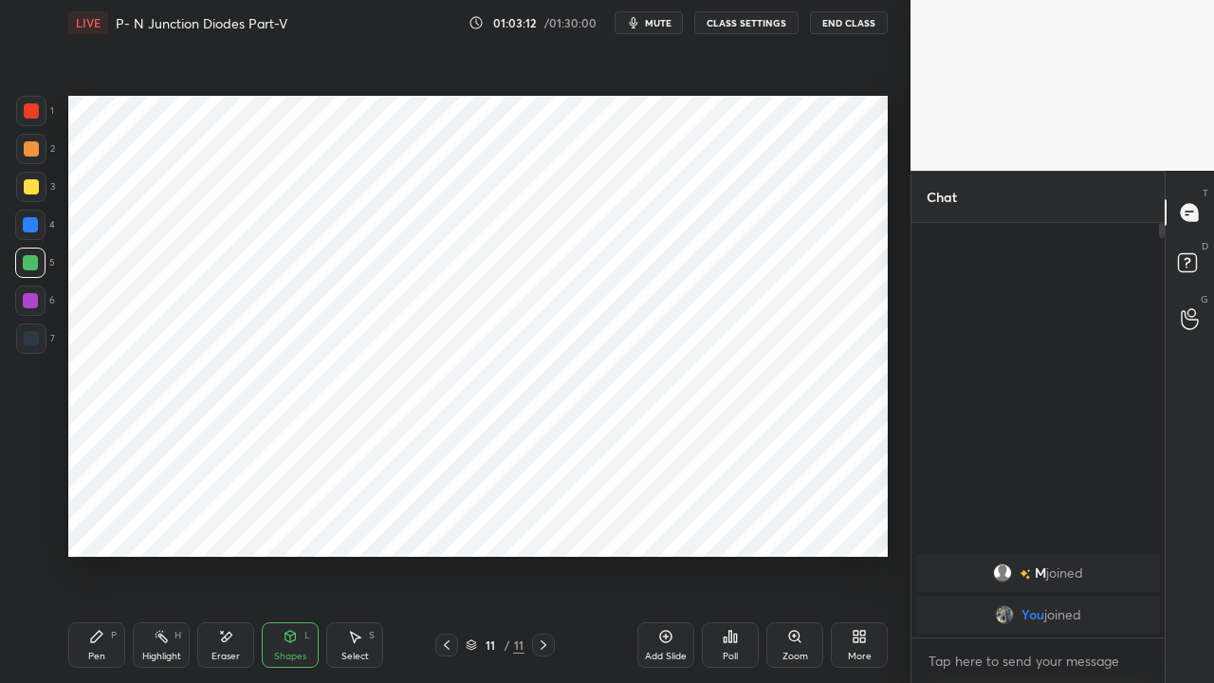
click at [104, 522] on div "Pen P" at bounding box center [96, 645] width 57 height 46
click at [28, 304] on div at bounding box center [30, 300] width 15 height 15
click at [30, 263] on div at bounding box center [30, 262] width 15 height 15
click at [290, 522] on div "Shapes" at bounding box center [290, 656] width 32 height 9
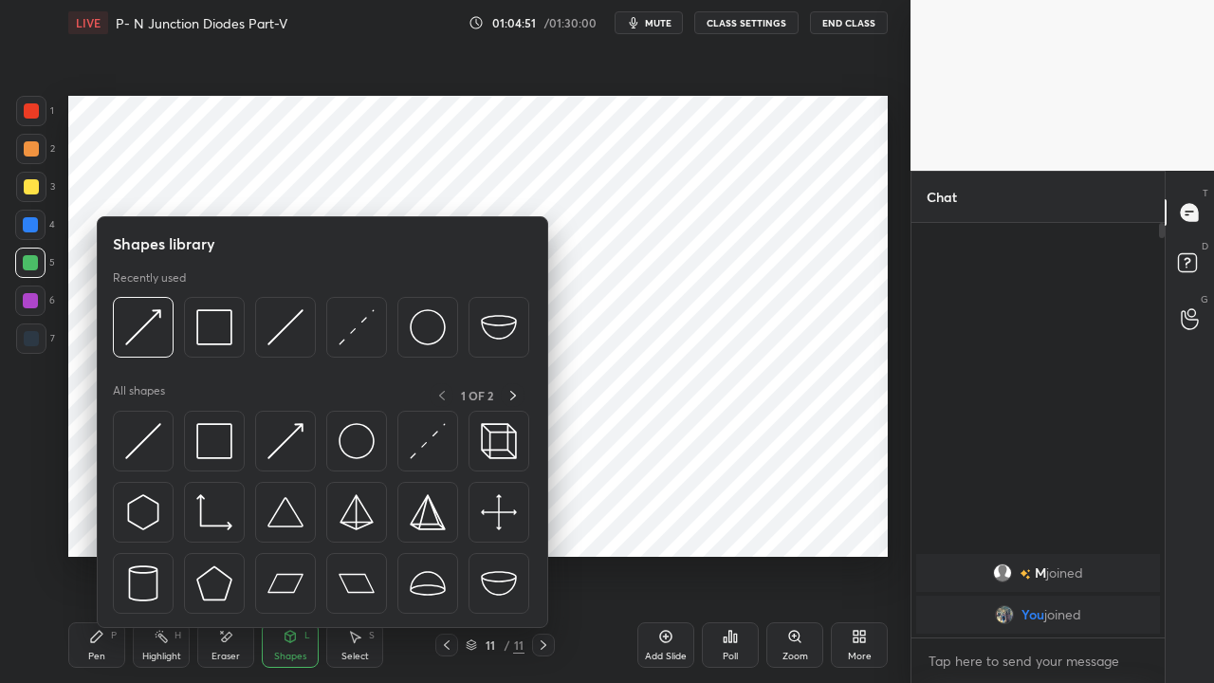
click at [275, 443] on img at bounding box center [285, 441] width 36 height 36
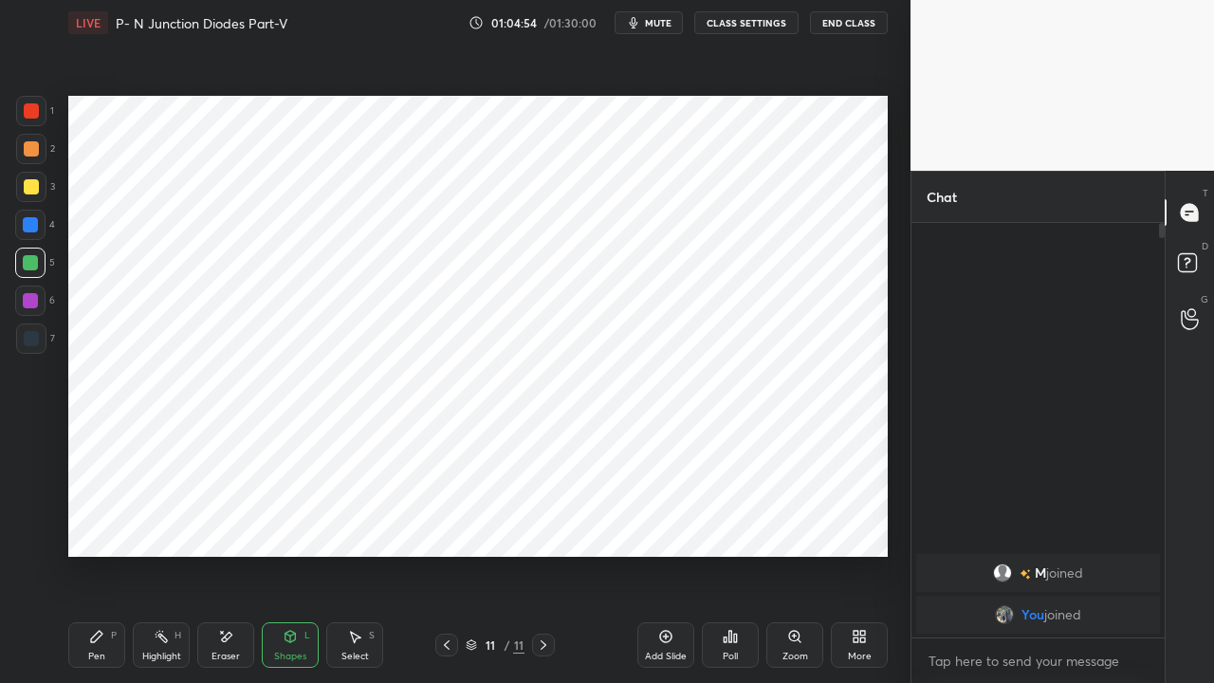
click at [104, 522] on div "Pen P" at bounding box center [96, 645] width 57 height 46
click at [27, 231] on div at bounding box center [30, 224] width 15 height 15
click at [656, 18] on span "mute" at bounding box center [658, 22] width 27 height 13
click at [649, 32] on button "unmute" at bounding box center [649, 22] width 68 height 23
click at [660, 24] on span "mute" at bounding box center [658, 22] width 27 height 13
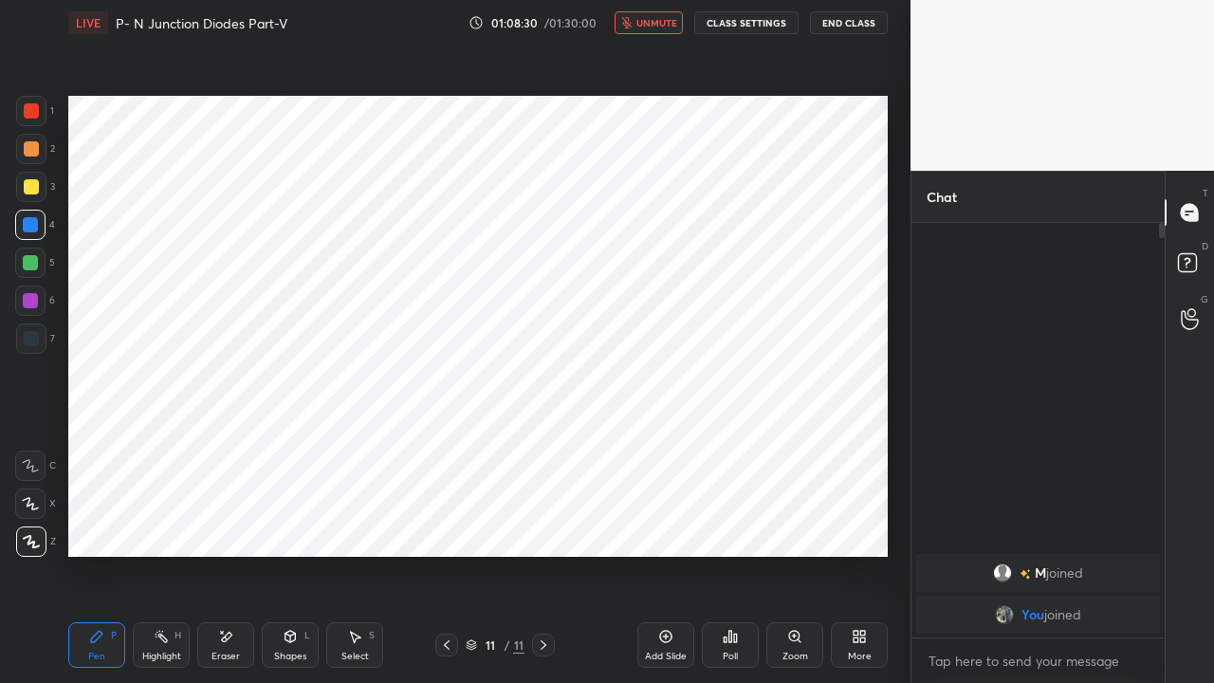
click at [728, 522] on div "Poll" at bounding box center [730, 645] width 57 height 46
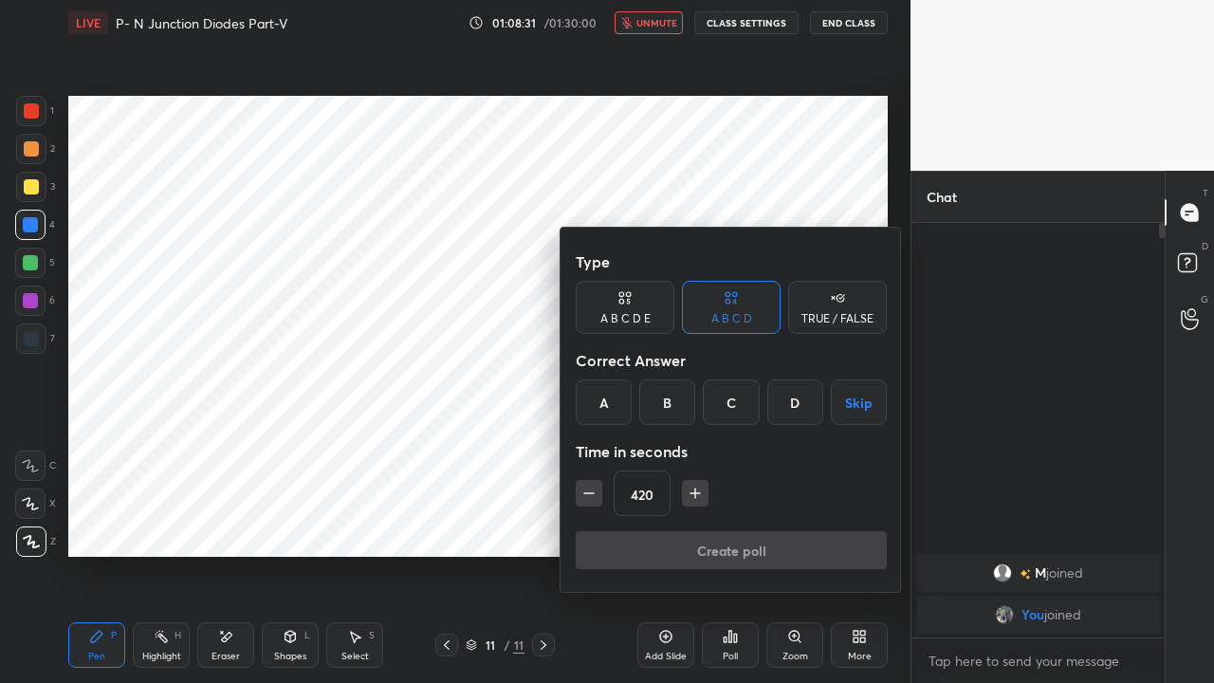
click at [844, 404] on button "Skip" at bounding box center [859, 402] width 56 height 46
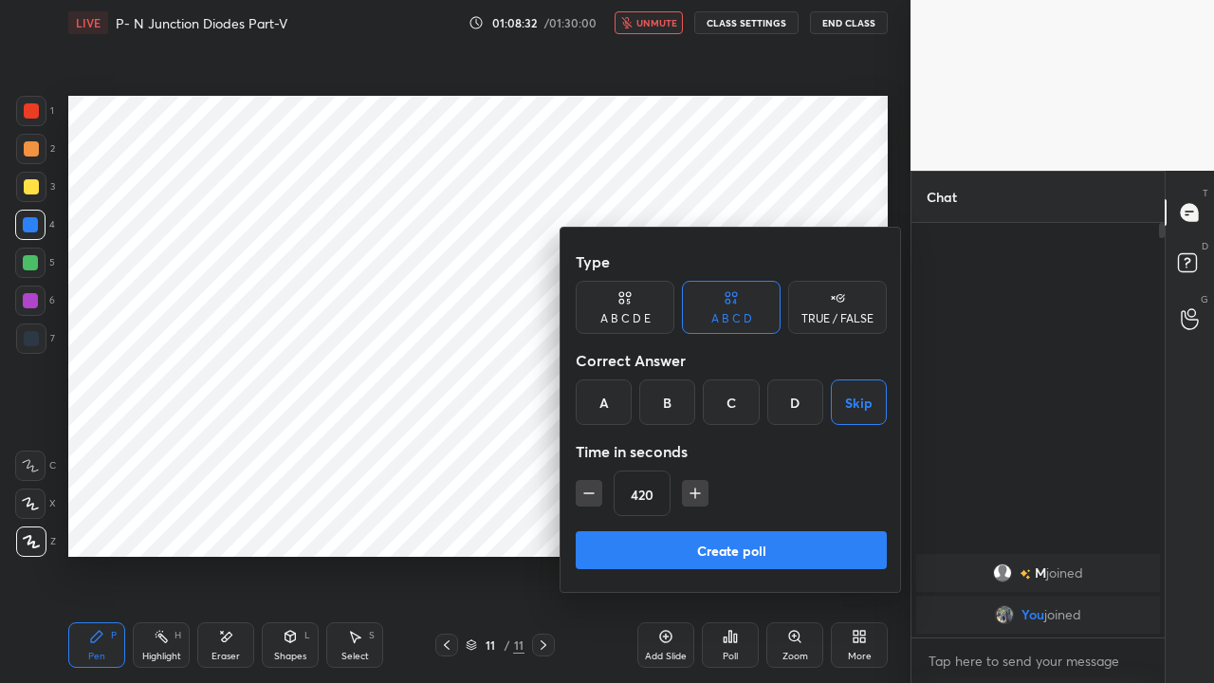
click at [809, 522] on button "Create poll" at bounding box center [731, 550] width 311 height 38
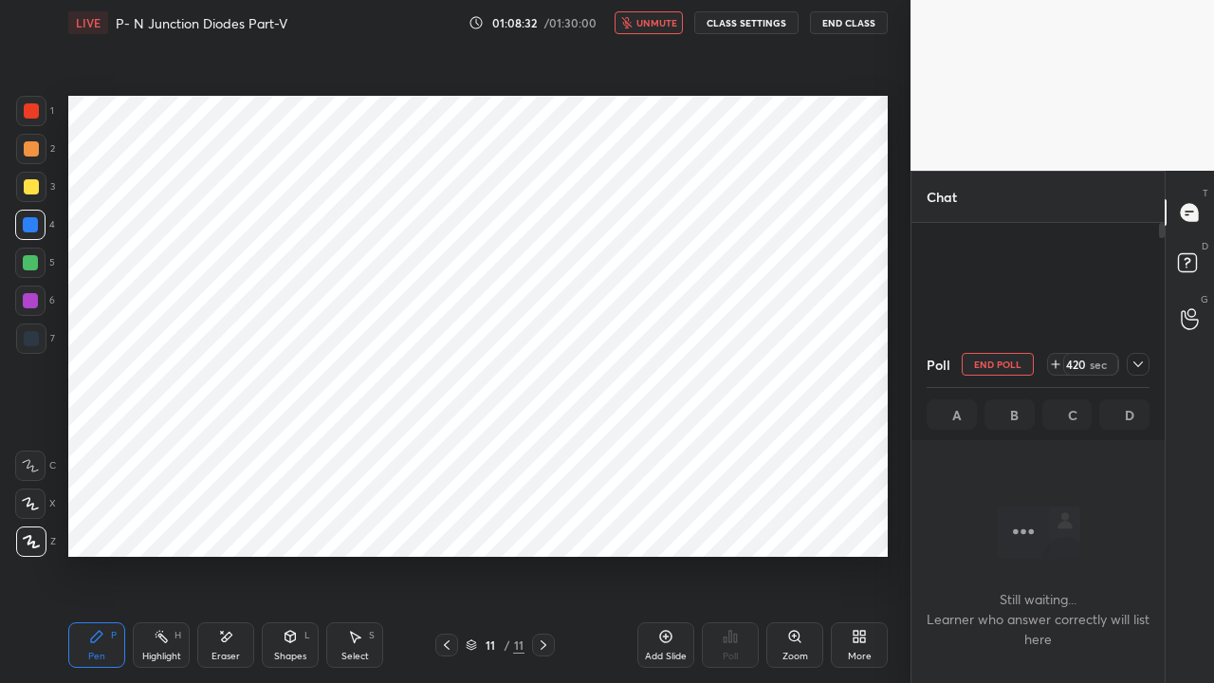
scroll to position [152, 248]
click at [1142, 366] on icon at bounding box center [1138, 364] width 15 height 15
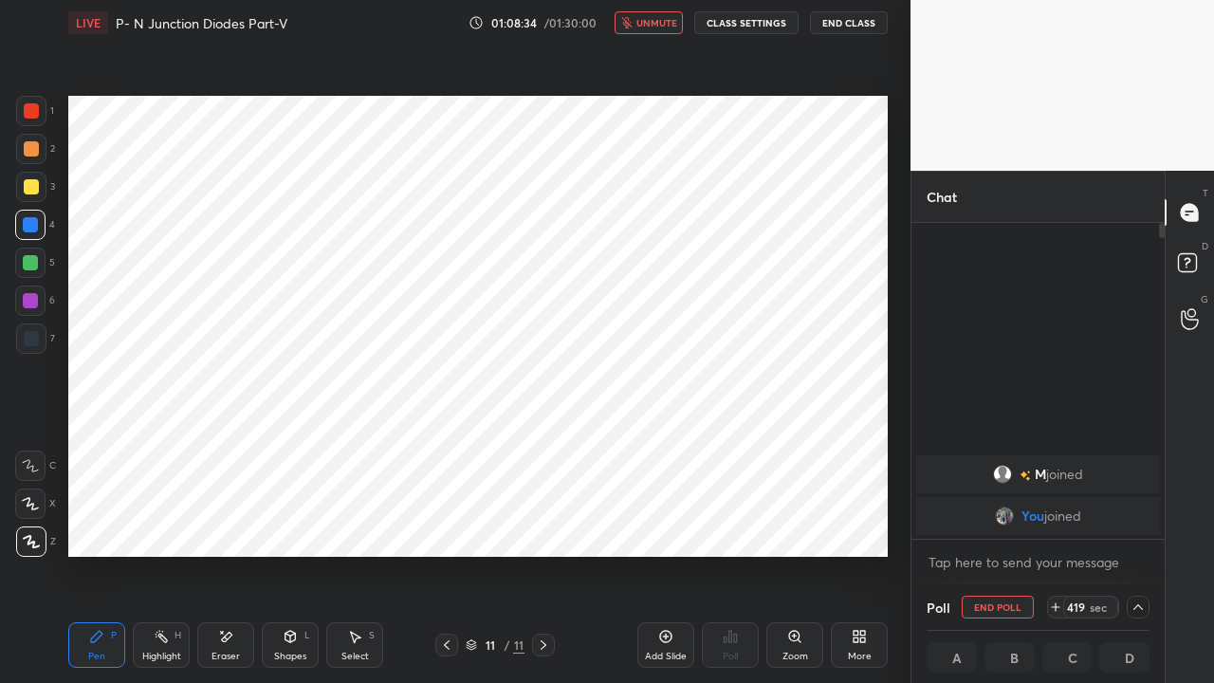
click at [848, 27] on button "End Class" at bounding box center [849, 22] width 78 height 23
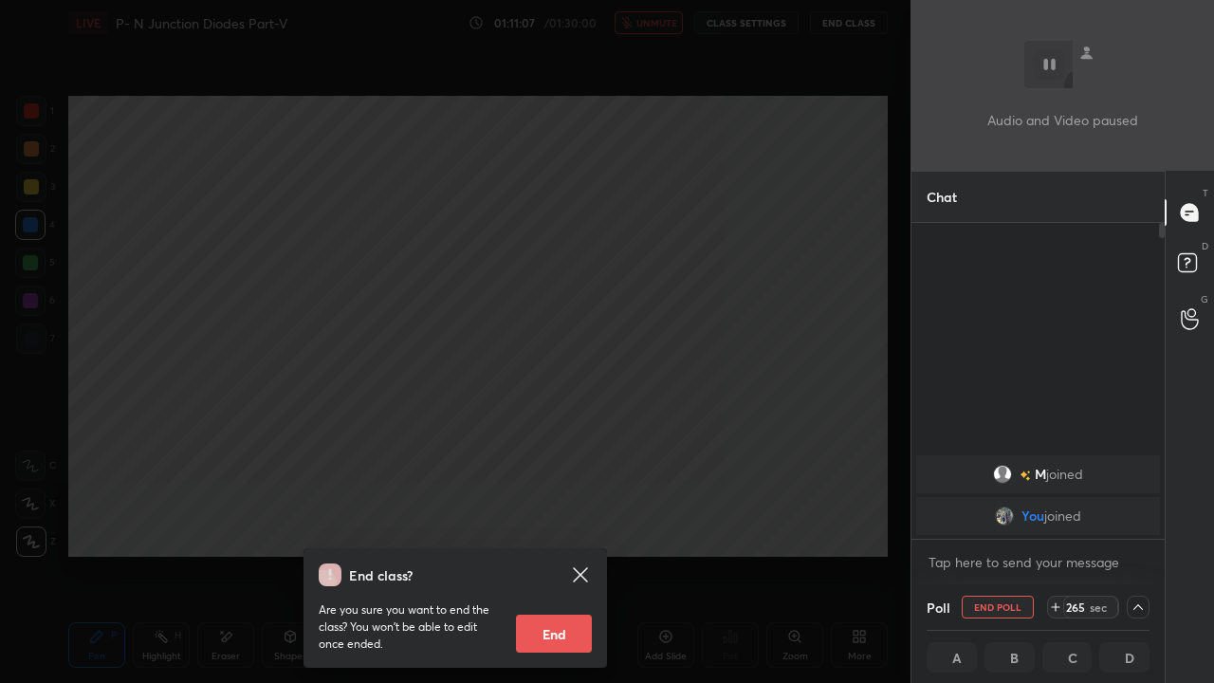
click at [157, 302] on div "End class? Are you sure you want to end the class? You won’t be able to edit on…" at bounding box center [455, 341] width 911 height 683
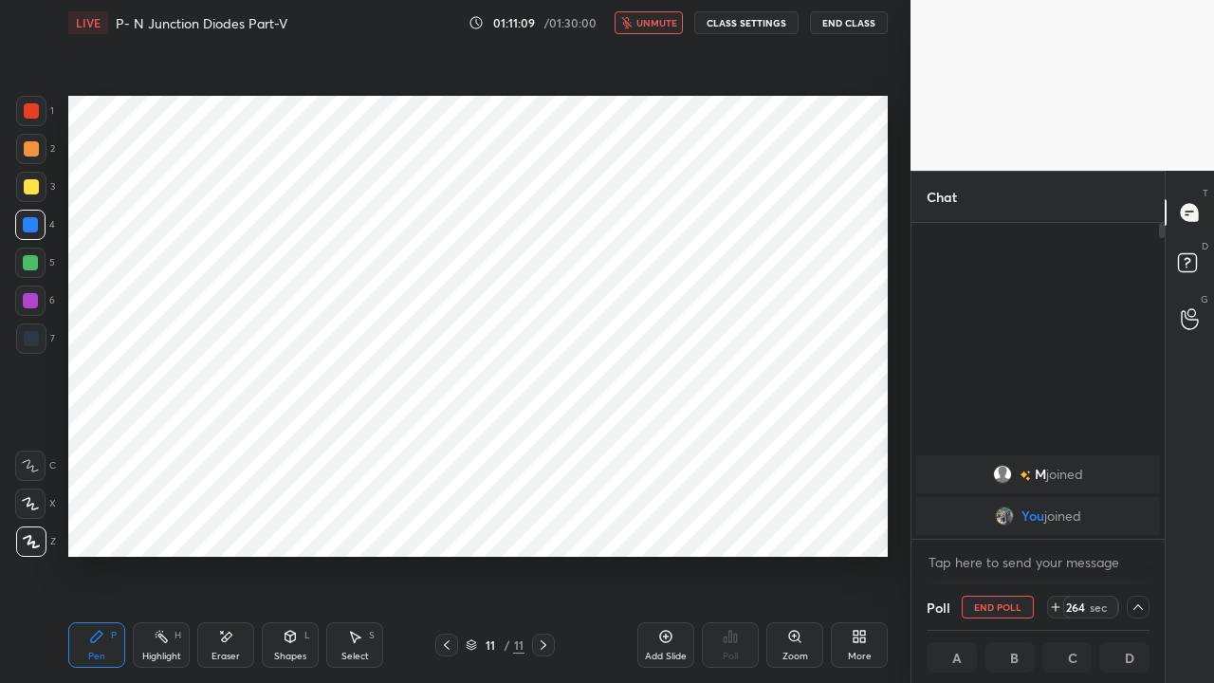
click at [232, 522] on icon at bounding box center [225, 637] width 15 height 16
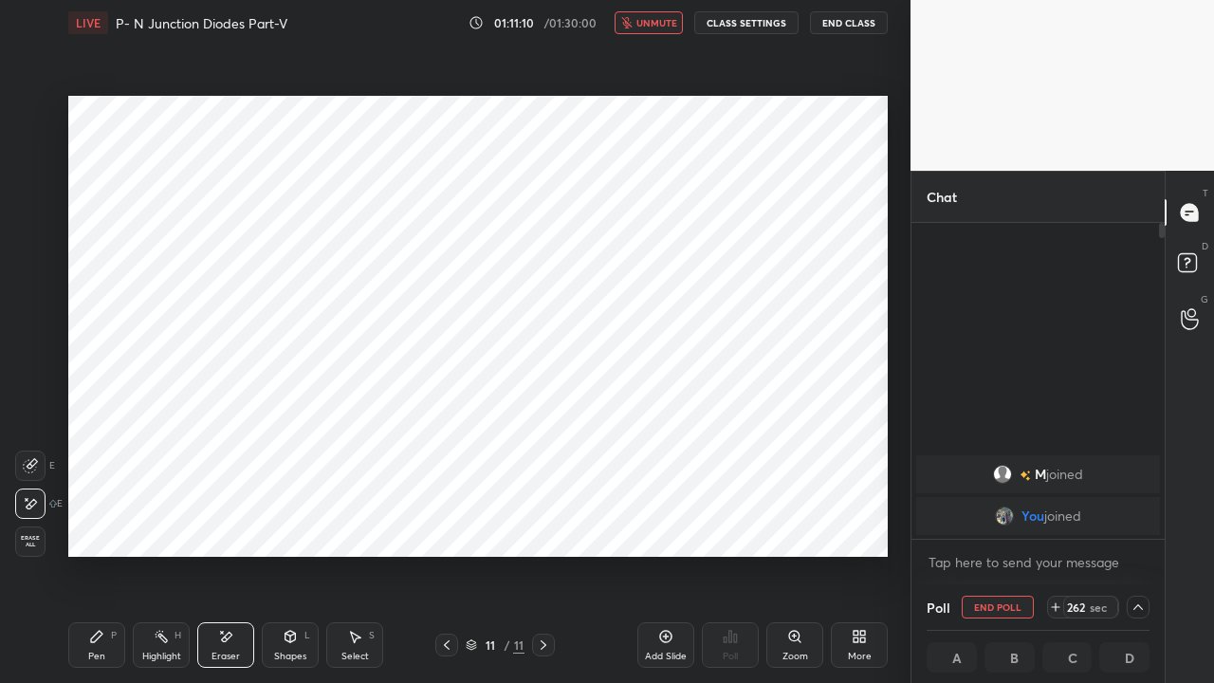
click at [100, 522] on icon at bounding box center [96, 636] width 11 height 11
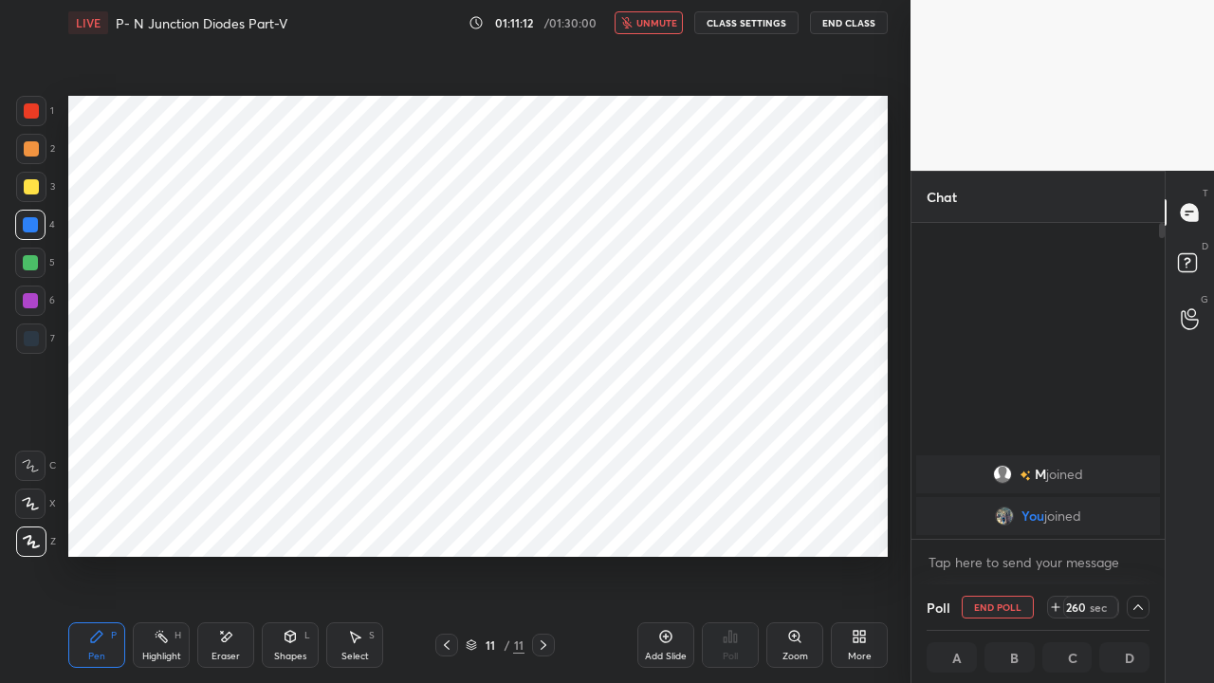
click at [658, 28] on span "unmute" at bounding box center [656, 22] width 41 height 13
click at [1055, 522] on icon at bounding box center [1055, 606] width 15 height 15
click at [1053, 522] on icon at bounding box center [1055, 606] width 15 height 15
click at [1055, 522] on icon at bounding box center [1055, 606] width 15 height 15
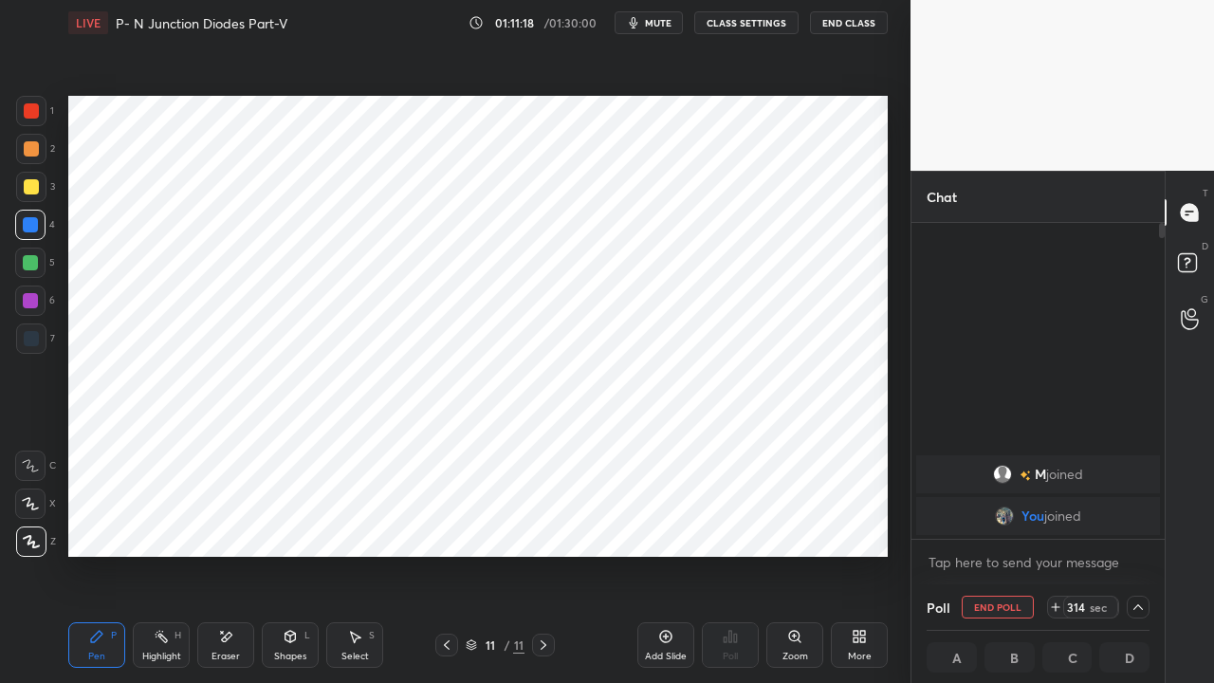
click at [1055, 522] on icon at bounding box center [1055, 606] width 15 height 15
click at [1057, 522] on icon at bounding box center [1055, 606] width 15 height 15
click at [1058, 522] on icon at bounding box center [1055, 606] width 15 height 15
click at [1059, 522] on icon at bounding box center [1056, 607] width 8 height 0
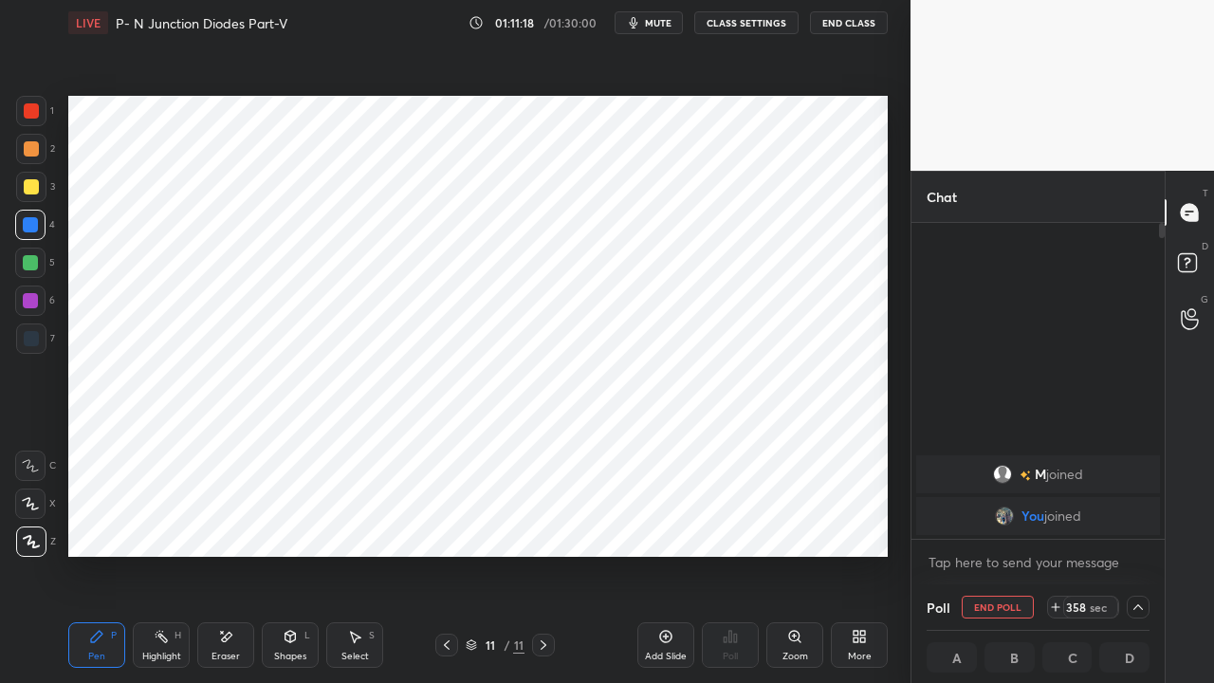
click at [1058, 522] on icon at bounding box center [1055, 606] width 15 height 15
click at [654, 23] on span "mute" at bounding box center [658, 22] width 27 height 13
click at [843, 28] on button "End Class" at bounding box center [849, 22] width 78 height 23
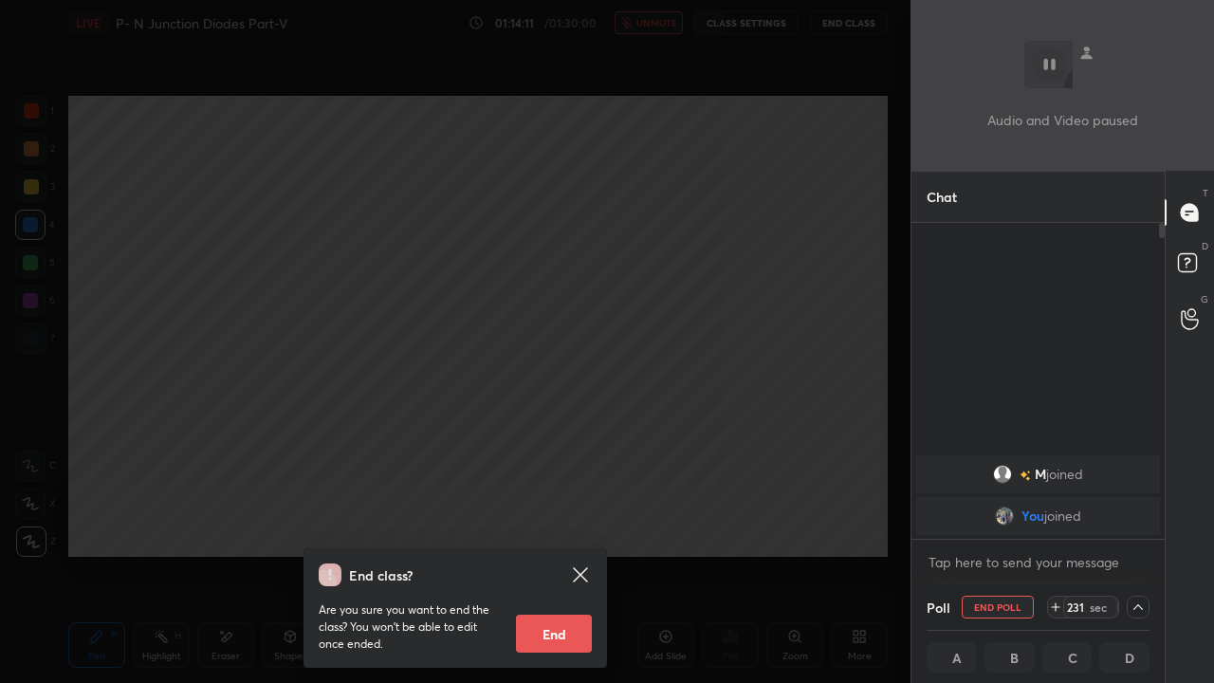
click at [99, 326] on div "End class? Are you sure you want to end the class? You won’t be able to edit on…" at bounding box center [455, 341] width 911 height 683
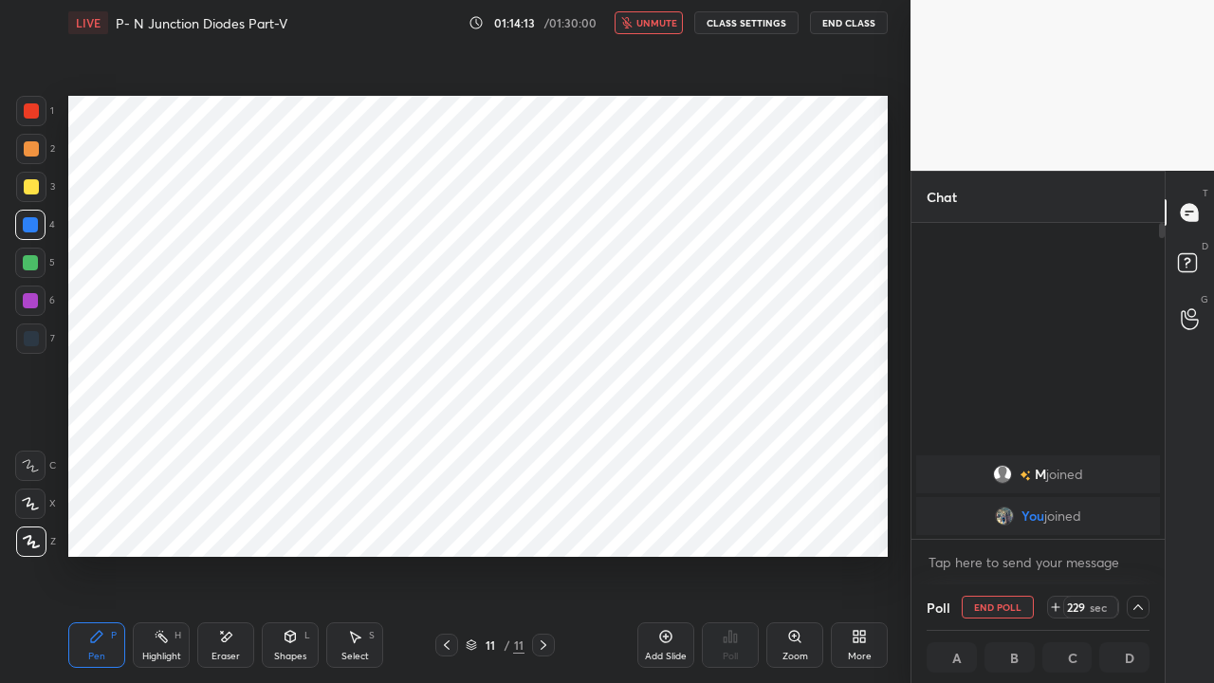
click at [838, 23] on button "End Class" at bounding box center [849, 22] width 78 height 23
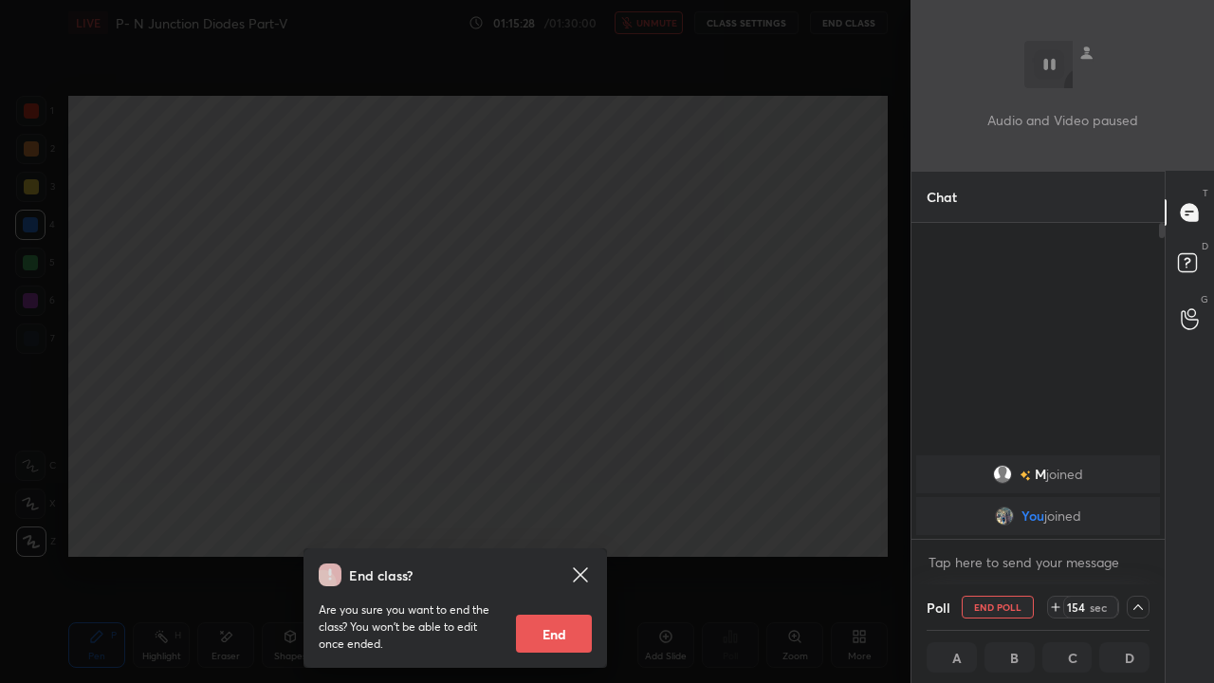
click at [144, 299] on div "End class? Are you sure you want to end the class? You won’t be able to edit on…" at bounding box center [455, 341] width 911 height 683
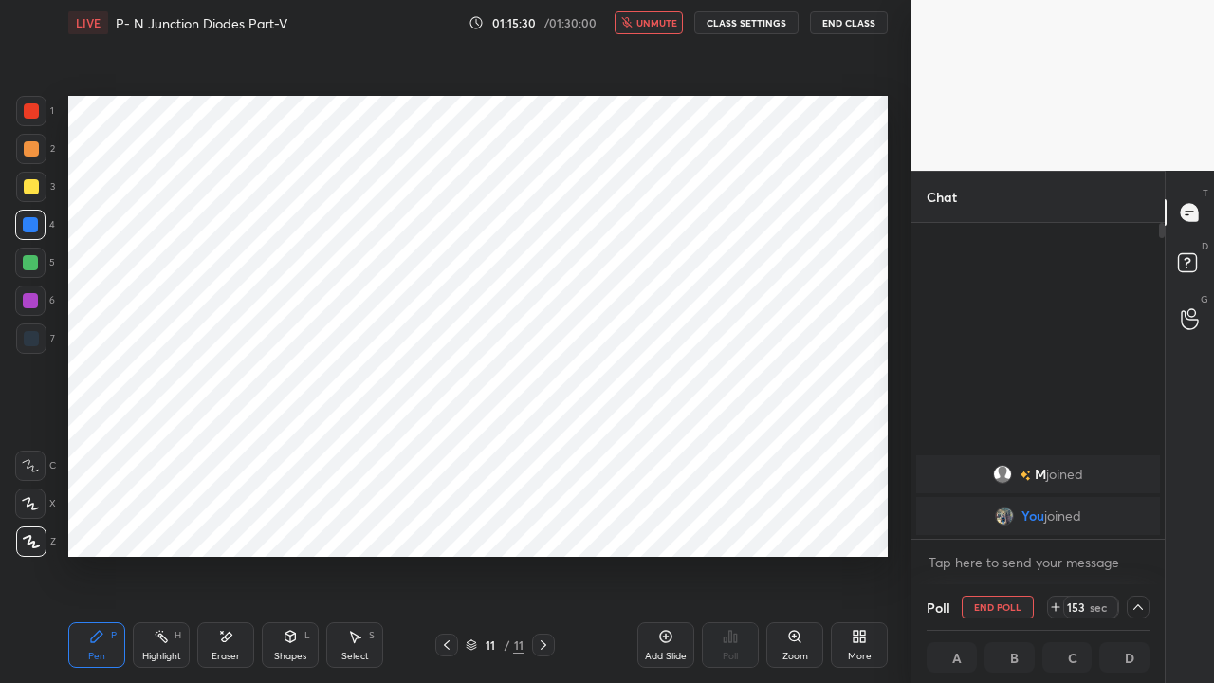
click at [220, 522] on div "Eraser" at bounding box center [226, 656] width 28 height 9
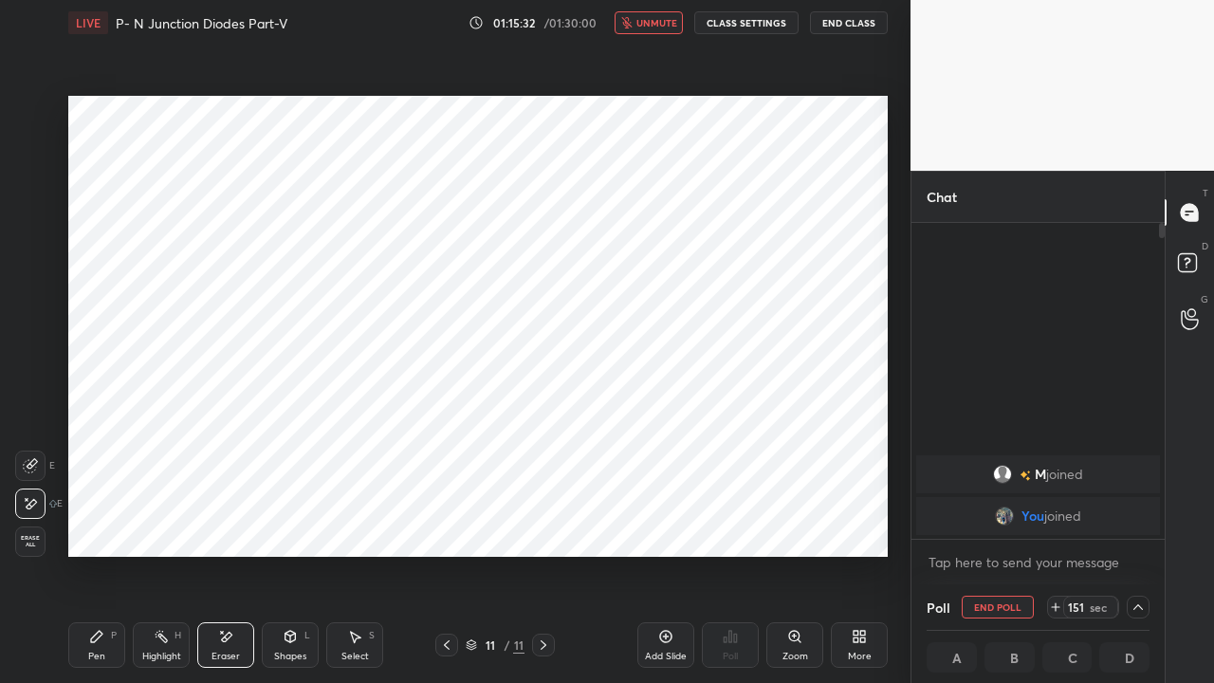
click at [990, 522] on button "End Poll" at bounding box center [998, 607] width 72 height 23
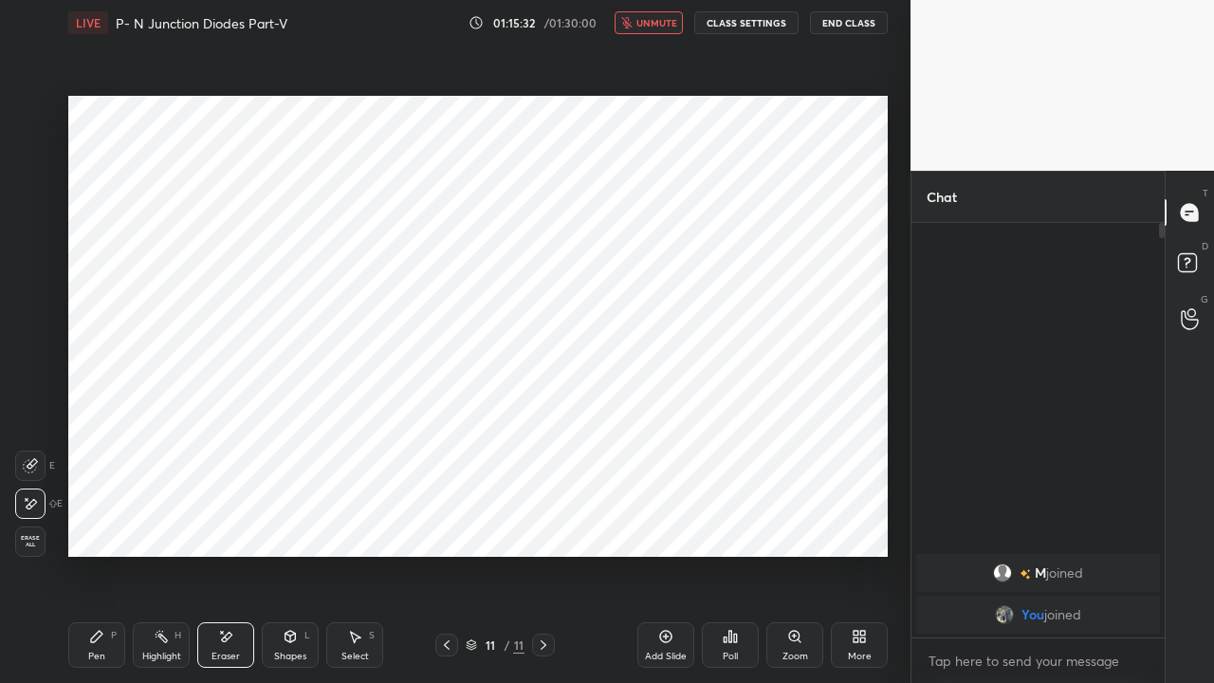
scroll to position [6, 6]
click at [837, 22] on button "End Class" at bounding box center [849, 22] width 78 height 23
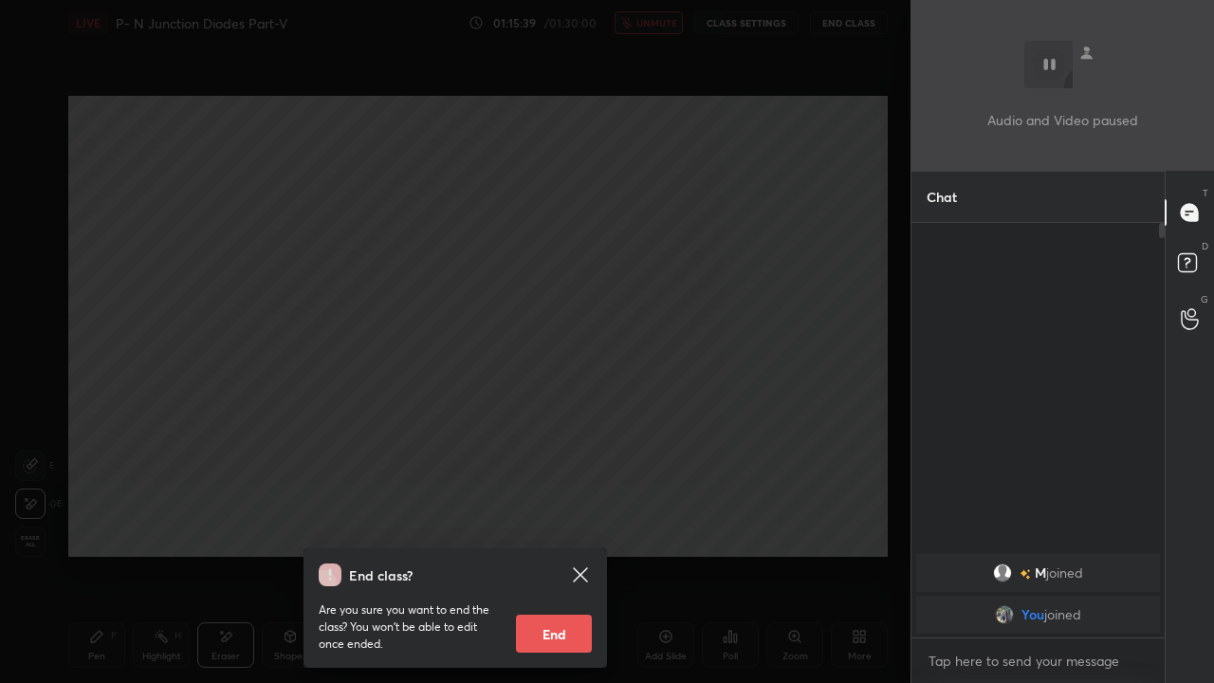
click at [550, 522] on button "End" at bounding box center [554, 634] width 76 height 38
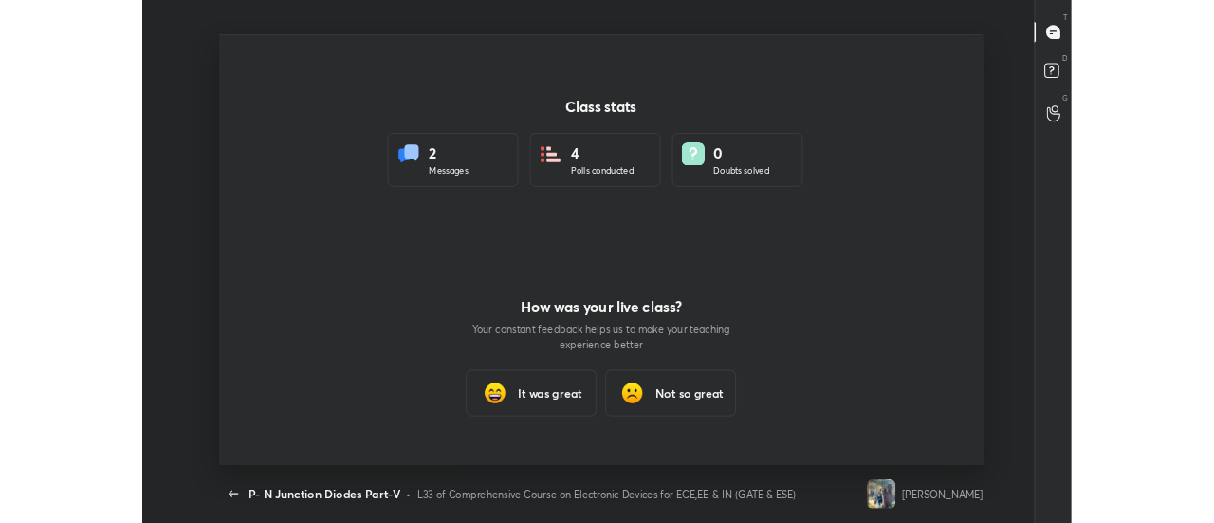
scroll to position [562, 1199]
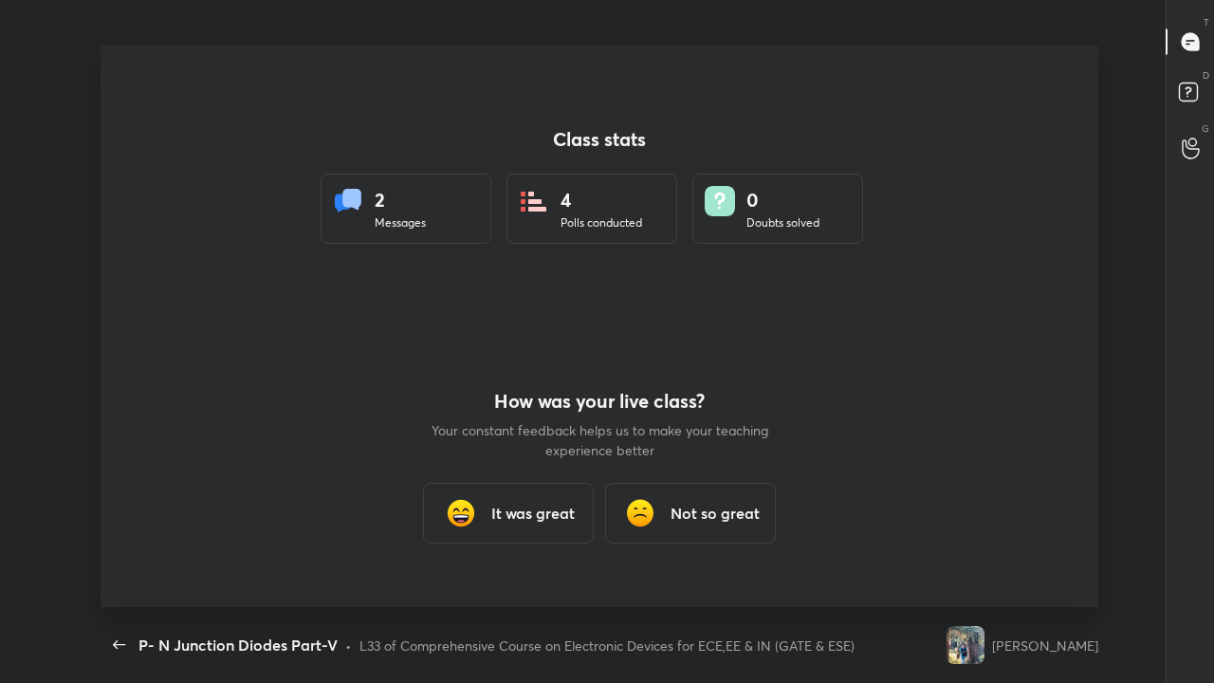
click at [489, 517] on div "It was great" at bounding box center [508, 513] width 171 height 61
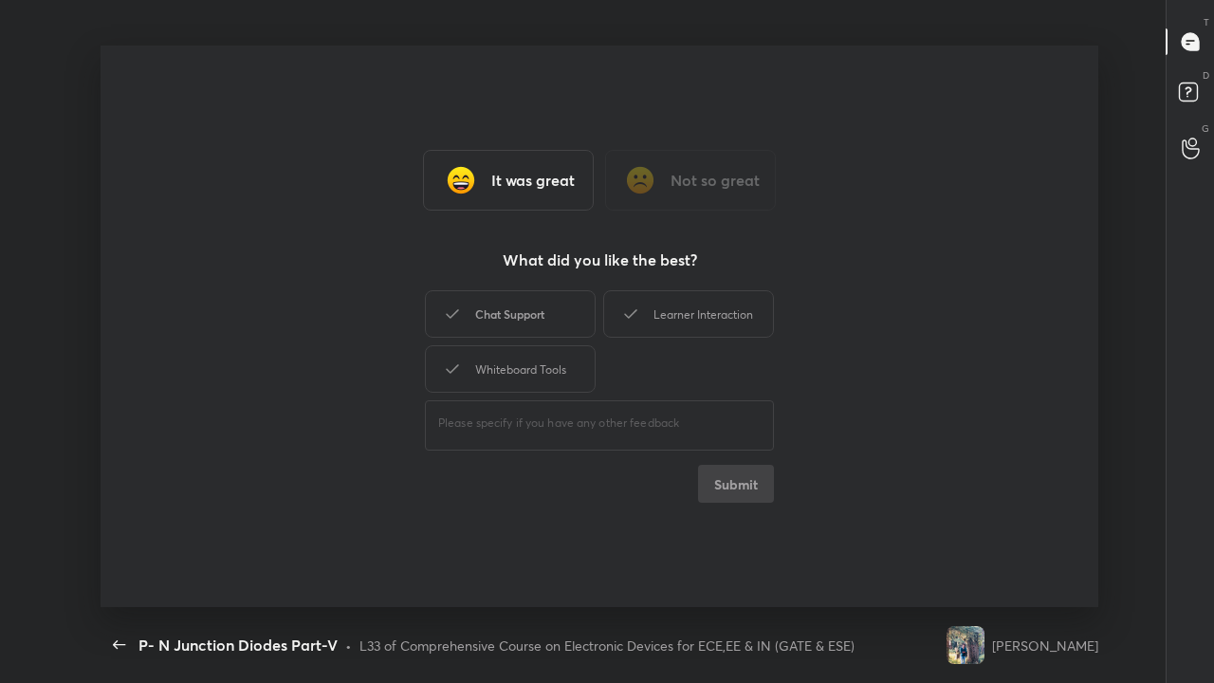
click at [532, 319] on div "Chat Support" at bounding box center [510, 313] width 171 height 47
click at [536, 373] on div "Whiteboard Tools" at bounding box center [510, 368] width 171 height 47
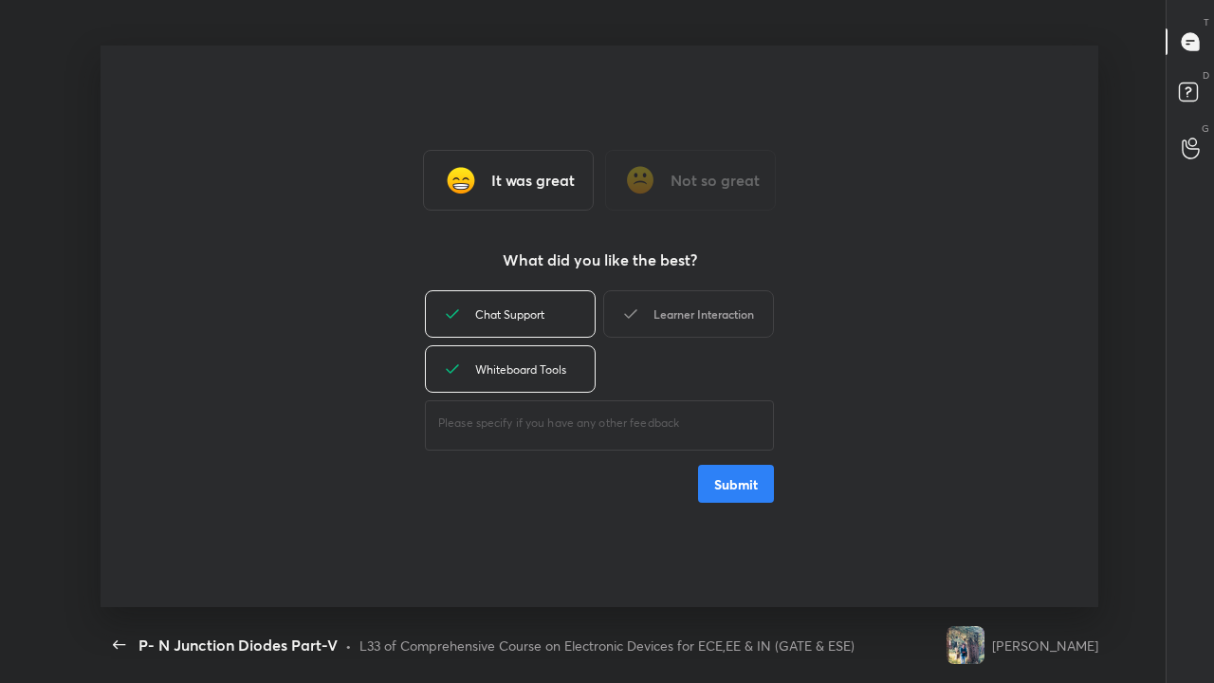
click at [685, 317] on div "Learner Interaction" at bounding box center [688, 313] width 171 height 47
click at [727, 493] on button "Submit" at bounding box center [736, 484] width 76 height 38
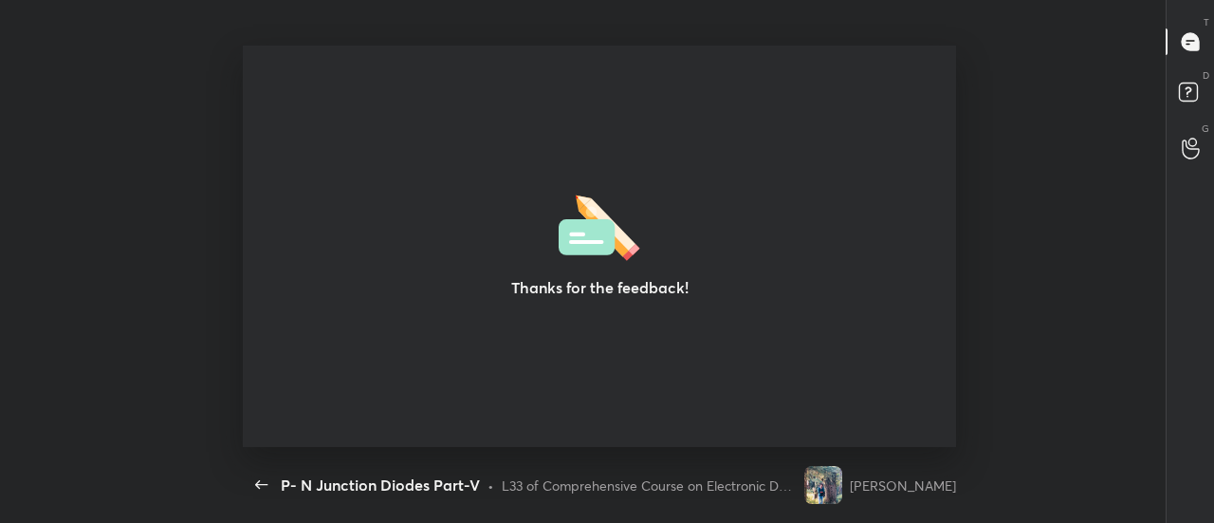
scroll to position [94447, 93650]
type textarea "x"
